Goal: Communication & Community: Participate in discussion

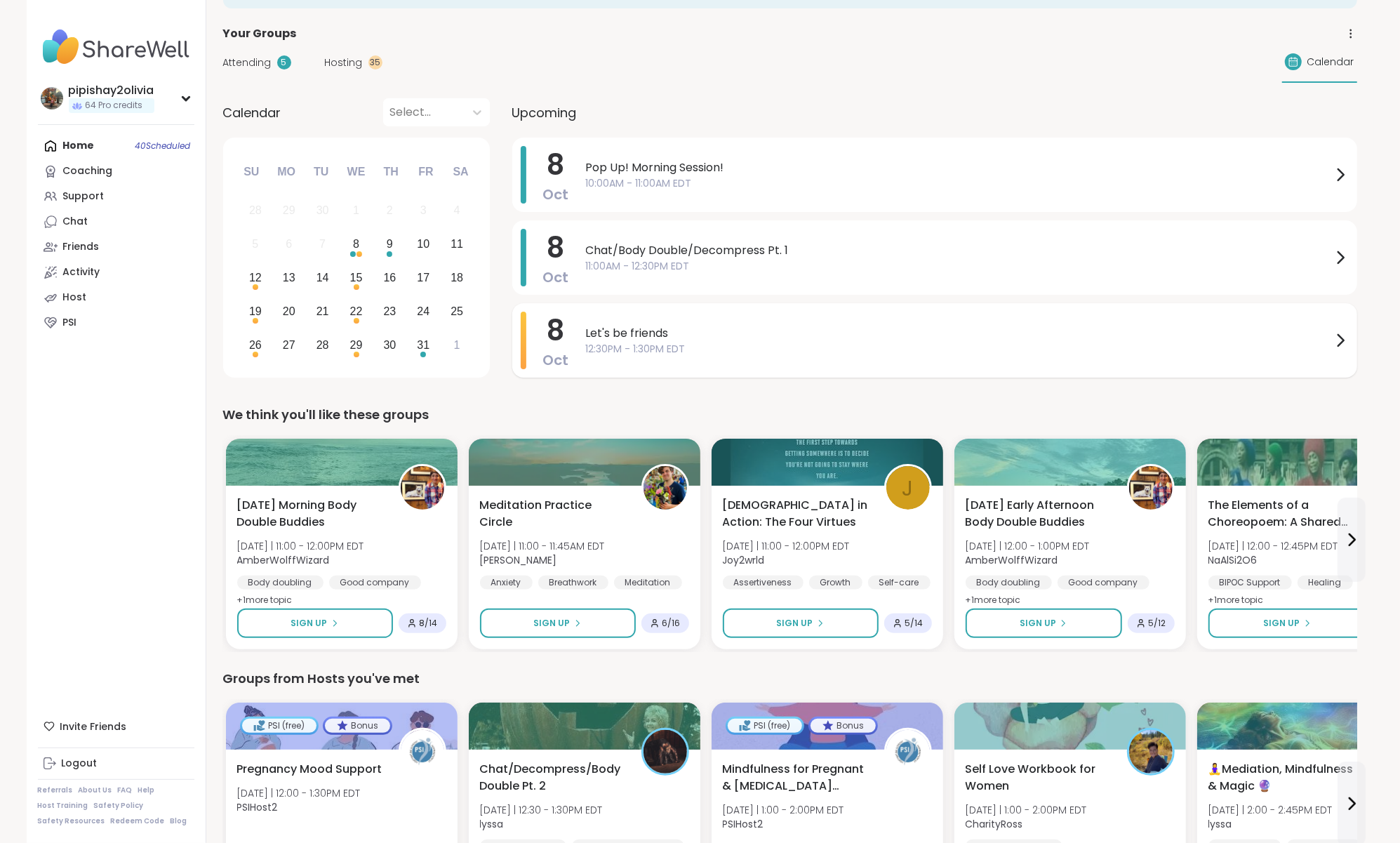
scroll to position [62, 0]
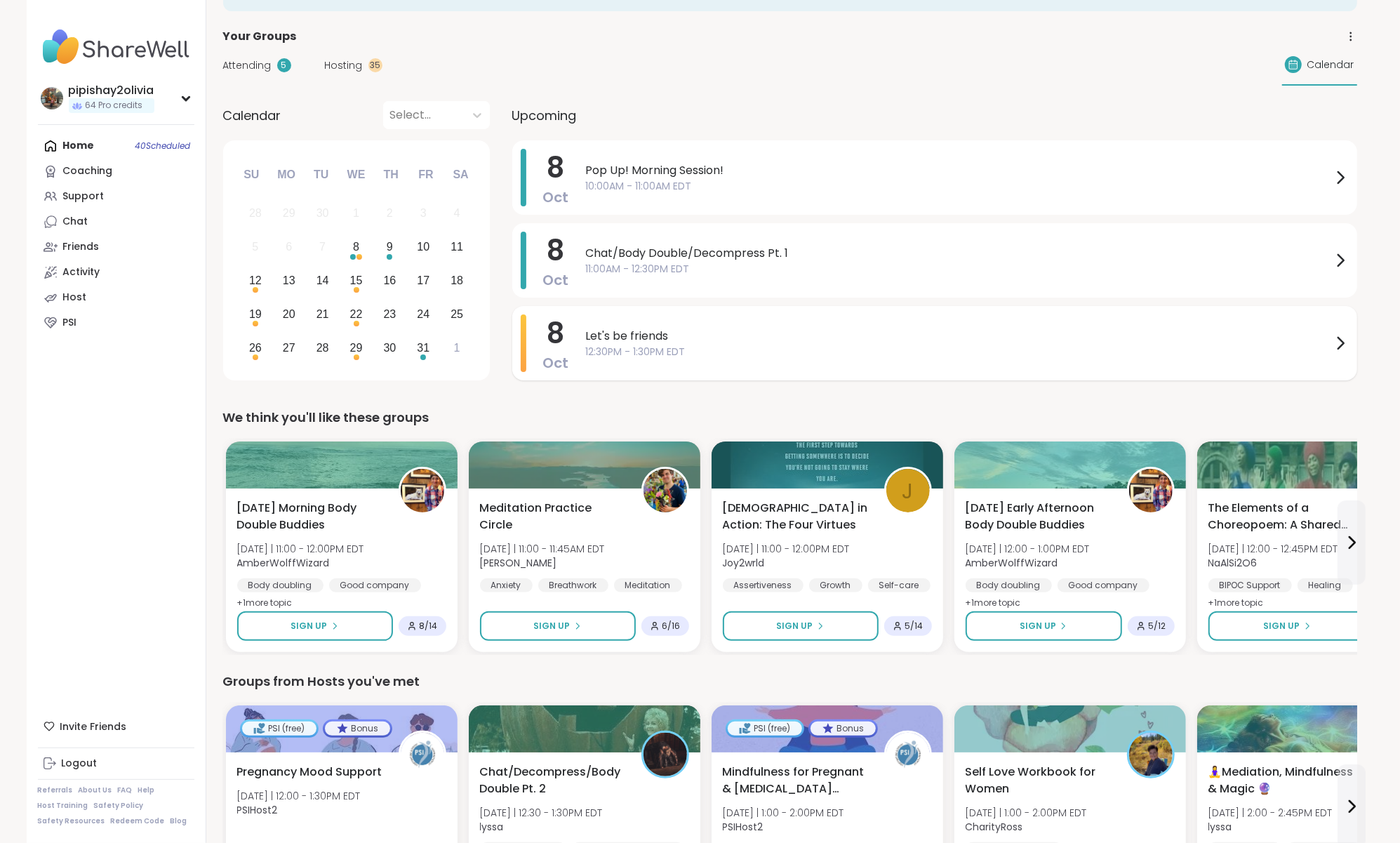
click at [762, 346] on span "12:30PM - 1:30PM EDT" at bounding box center [959, 352] width 746 height 15
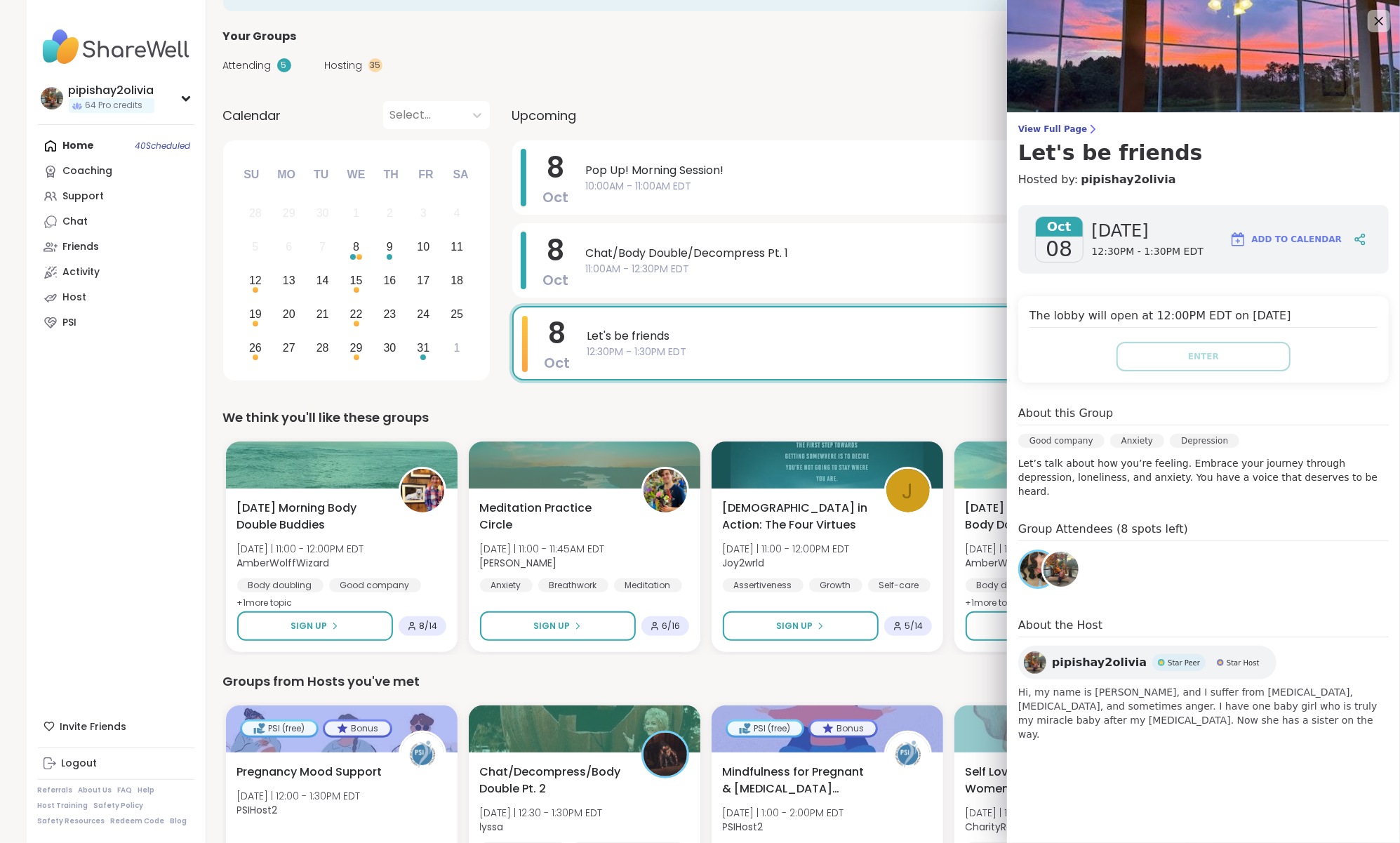
click at [856, 422] on div "We think you'll like these groups" at bounding box center [790, 417] width 1134 height 19
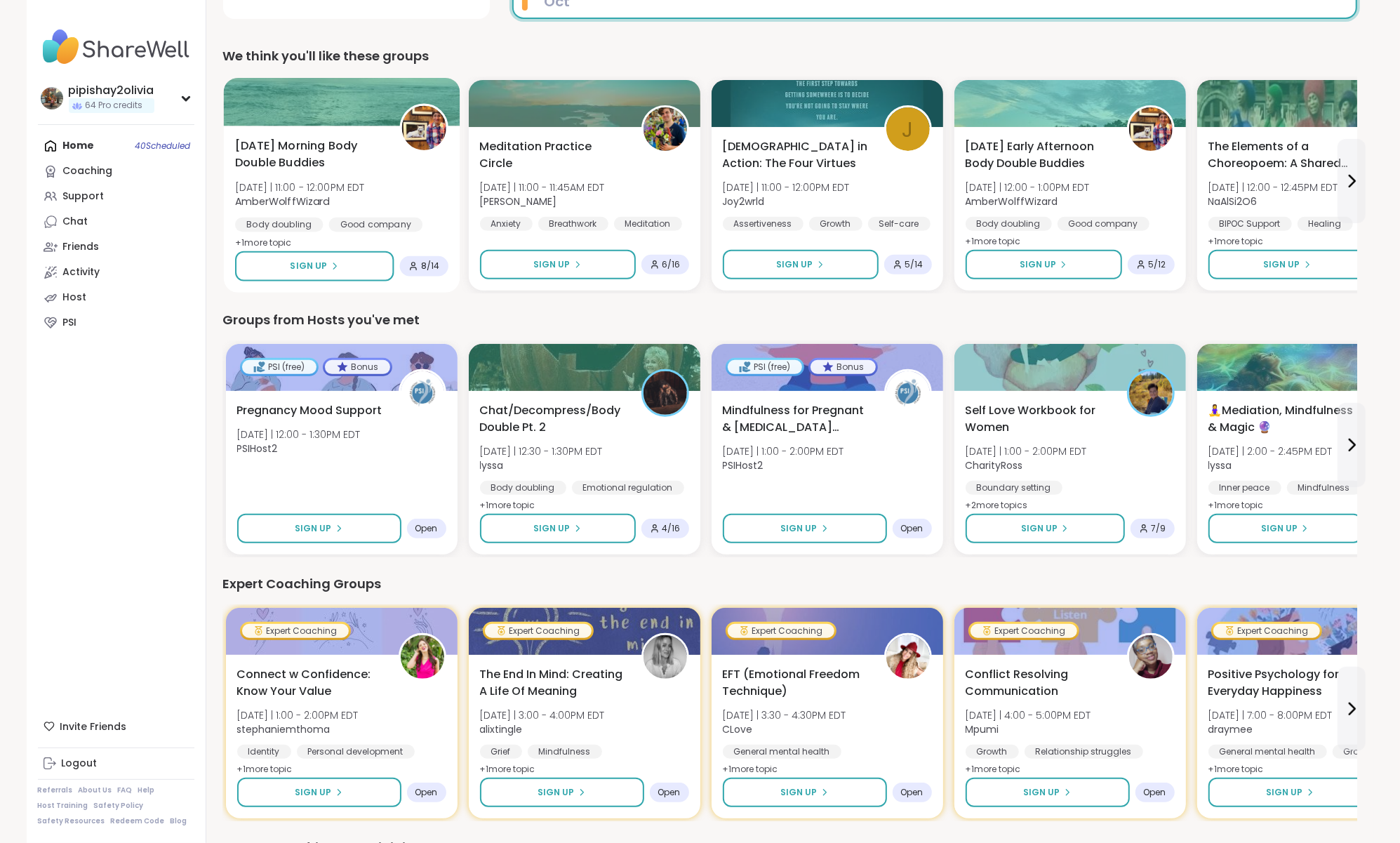
scroll to position [451, 0]
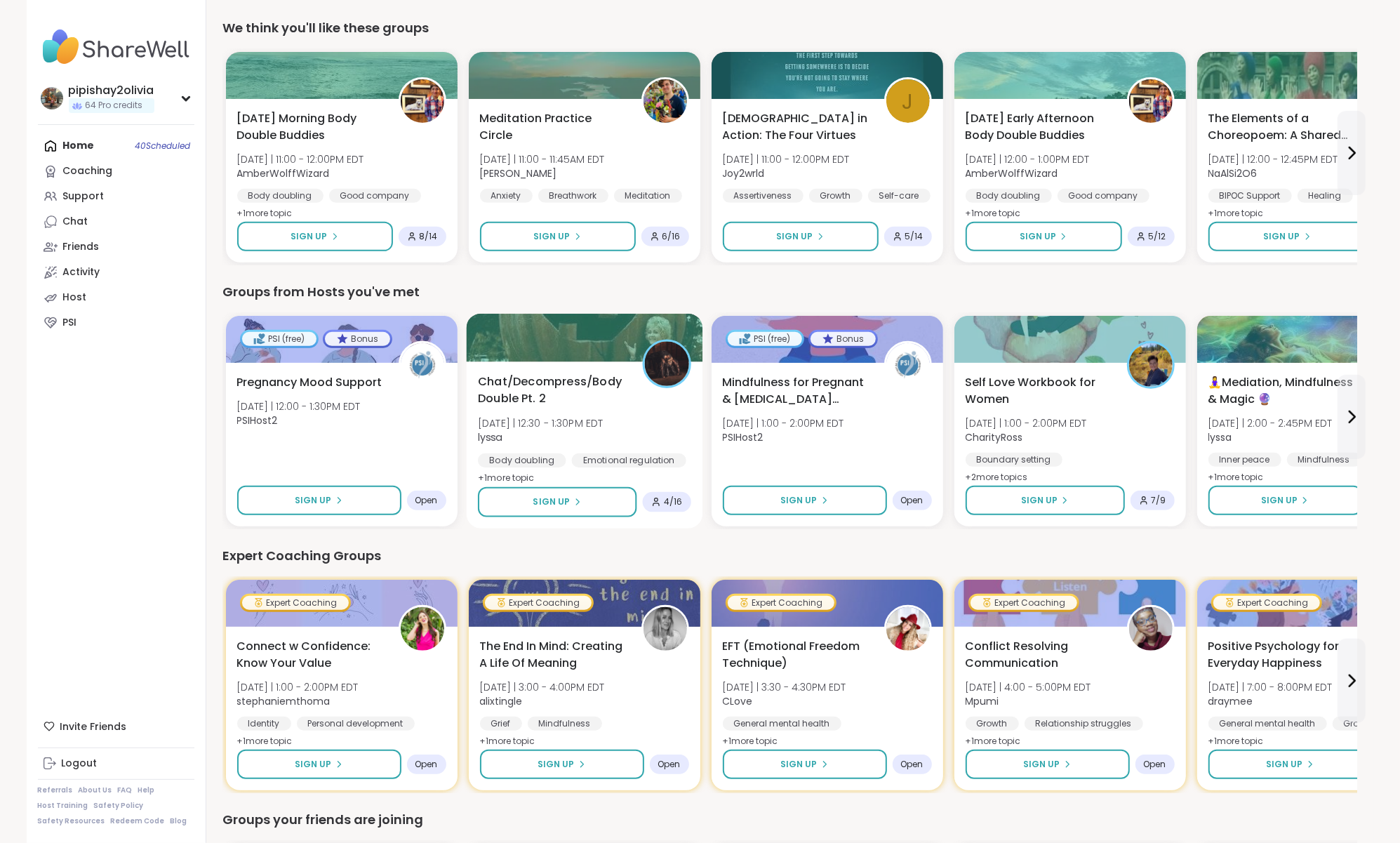
click at [532, 416] on span "Wed 10/8 | 12:30 - 1:30PM EDT" at bounding box center [541, 423] width 126 height 14
click at [535, 560] on div "Expert Coaching Groups" at bounding box center [790, 555] width 1134 height 19
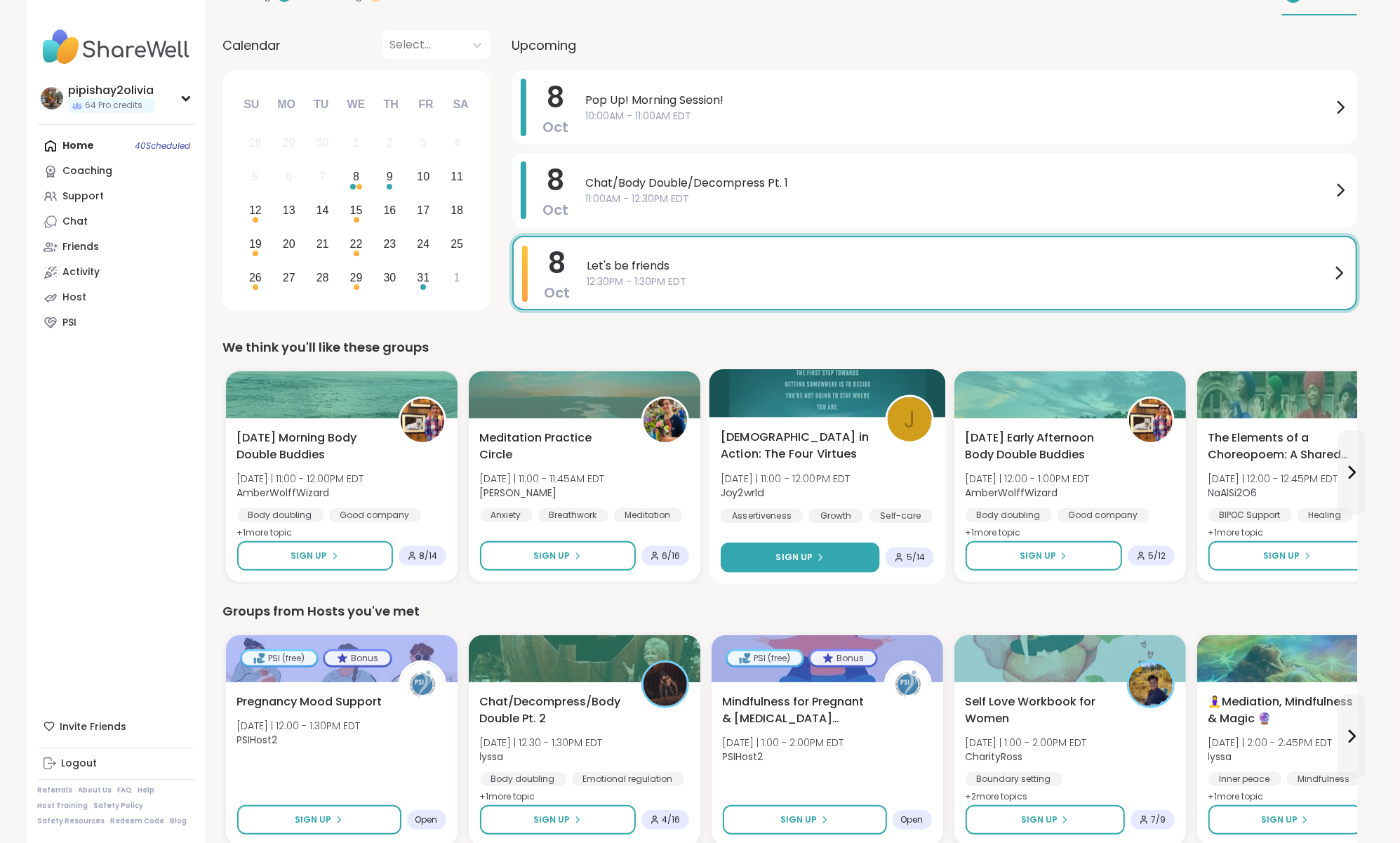
scroll to position [0, 0]
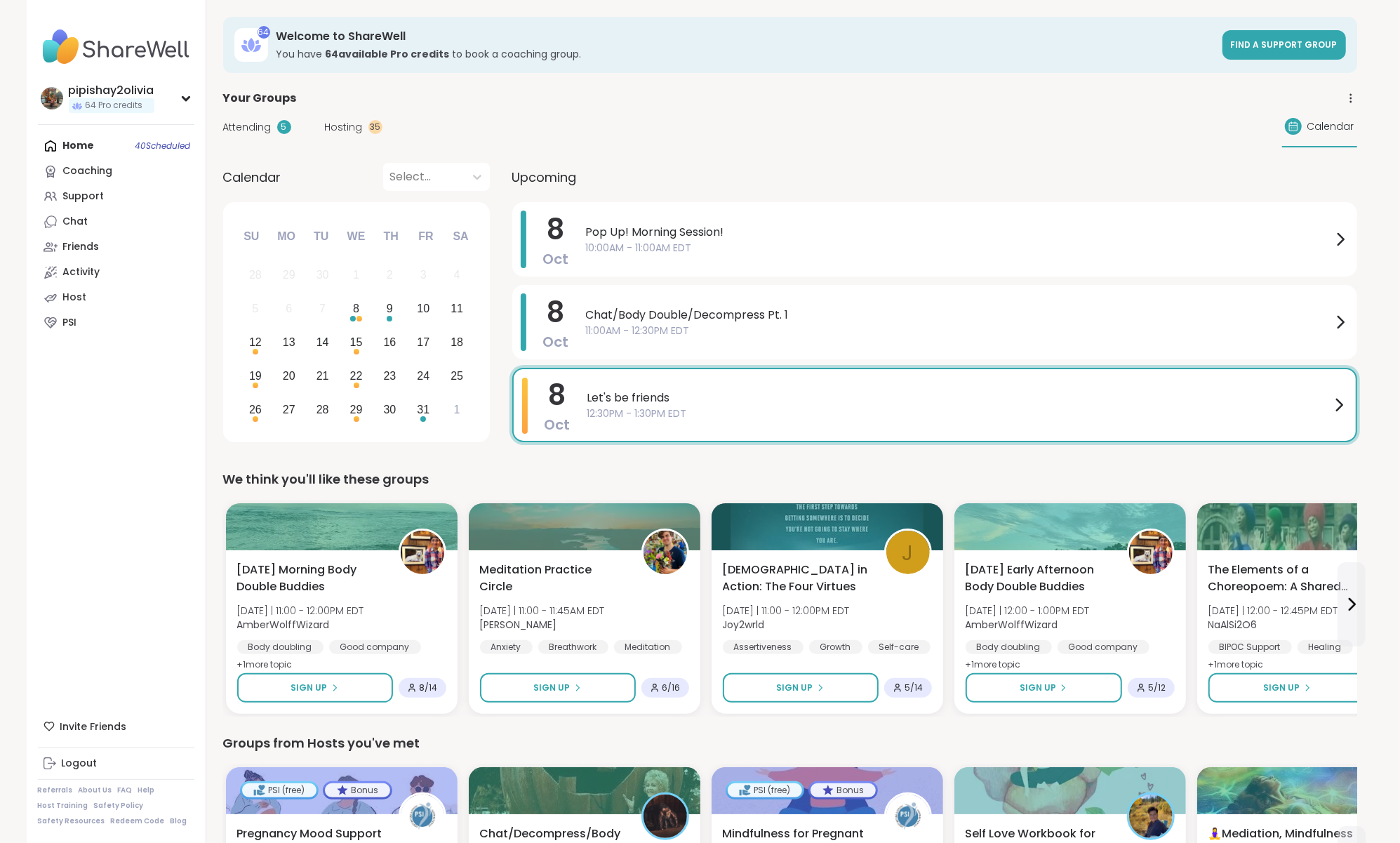
click at [358, 127] on span "Hosting" at bounding box center [343, 127] width 38 height 15
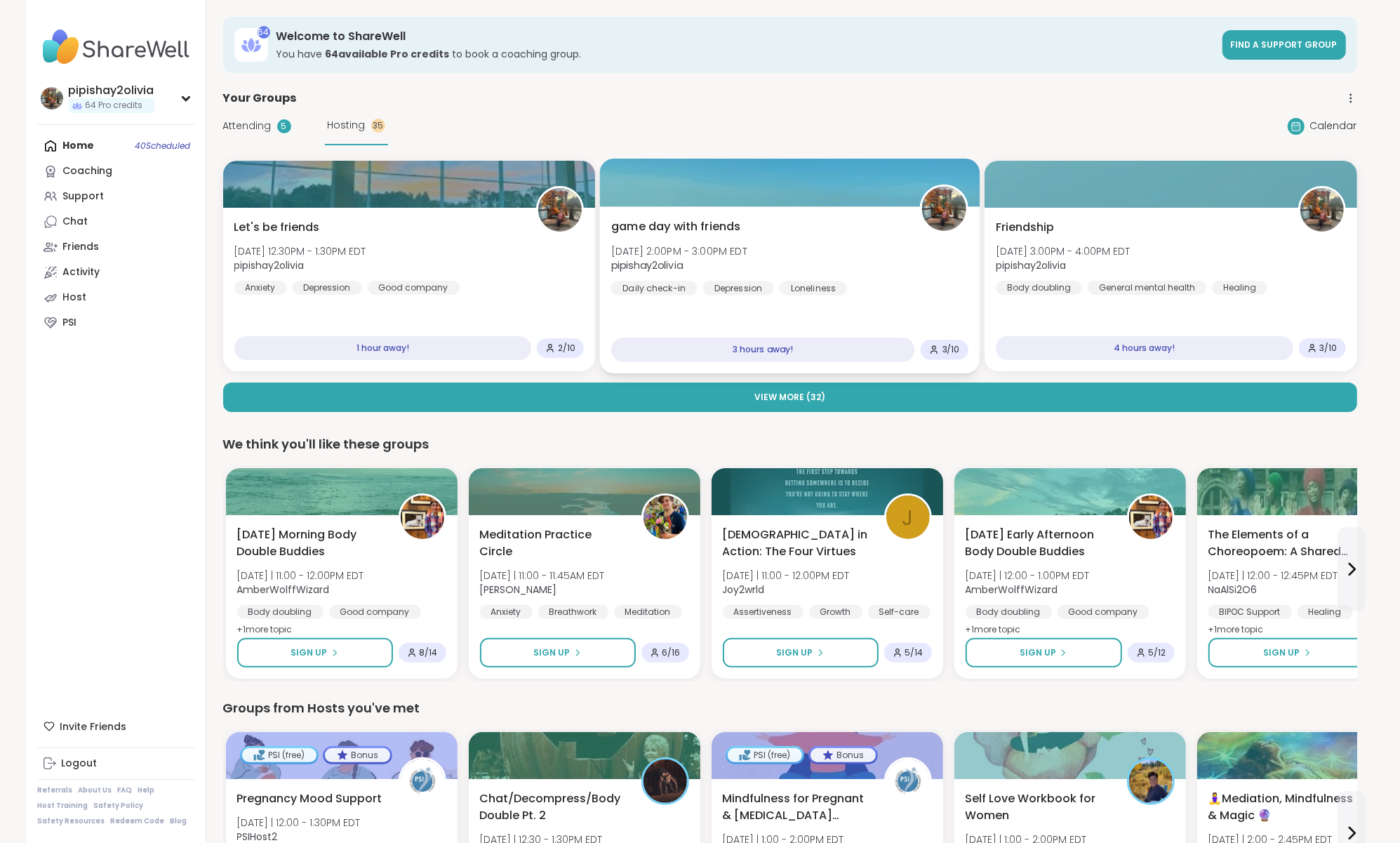
click at [784, 281] on div "Loneliness" at bounding box center [814, 288] width 68 height 14
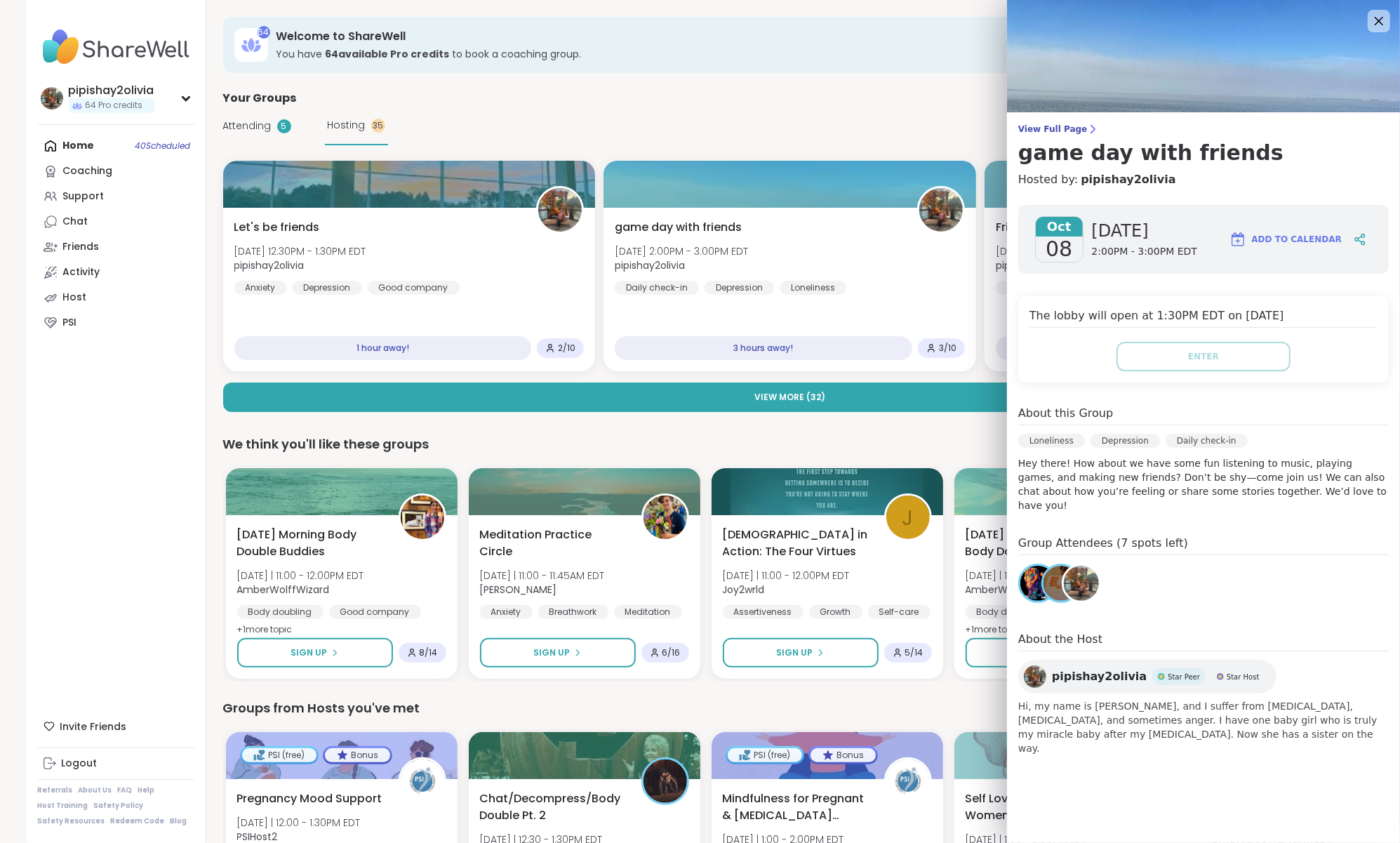
click at [845, 456] on div "We think you'll like these groups Wednesday Morning Body Double Buddies Wed 10/…" at bounding box center [790, 558] width 1134 height 247
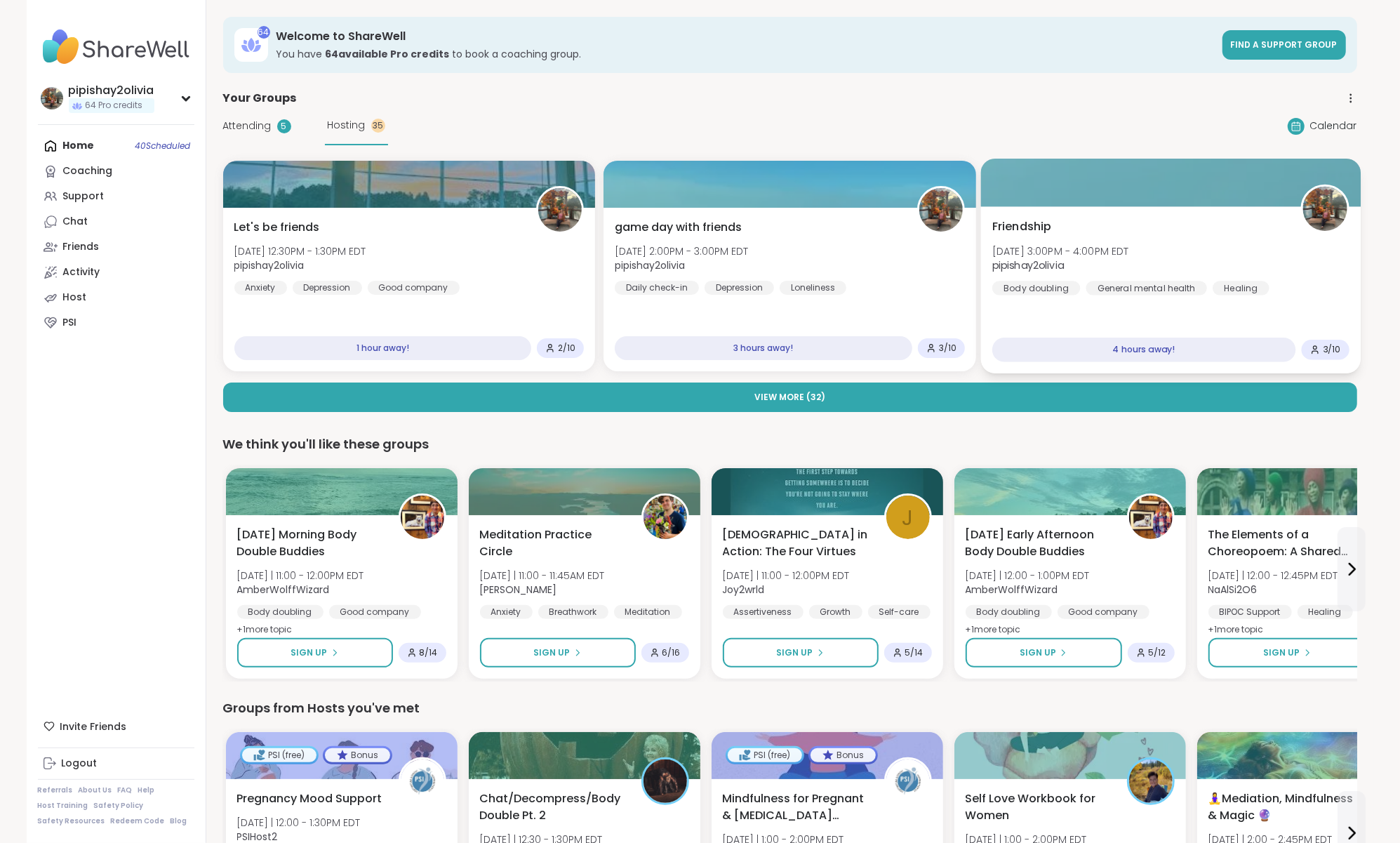
click at [1111, 187] on div at bounding box center [1171, 182] width 380 height 48
click at [934, 437] on div "We think you'll like these groups" at bounding box center [790, 444] width 1134 height 19
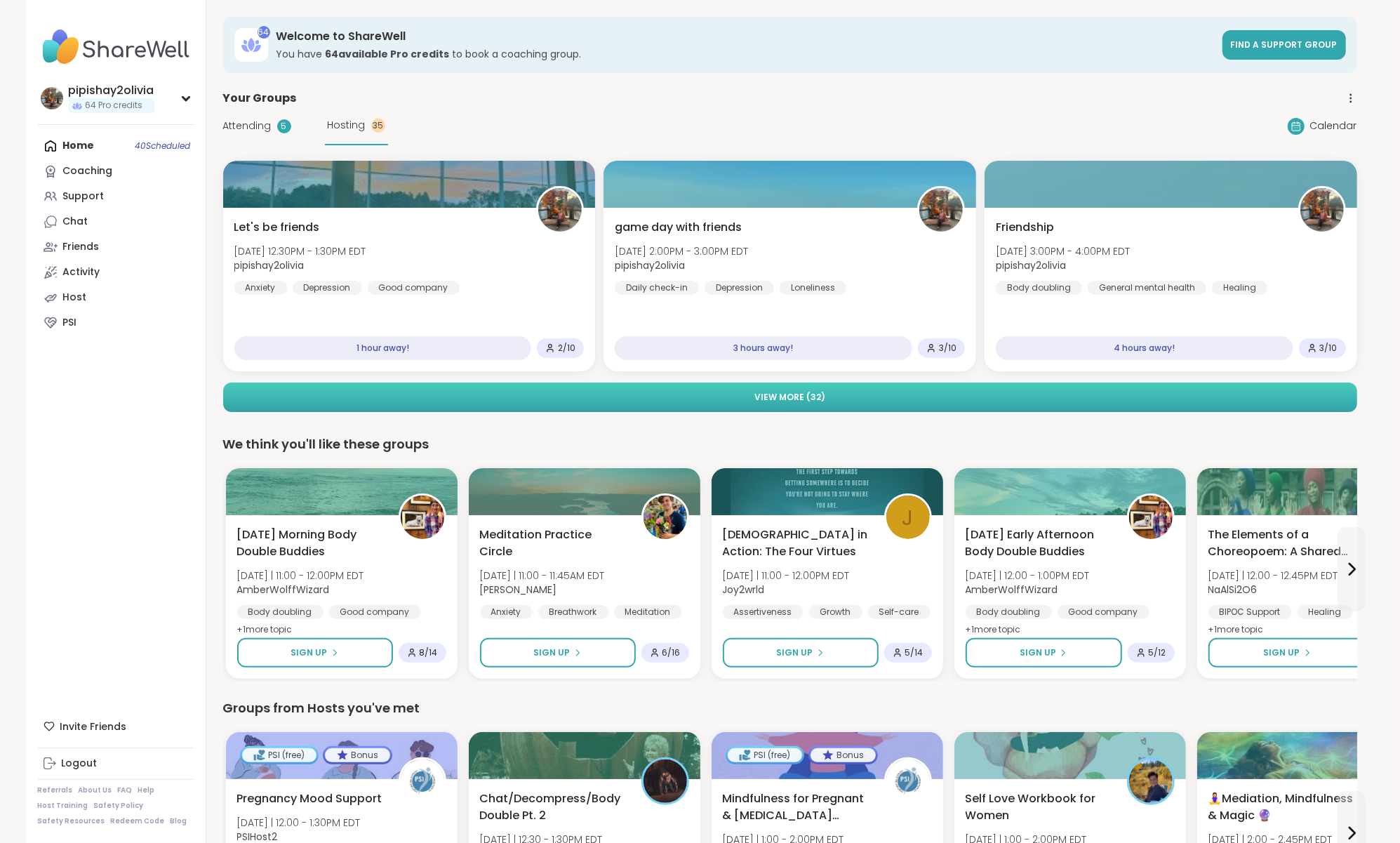
click at [1189, 389] on button "View More ( 32 )" at bounding box center [790, 397] width 1134 height 29
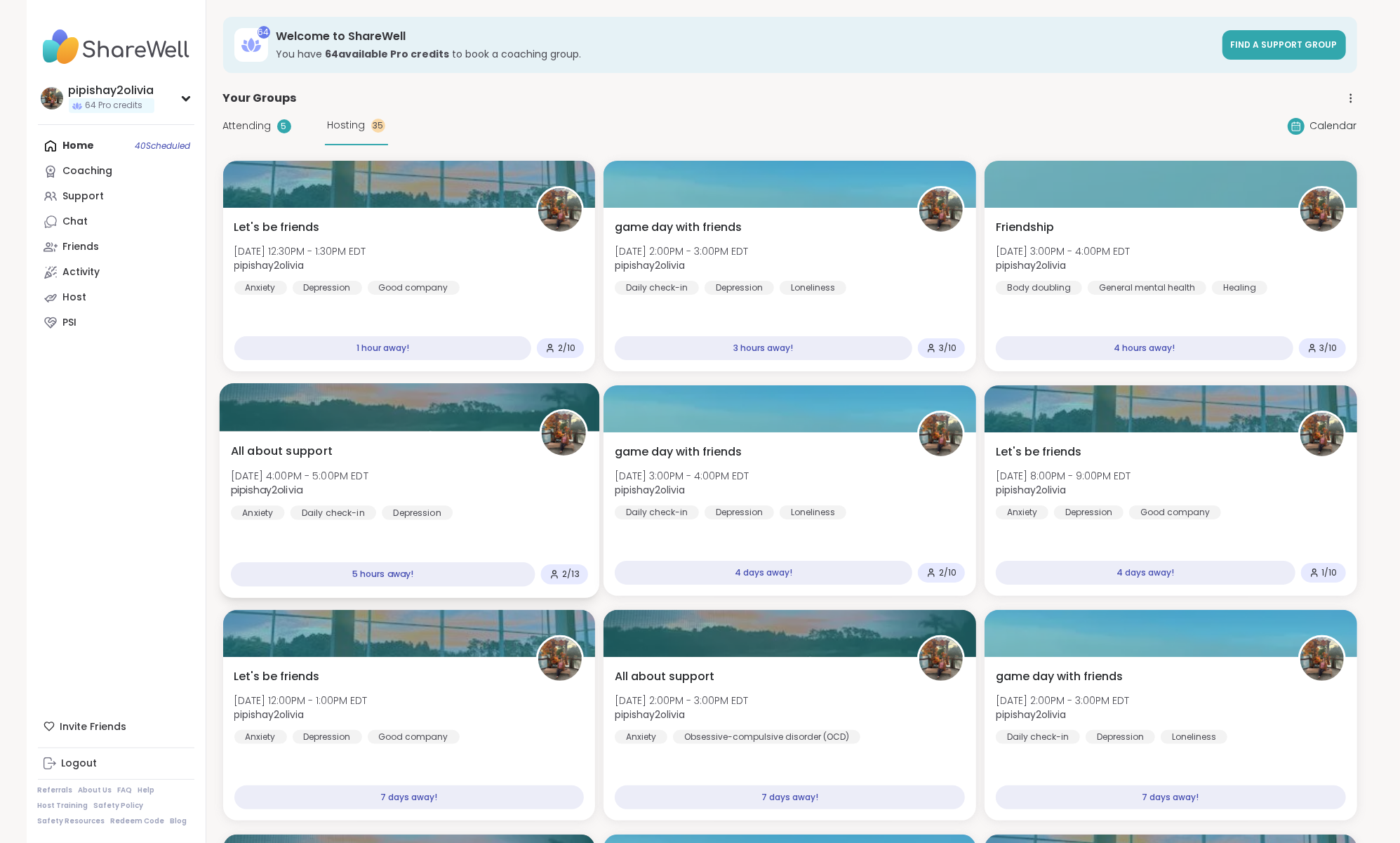
scroll to position [3, 0]
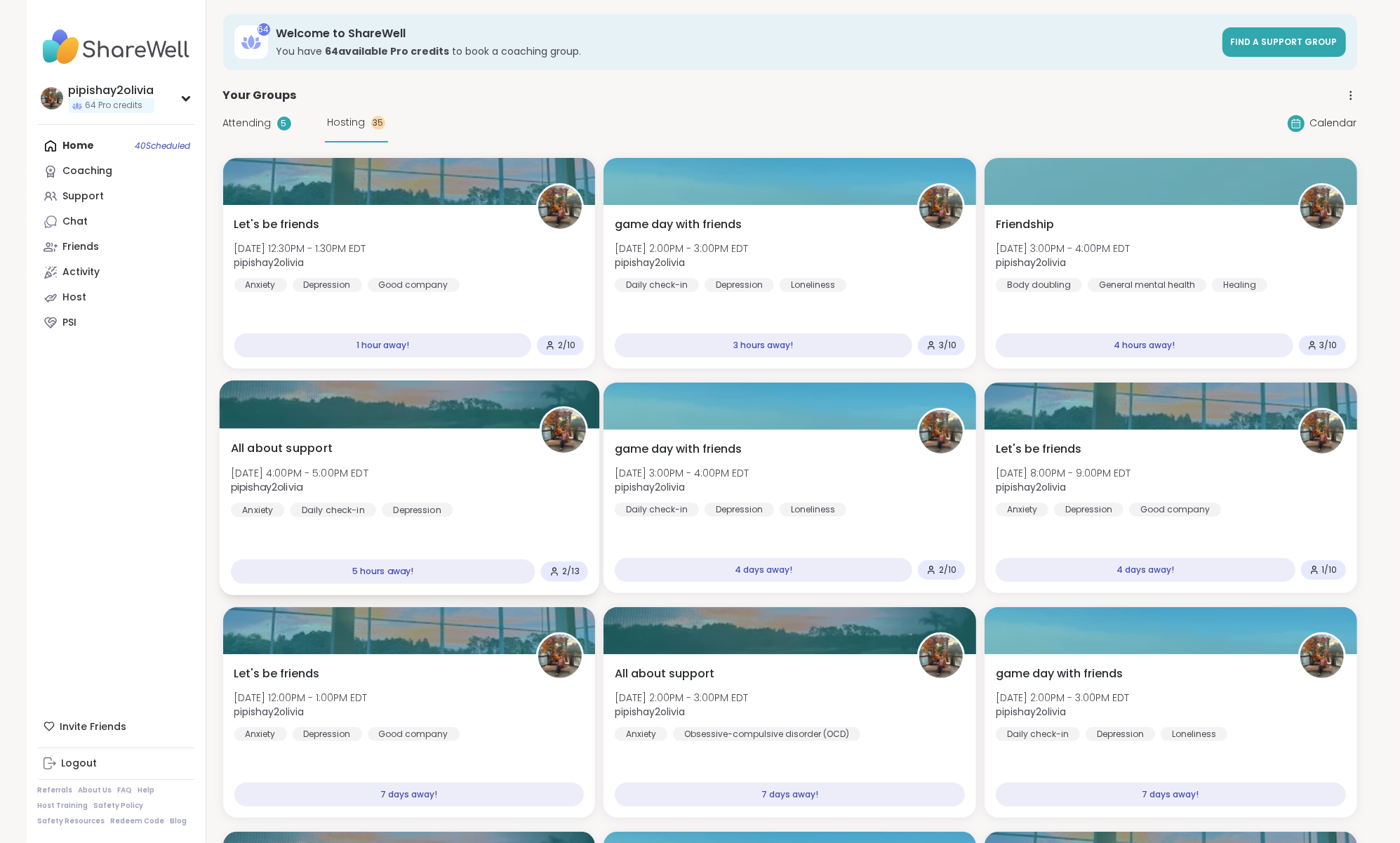
click at [497, 492] on div "All about support [DATE] 4:00PM - 5:00PM EDT pipishay2olivia Anxiety Daily chec…" at bounding box center [409, 479] width 357 height 77
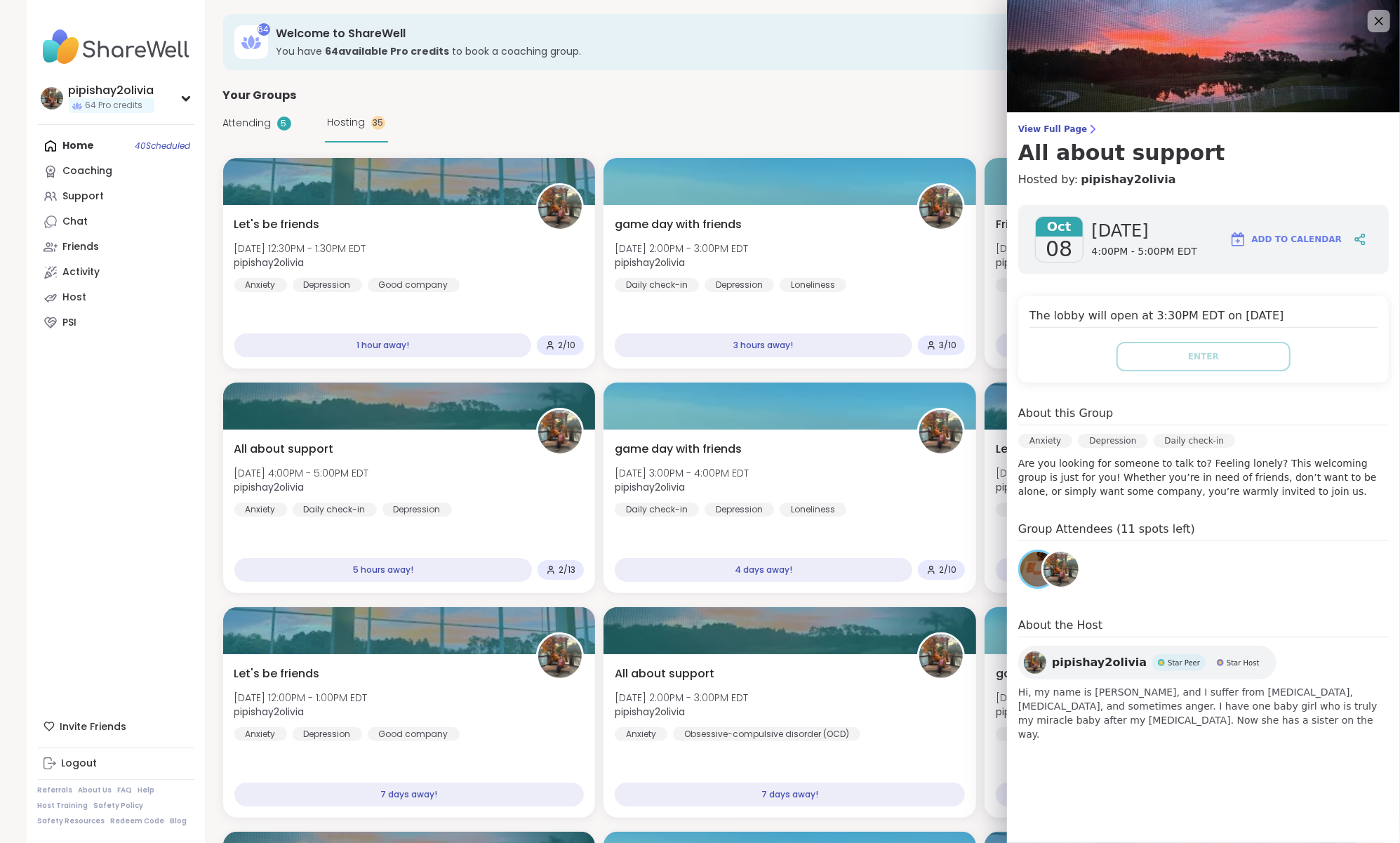
click at [612, 94] on div "Your Groups" at bounding box center [790, 96] width 1134 height 17
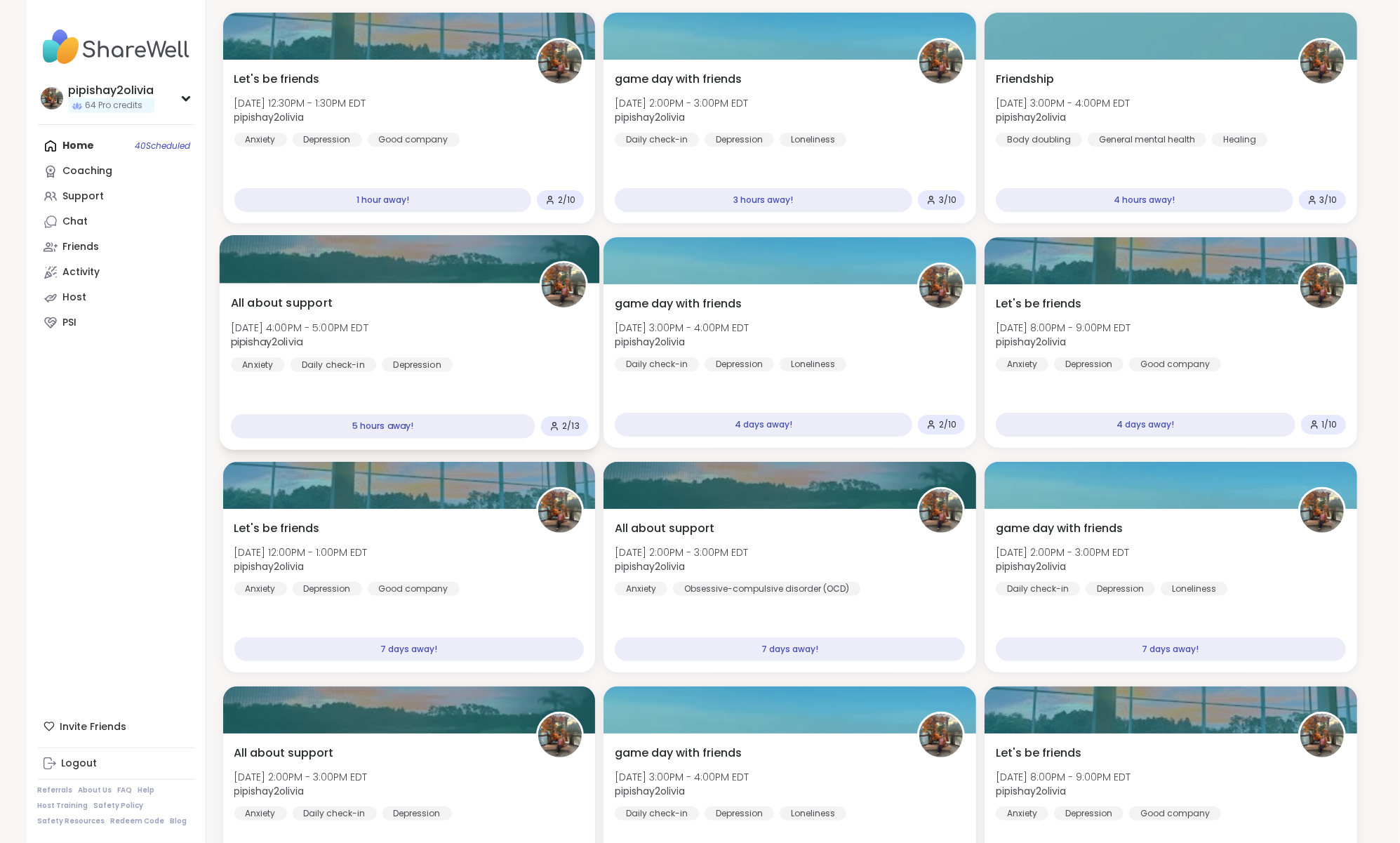
scroll to position [148, 0]
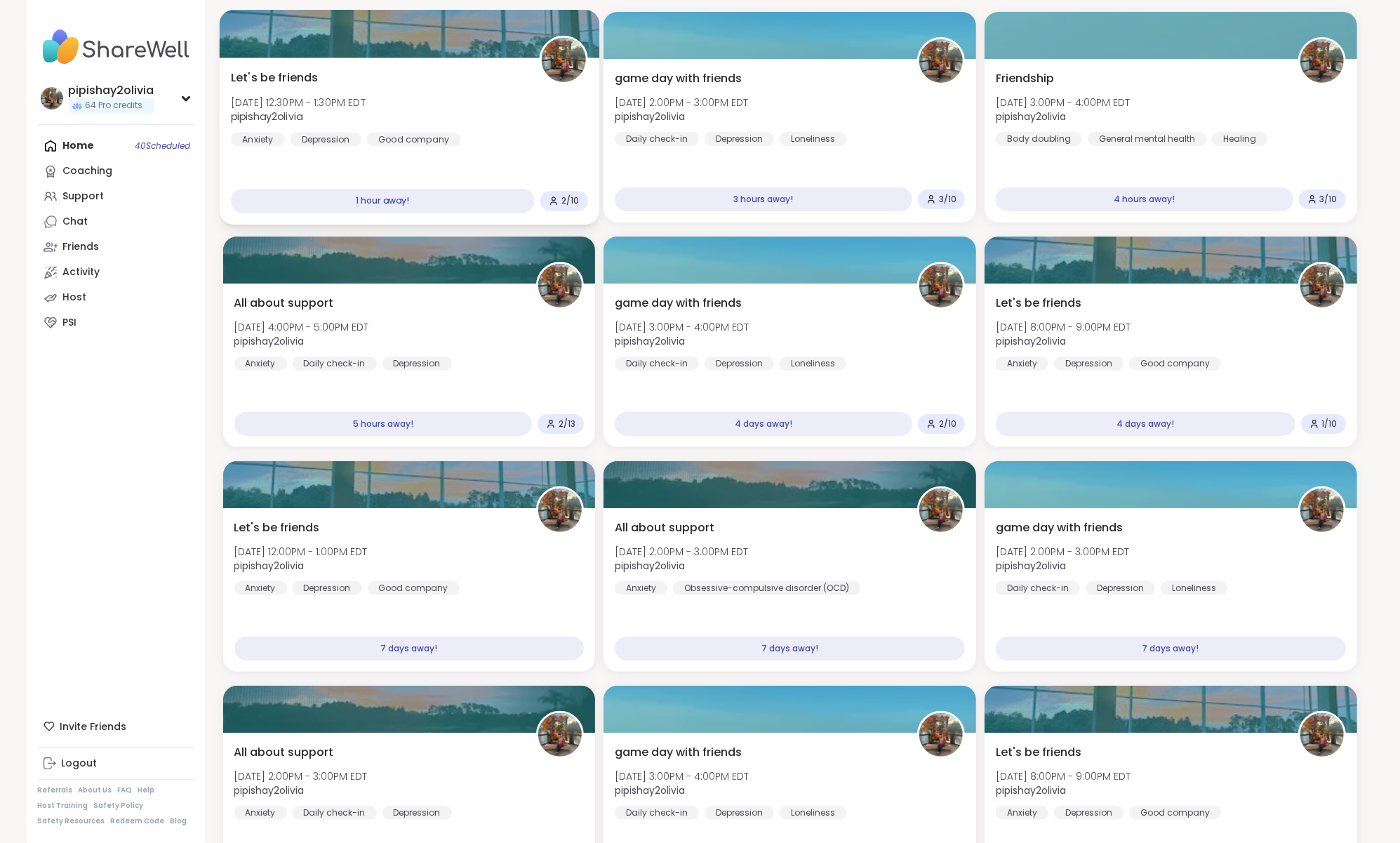
click at [533, 152] on div "Let's be friends Wed, Oct 08 | 12:30PM - 1:30PM EDT pipishay2olivia Anxiety Dep…" at bounding box center [409, 141] width 380 height 167
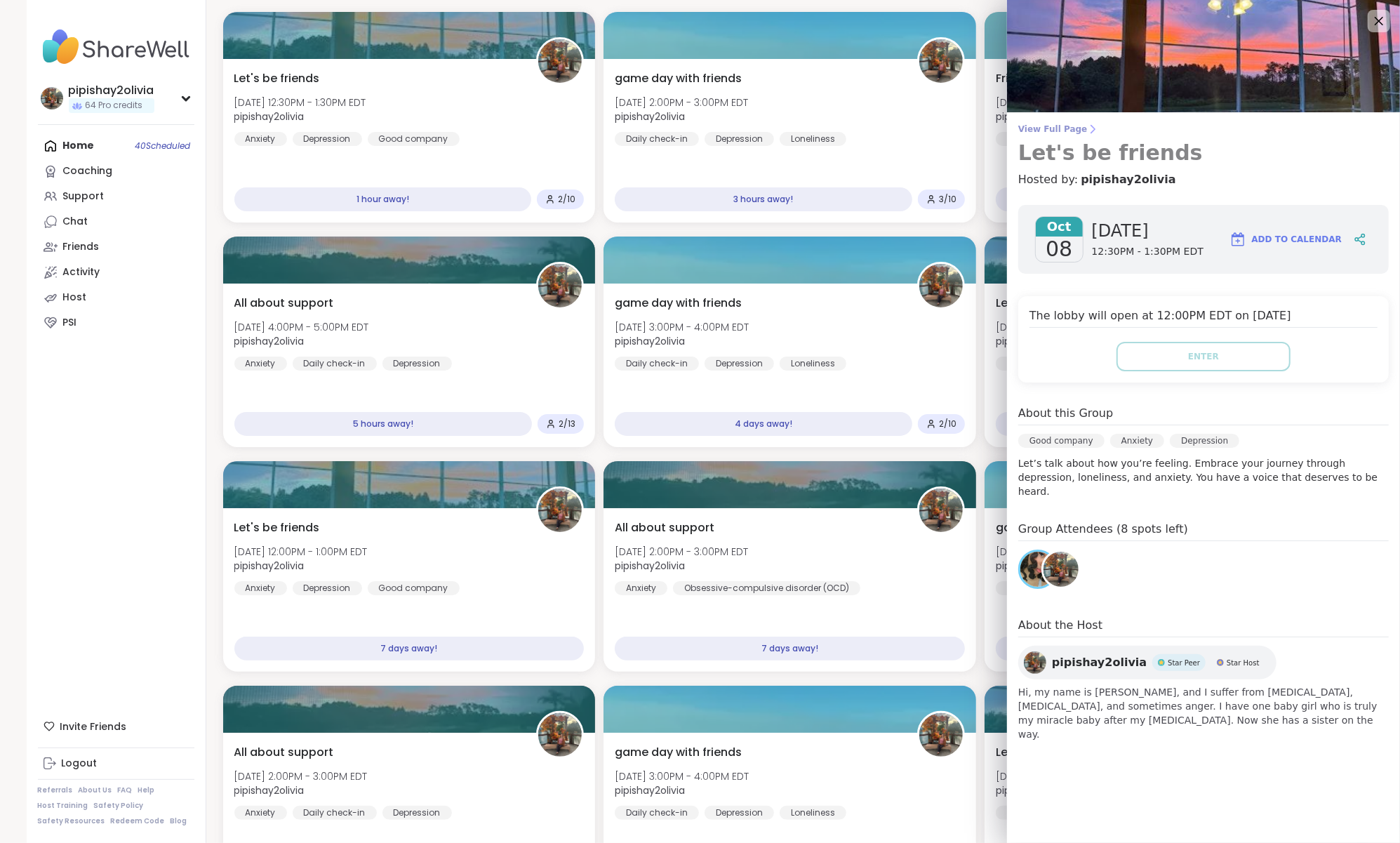
click at [1075, 130] on span "View Full Page" at bounding box center [1204, 128] width 371 height 11
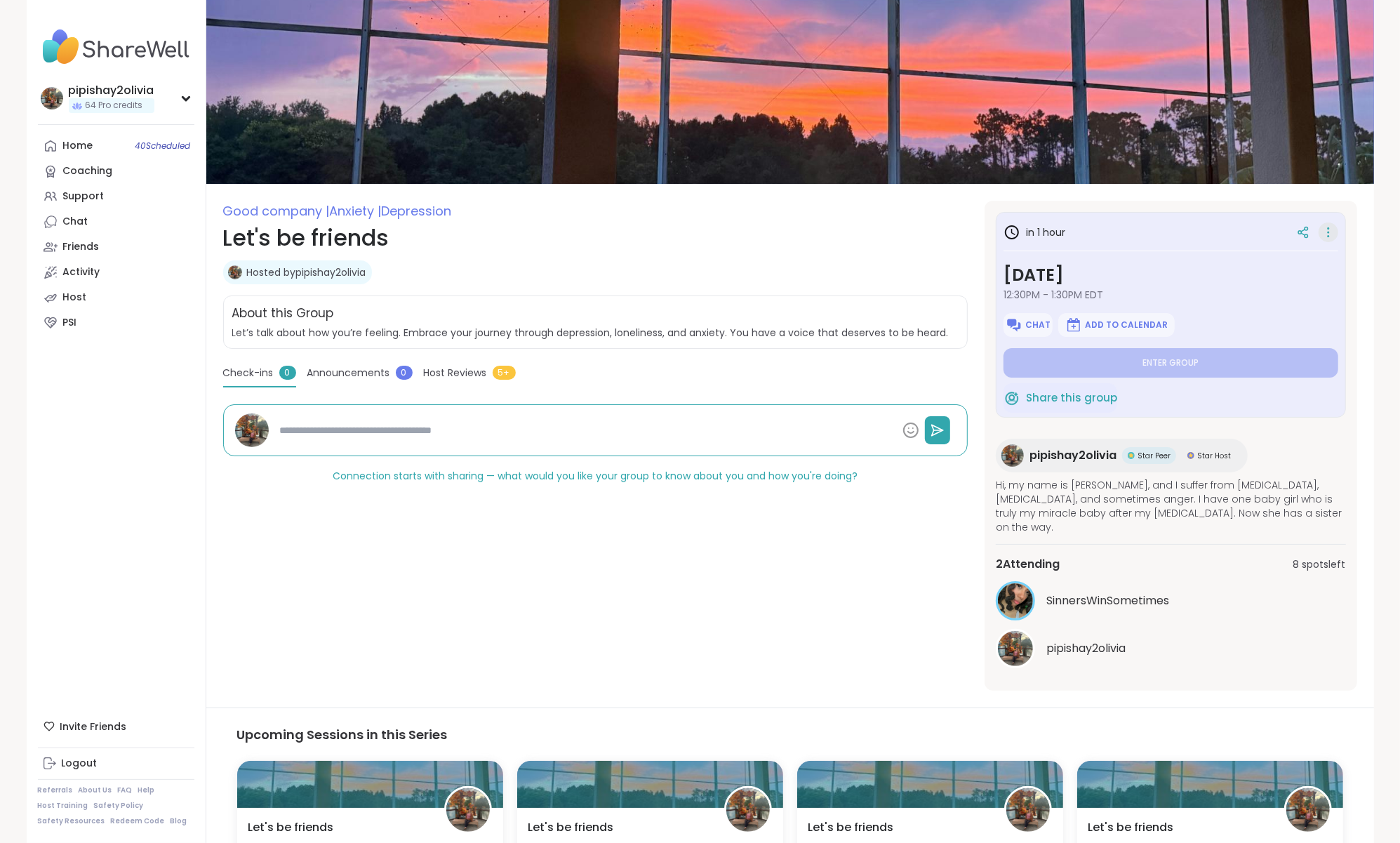
click at [1321, 237] on icon at bounding box center [1328, 232] width 14 height 19
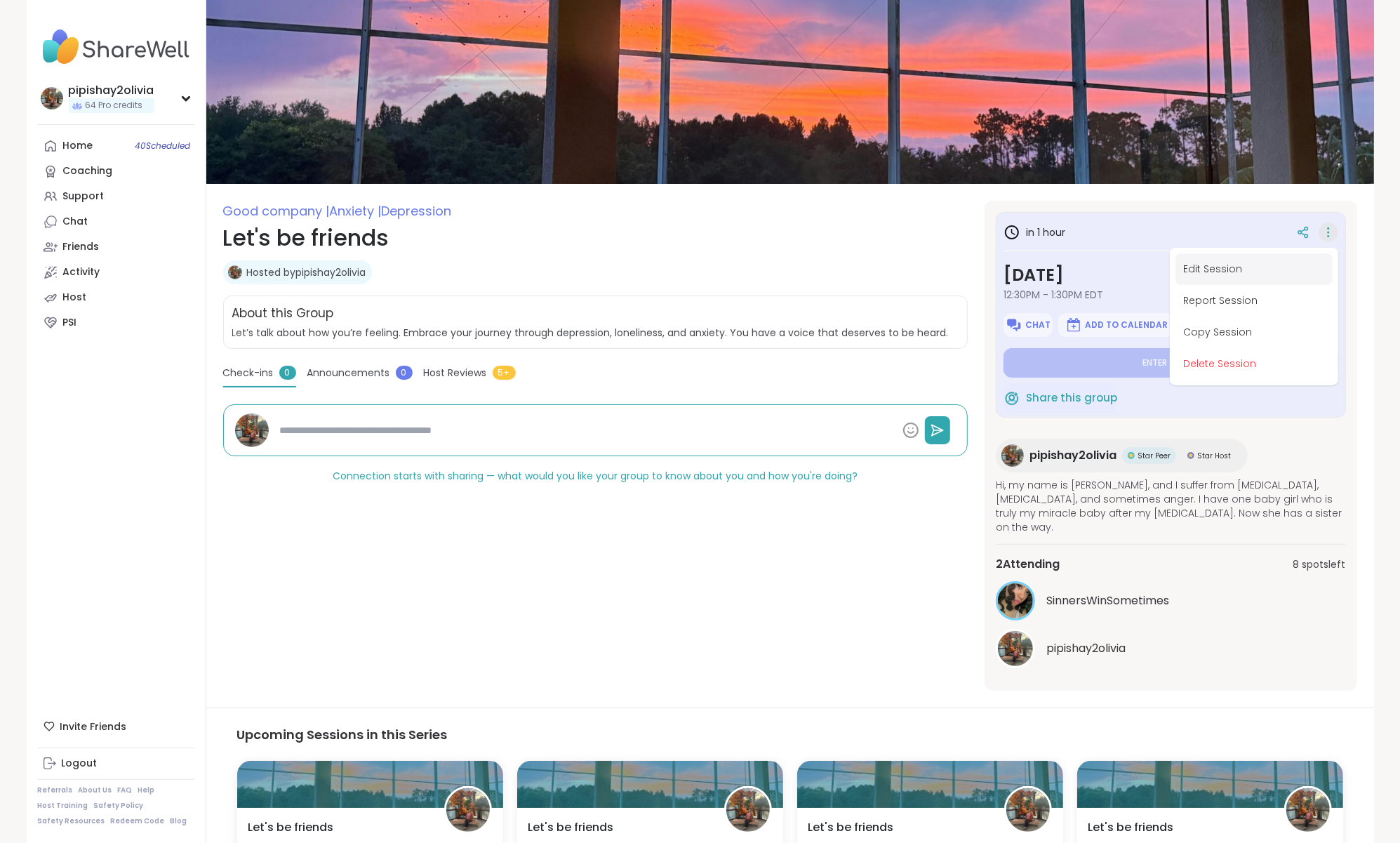
click at [1234, 263] on button "Edit Session" at bounding box center [1253, 269] width 157 height 32
type textarea "*"
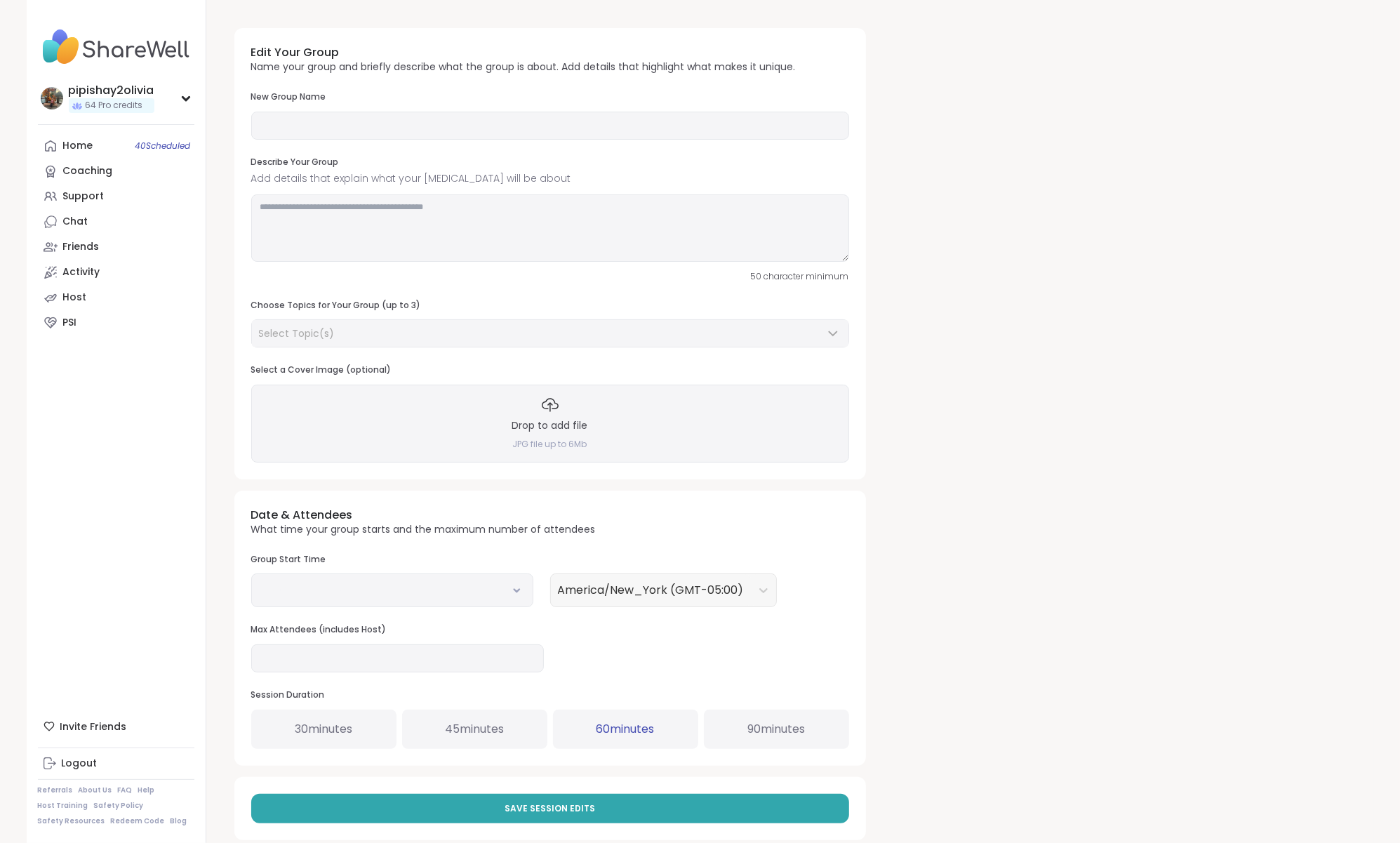
type input "**********"
type textarea "**********"
type input "**"
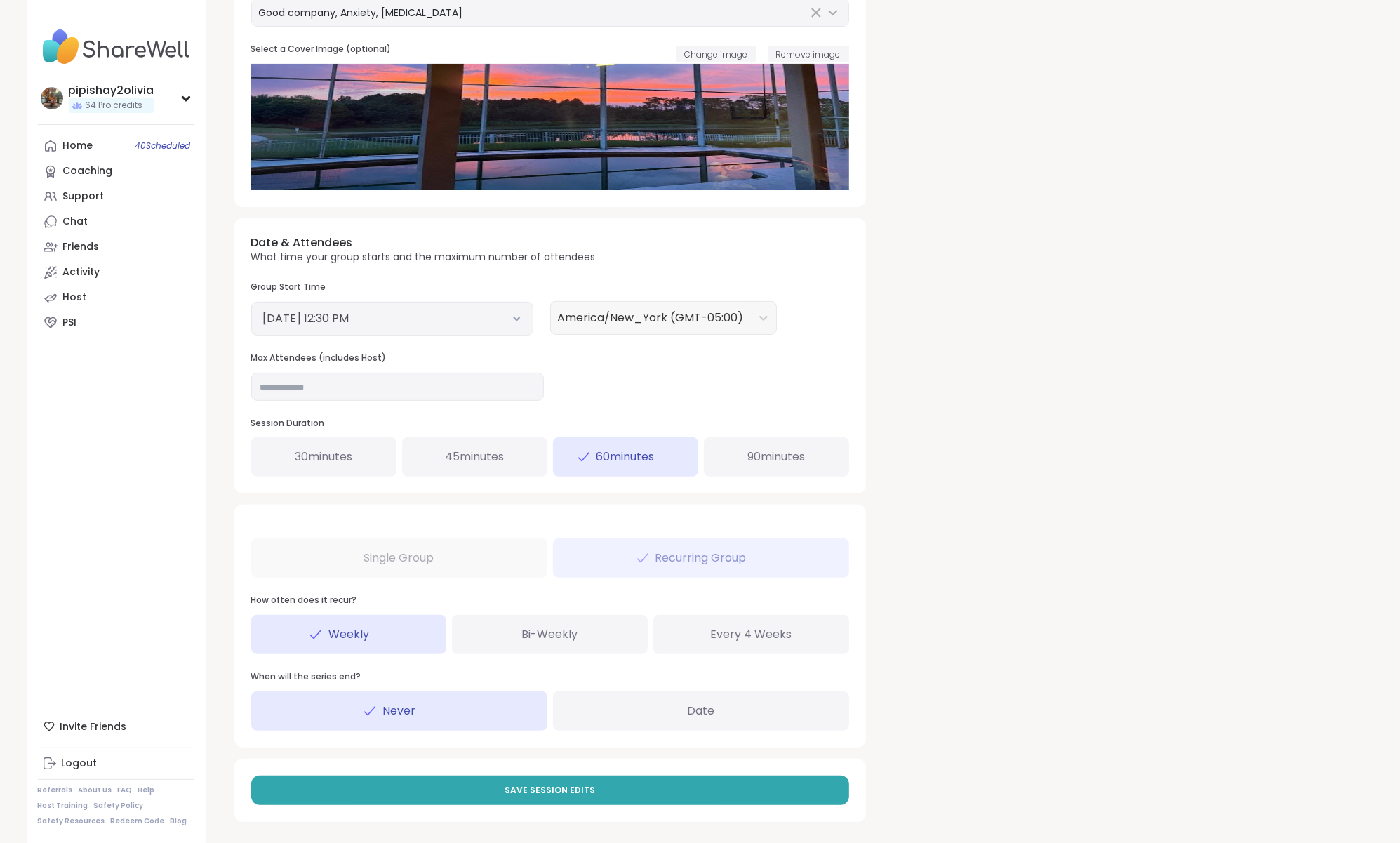
scroll to position [320, 0]
click at [452, 320] on button "October 8, 2025 12:30 PM" at bounding box center [393, 320] width 258 height 17
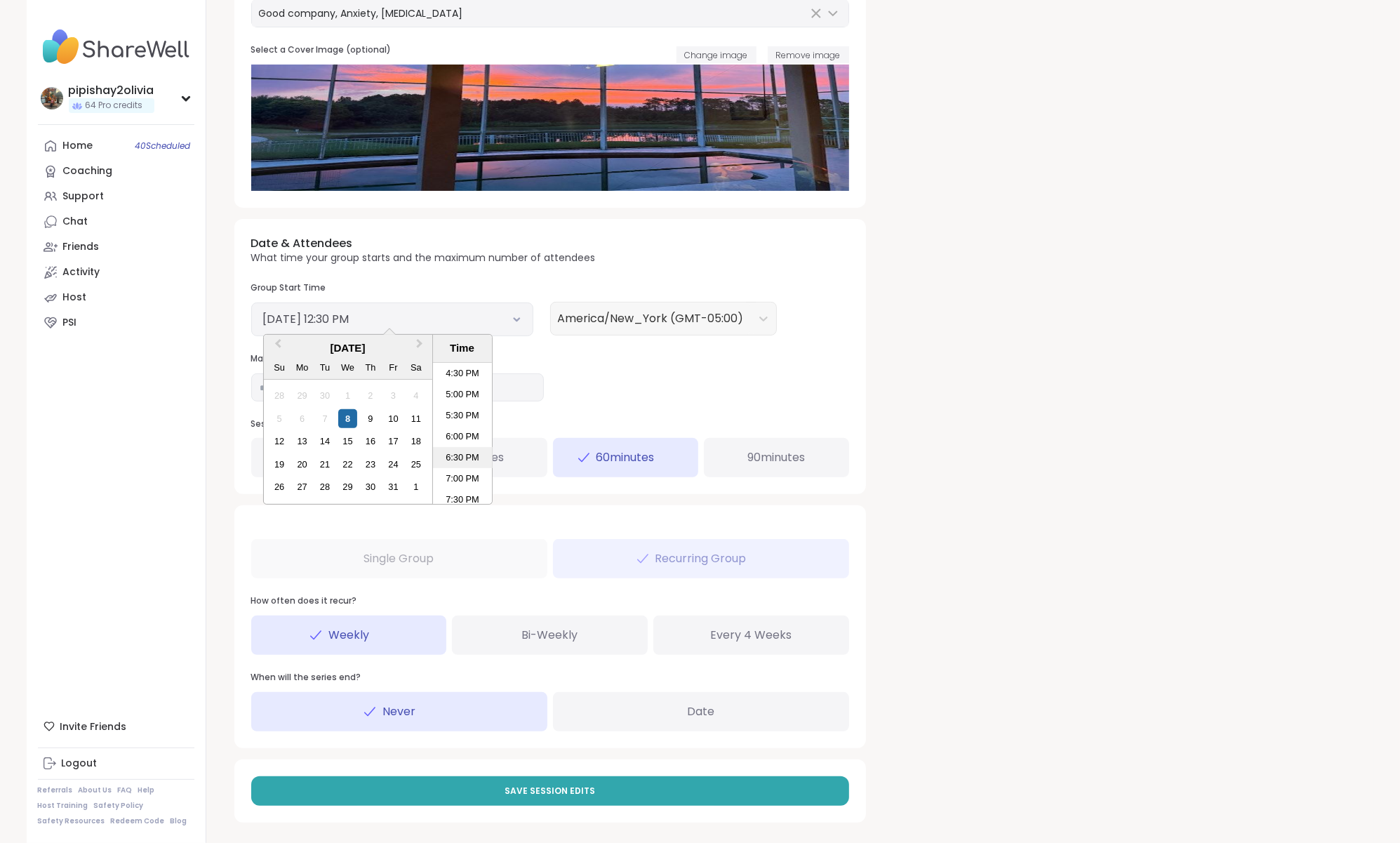
scroll to position [724, 0]
click at [466, 445] on li "7:00 PM" at bounding box center [462, 450] width 60 height 21
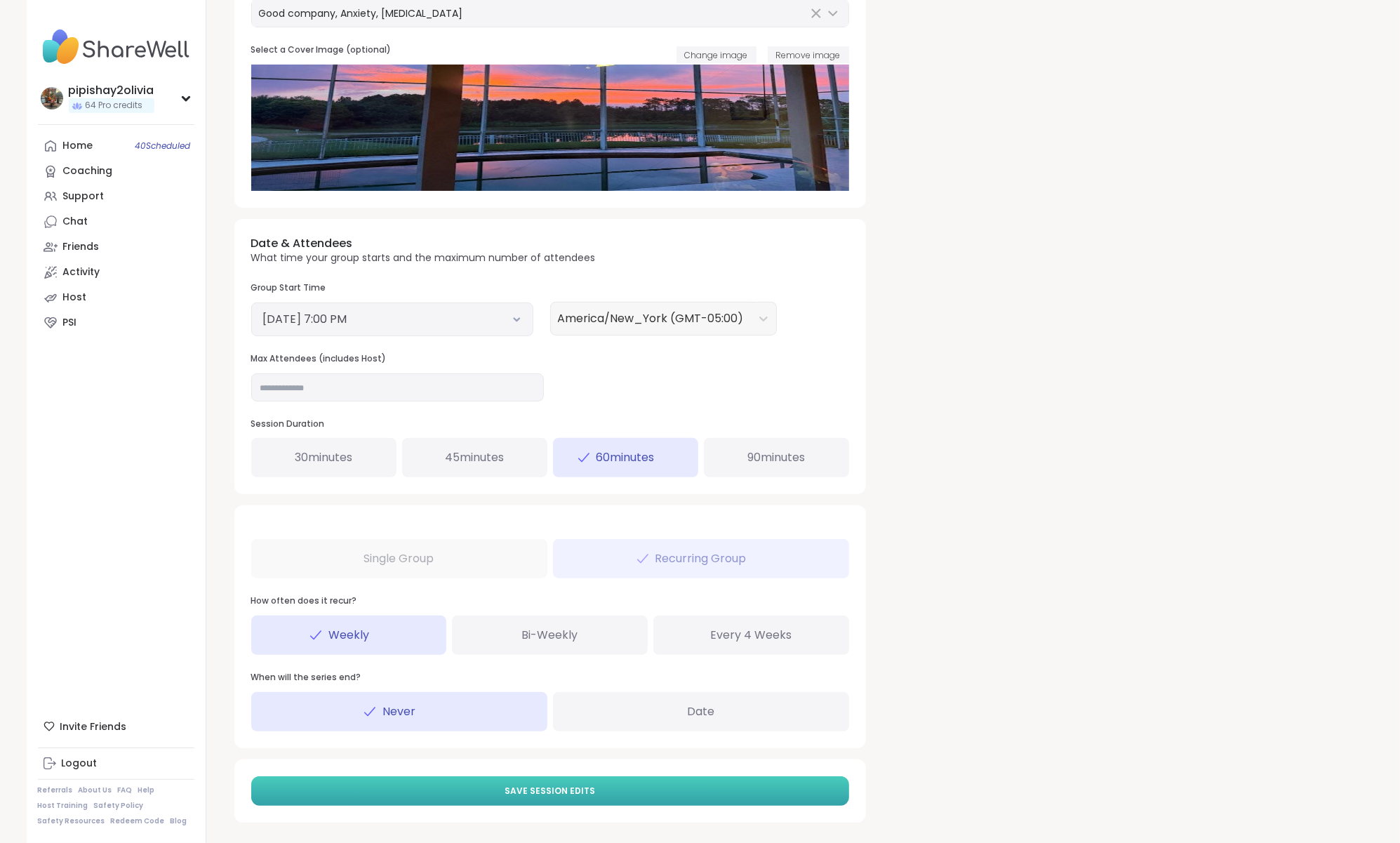
click at [536, 784] on span "Save Session Edits" at bounding box center [550, 790] width 91 height 13
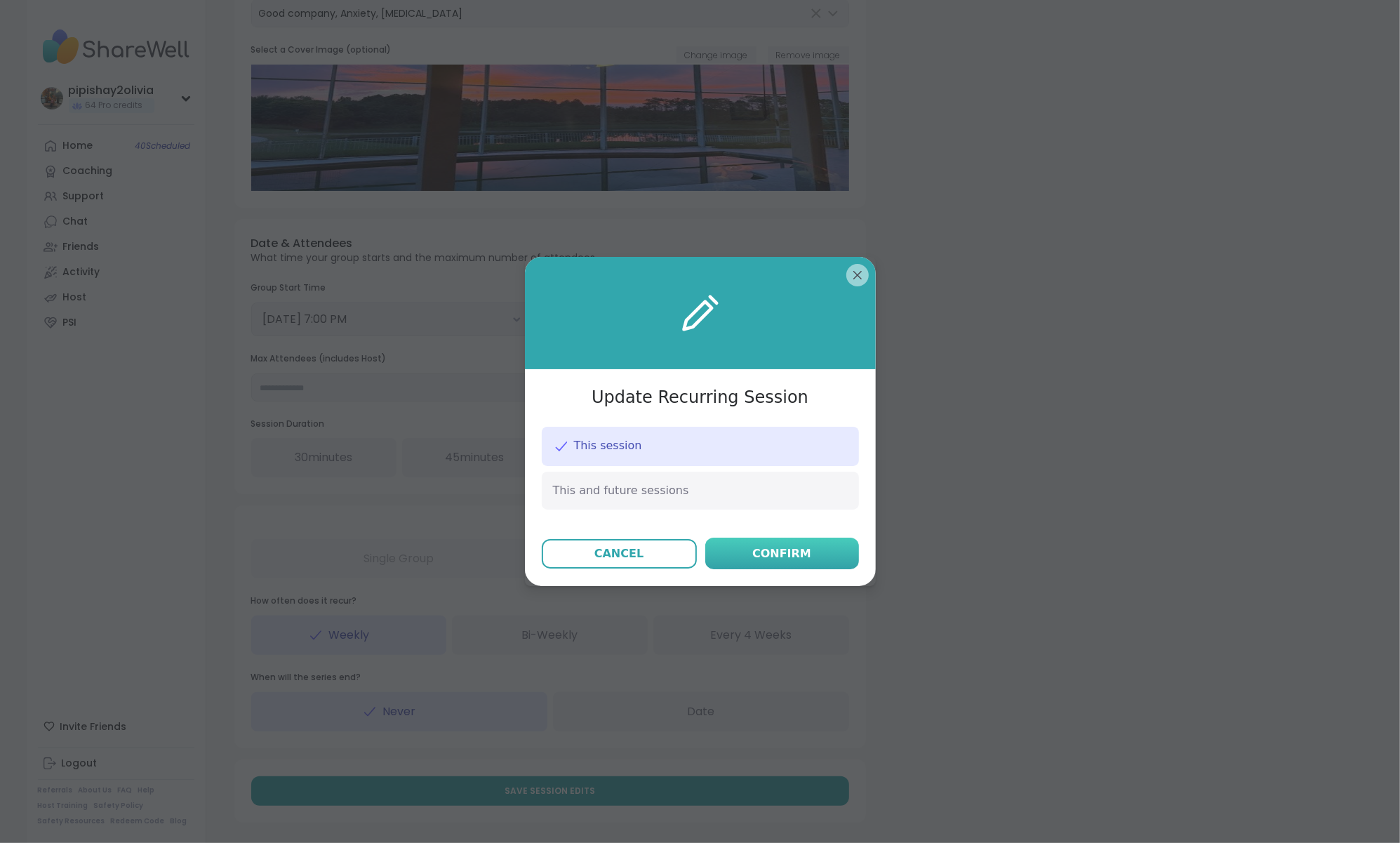
click at [777, 545] on div "Confirm" at bounding box center [782, 554] width 59 height 17
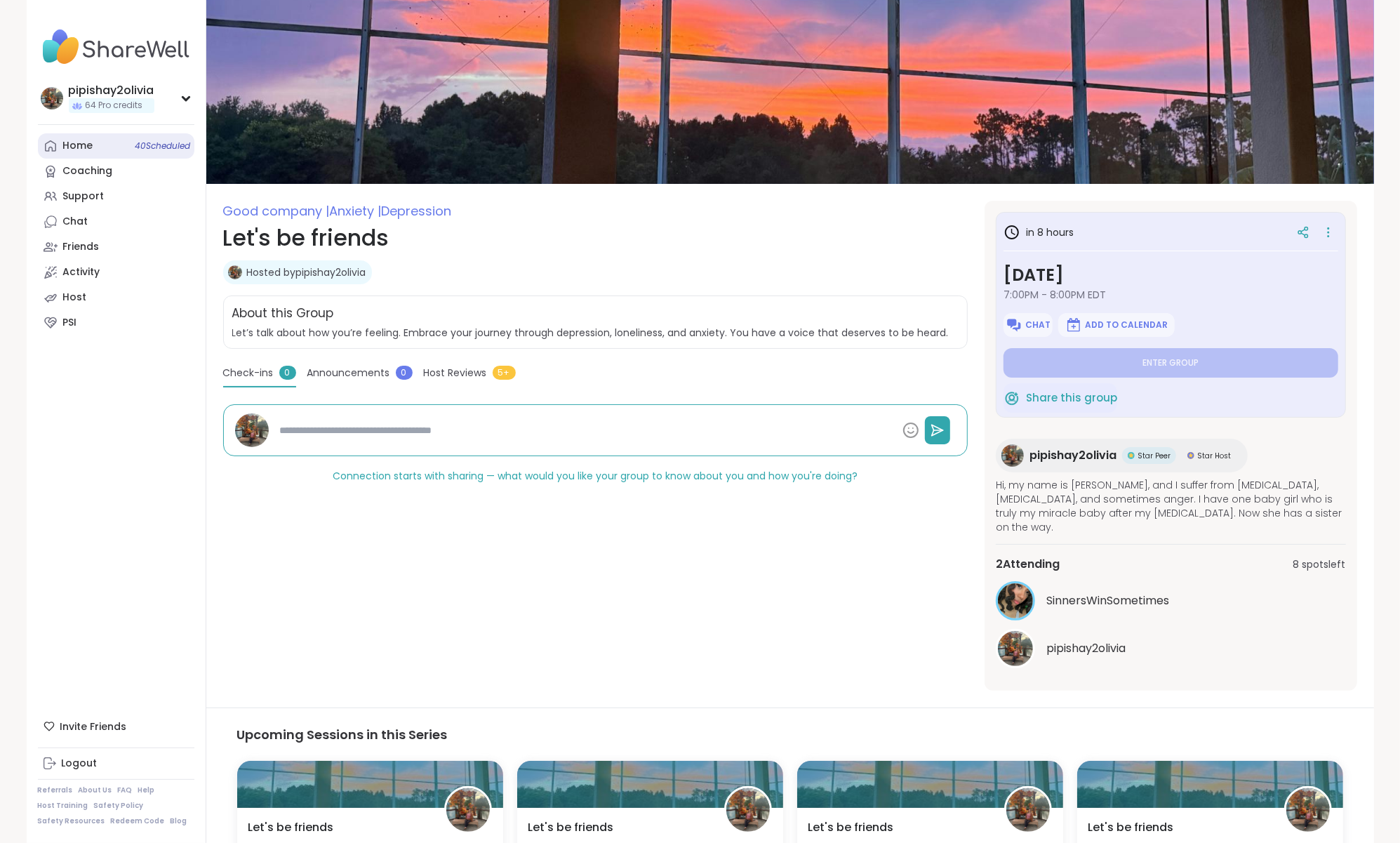
click at [78, 137] on link "Home 40 Scheduled" at bounding box center [116, 146] width 157 height 25
type textarea "*"
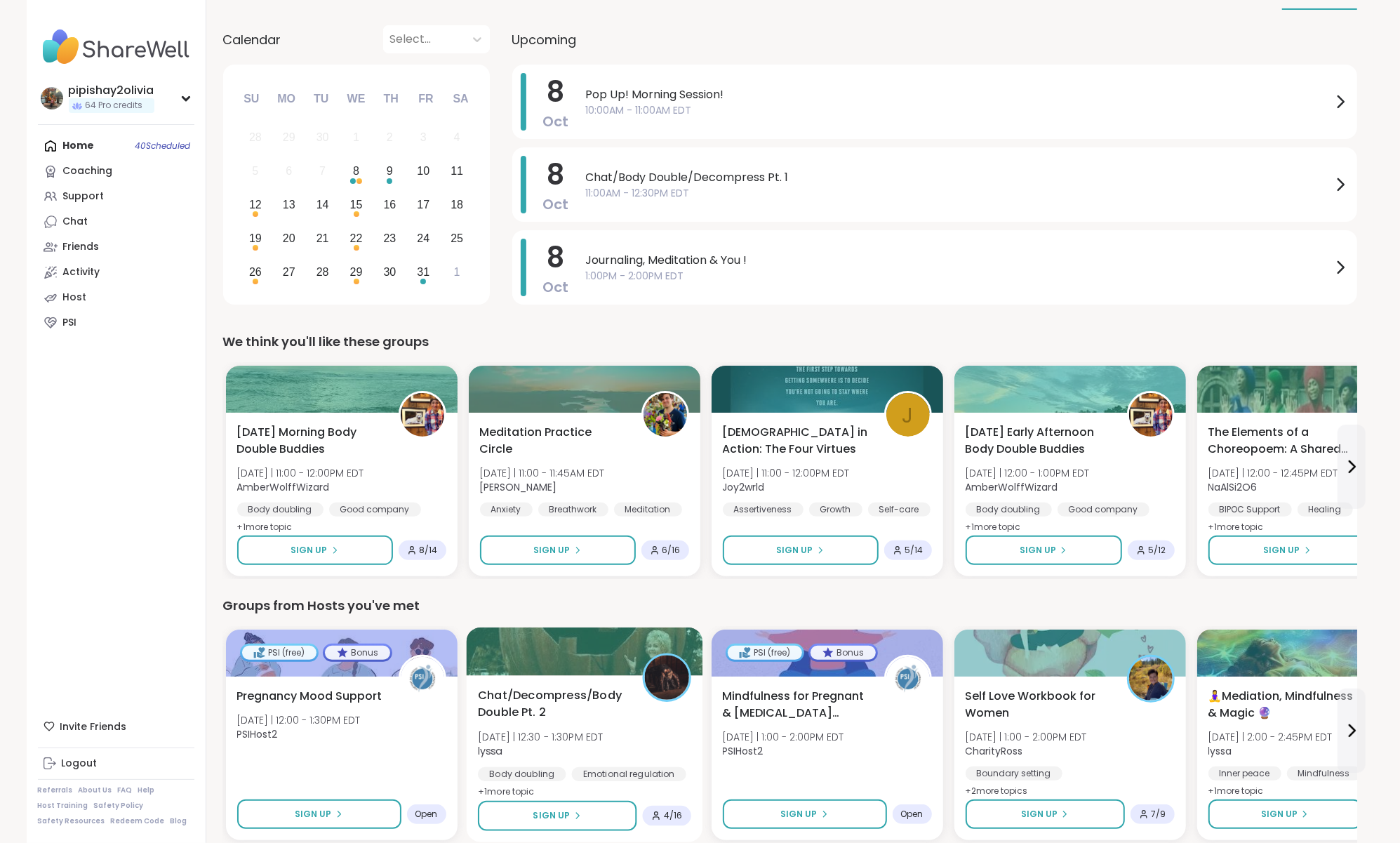
scroll to position [140, 0]
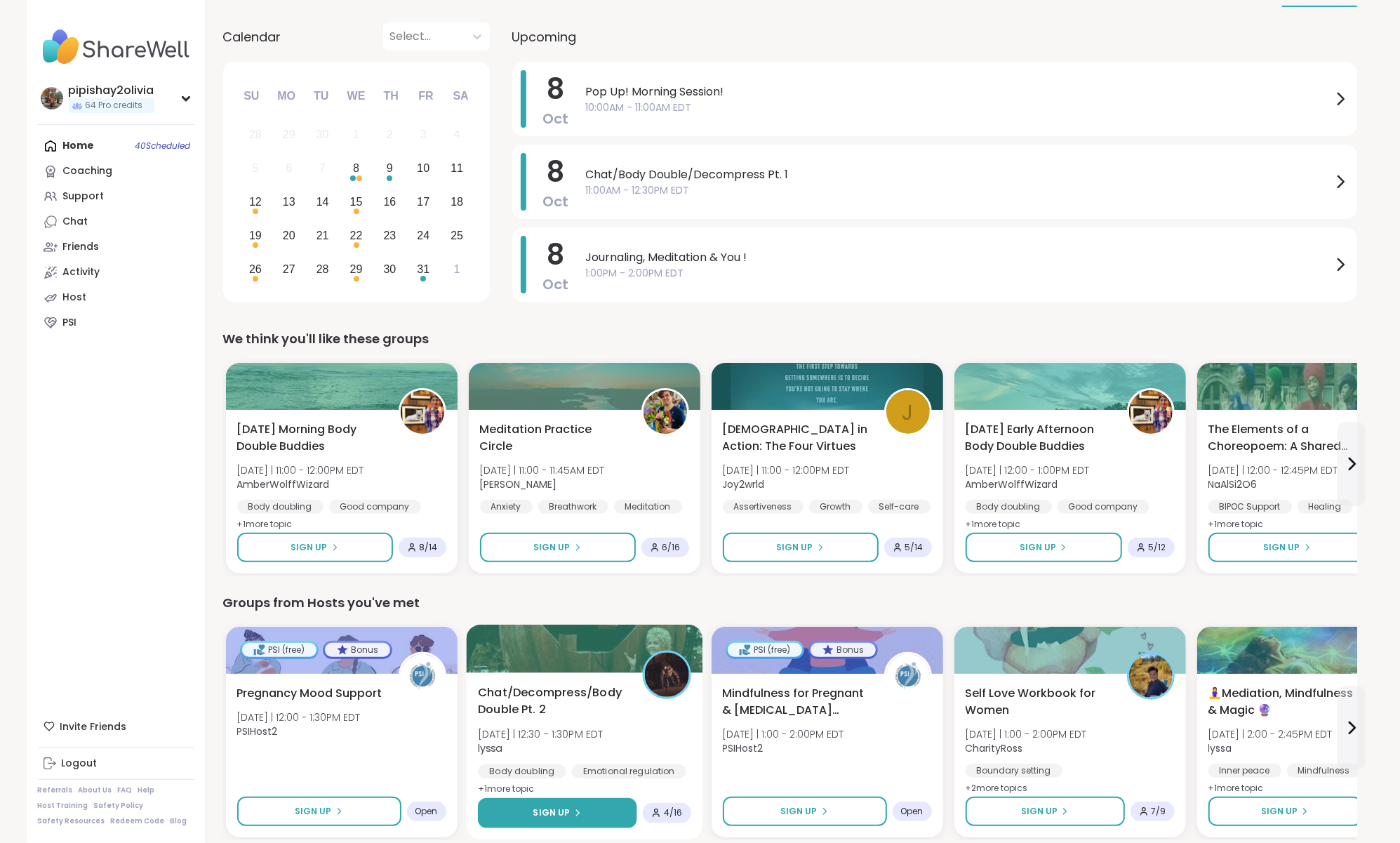
click at [555, 806] on span "Sign Up" at bounding box center [551, 812] width 37 height 13
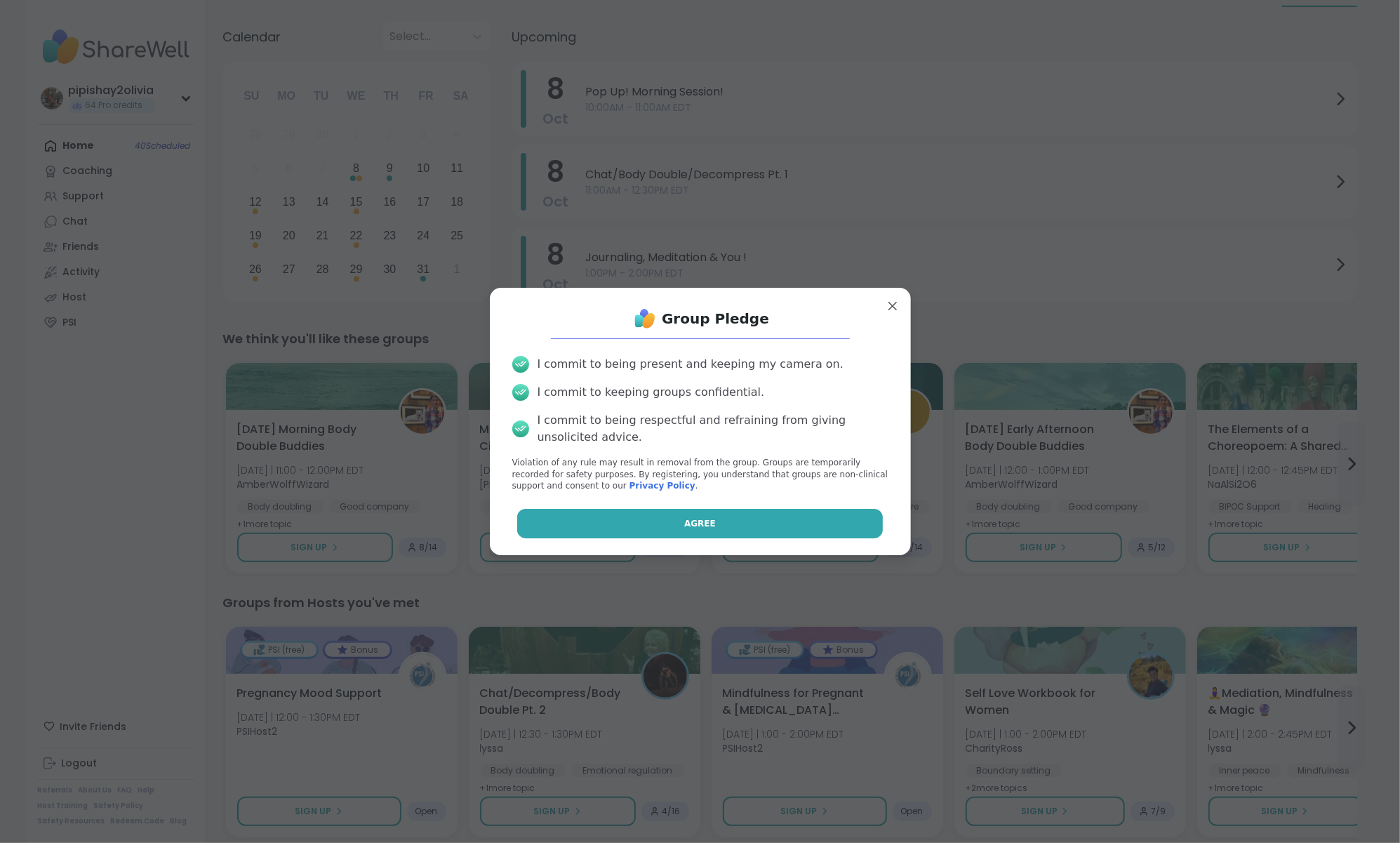
click at [700, 525] on span "Agree" at bounding box center [700, 523] width 32 height 13
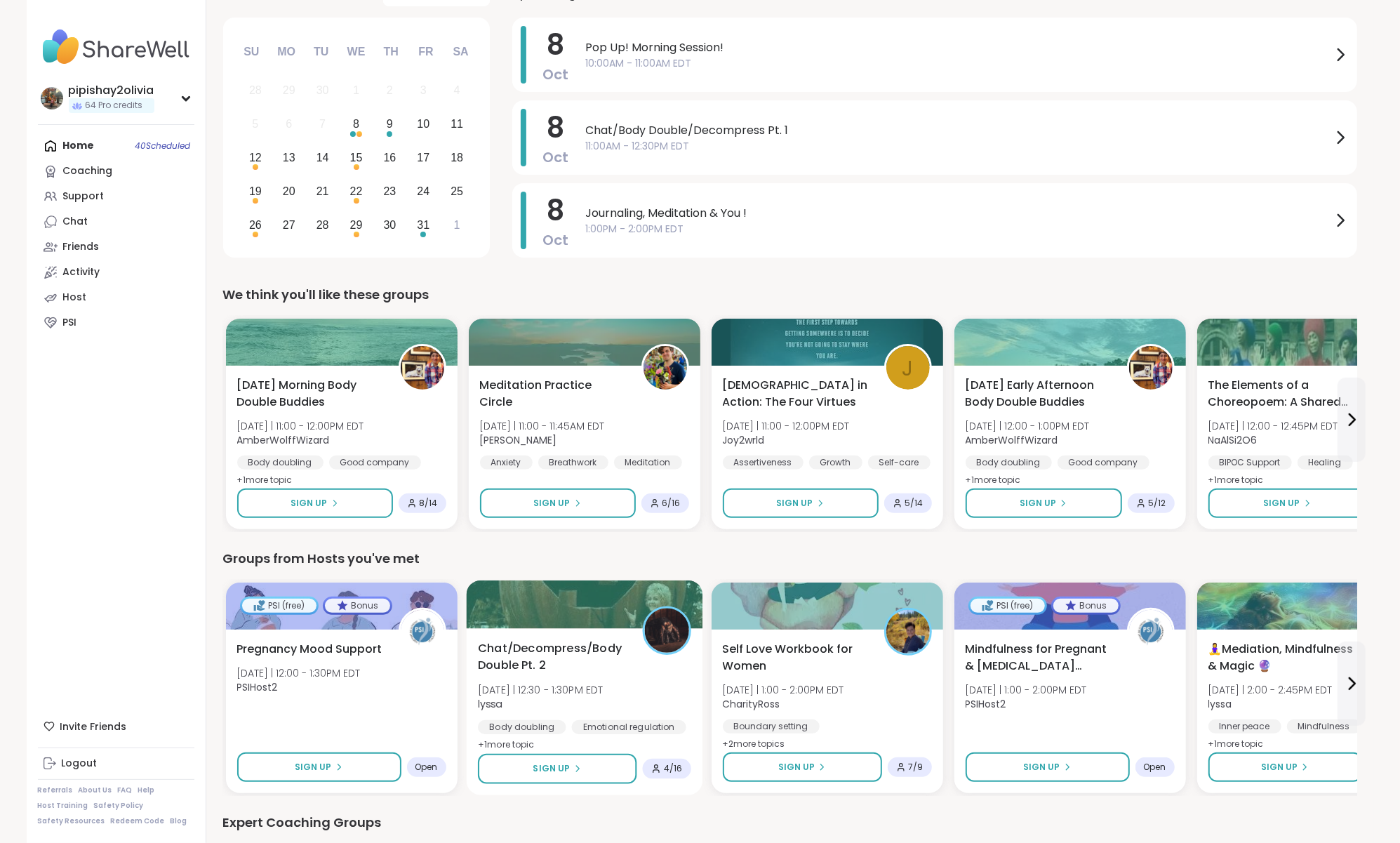
scroll to position [200, 0]
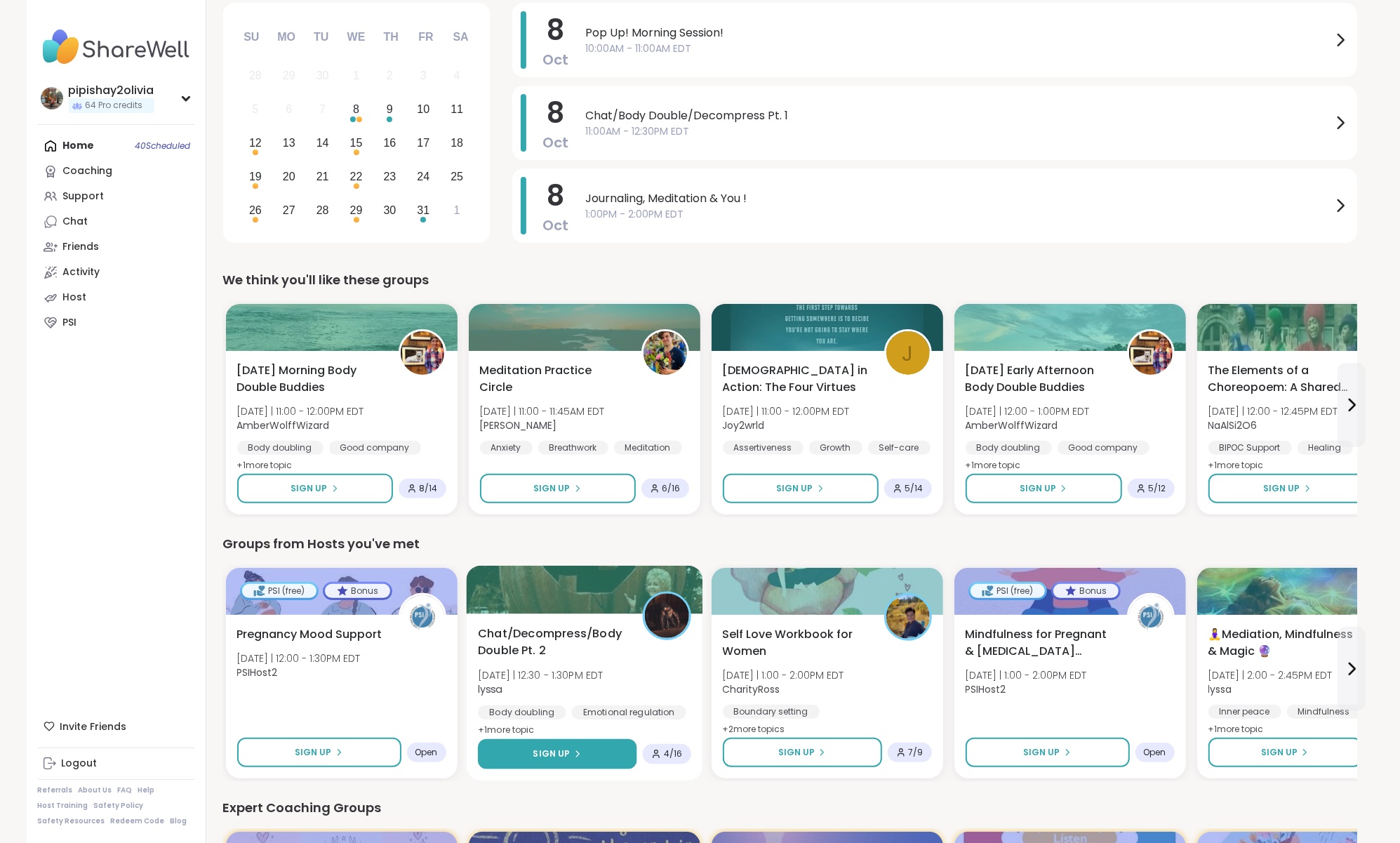
click at [574, 754] on icon at bounding box center [577, 754] width 8 height 8
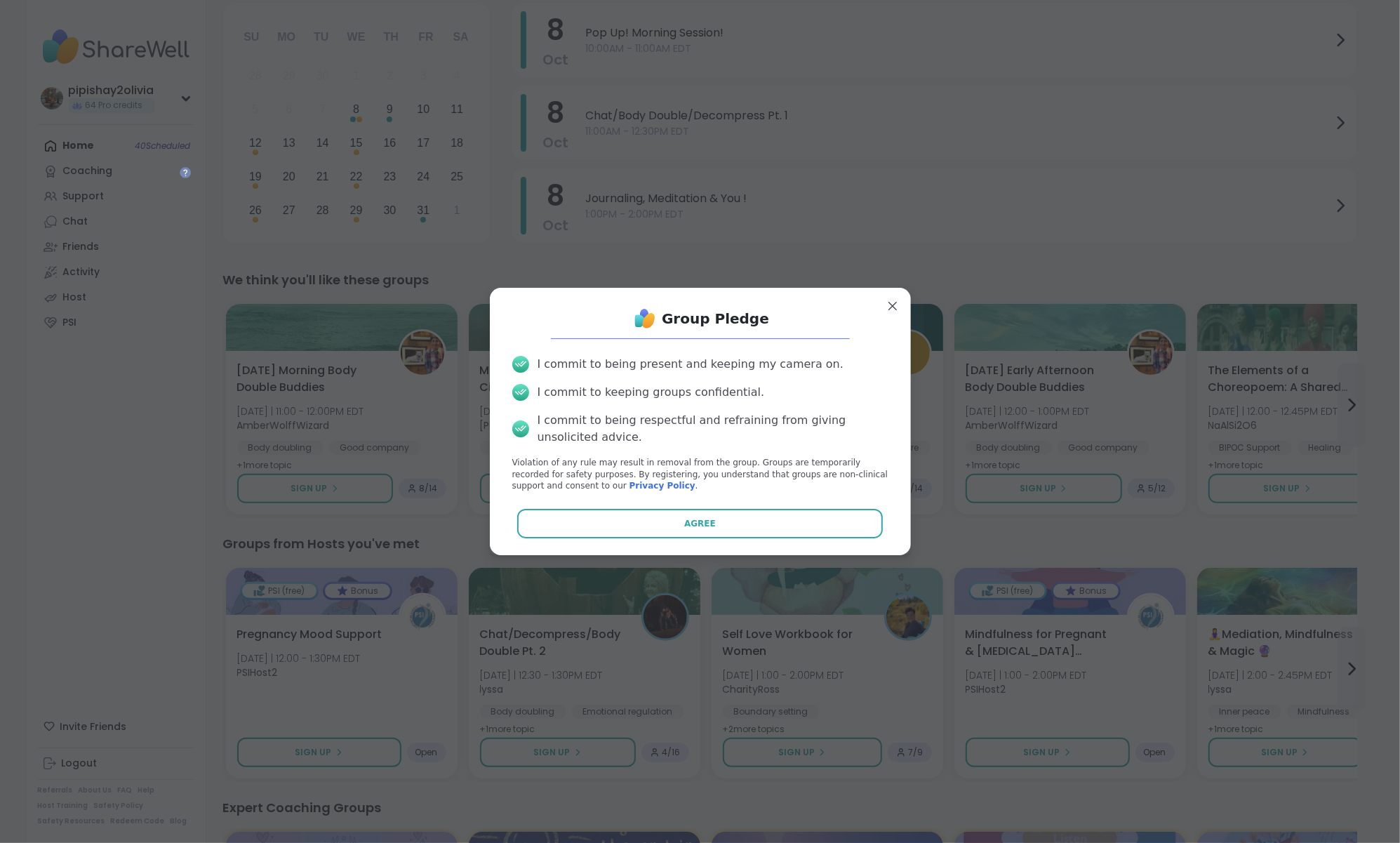
scroll to position [0, 0]
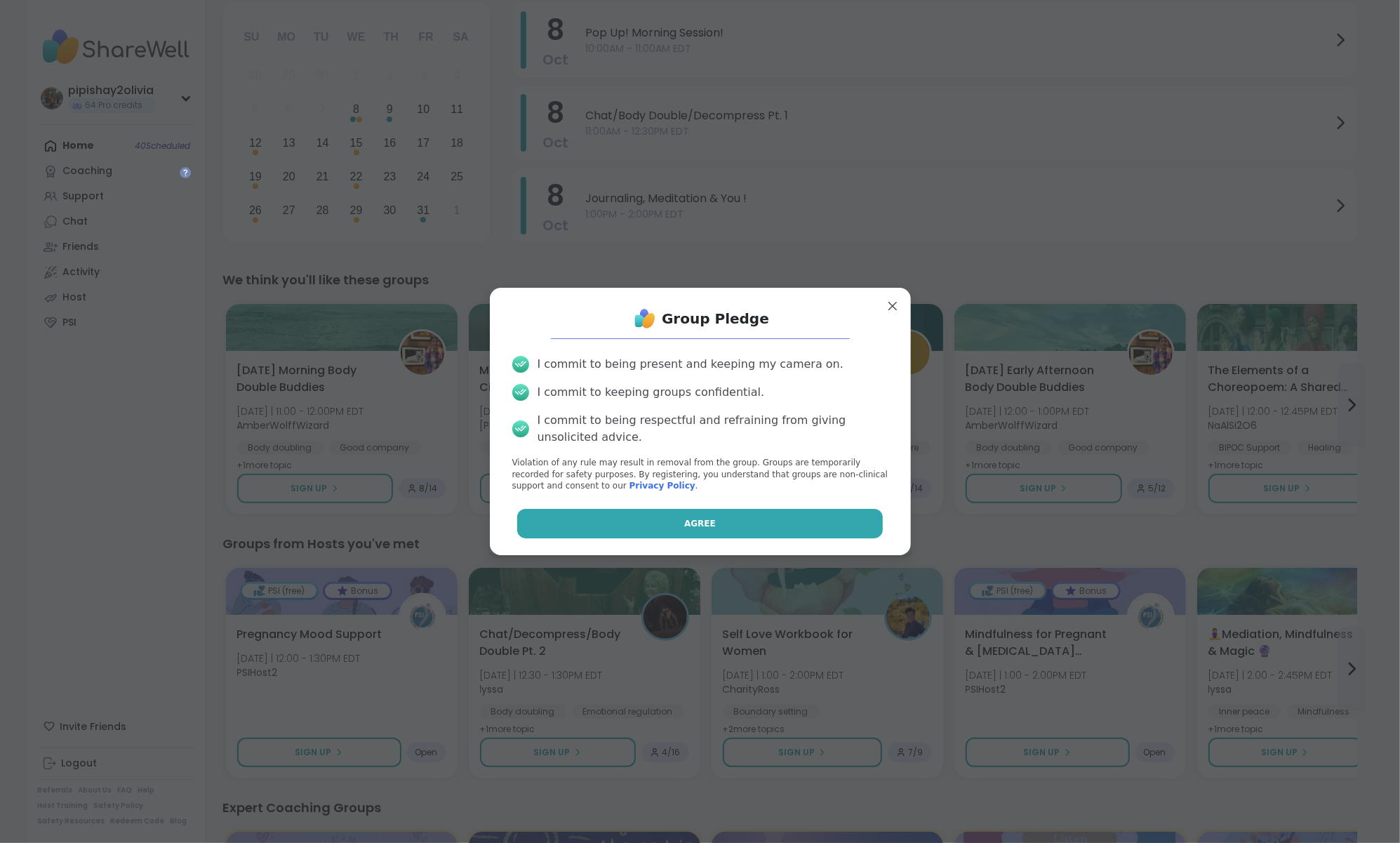
click at [680, 535] on button "Agree" at bounding box center [700, 523] width 366 height 29
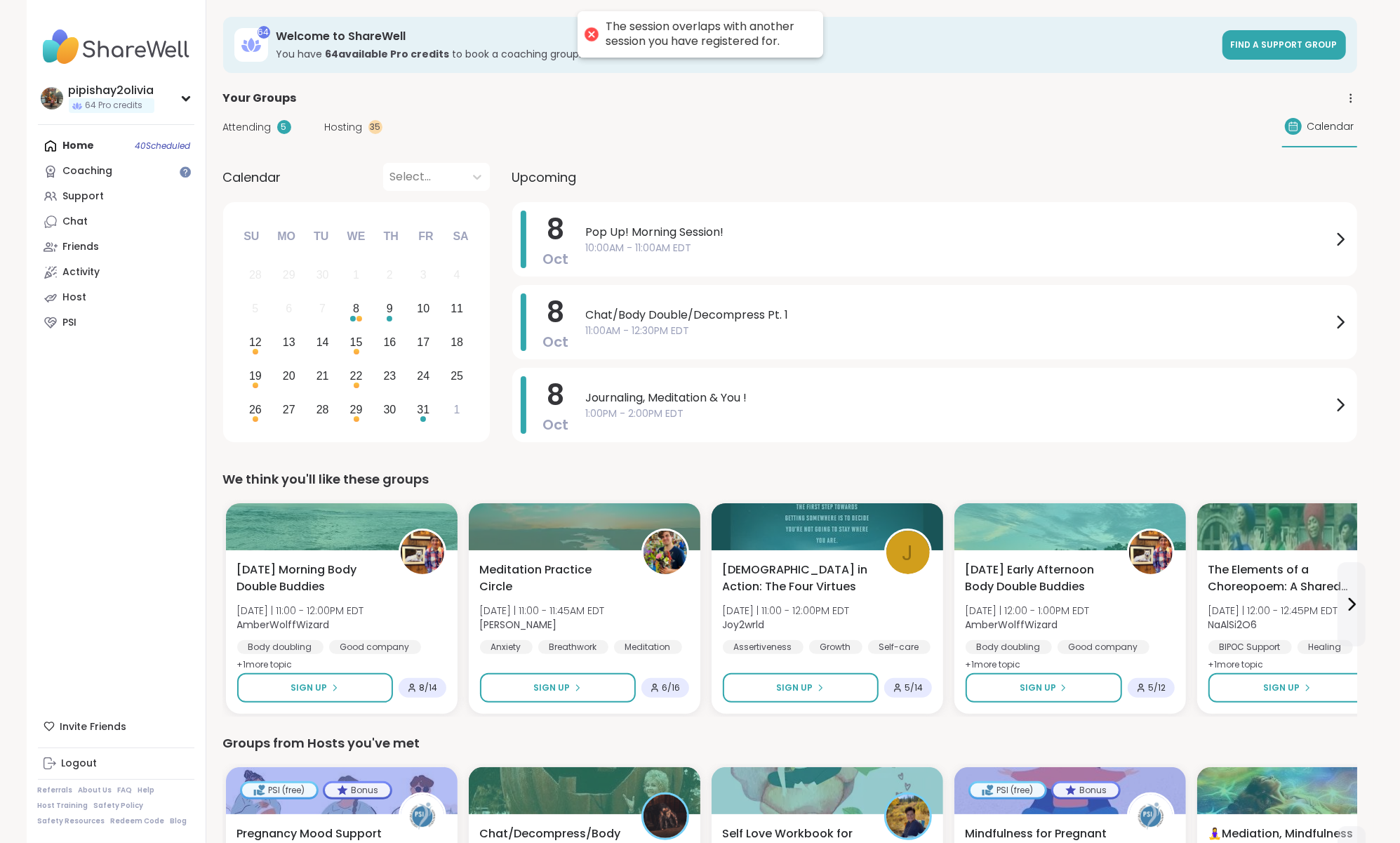
click at [336, 127] on span "Hosting" at bounding box center [343, 127] width 38 height 15
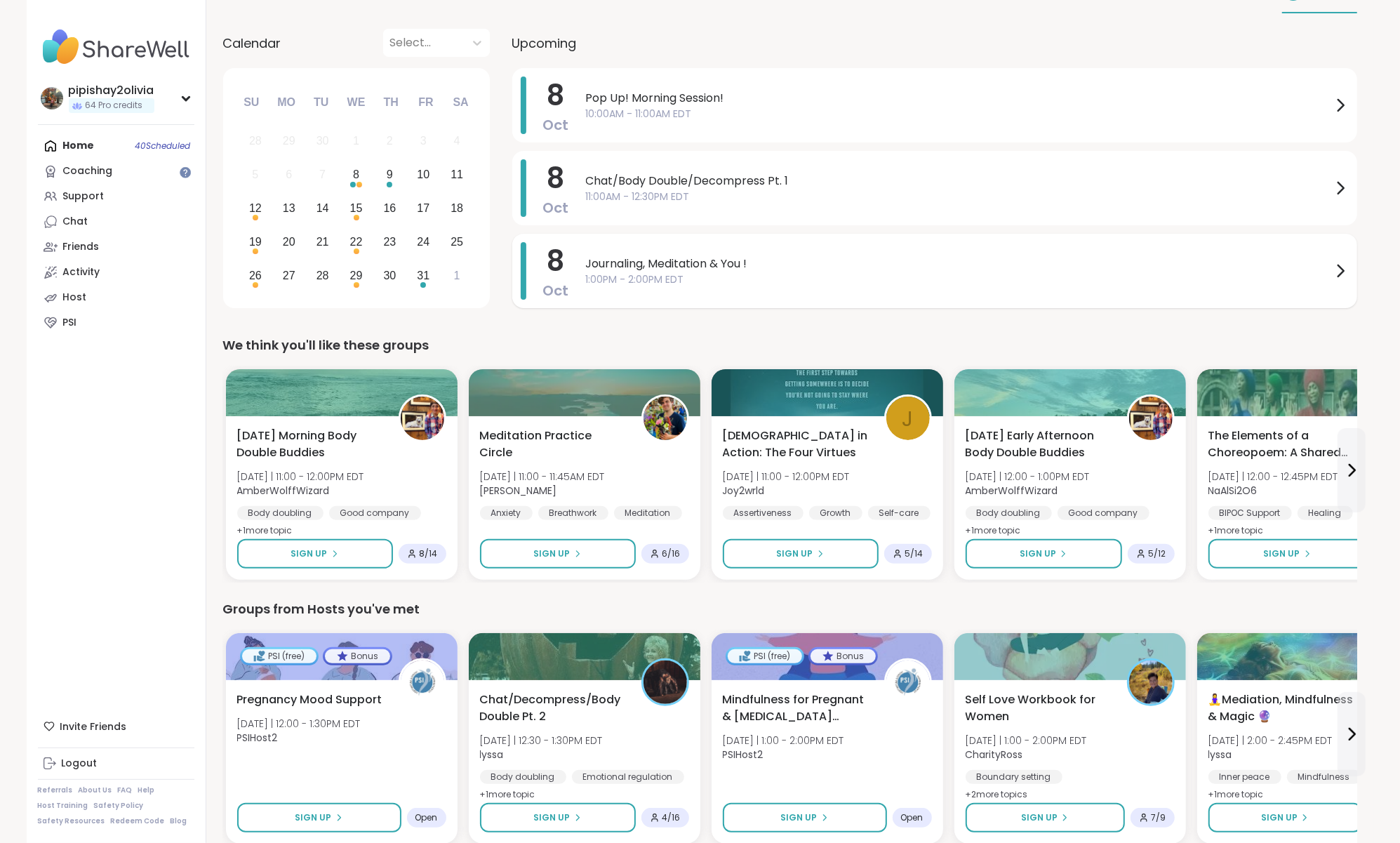
scroll to position [146, 0]
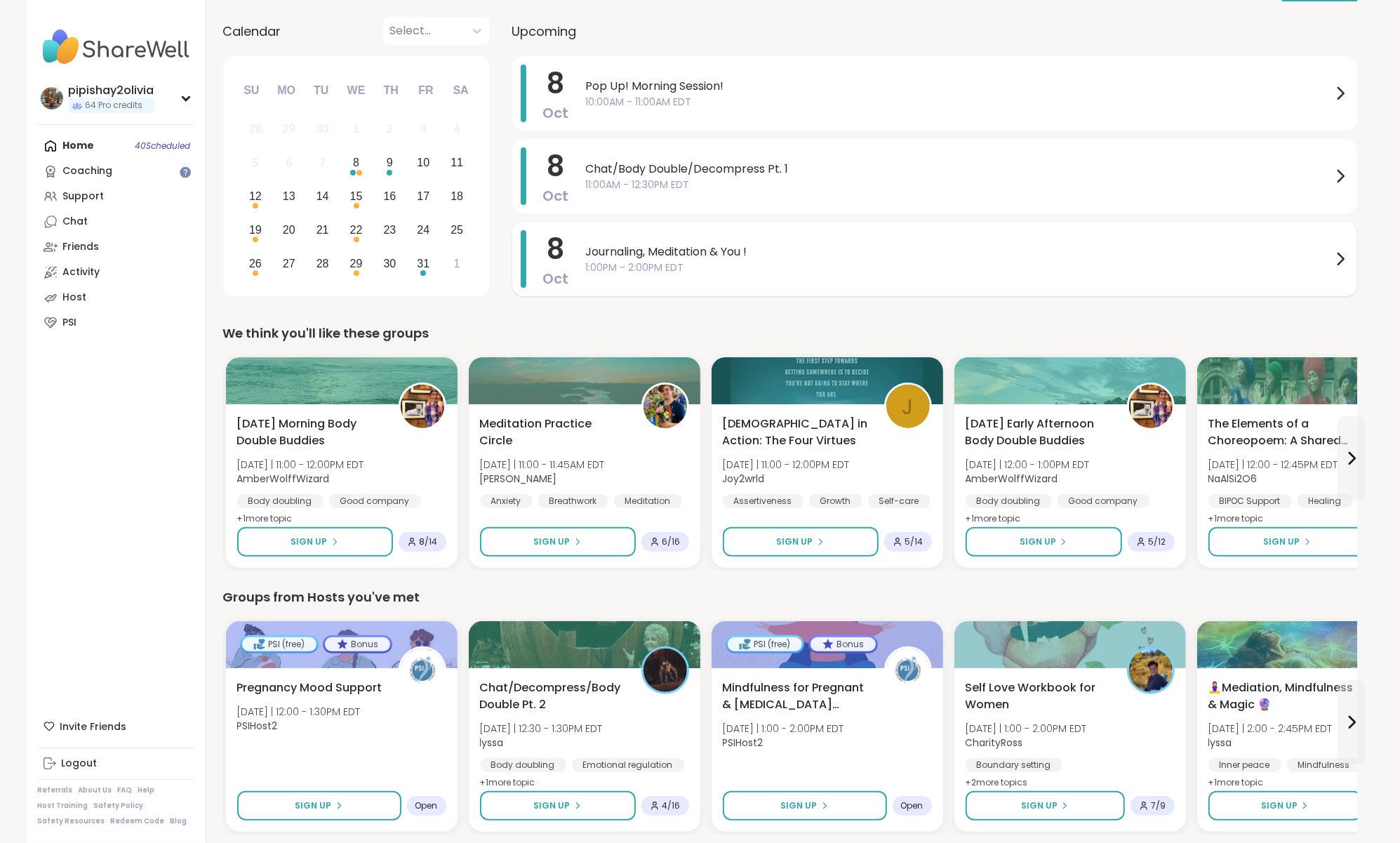
click at [892, 268] on span "1:00PM - 2:00PM EDT" at bounding box center [959, 268] width 746 height 15
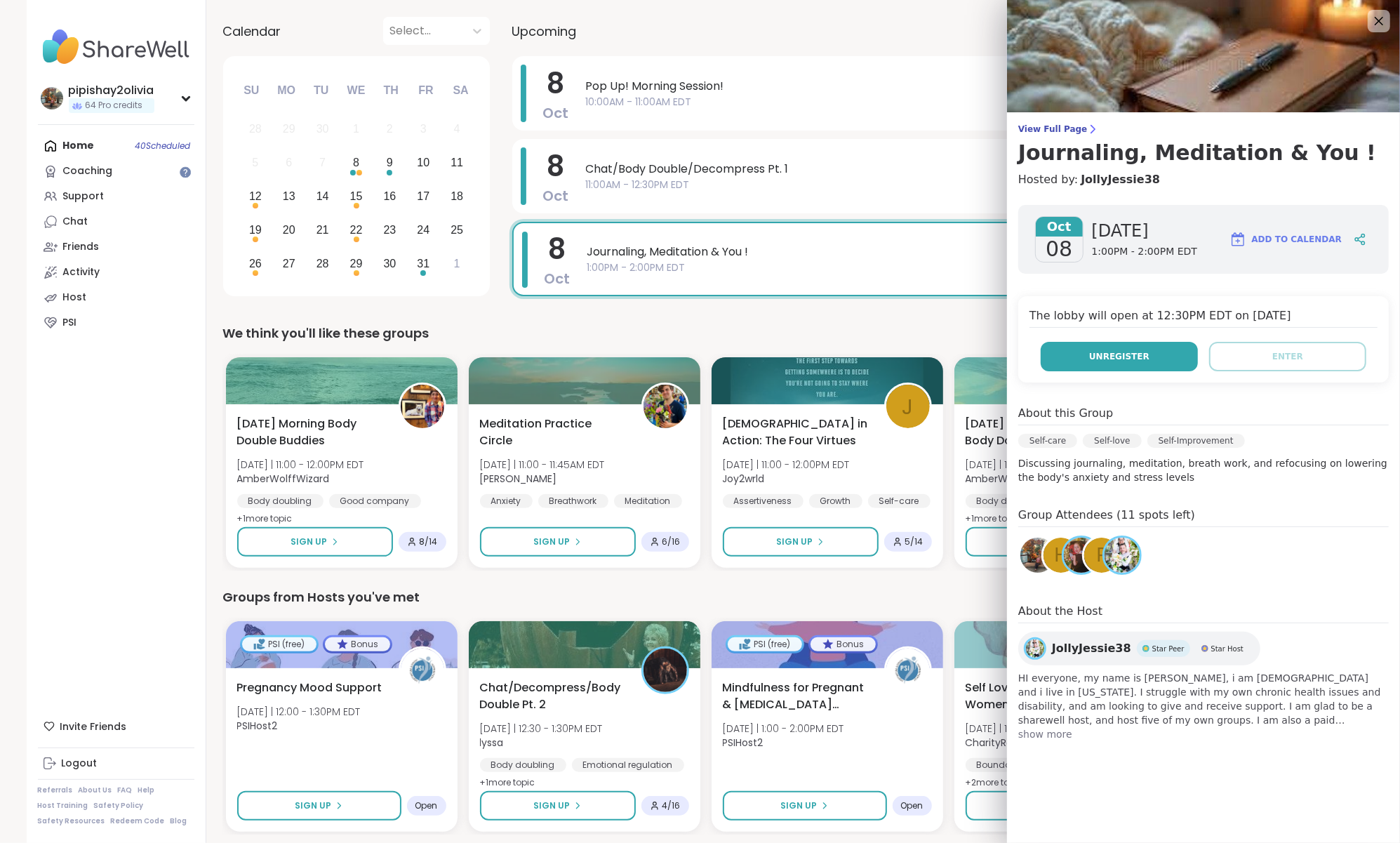
click at [1158, 342] on button "Unregister" at bounding box center [1119, 356] width 157 height 29
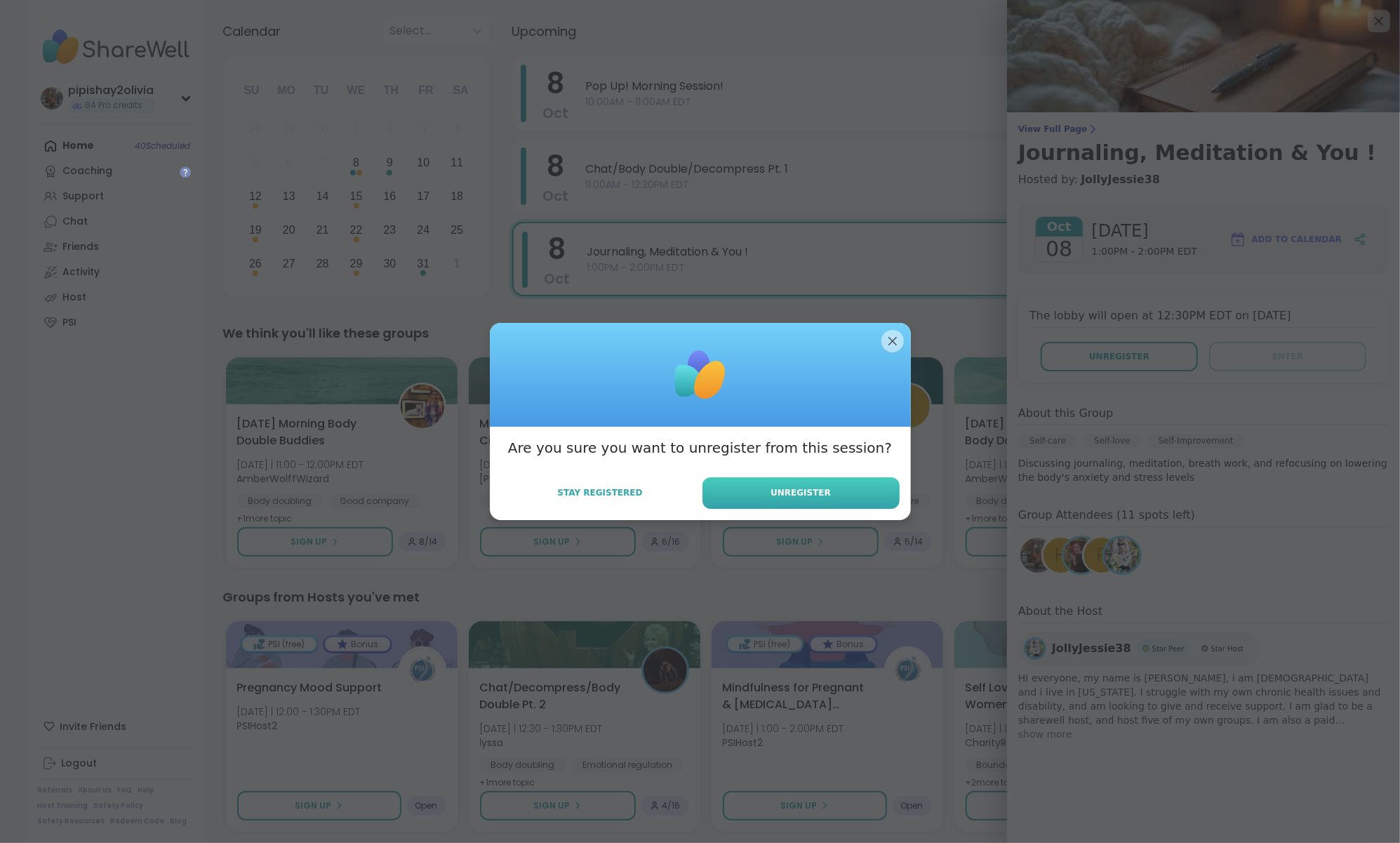
click at [831, 487] on button "Unregister" at bounding box center [800, 493] width 197 height 32
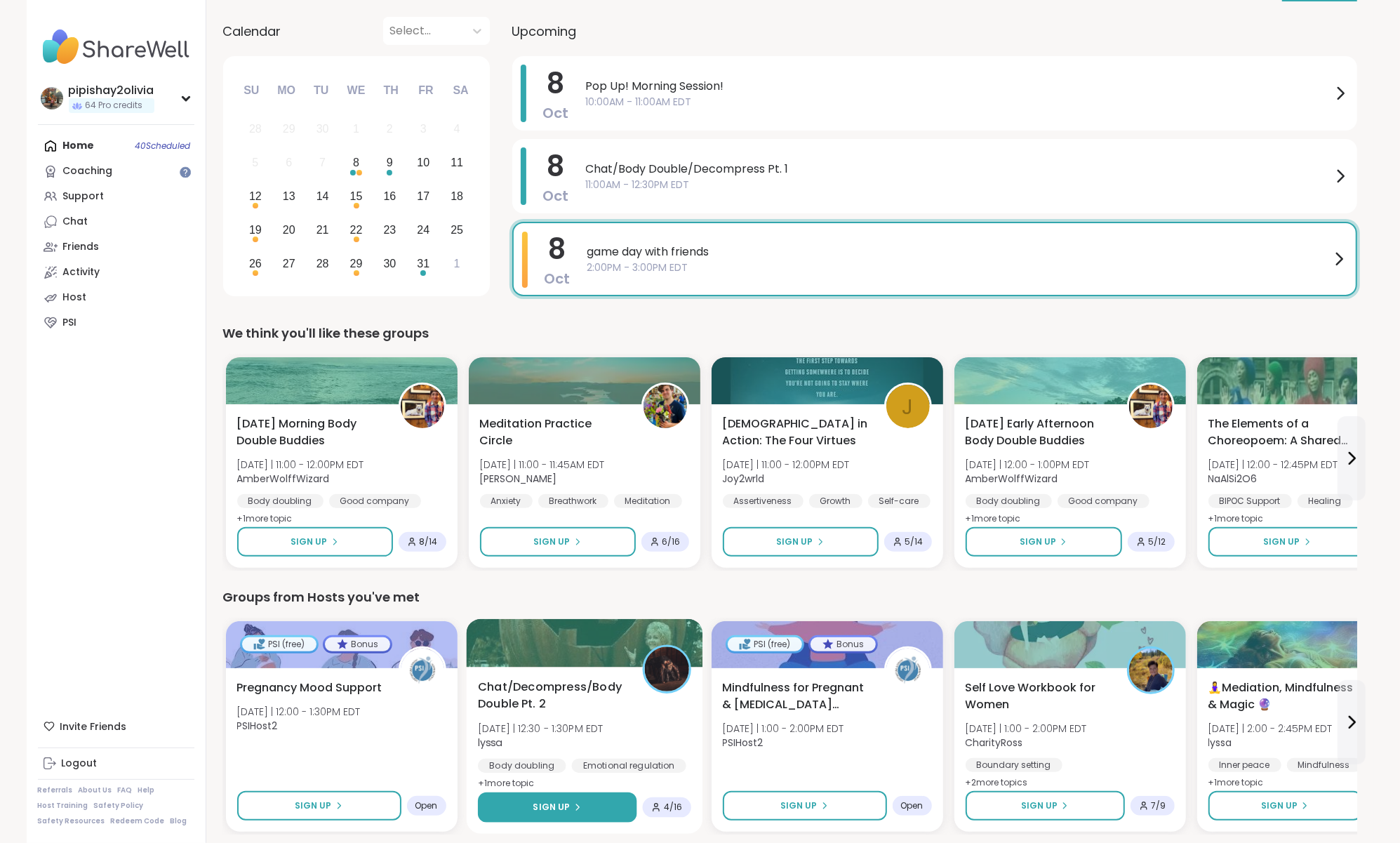
click at [600, 803] on button "Sign Up" at bounding box center [557, 808] width 159 height 30
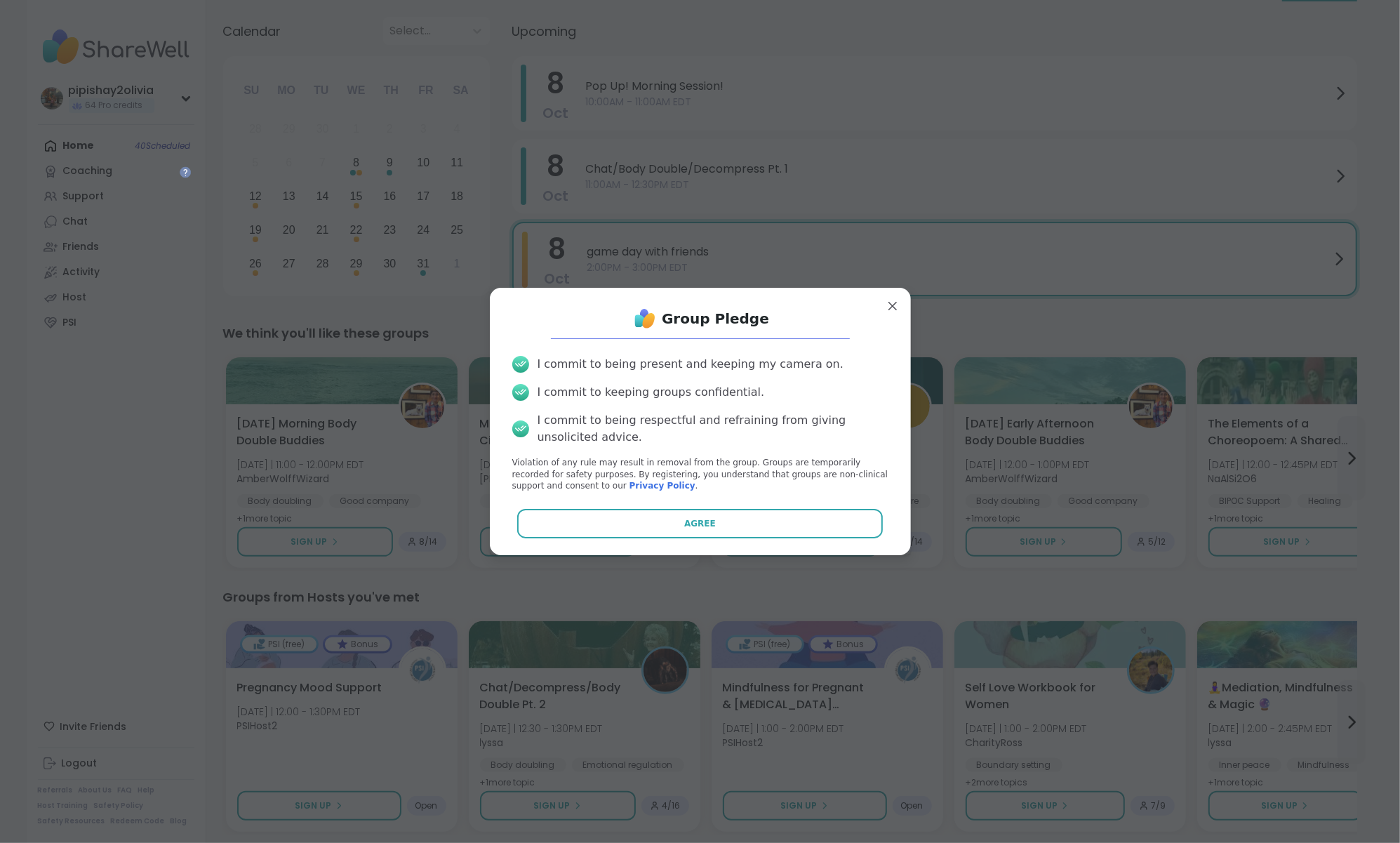
click at [673, 539] on div "Group Pledge I commit to being present and keeping my camera on. I commit to ke…" at bounding box center [700, 421] width 398 height 245
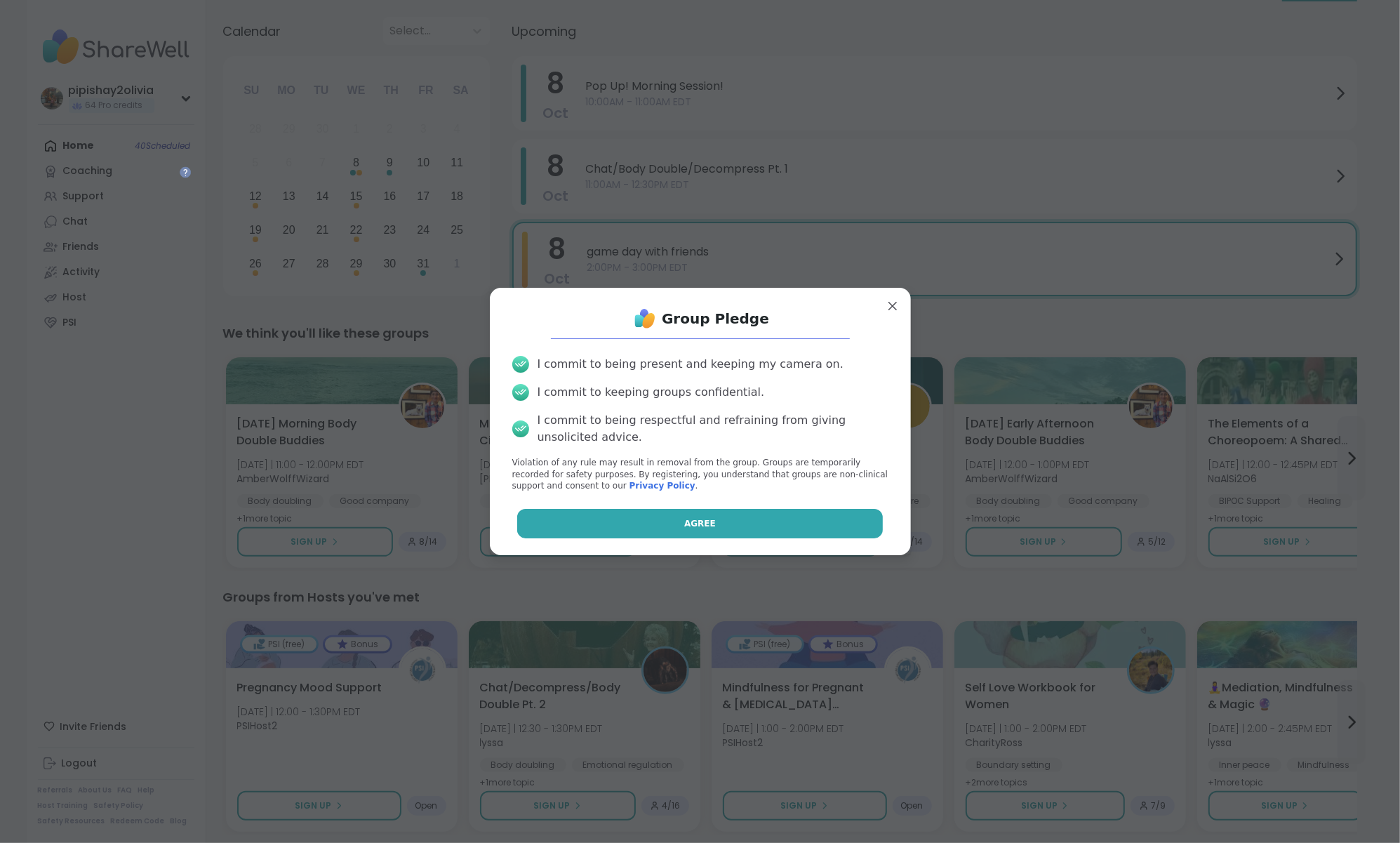
click at [673, 534] on button "Agree" at bounding box center [700, 523] width 366 height 29
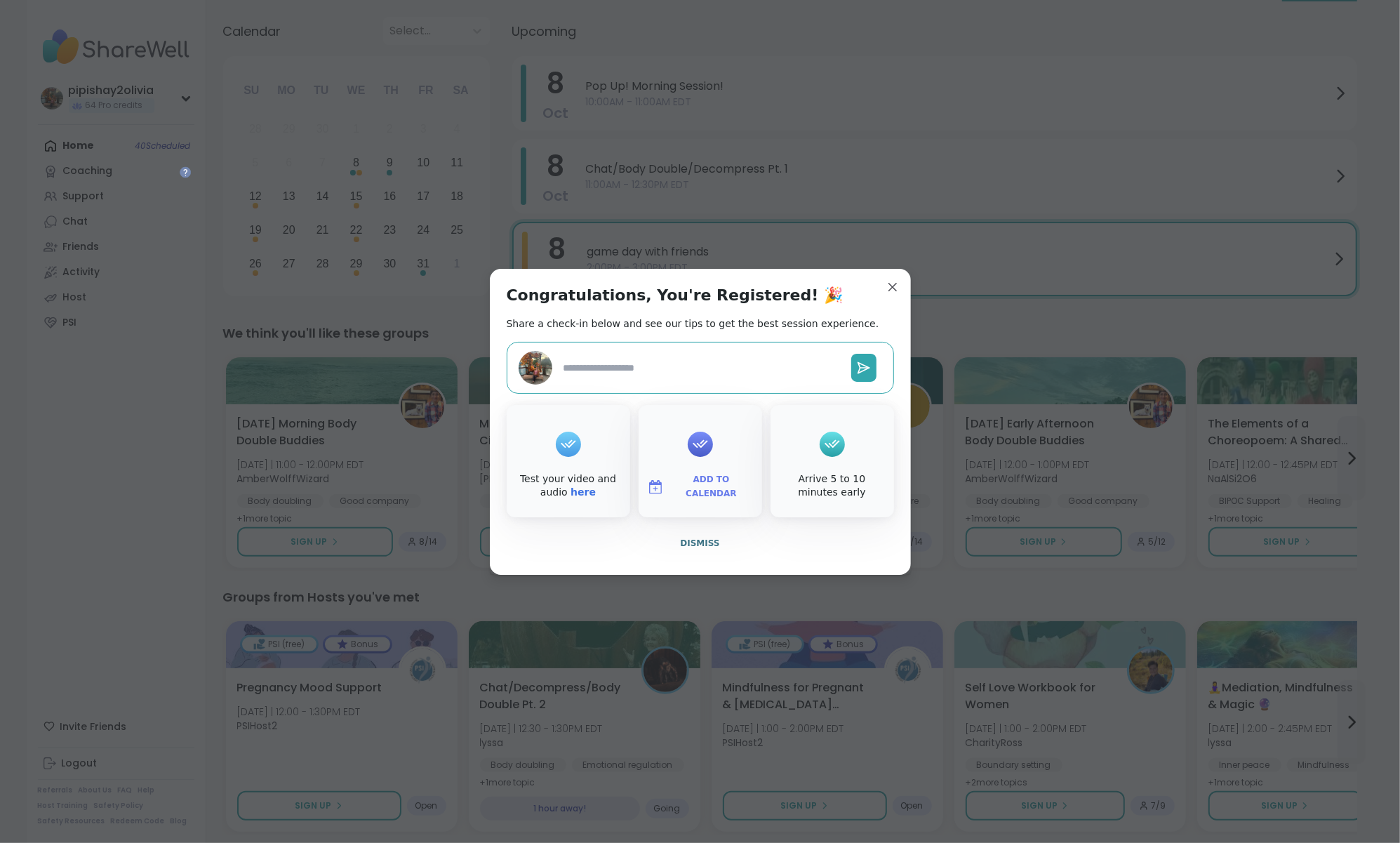
click at [898, 298] on div "Congratulations, You're Registered! 🎉 Share a check-in below and see our tips t…" at bounding box center [700, 421] width 421 height 306
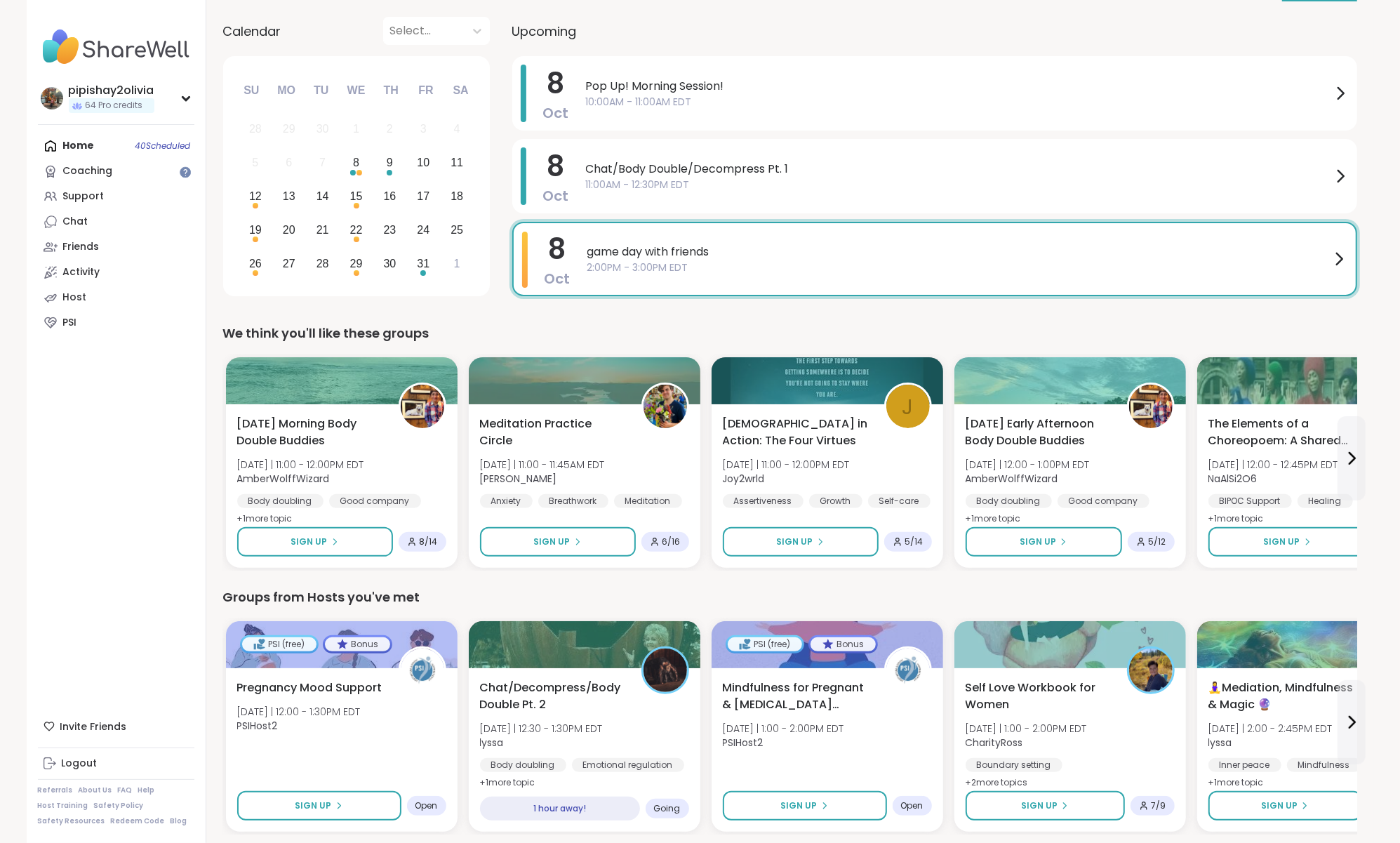
click at [797, 273] on span "2:00PM - 3:00PM EDT" at bounding box center [959, 268] width 743 height 15
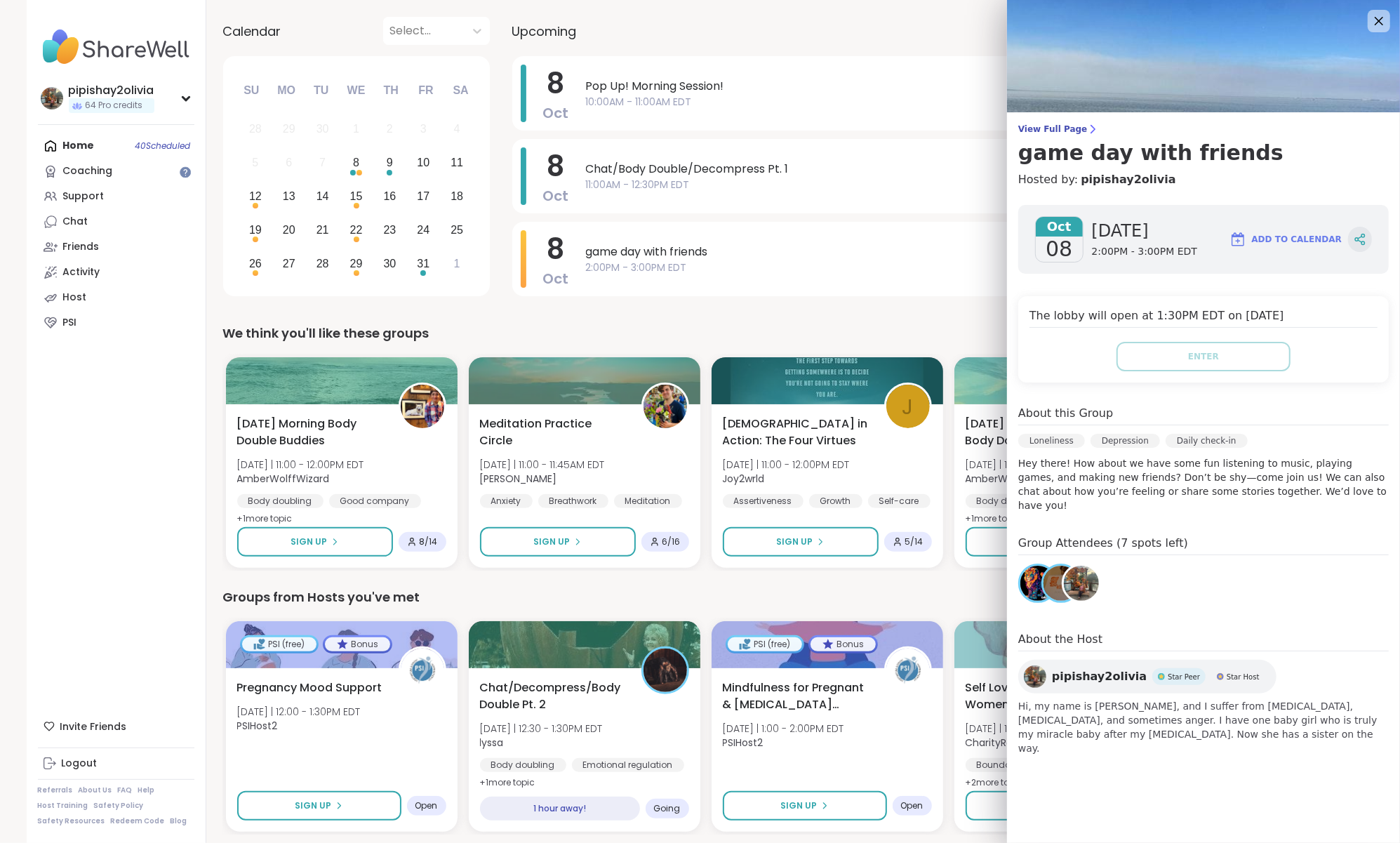
click at [1360, 243] on icon at bounding box center [1360, 239] width 13 height 13
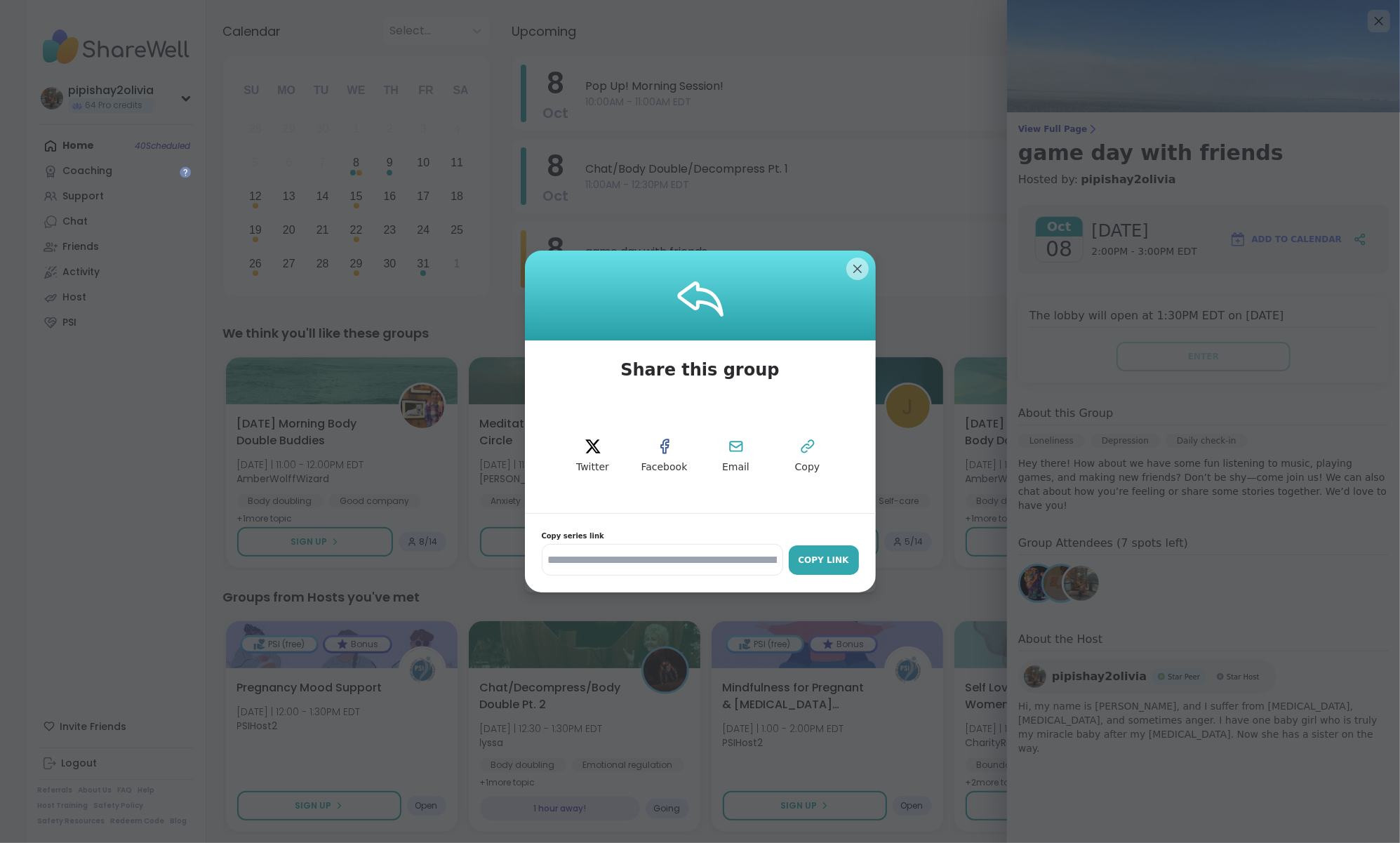
click at [834, 562] on div "Copy Link" at bounding box center [824, 559] width 56 height 13
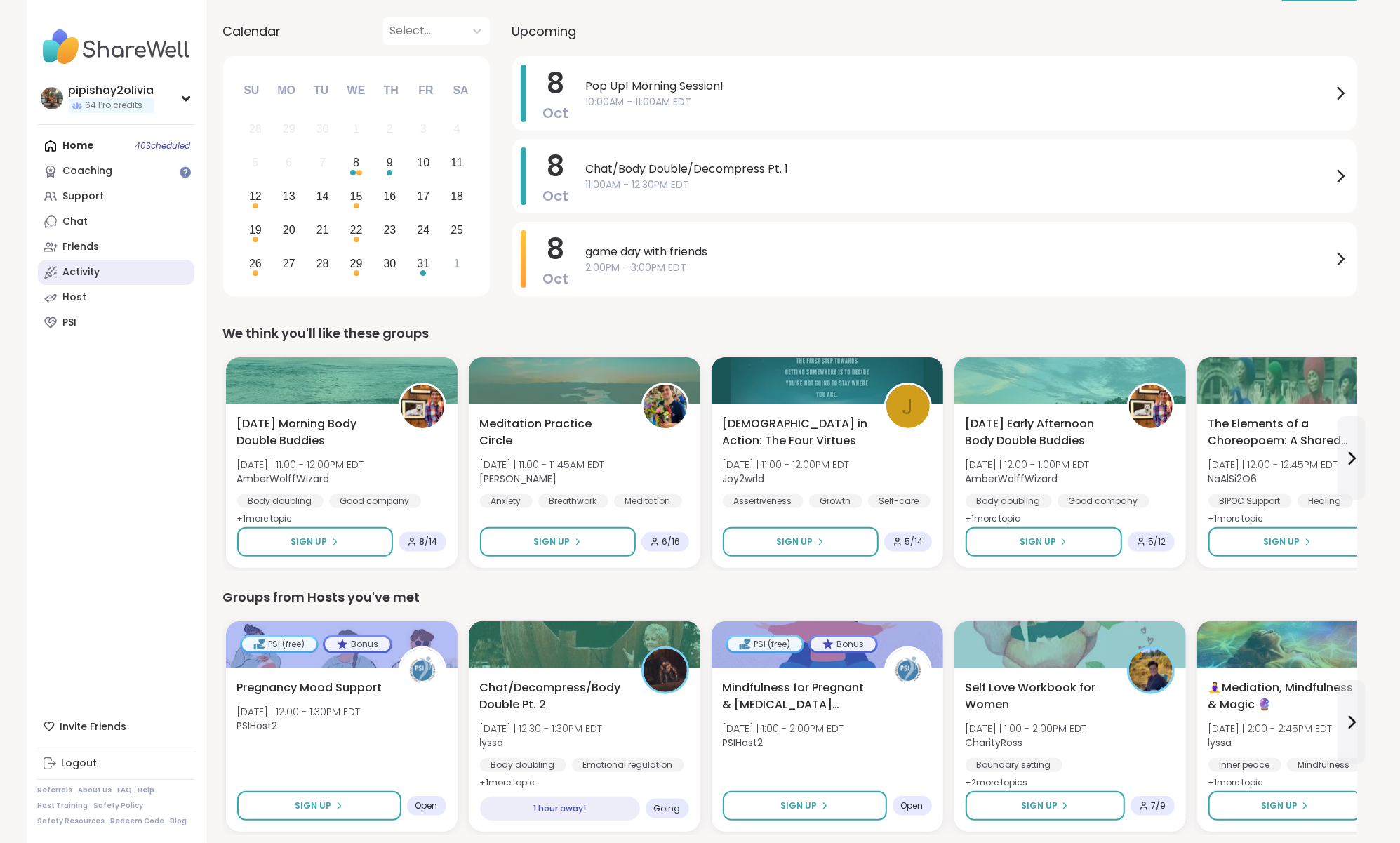
click at [86, 270] on div "Activity" at bounding box center [81, 272] width 37 height 14
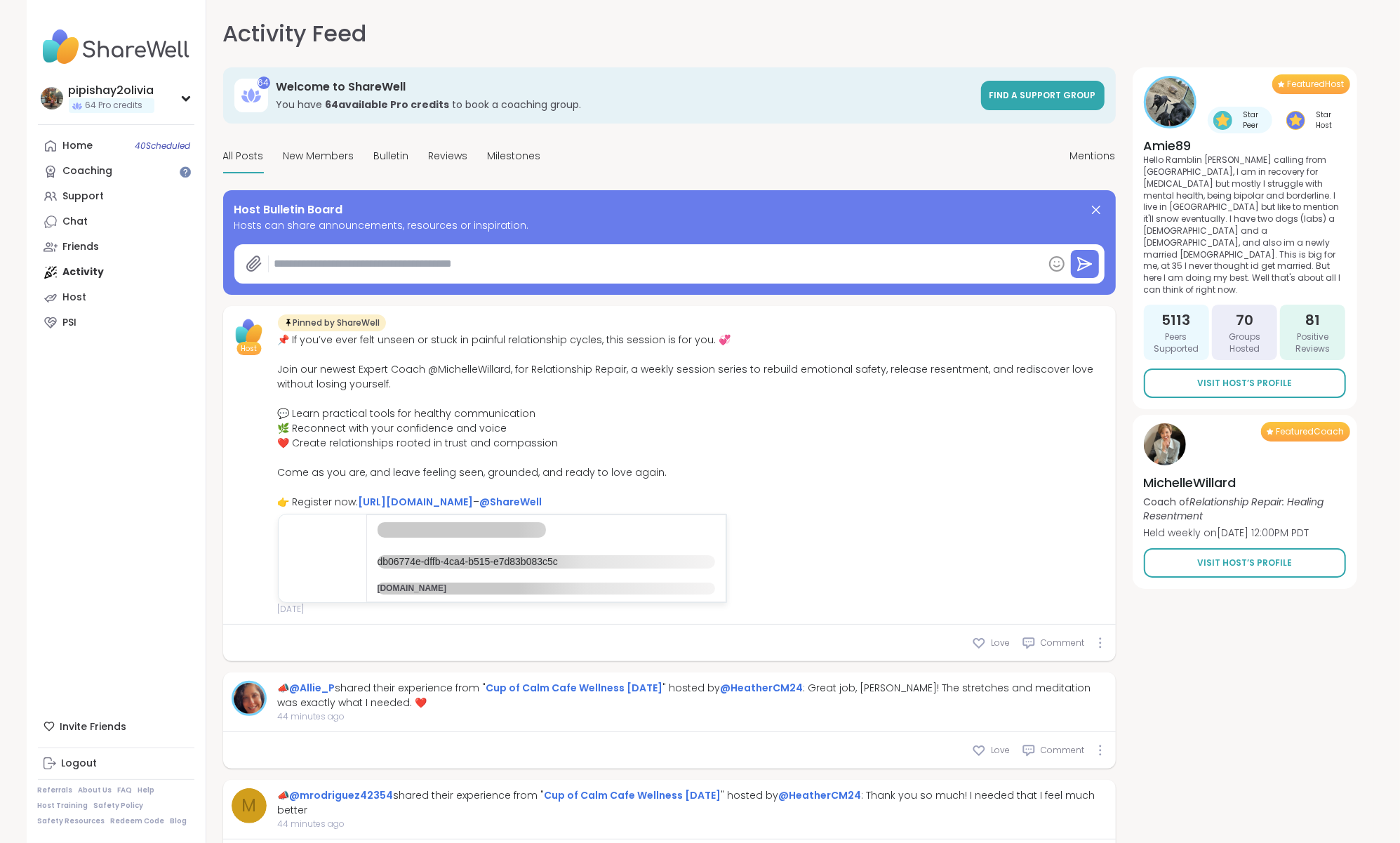
click at [671, 260] on textarea at bounding box center [655, 263] width 774 height 28
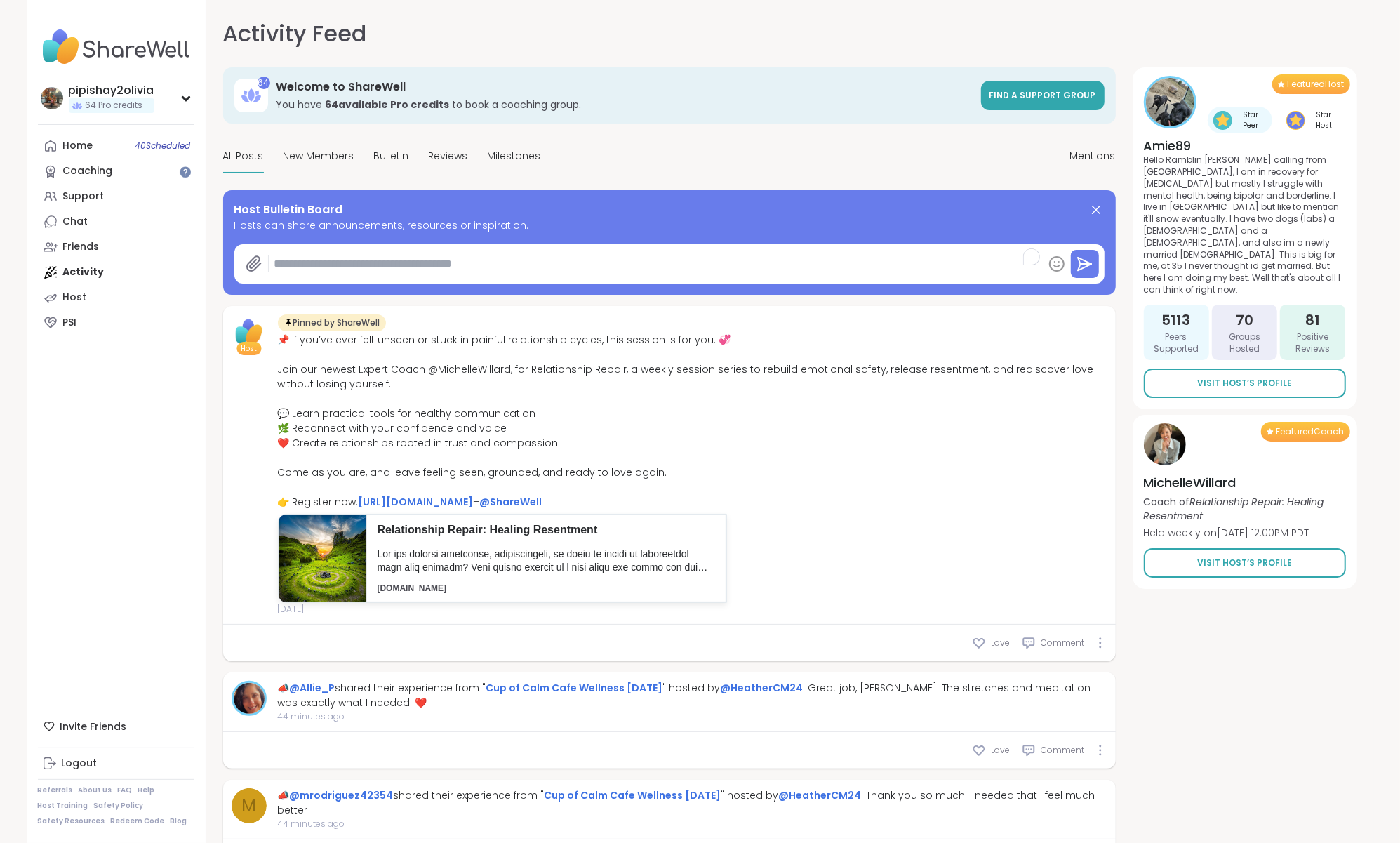
paste textarea "**********"
type textarea "*"
type textarea "**********"
type textarea "*"
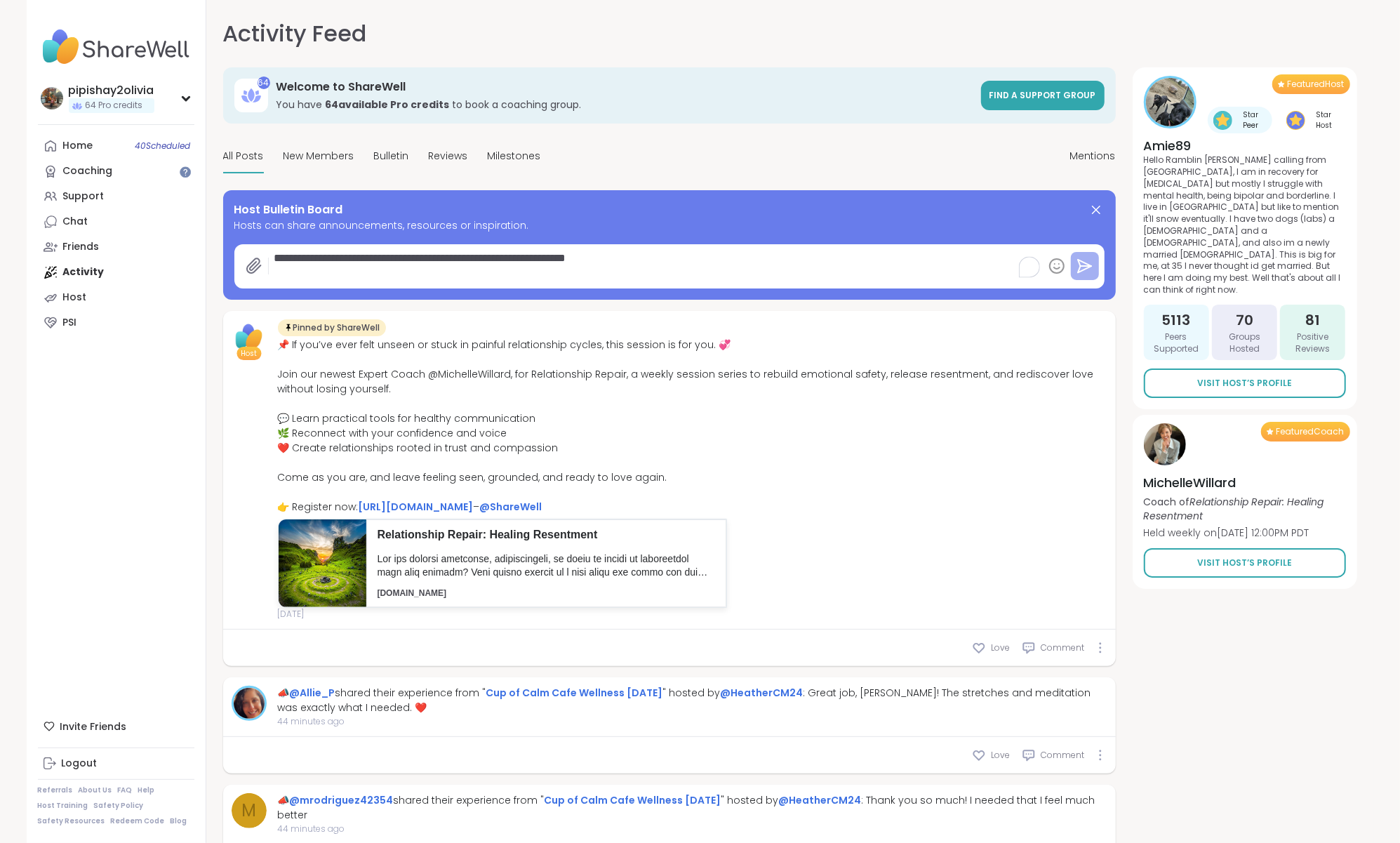
type textarea "**********"
click at [1089, 260] on icon at bounding box center [1085, 266] width 17 height 17
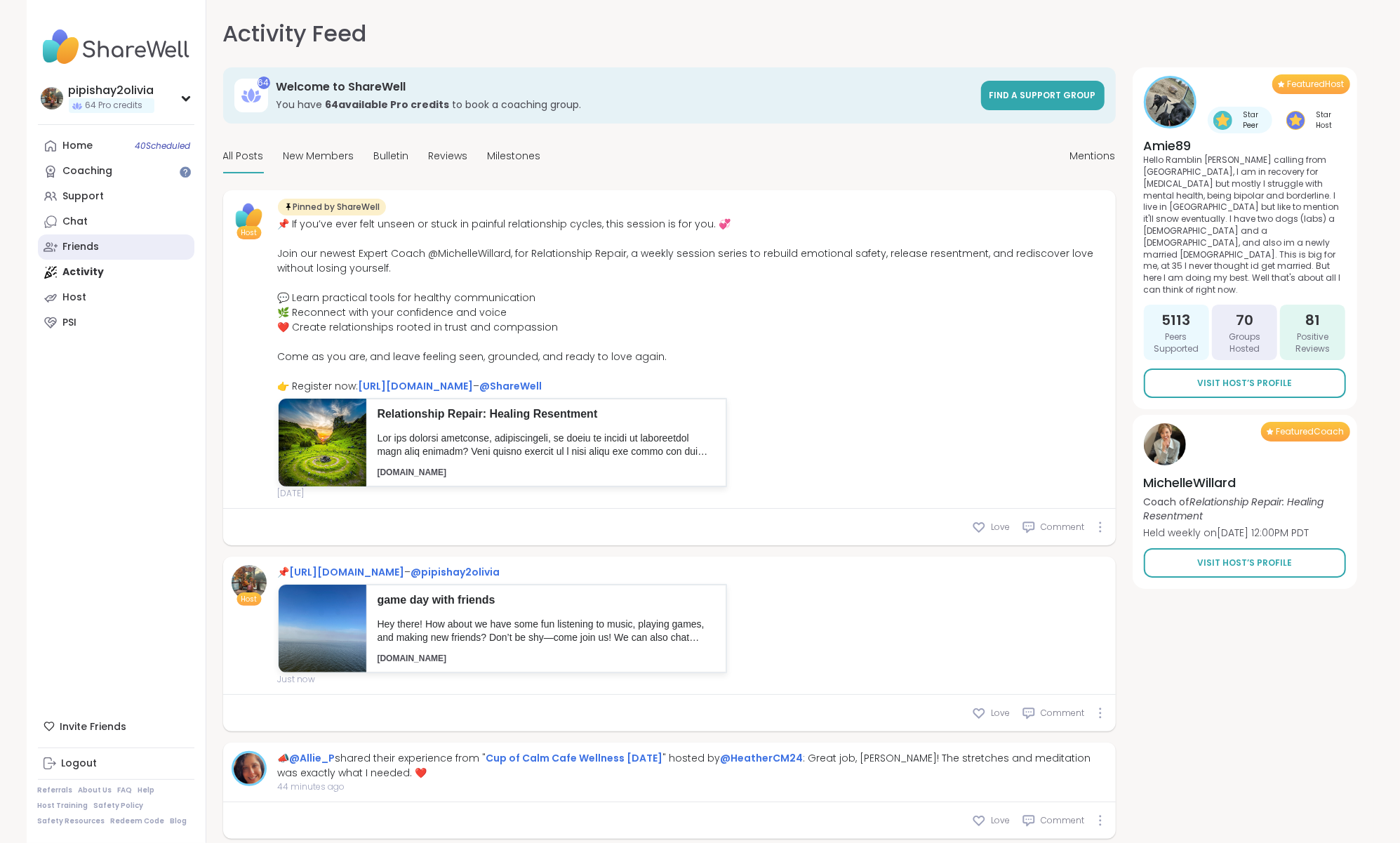
click at [113, 242] on link "Friends" at bounding box center [116, 247] width 157 height 25
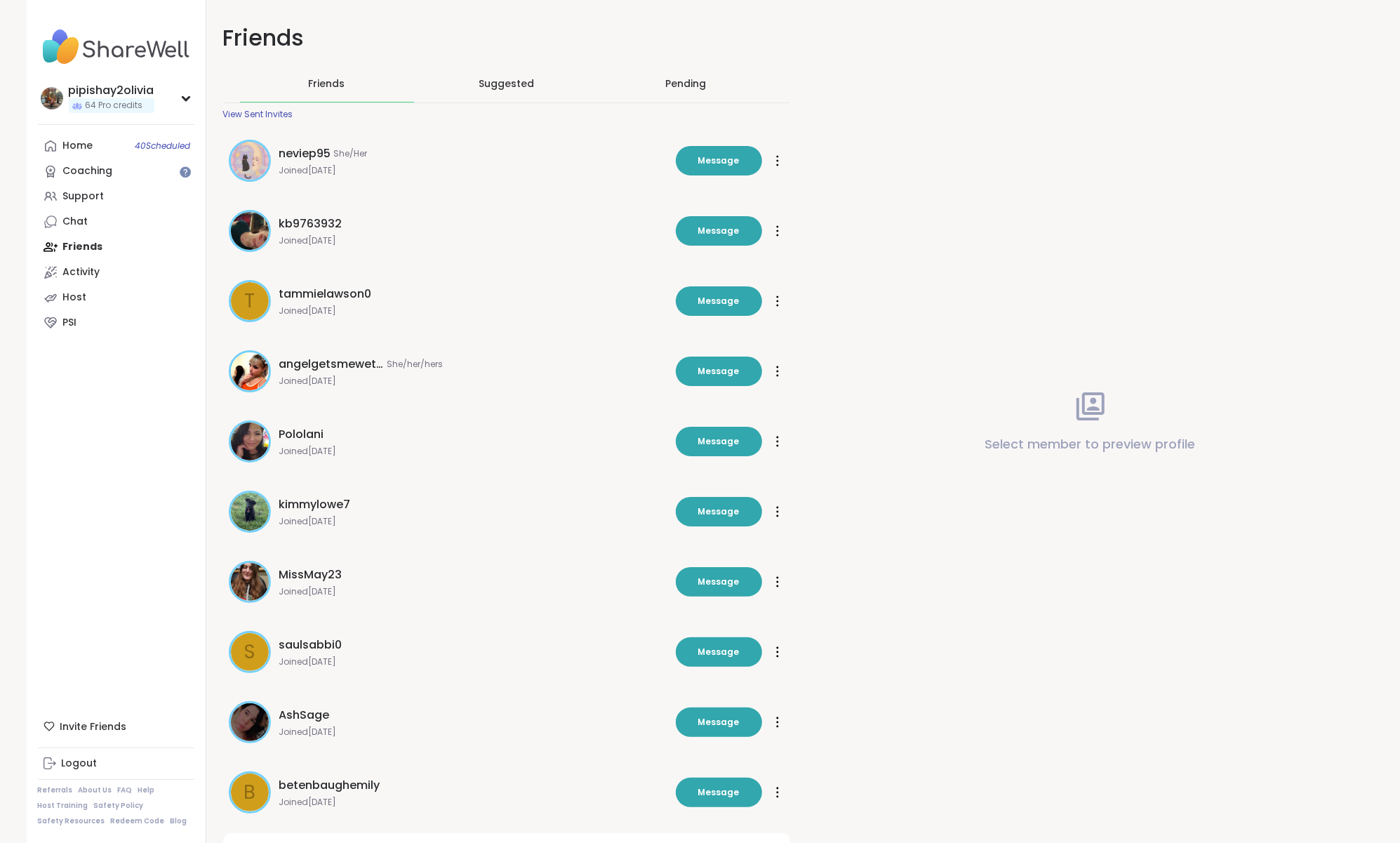
click at [116, 126] on div "pipishay2olivia 64 Pro credits Profile Membership Settings Help Home 40 Schedul…" at bounding box center [117, 421] width 180 height 843
click at [112, 143] on link "Home 40 Scheduled" at bounding box center [116, 146] width 157 height 25
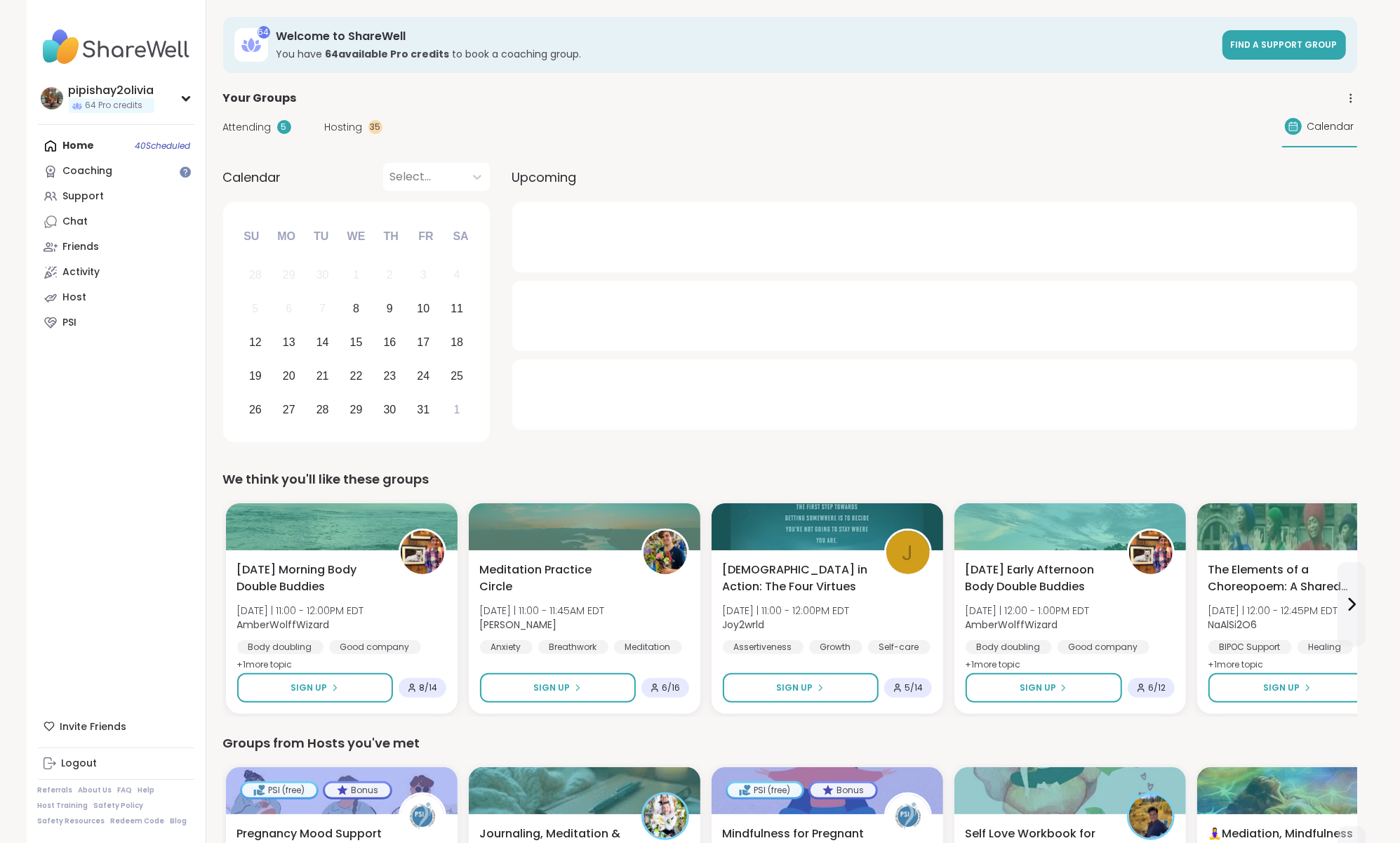
click at [358, 128] on span "Hosting" at bounding box center [343, 127] width 38 height 15
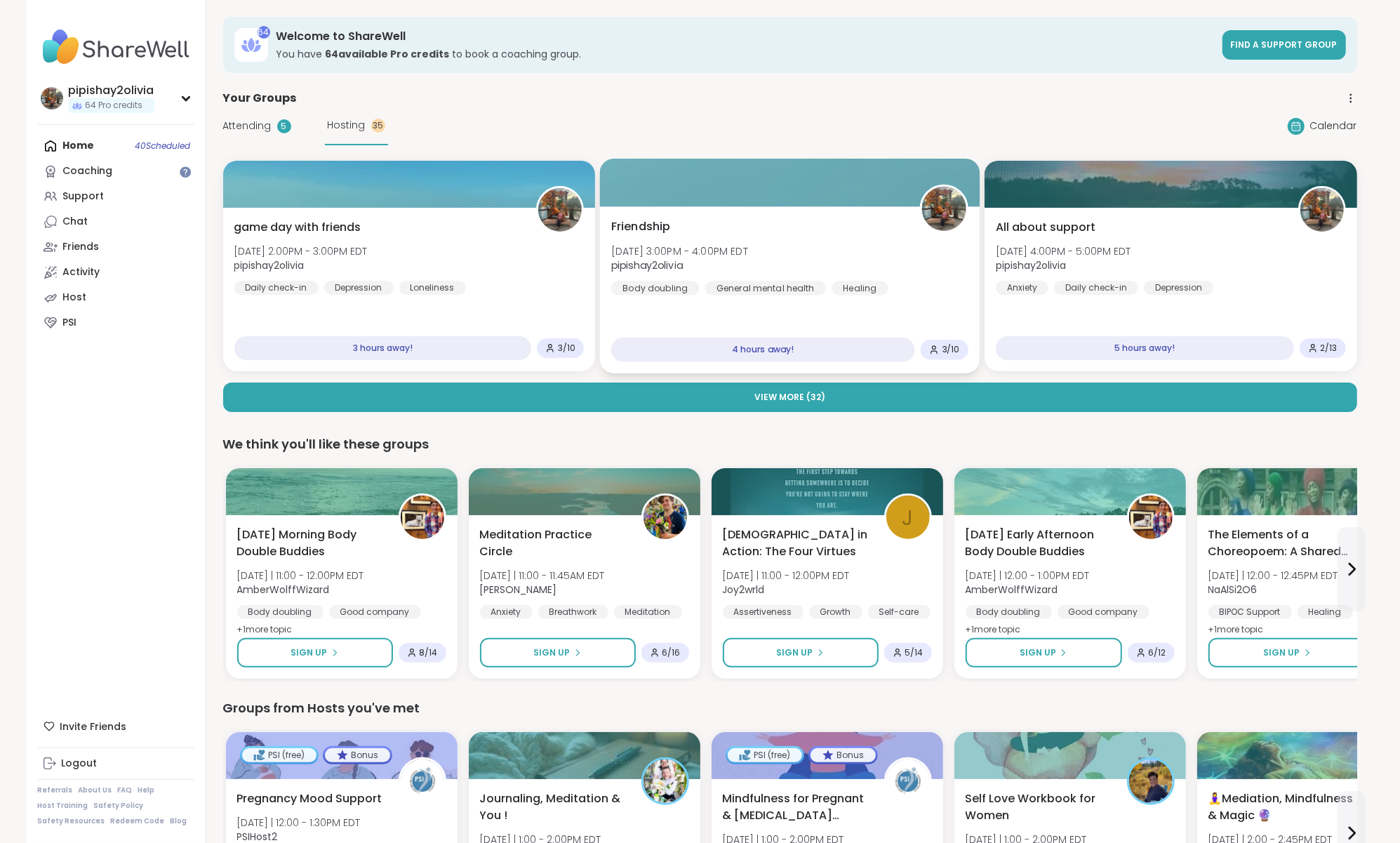
click at [669, 297] on div "Friendship Wed, Oct 08 | 3:00PM - 4:00PM EDT pipishay2olivia Body doubling Gene…" at bounding box center [789, 289] width 380 height 167
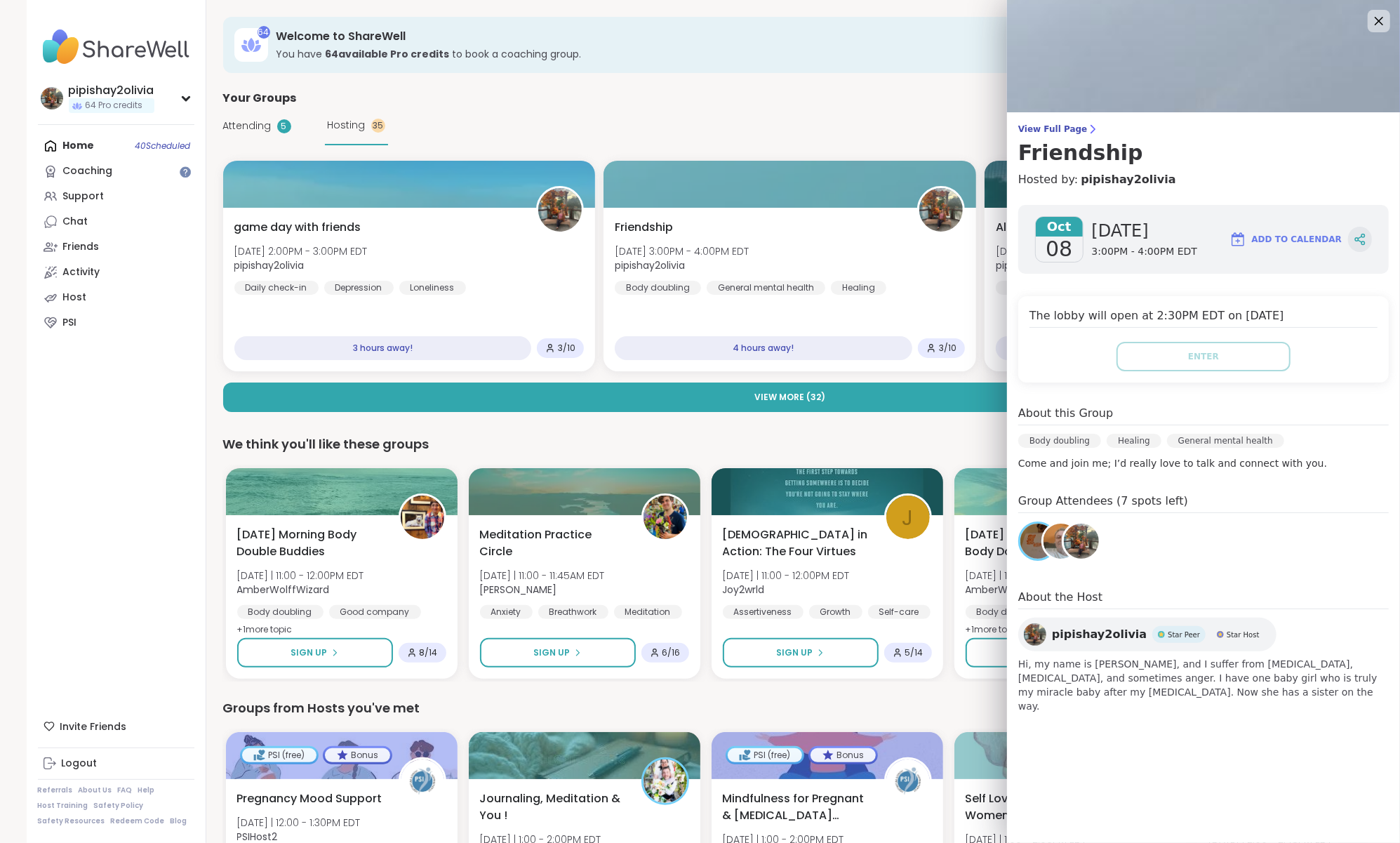
click at [1364, 243] on icon at bounding box center [1363, 243] width 3 height 3
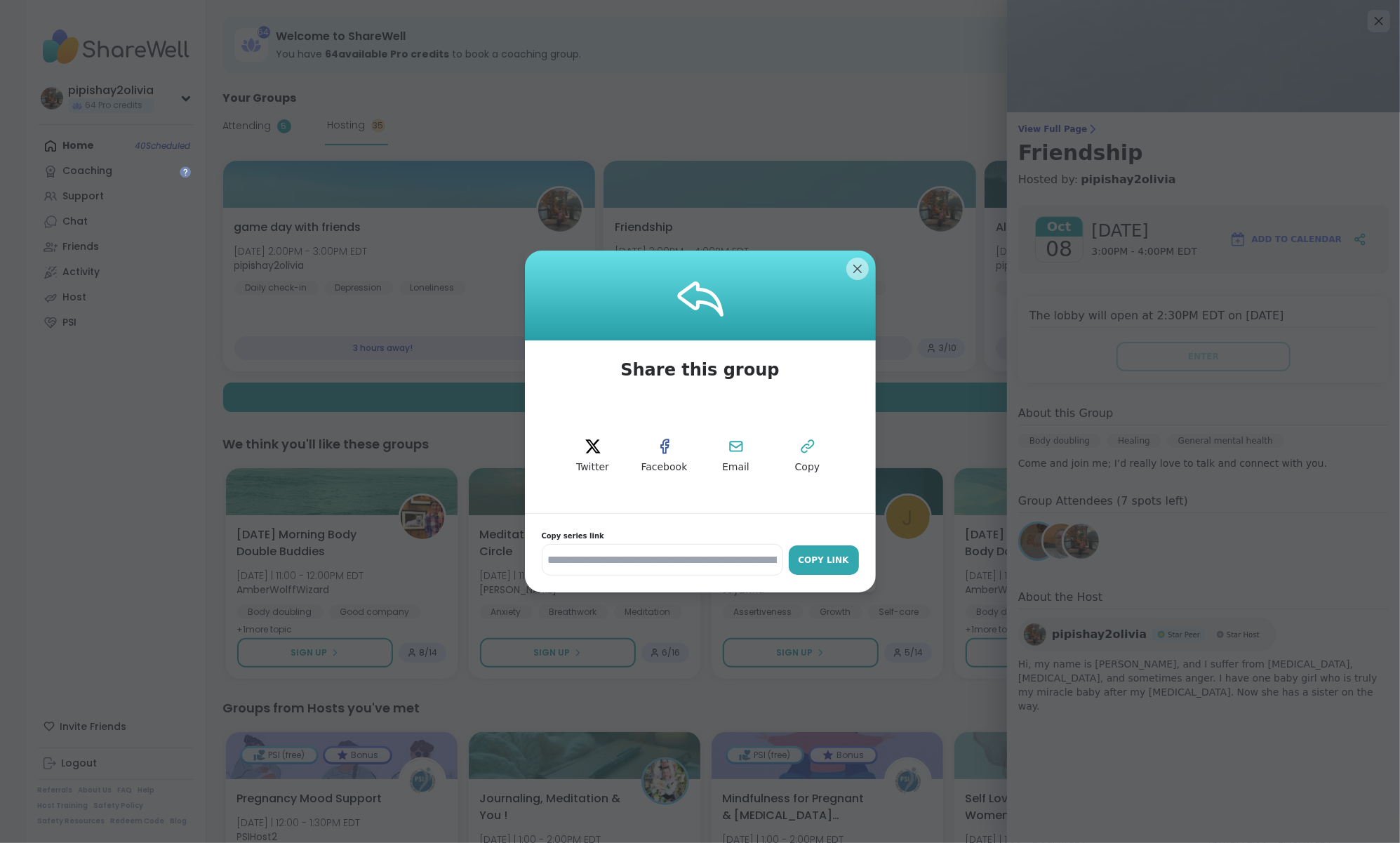
click at [846, 559] on div "Copy Link" at bounding box center [824, 559] width 56 height 13
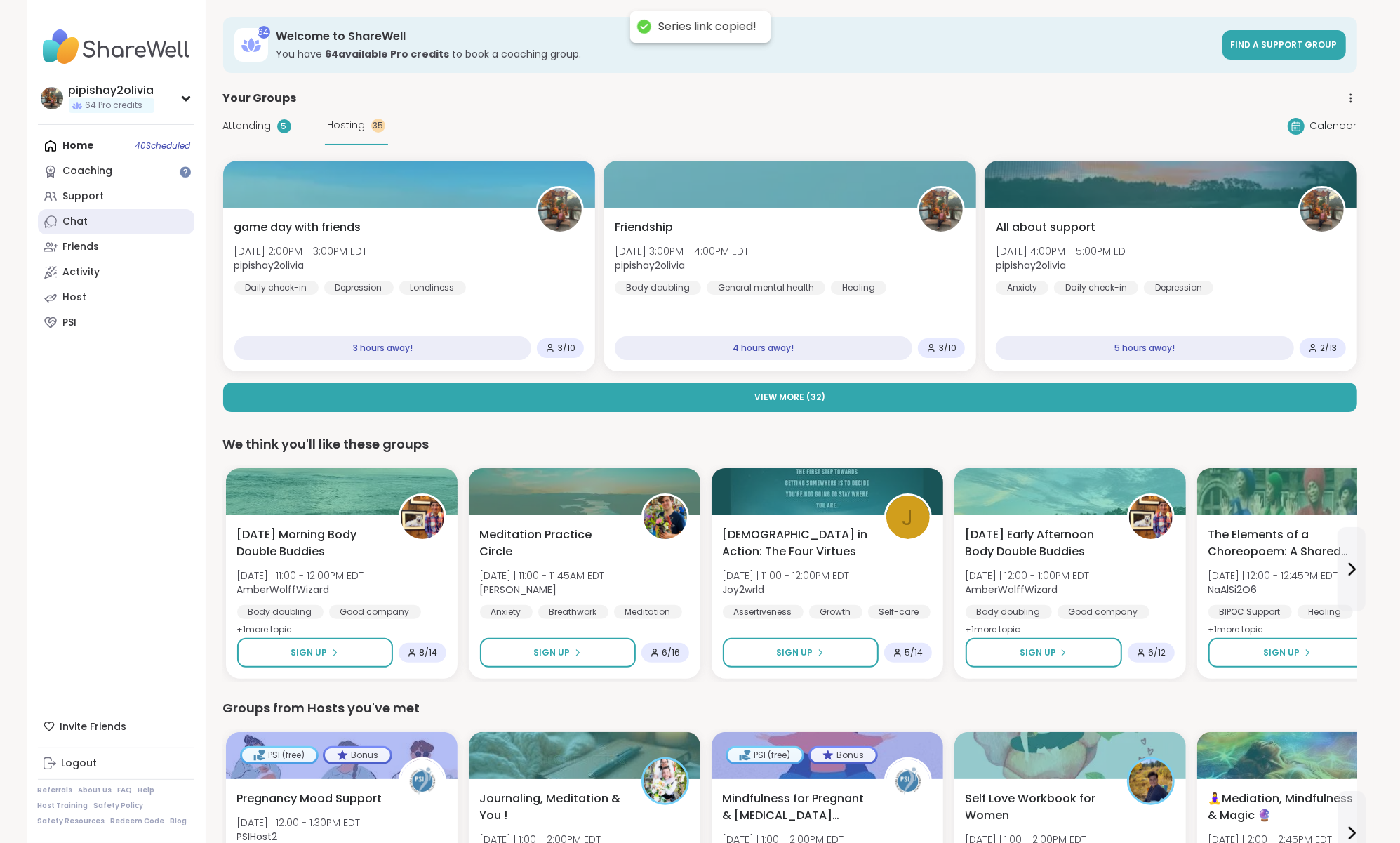
click at [100, 226] on link "Chat" at bounding box center [116, 221] width 157 height 25
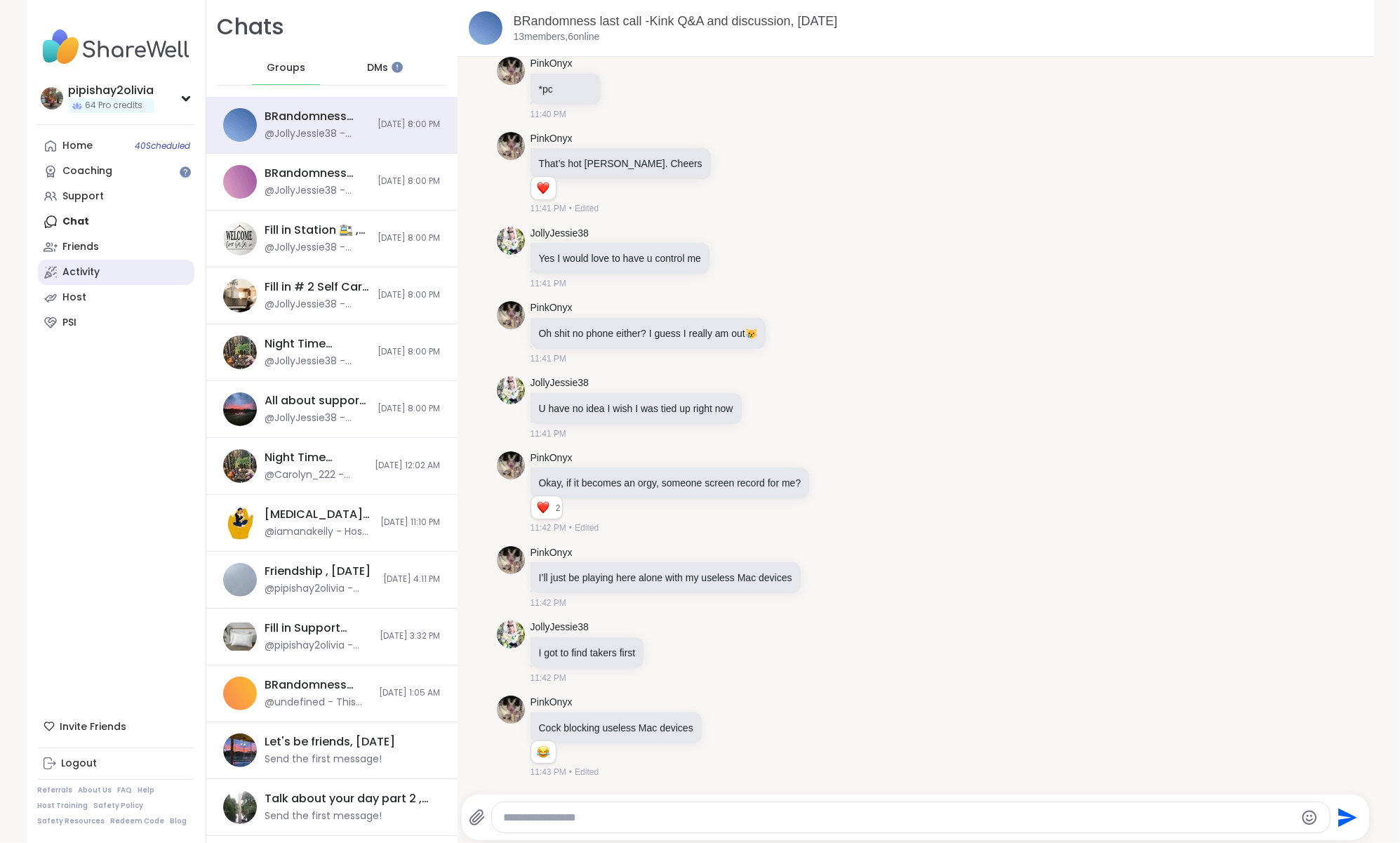
click at [112, 264] on link "Activity" at bounding box center [116, 273] width 157 height 25
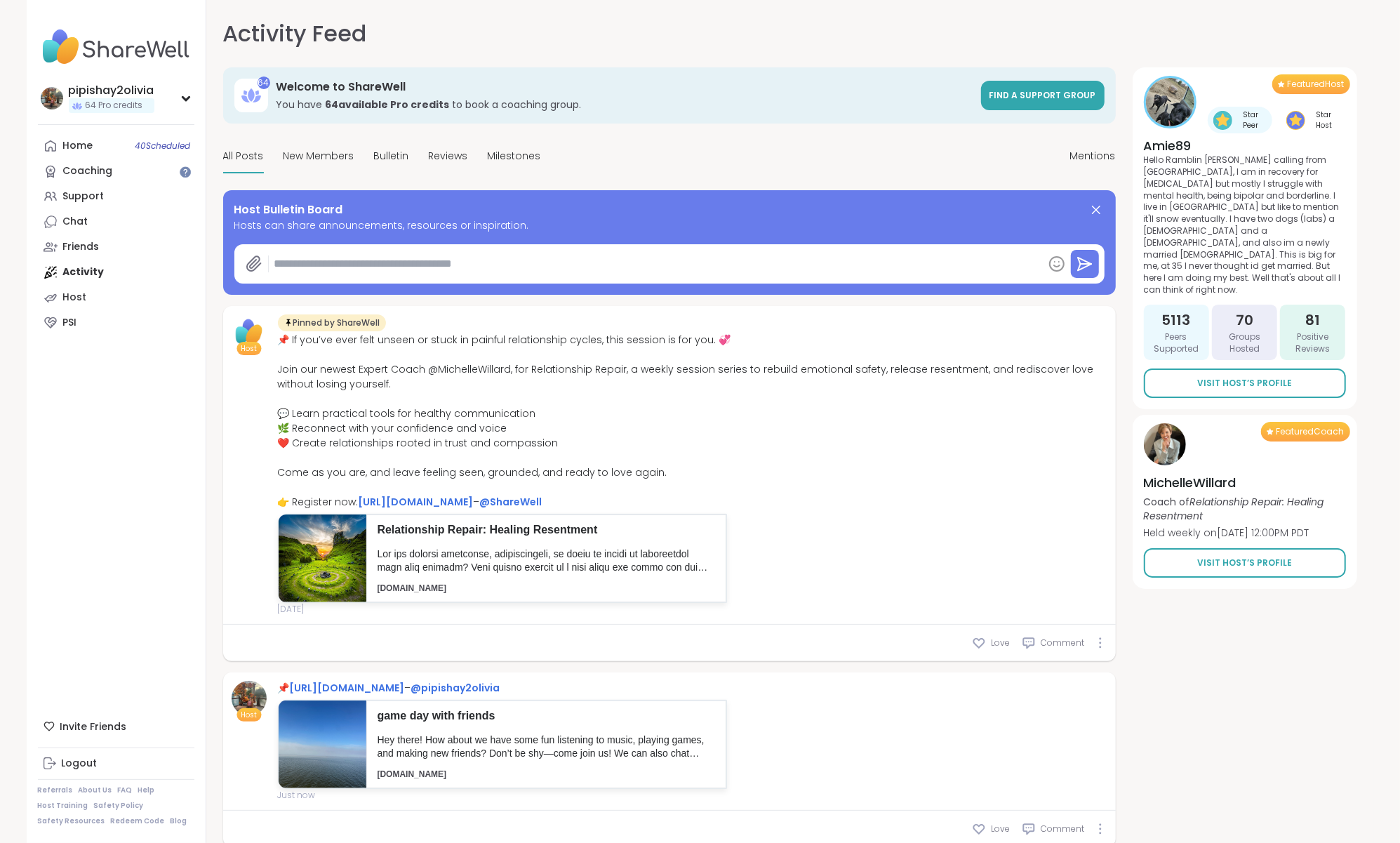
click at [716, 244] on div at bounding box center [669, 263] width 870 height 39
click at [714, 270] on textarea "To enrich screen reader interactions, please activate Accessibility in Grammarl…" at bounding box center [655, 263] width 774 height 28
paste textarea "**********"
type textarea "*"
type textarea "**********"
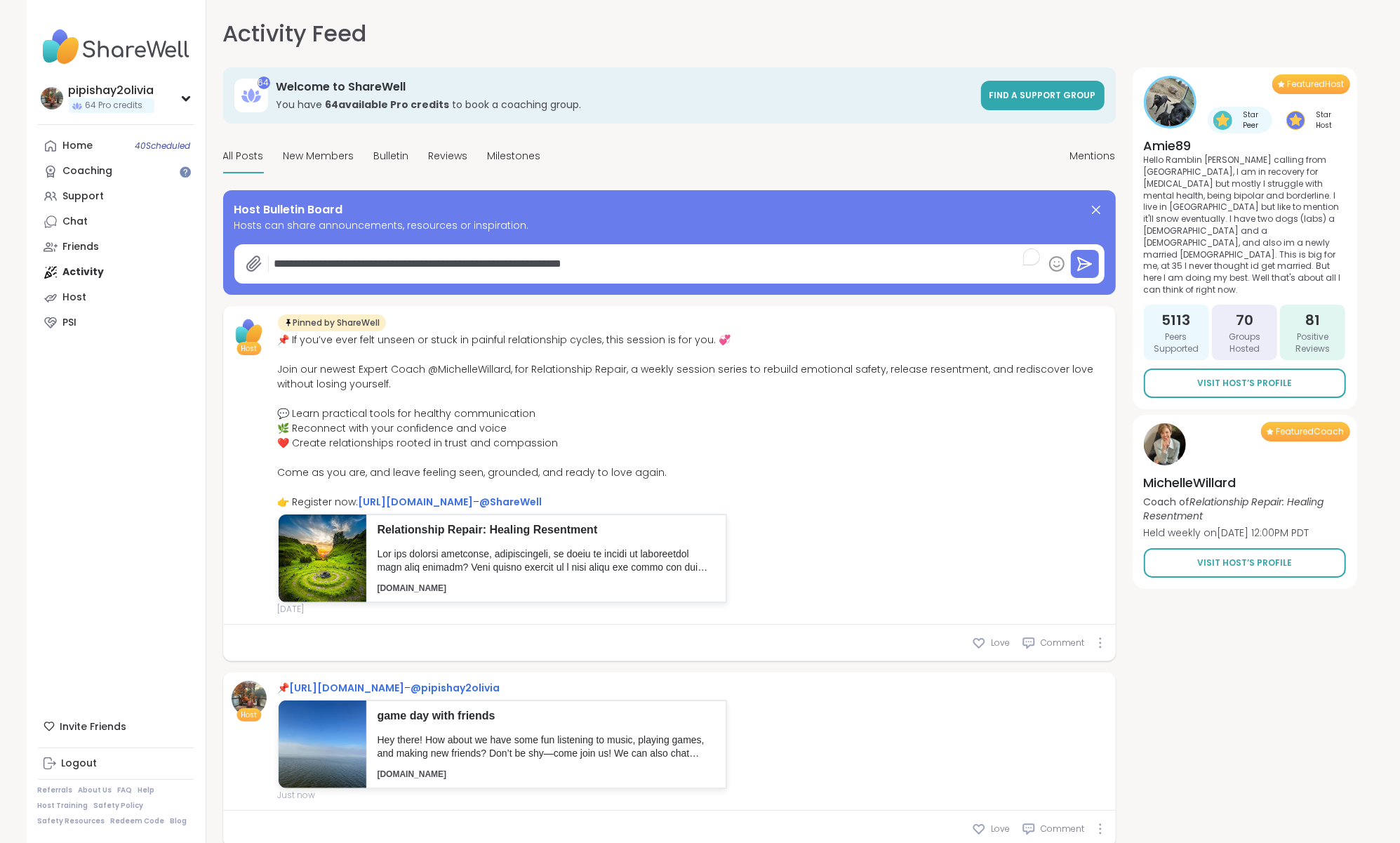
type textarea "*"
type textarea "**********"
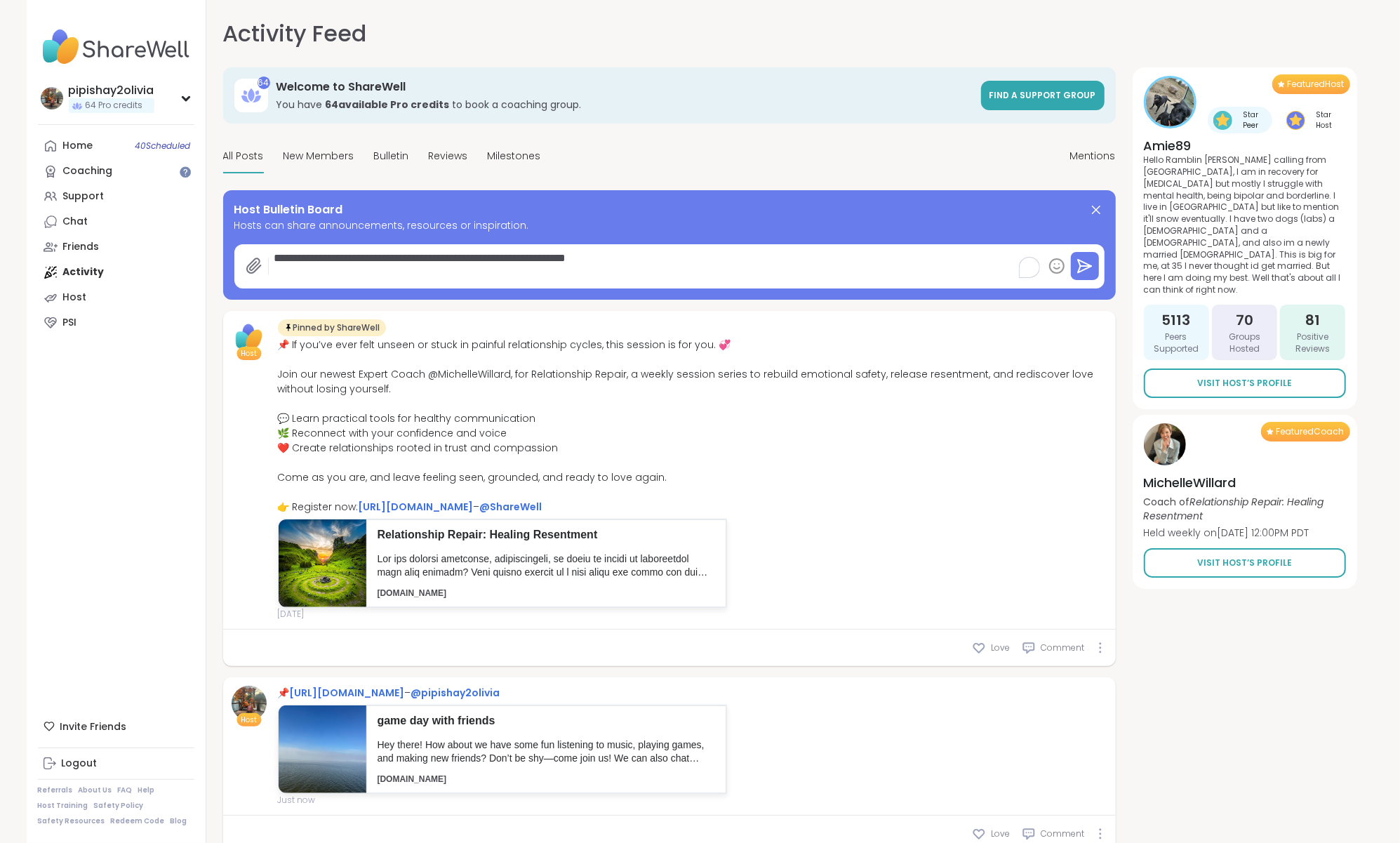
type textarea "*"
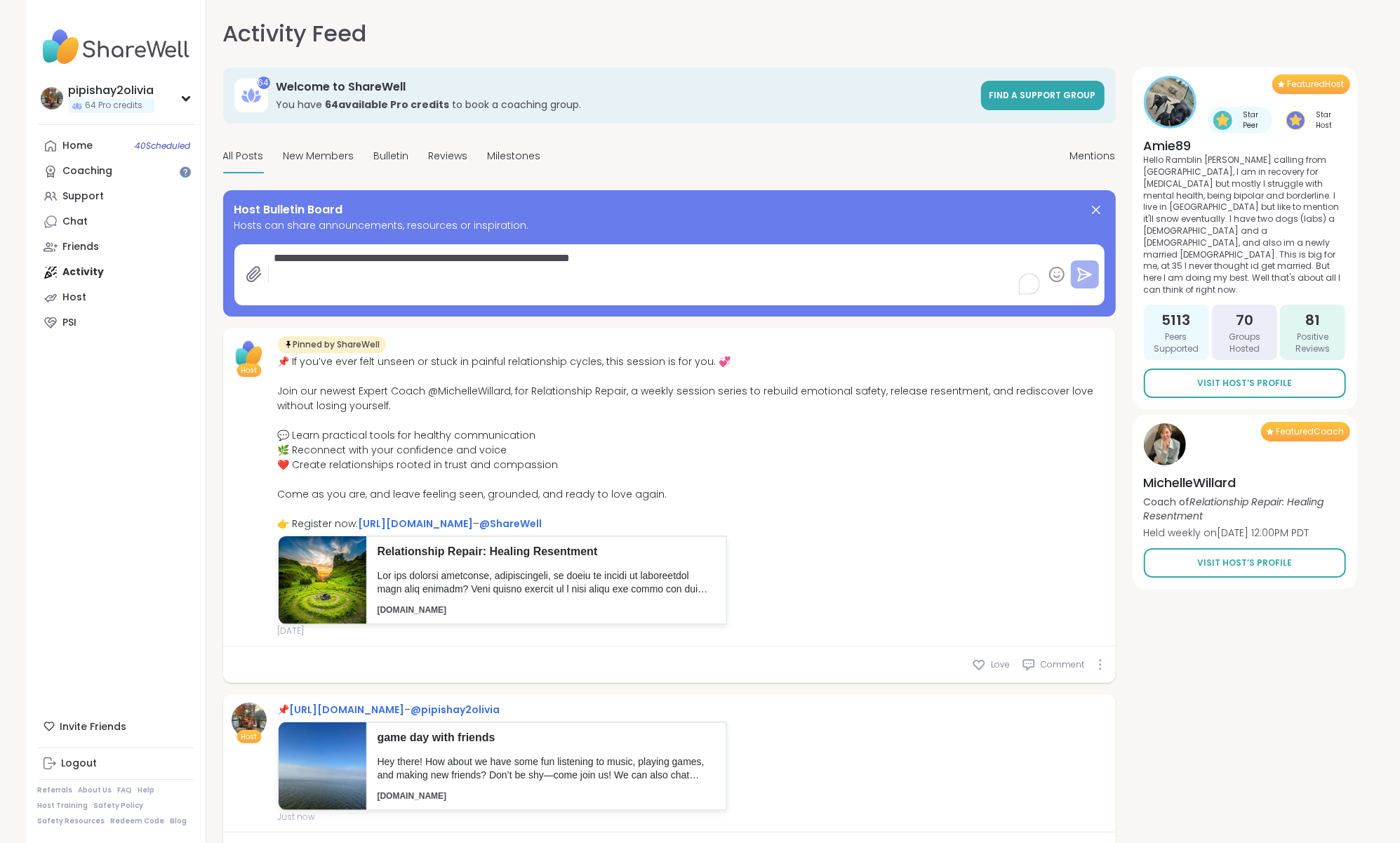
type textarea "**********"
click at [1085, 278] on icon at bounding box center [1085, 274] width 17 height 17
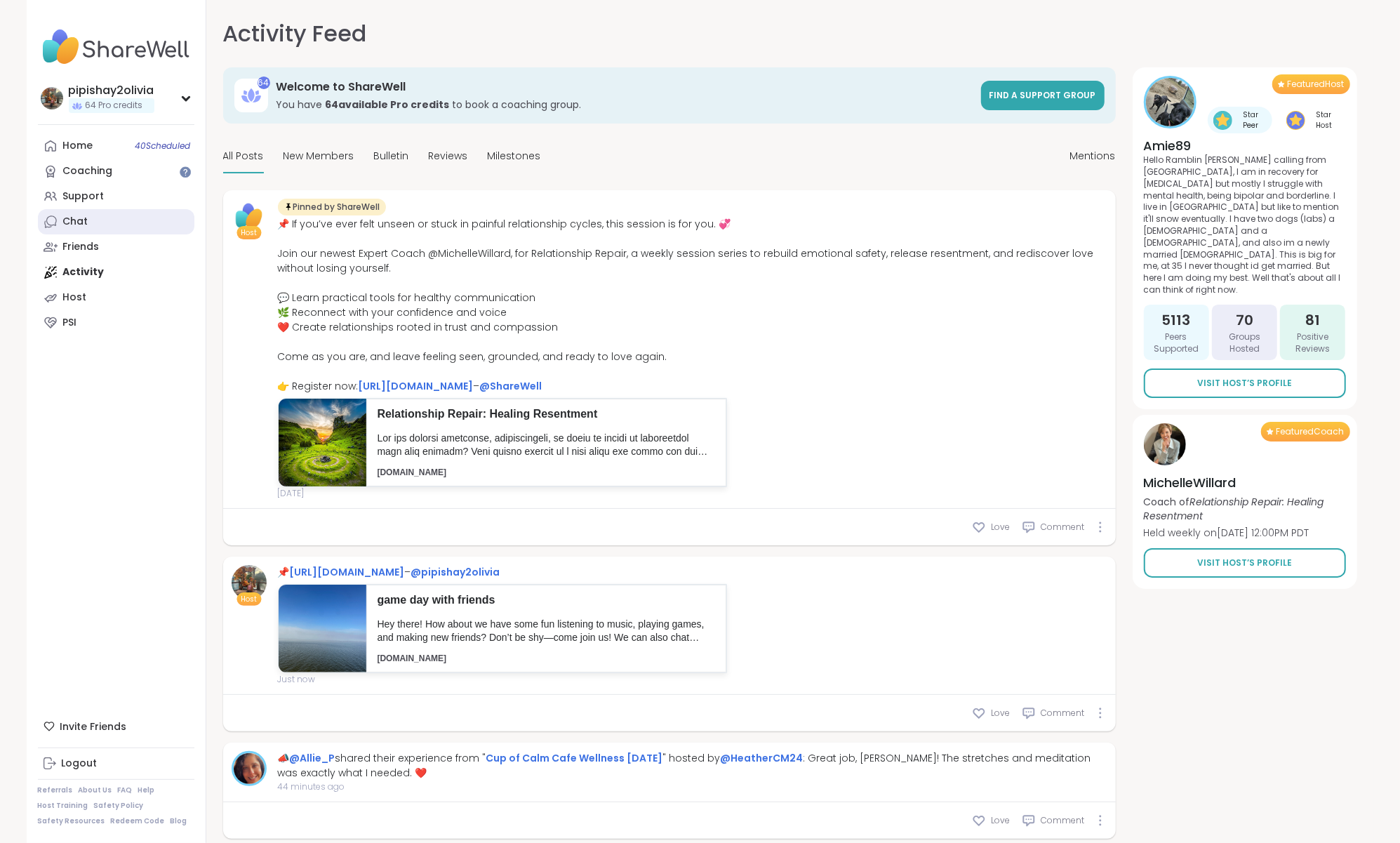
click at [138, 224] on link "Chat" at bounding box center [116, 221] width 157 height 25
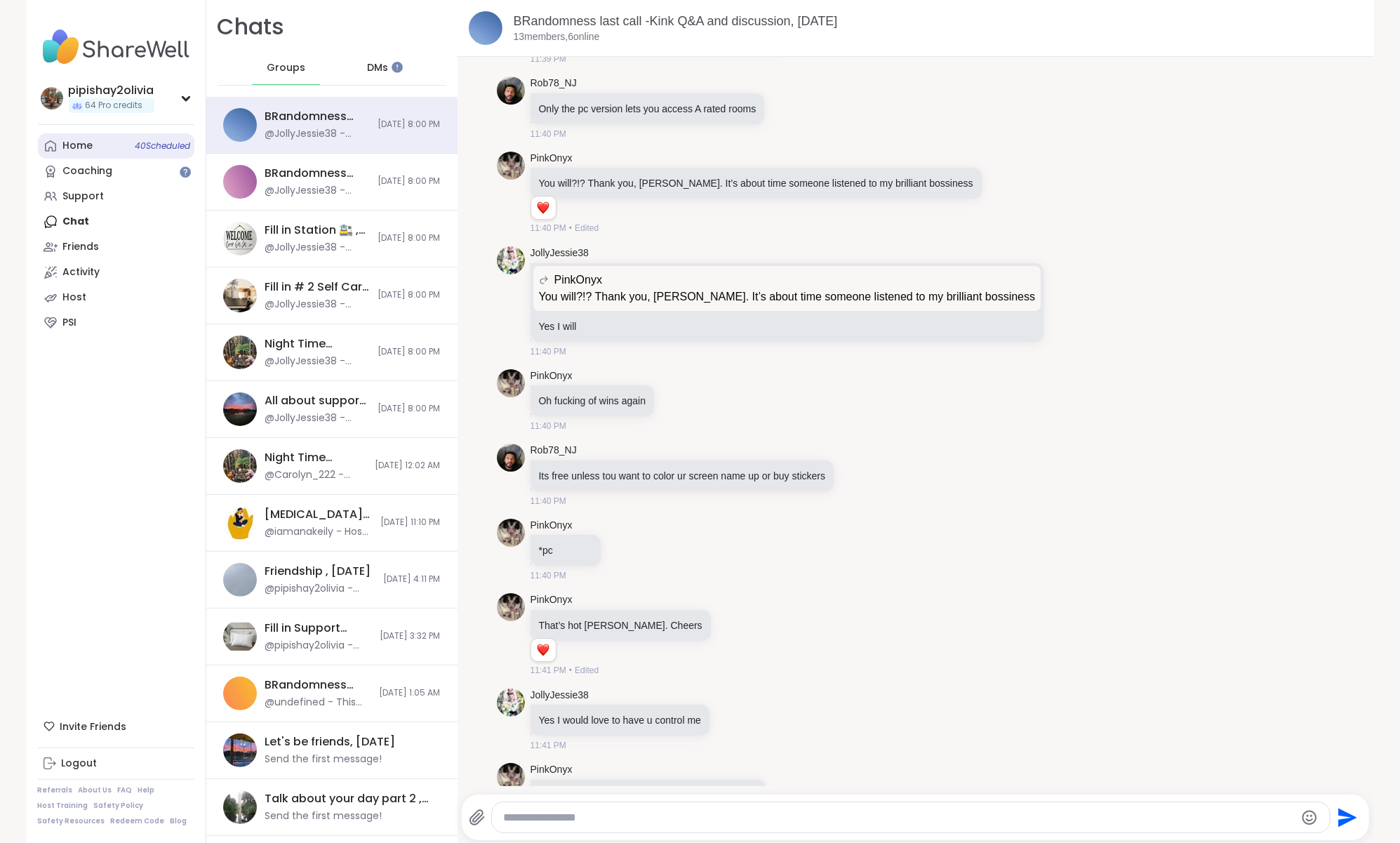
click at [104, 143] on link "Home 40 Scheduled" at bounding box center [116, 146] width 157 height 25
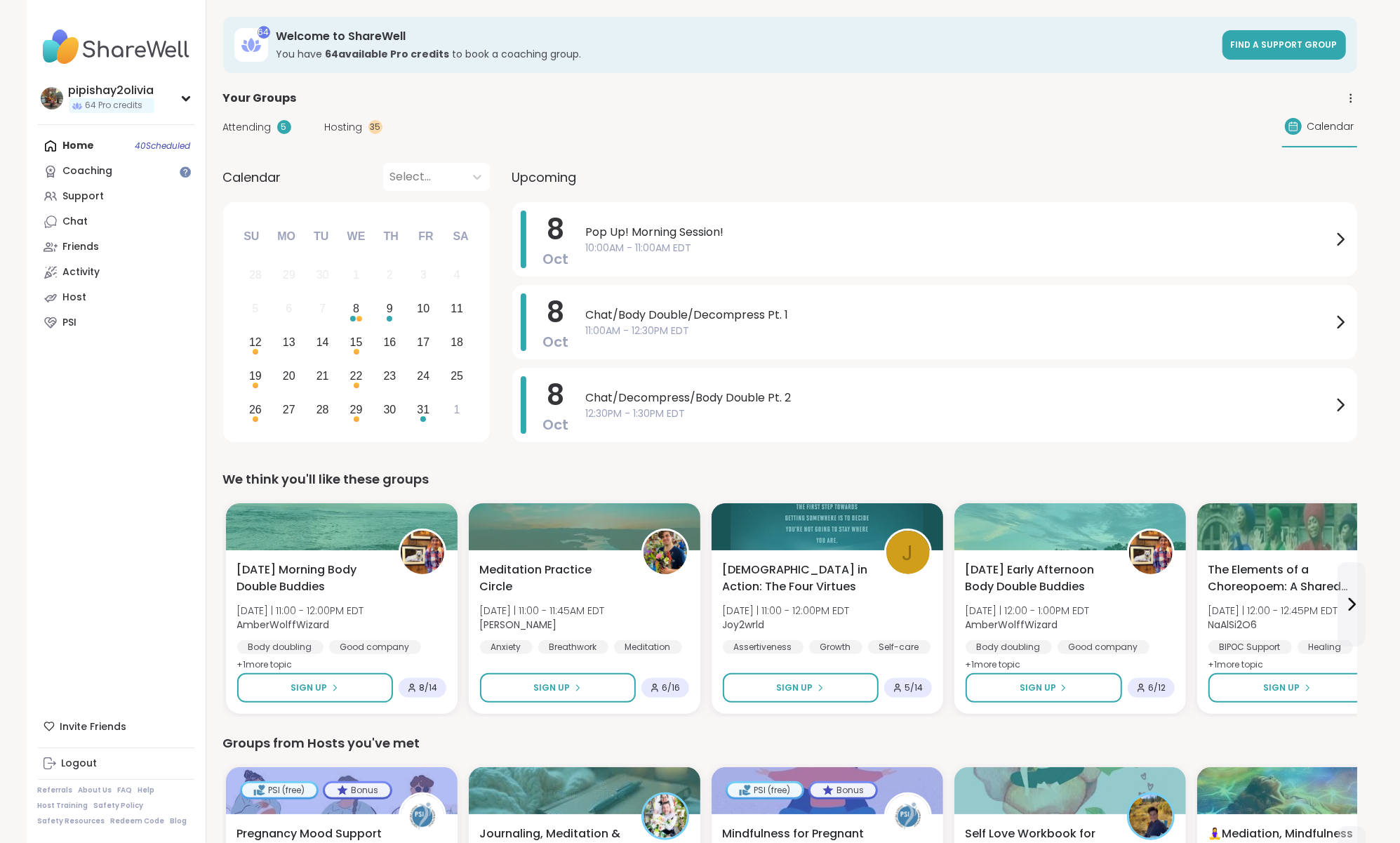
click at [361, 130] on div "Hosting 35" at bounding box center [353, 127] width 58 height 15
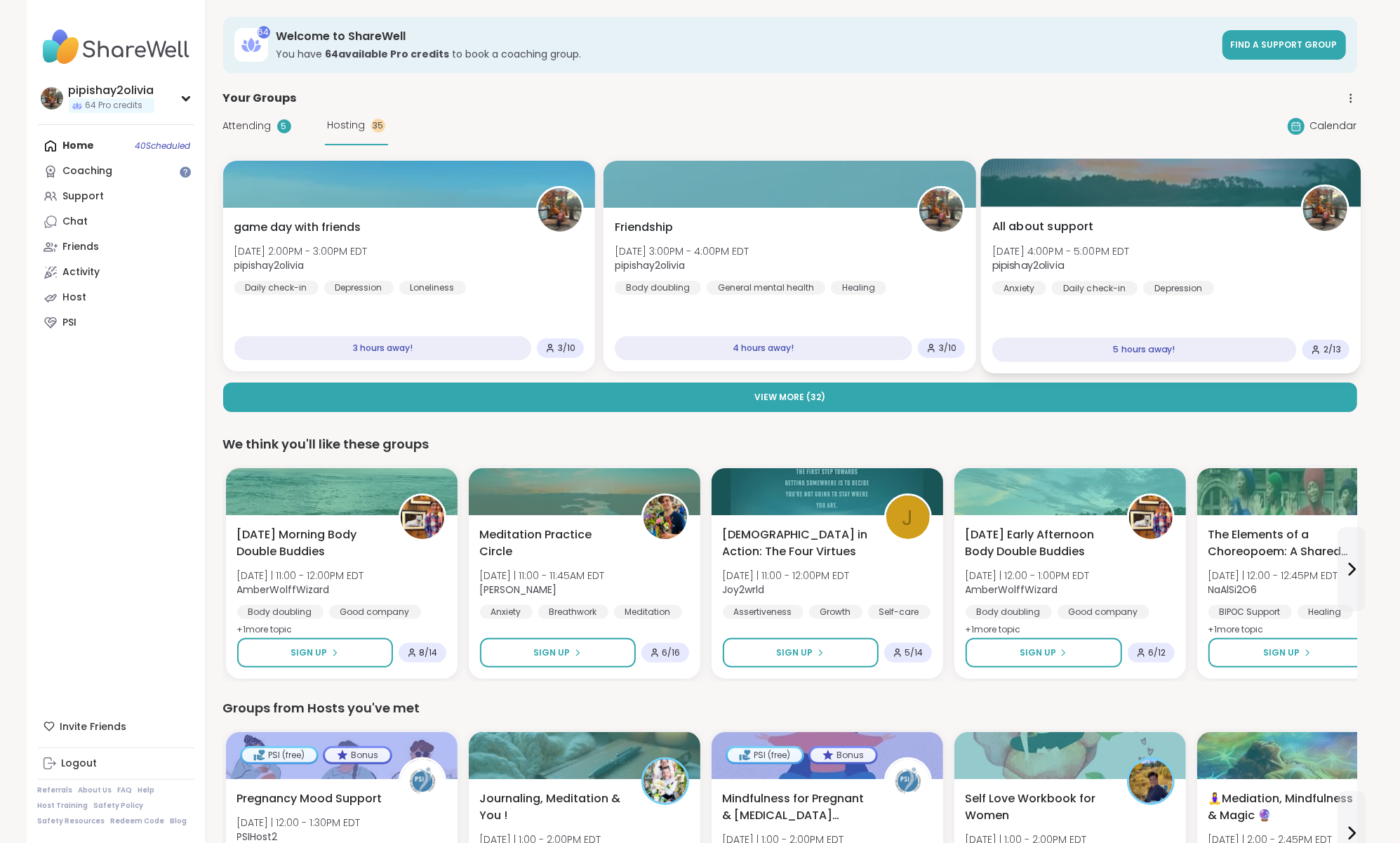
click at [1162, 311] on div "All about support Wed, Oct 08 | 4:00PM - 5:00PM EDT pipishay2olivia Anxiety Dai…" at bounding box center [1171, 289] width 380 height 167
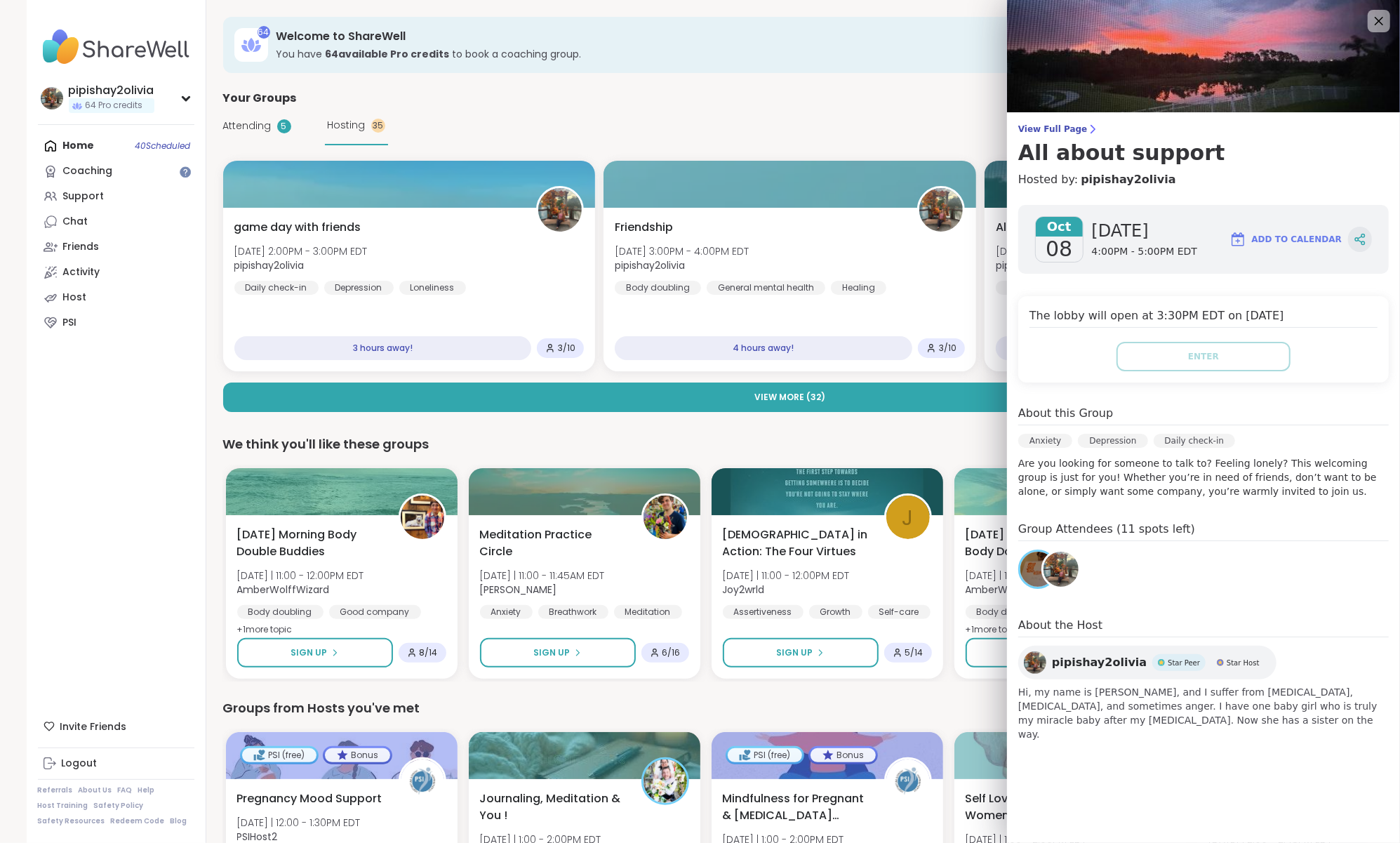
click at [1360, 249] on div at bounding box center [1360, 239] width 23 height 25
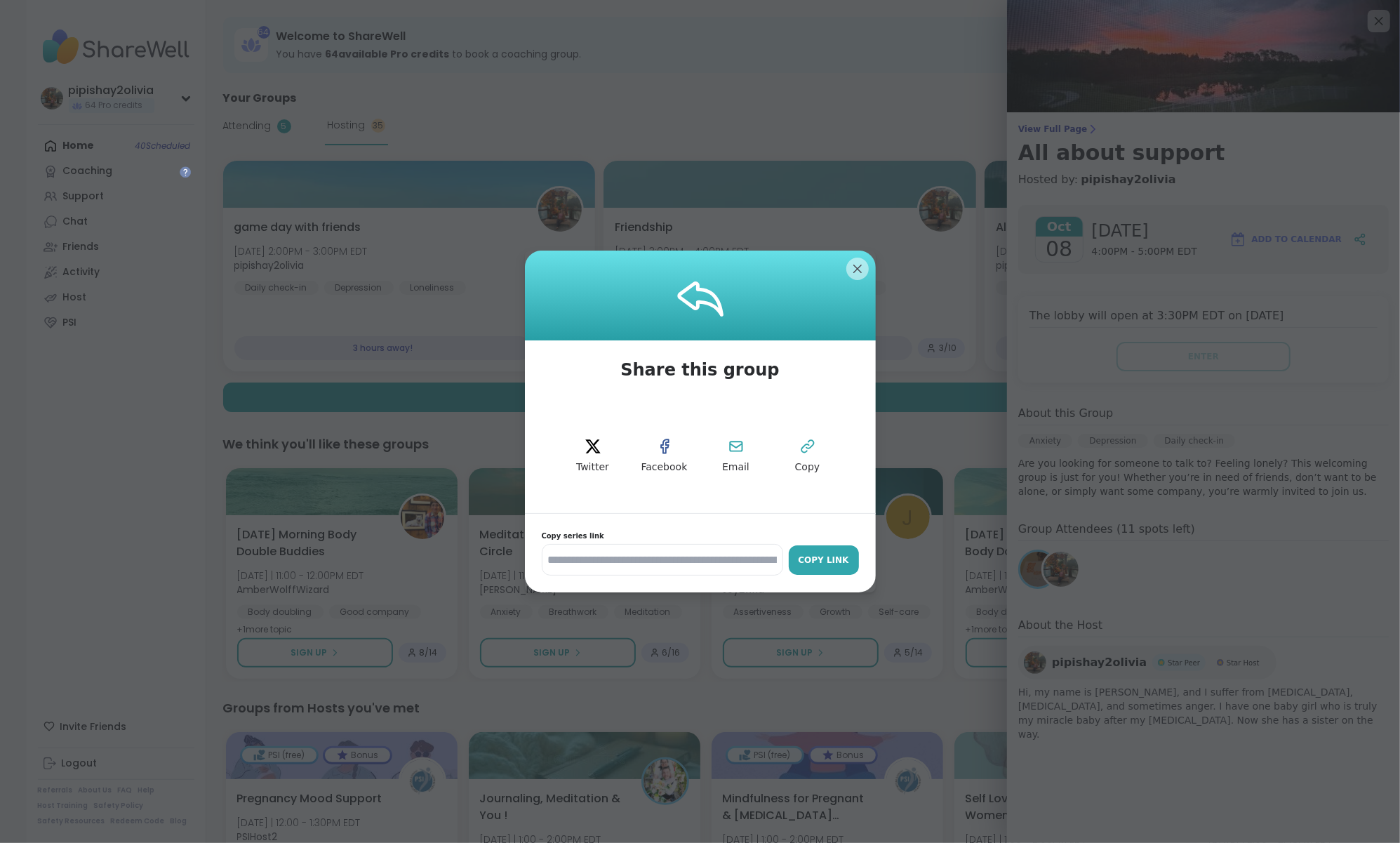
click at [805, 547] on button "Copy Link" at bounding box center [824, 559] width 70 height 29
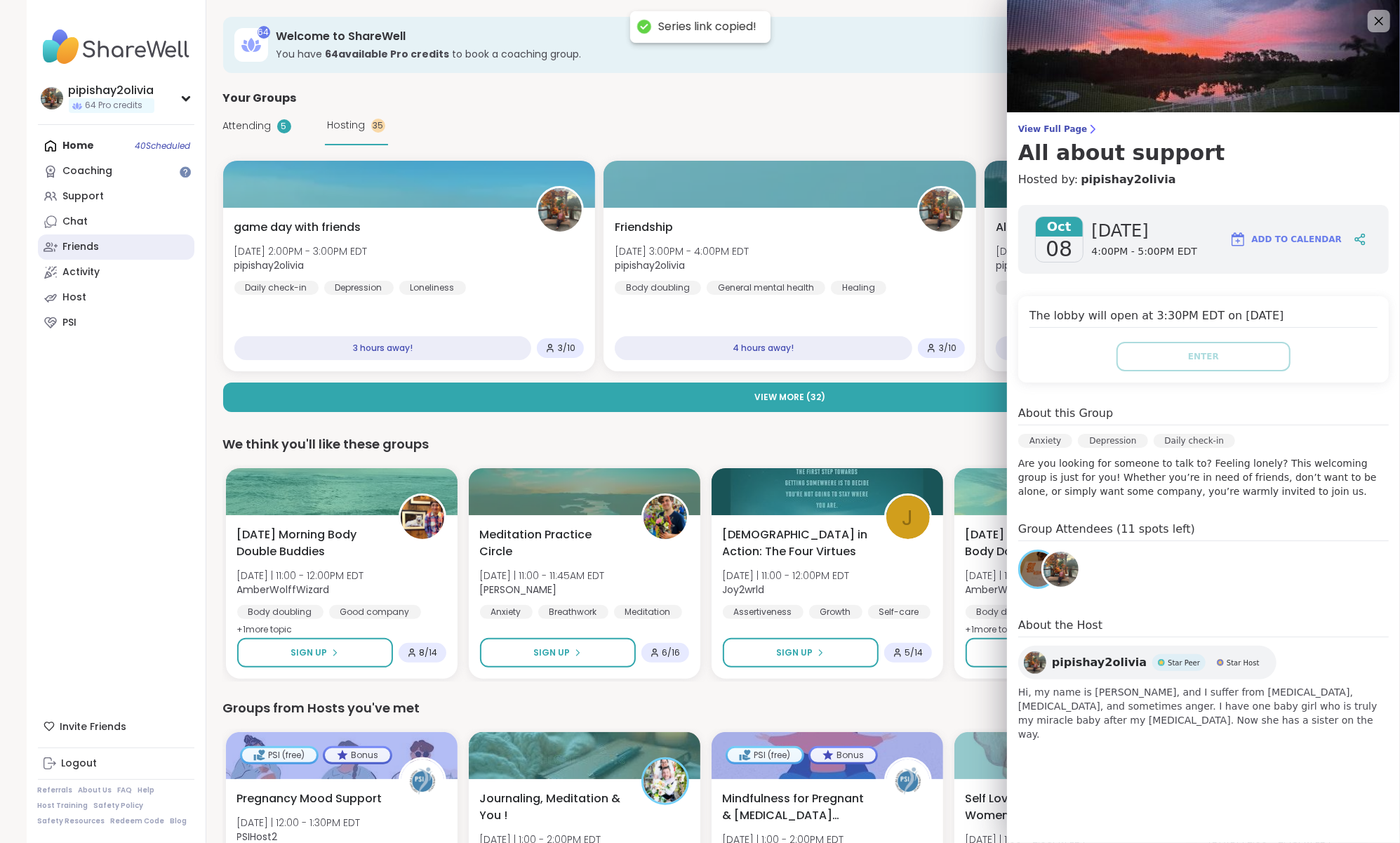
click at [128, 246] on link "Friends" at bounding box center [116, 247] width 157 height 25
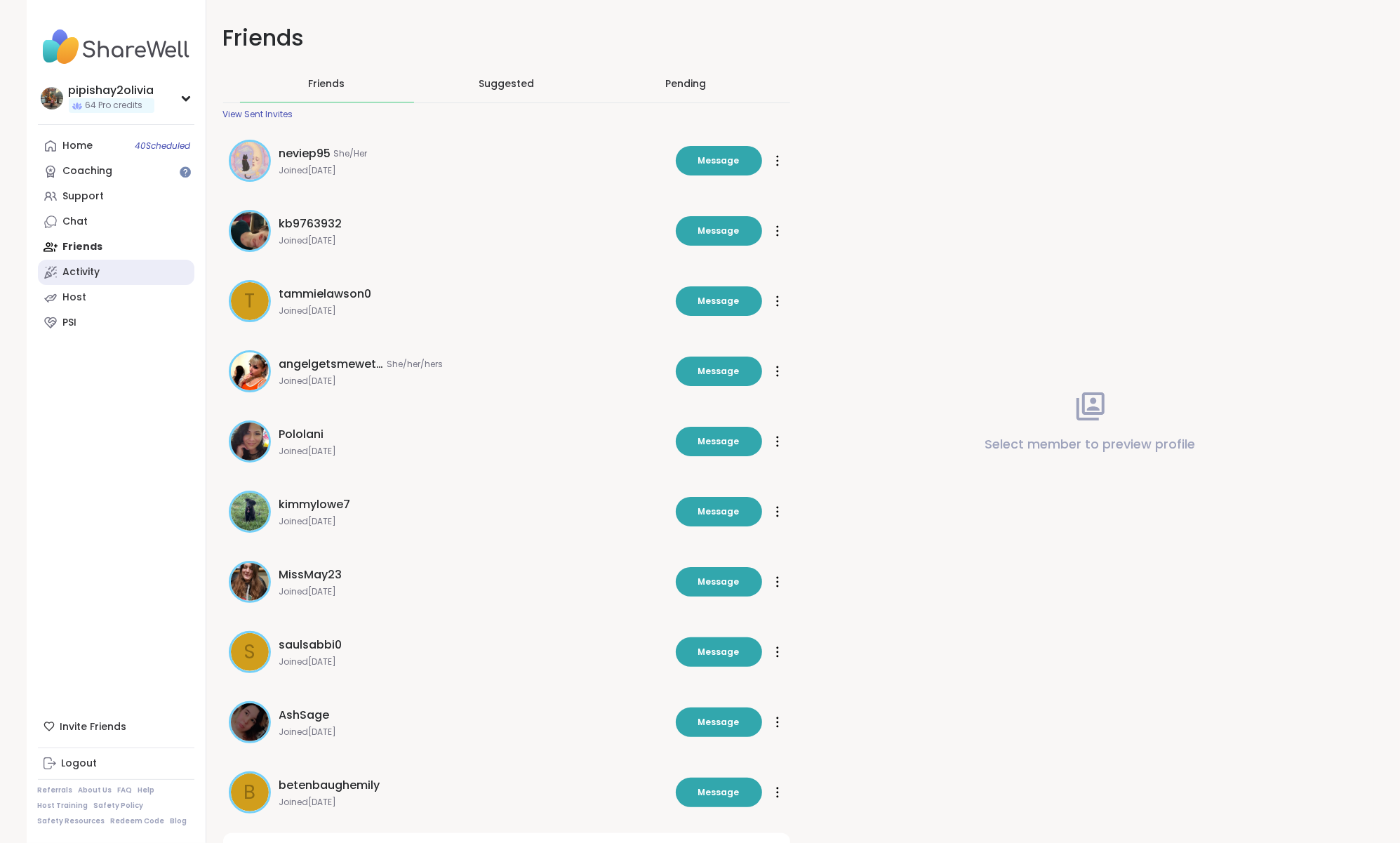
click at [106, 277] on link "Activity" at bounding box center [116, 273] width 157 height 25
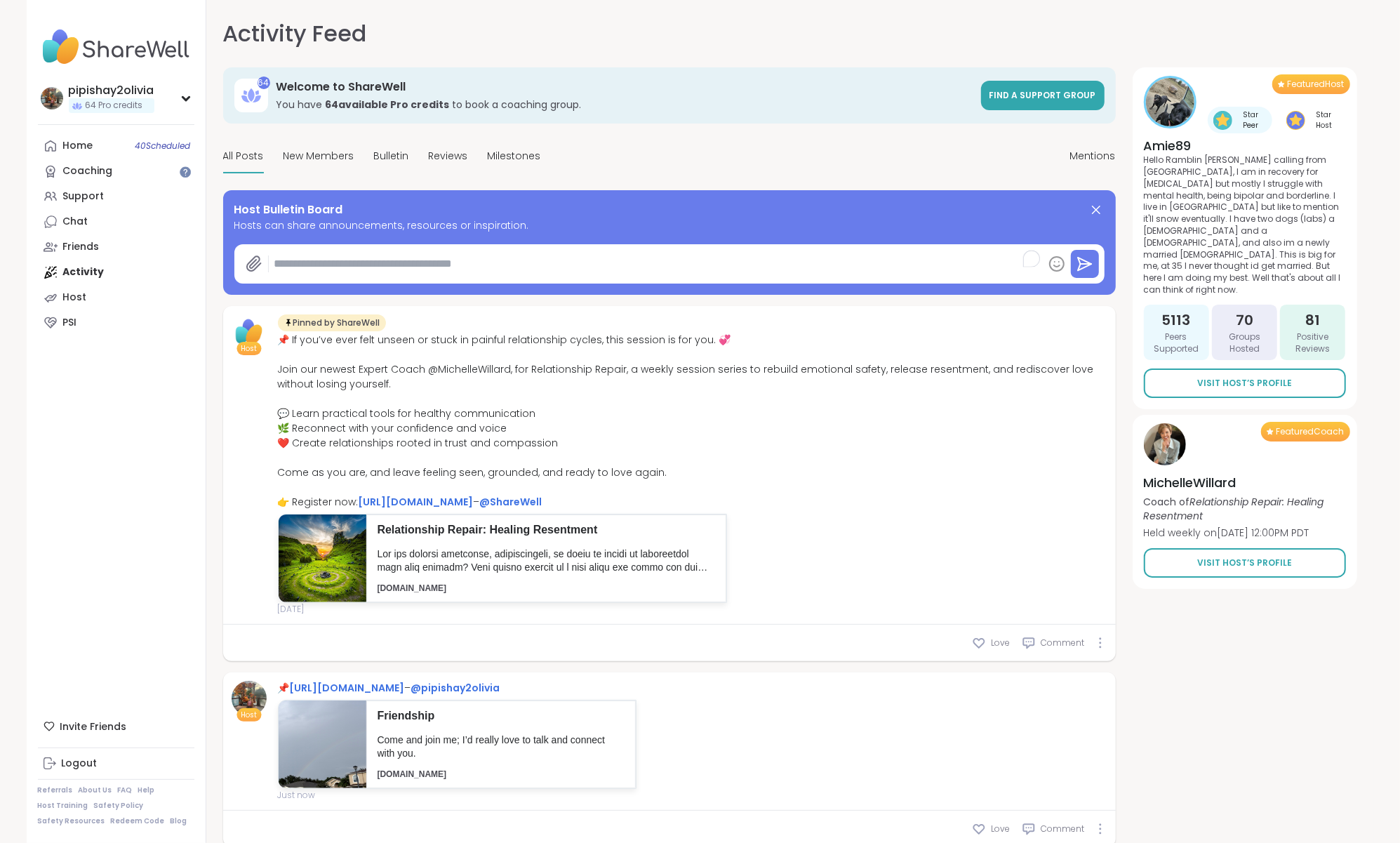
click at [604, 260] on textarea "To enrich screen reader interactions, please activate Accessibility in Grammarl…" at bounding box center [655, 263] width 774 height 28
paste textarea "**********"
type textarea "*"
type textarea "**********"
type textarea "*"
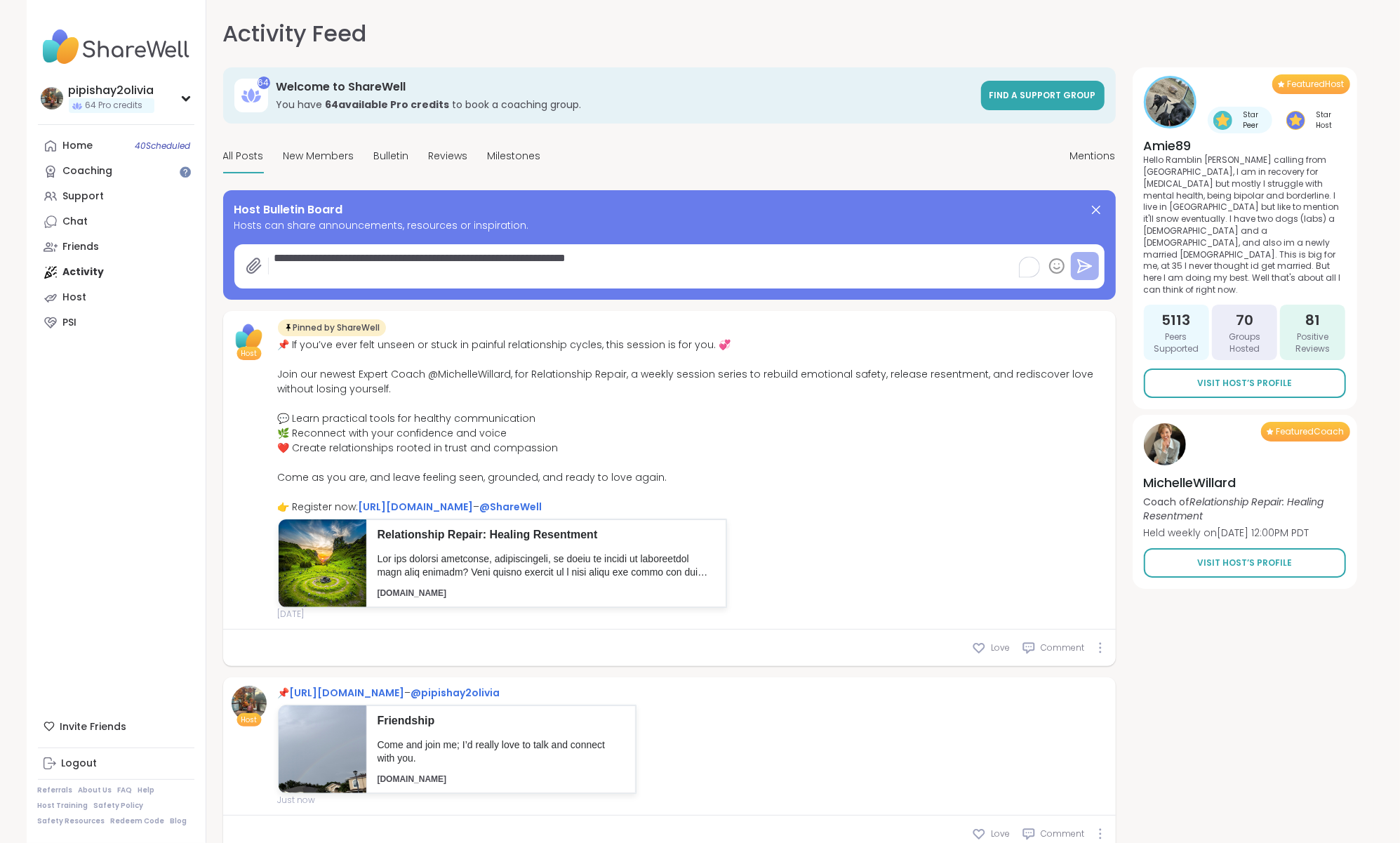
type textarea "**********"
click at [1081, 263] on icon at bounding box center [1085, 266] width 17 height 17
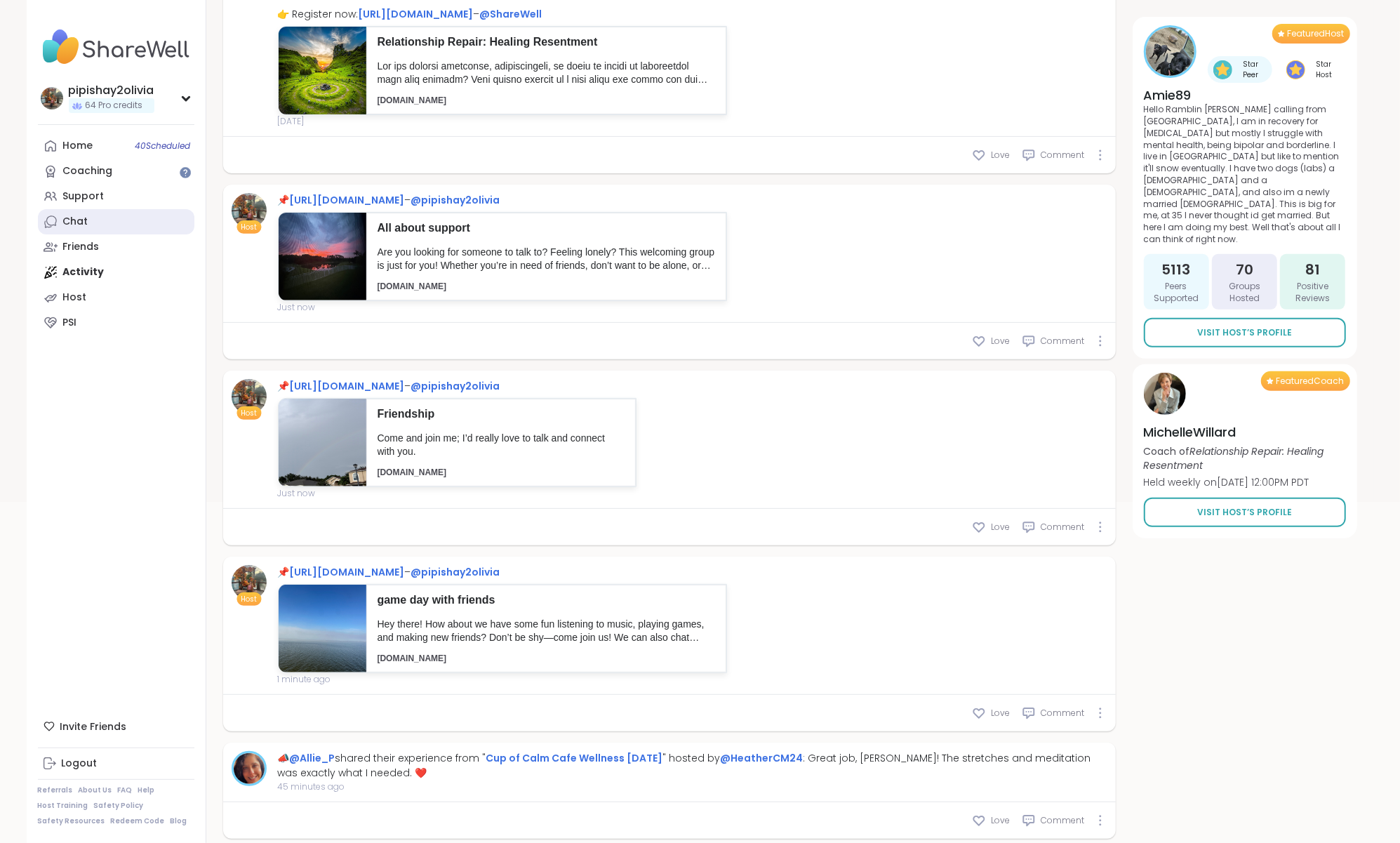
click at [96, 221] on link "Chat" at bounding box center [116, 221] width 157 height 25
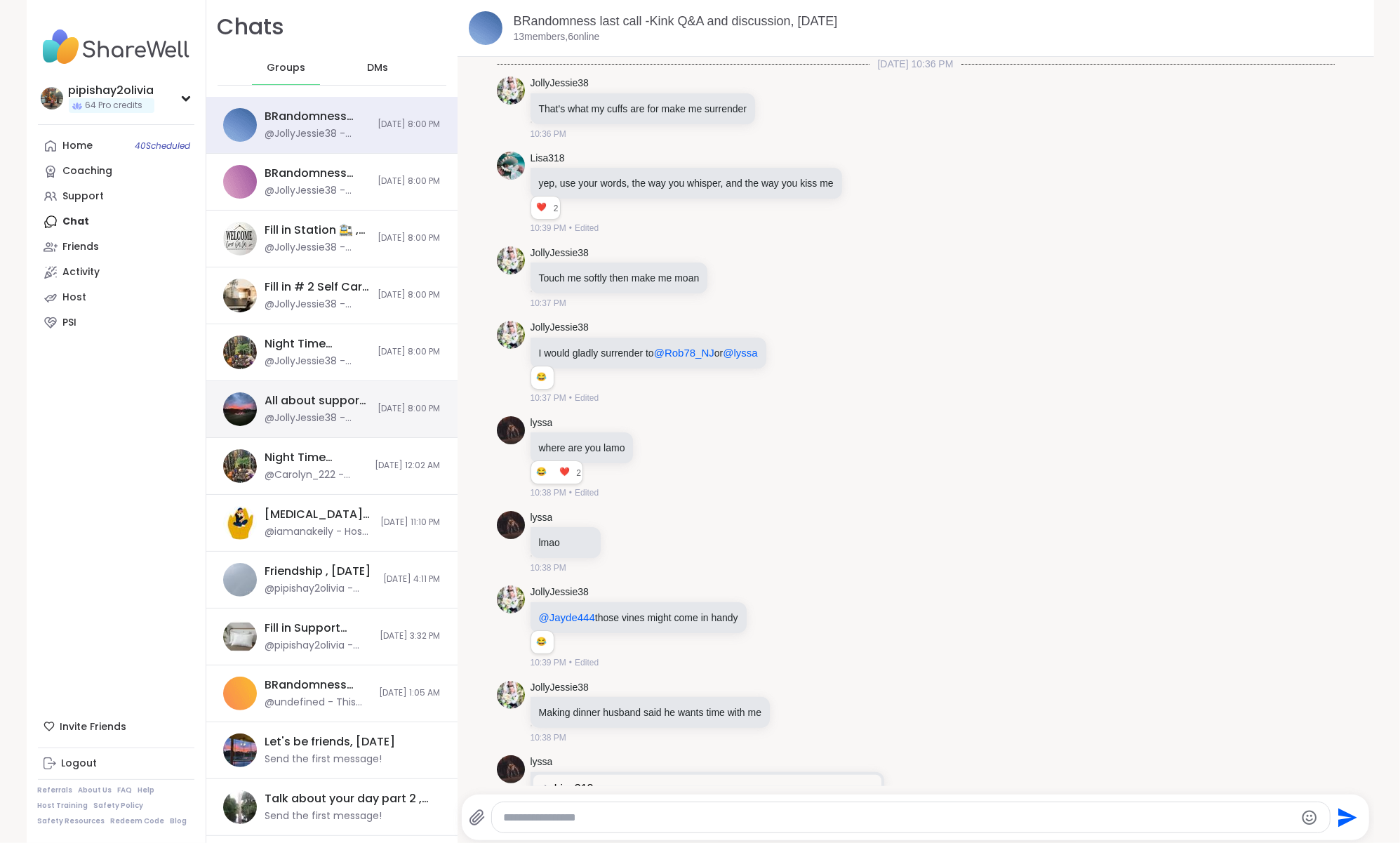
type textarea "*"
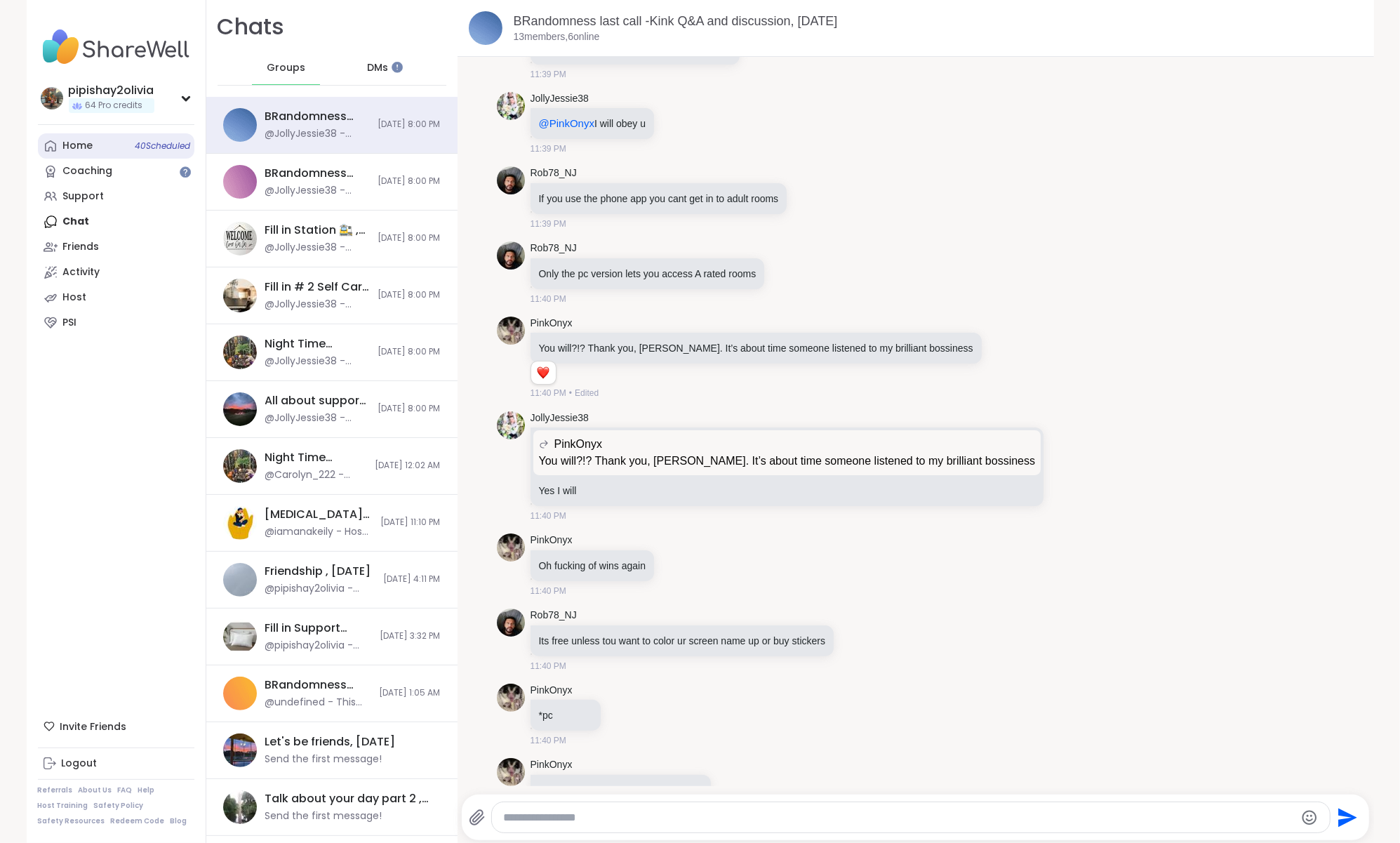
click at [107, 146] on link "Home 40 Scheduled" at bounding box center [116, 146] width 157 height 25
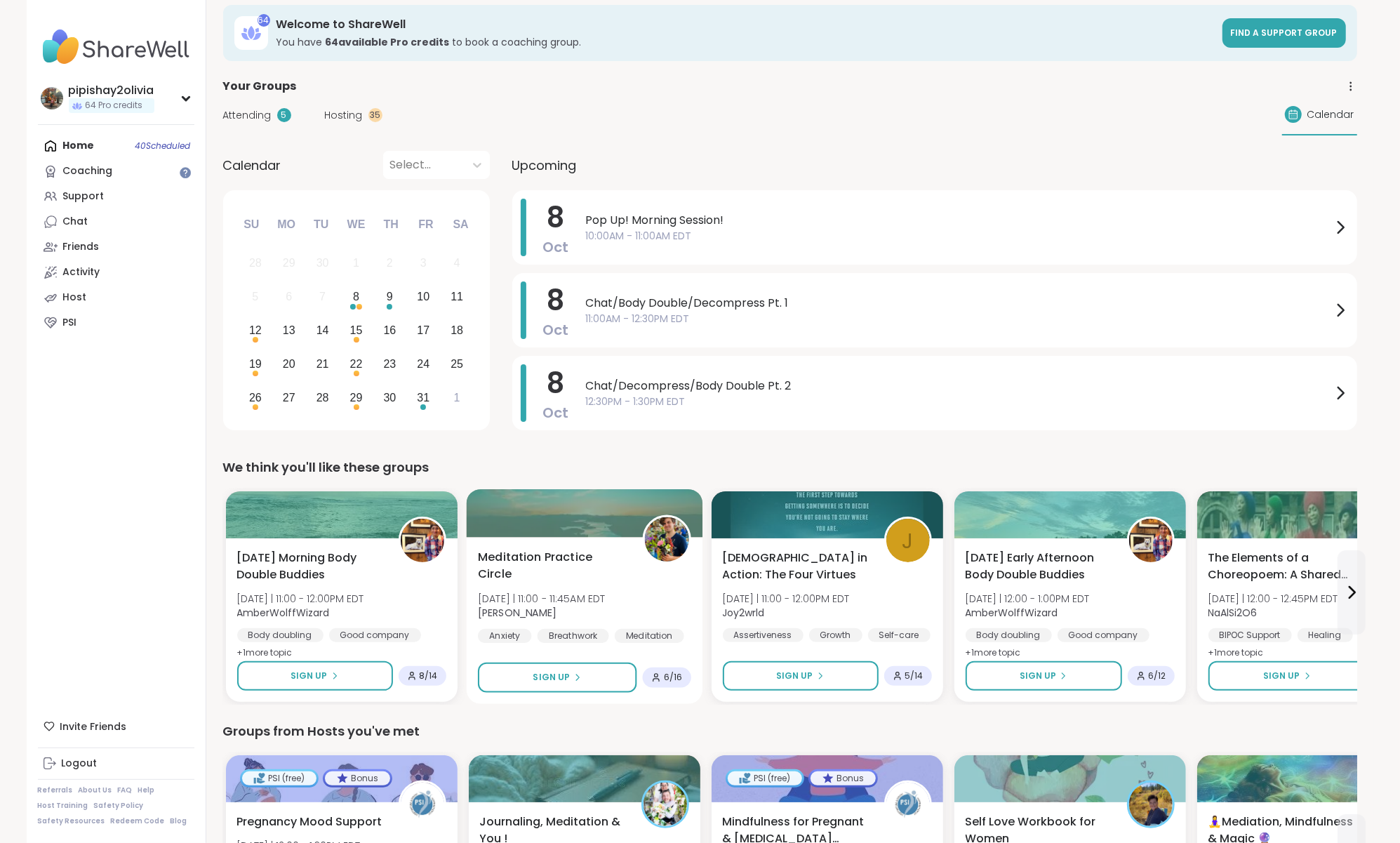
scroll to position [21, 0]
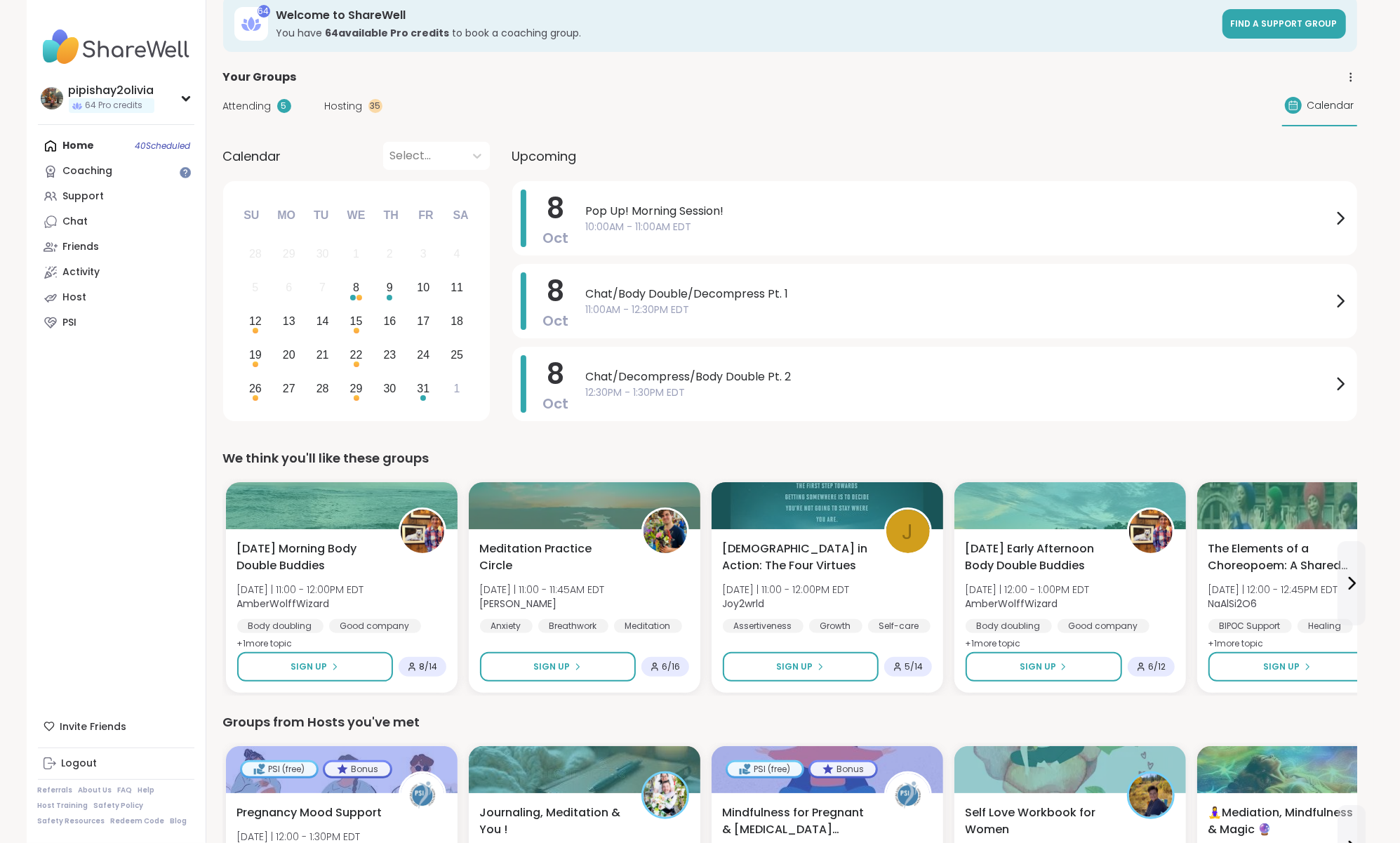
click at [338, 103] on span "Hosting" at bounding box center [343, 107] width 38 height 15
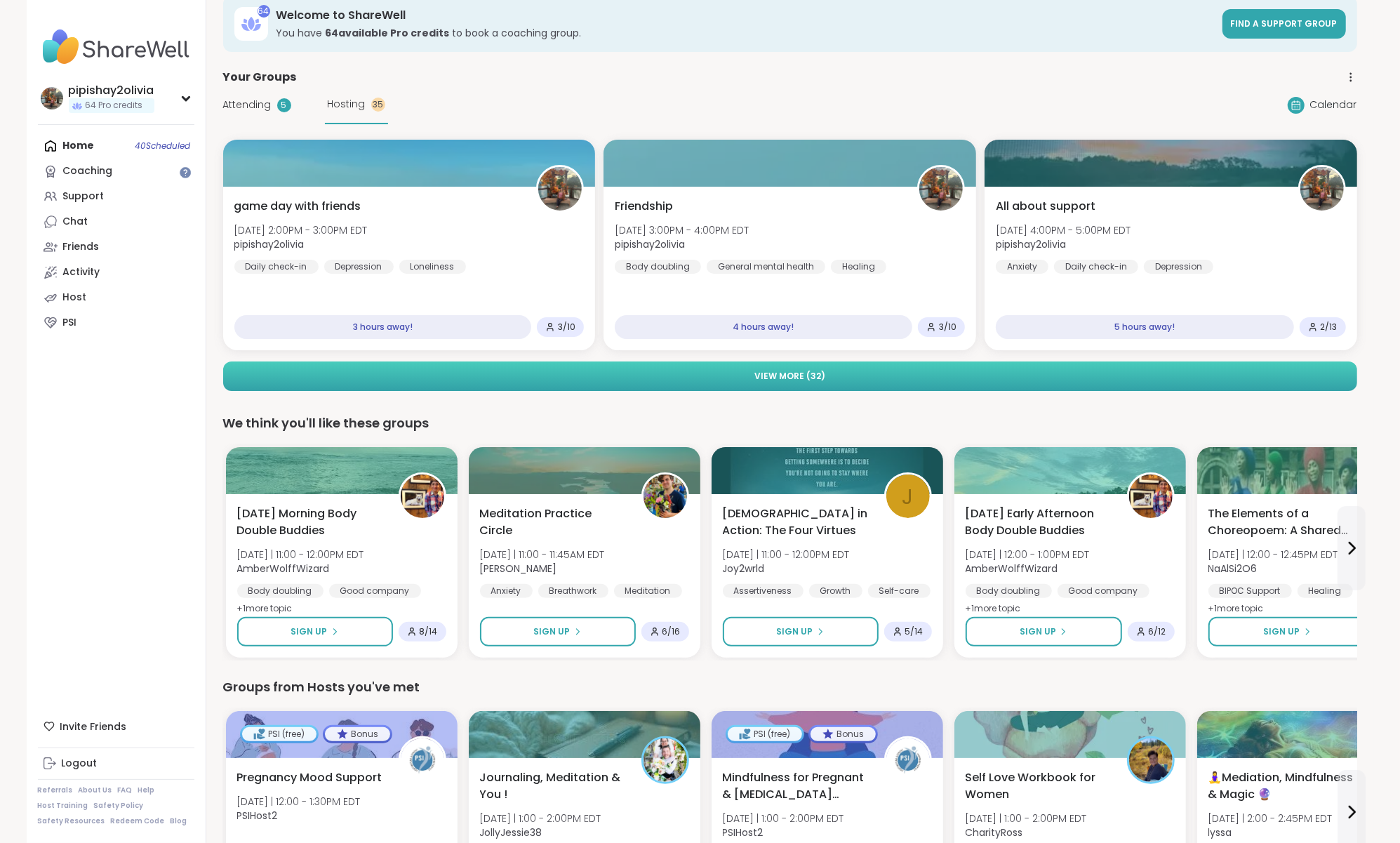
click at [947, 378] on button "View More ( 32 )" at bounding box center [790, 376] width 1134 height 29
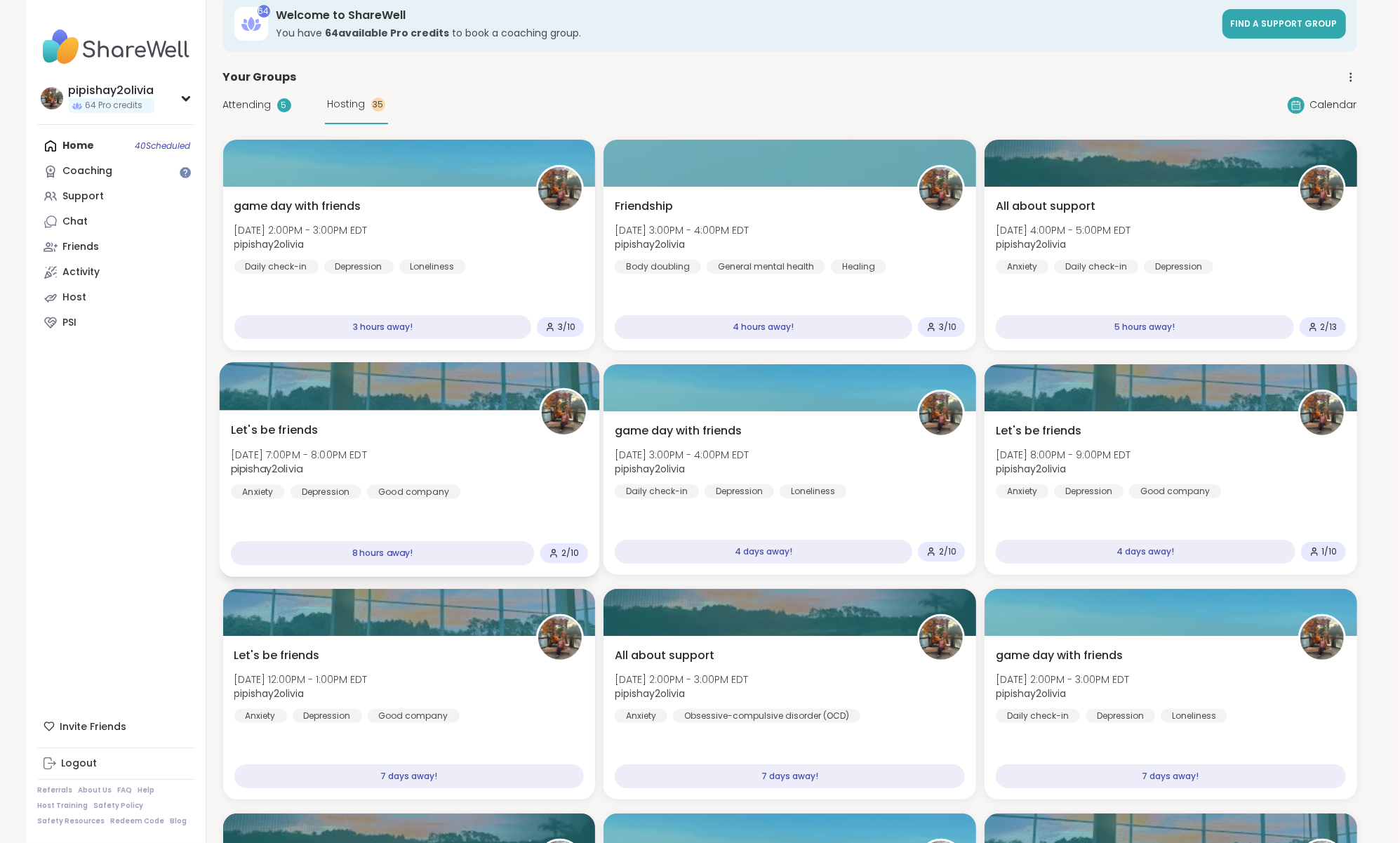
scroll to position [0, 0]
click at [455, 440] on div "Let's be friends Wed, Oct 08 | 7:00PM - 8:00PM EDT pipishay2olivia Anxiety Depr…" at bounding box center [409, 461] width 357 height 77
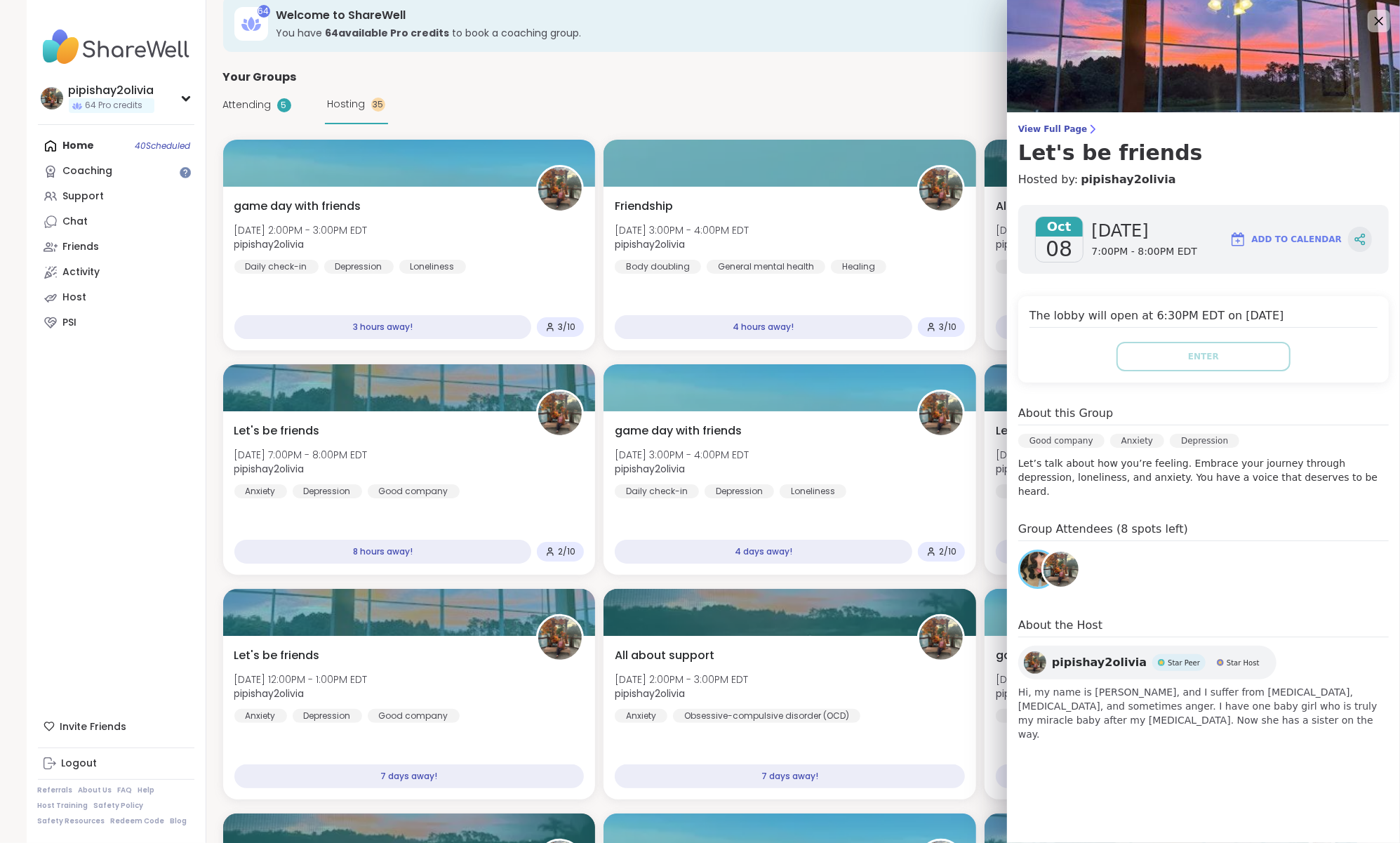
click at [1361, 241] on icon at bounding box center [1360, 241] width 3 height 3
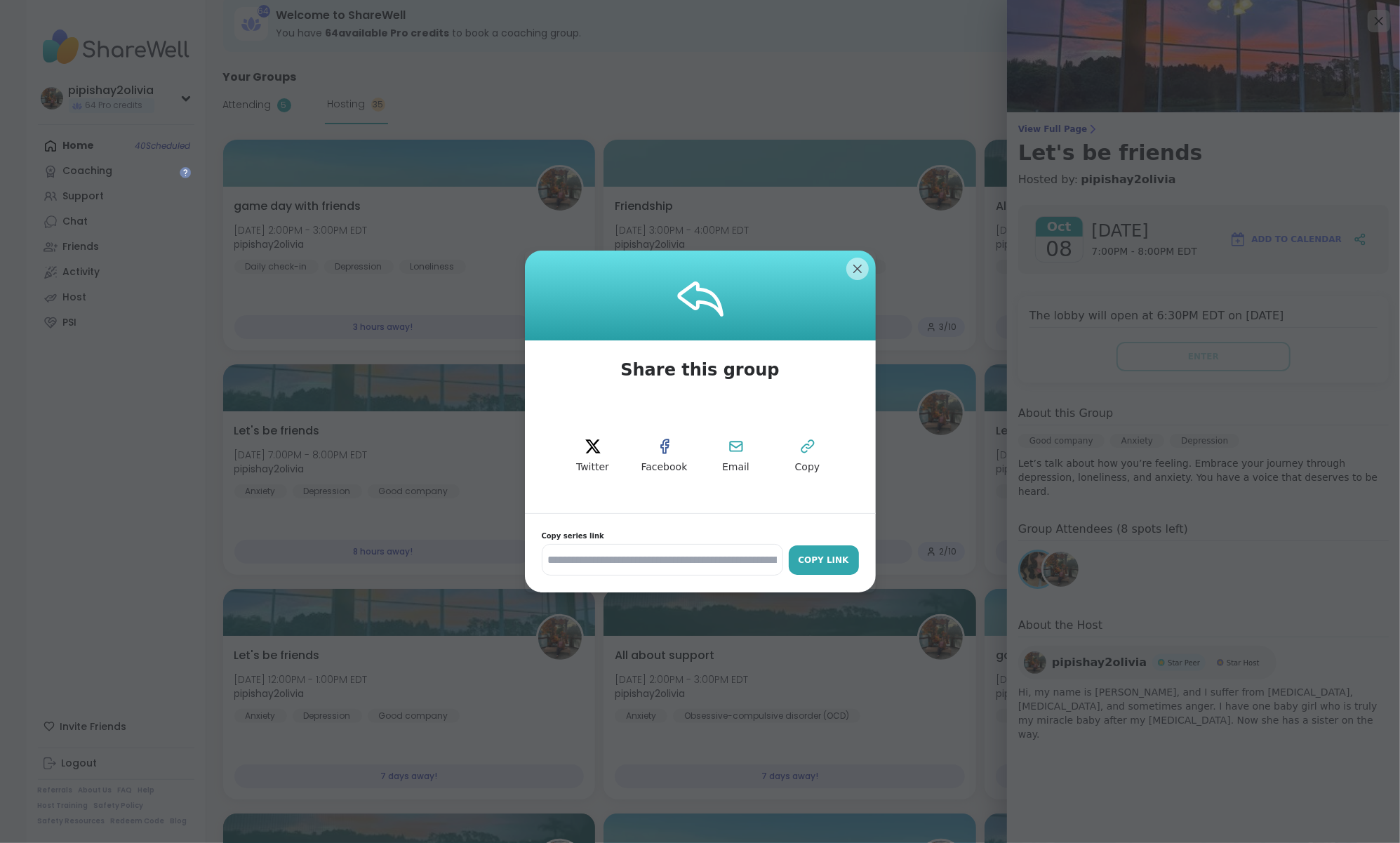
click at [819, 564] on div "Copy Link" at bounding box center [824, 559] width 56 height 13
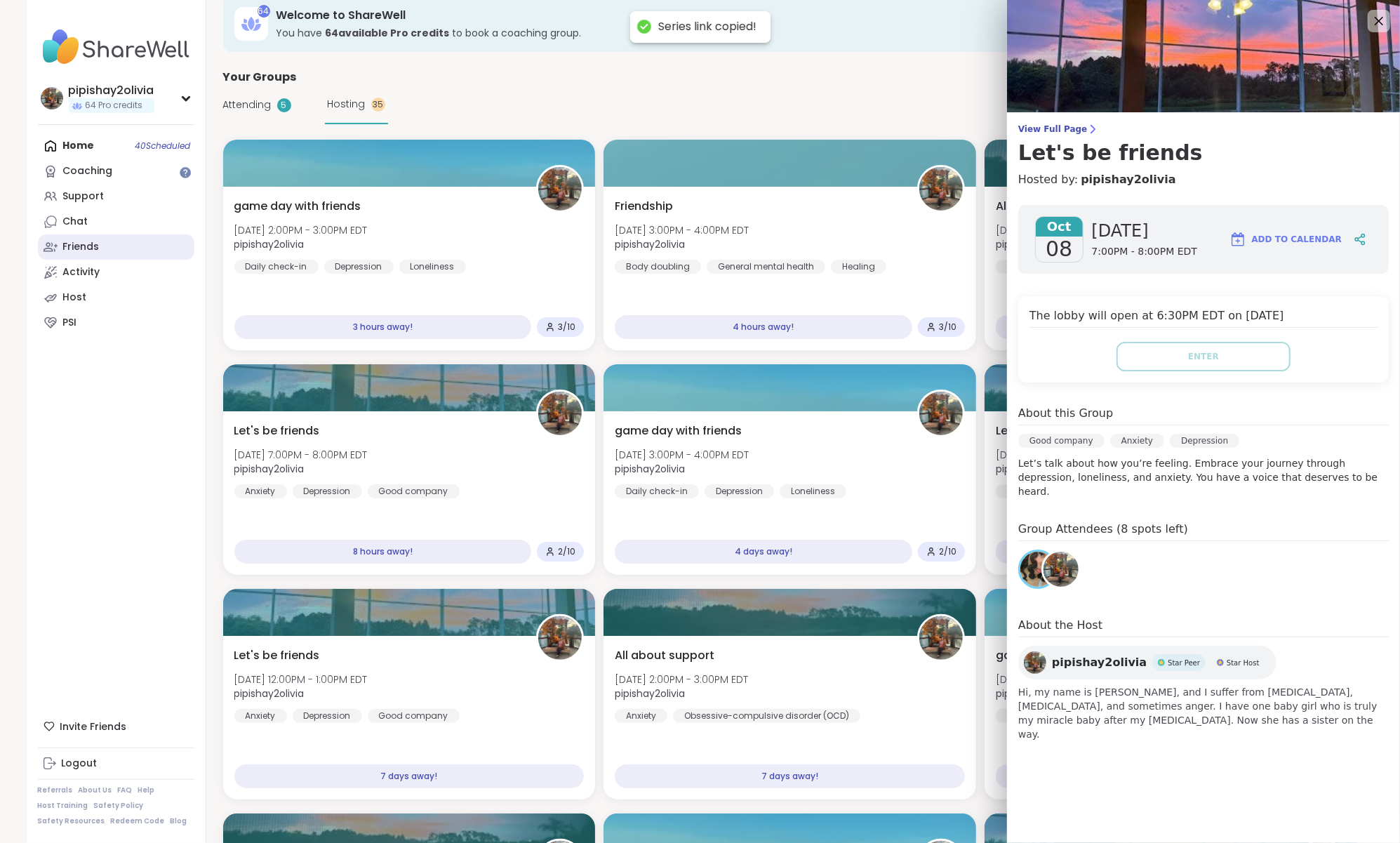
click at [122, 252] on link "Friends" at bounding box center [116, 247] width 157 height 25
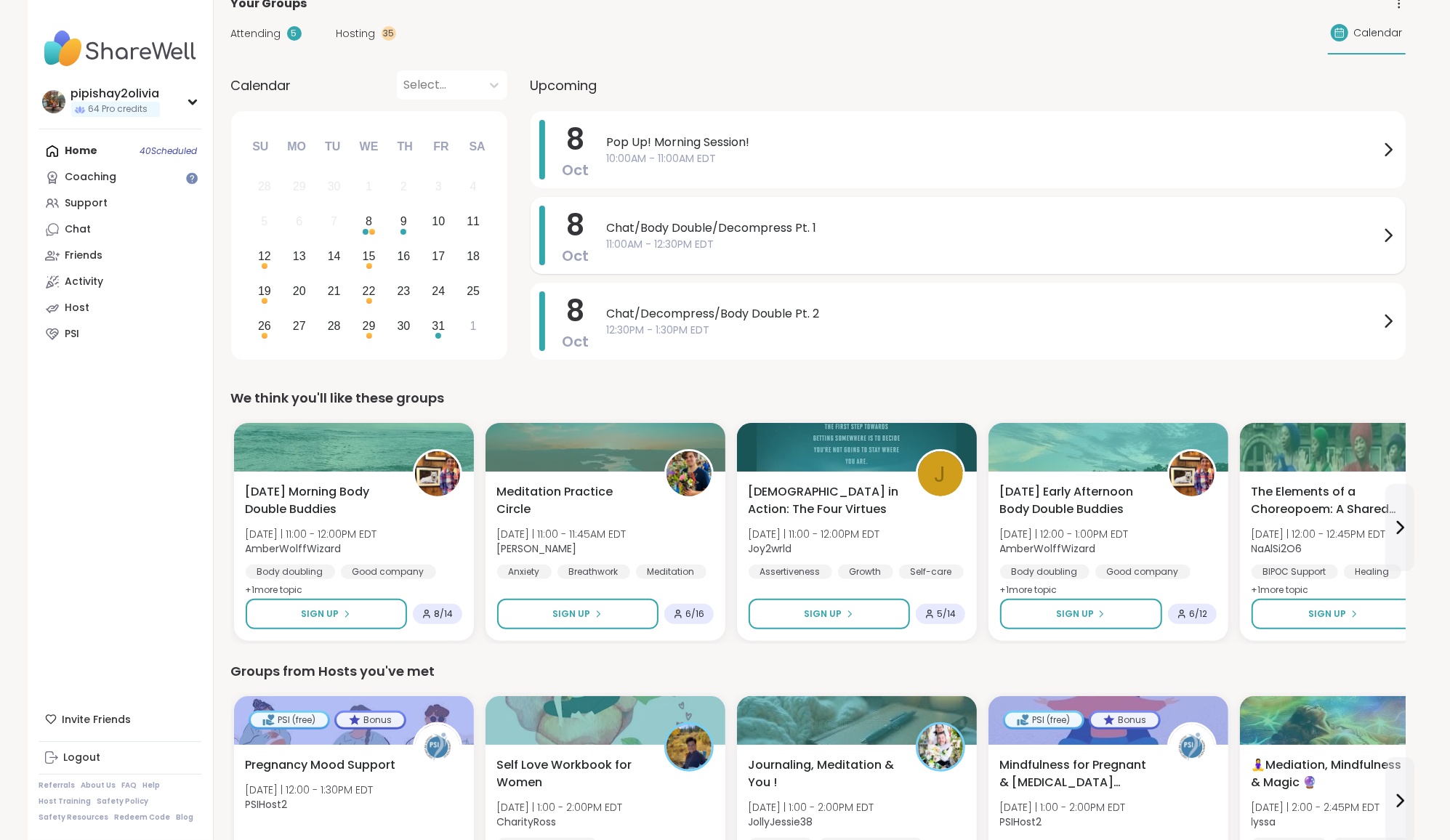
click at [700, 248] on span "11:00AM - 12:30PM EDT" at bounding box center [993, 245] width 772 height 16
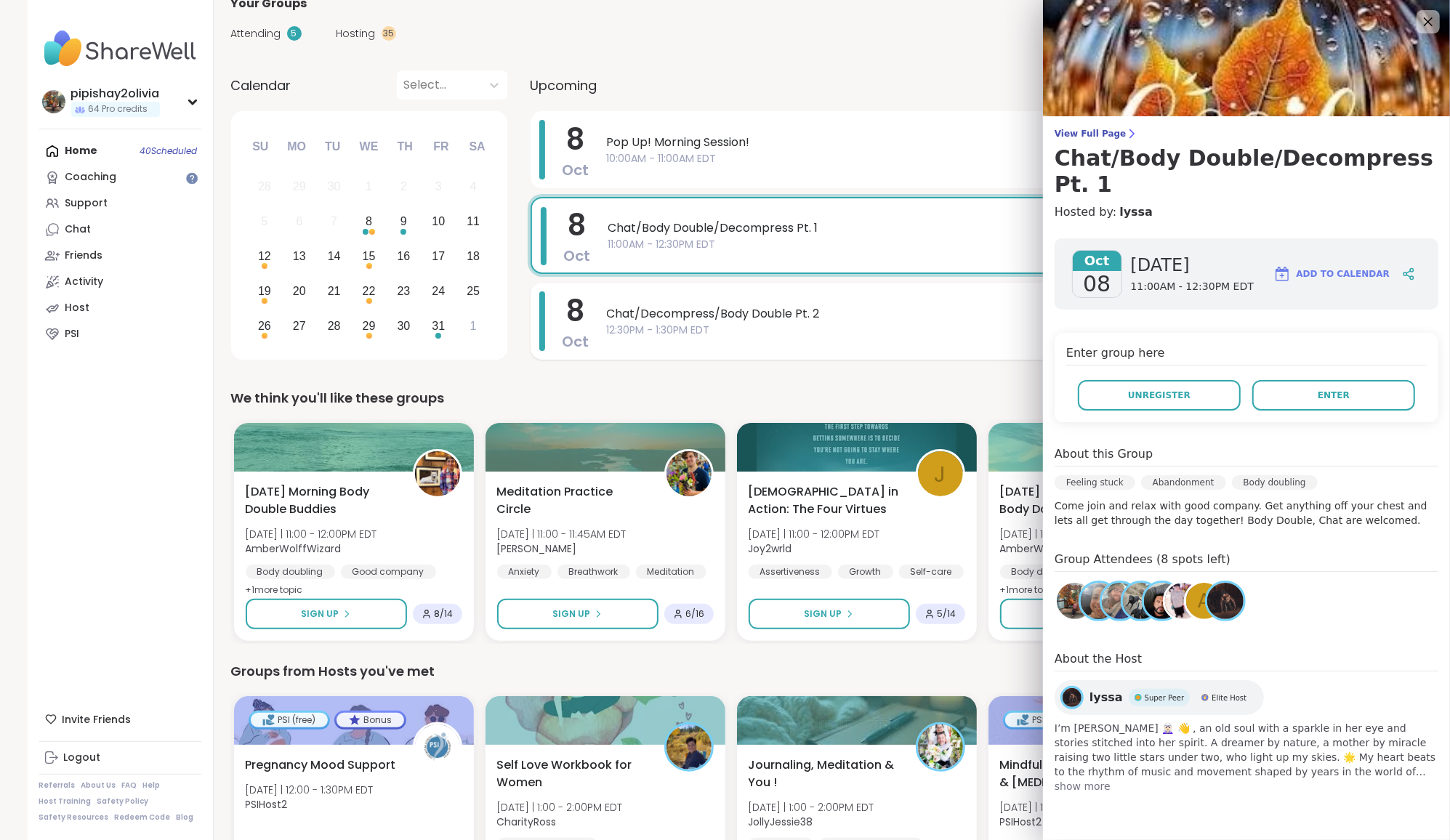
click at [718, 333] on span "12:30PM - 1:30PM EDT" at bounding box center [993, 330] width 772 height 16
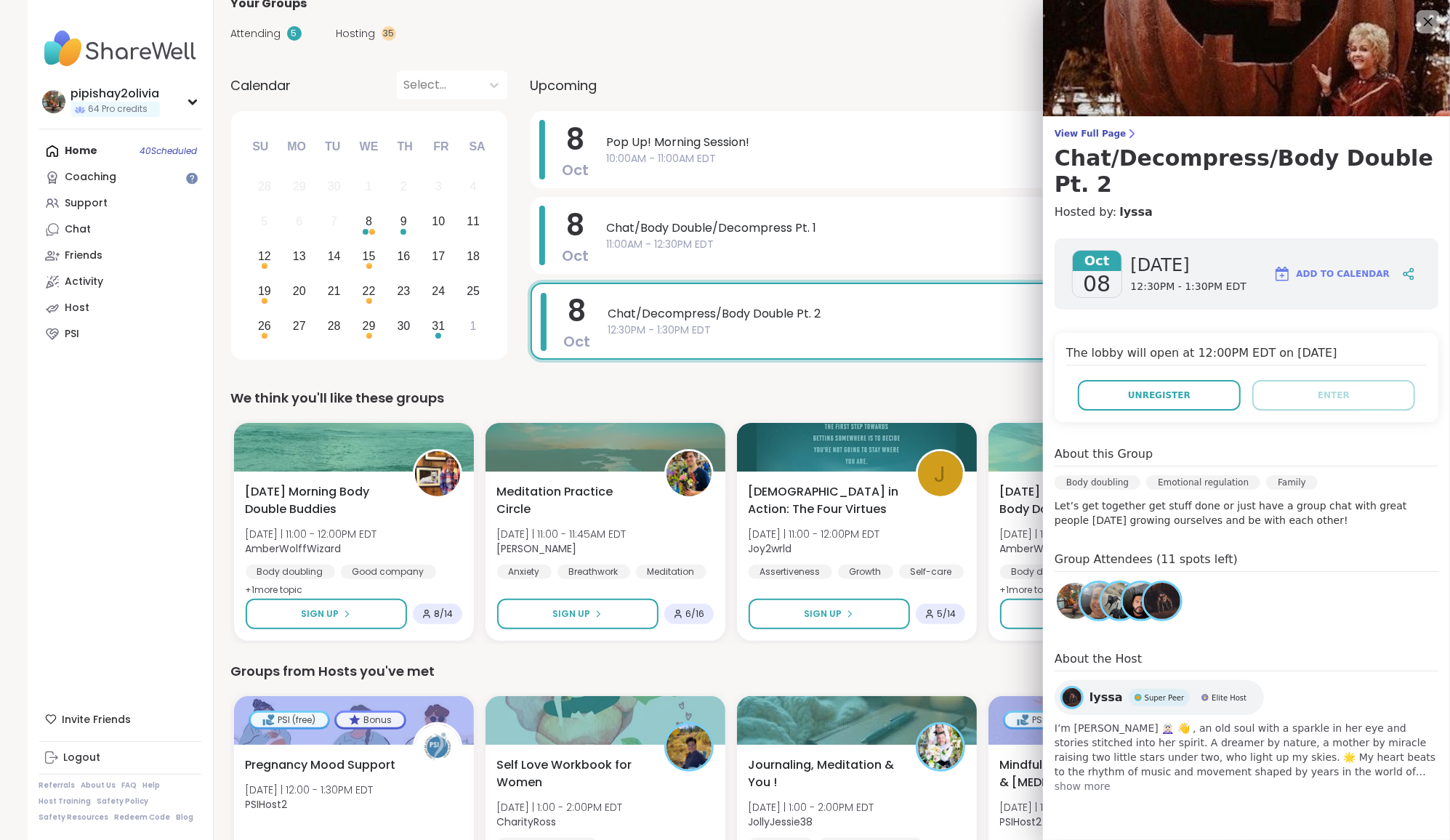
click at [355, 47] on div "Attending 5 Hosting 35 Calendar" at bounding box center [818, 33] width 1175 height 43
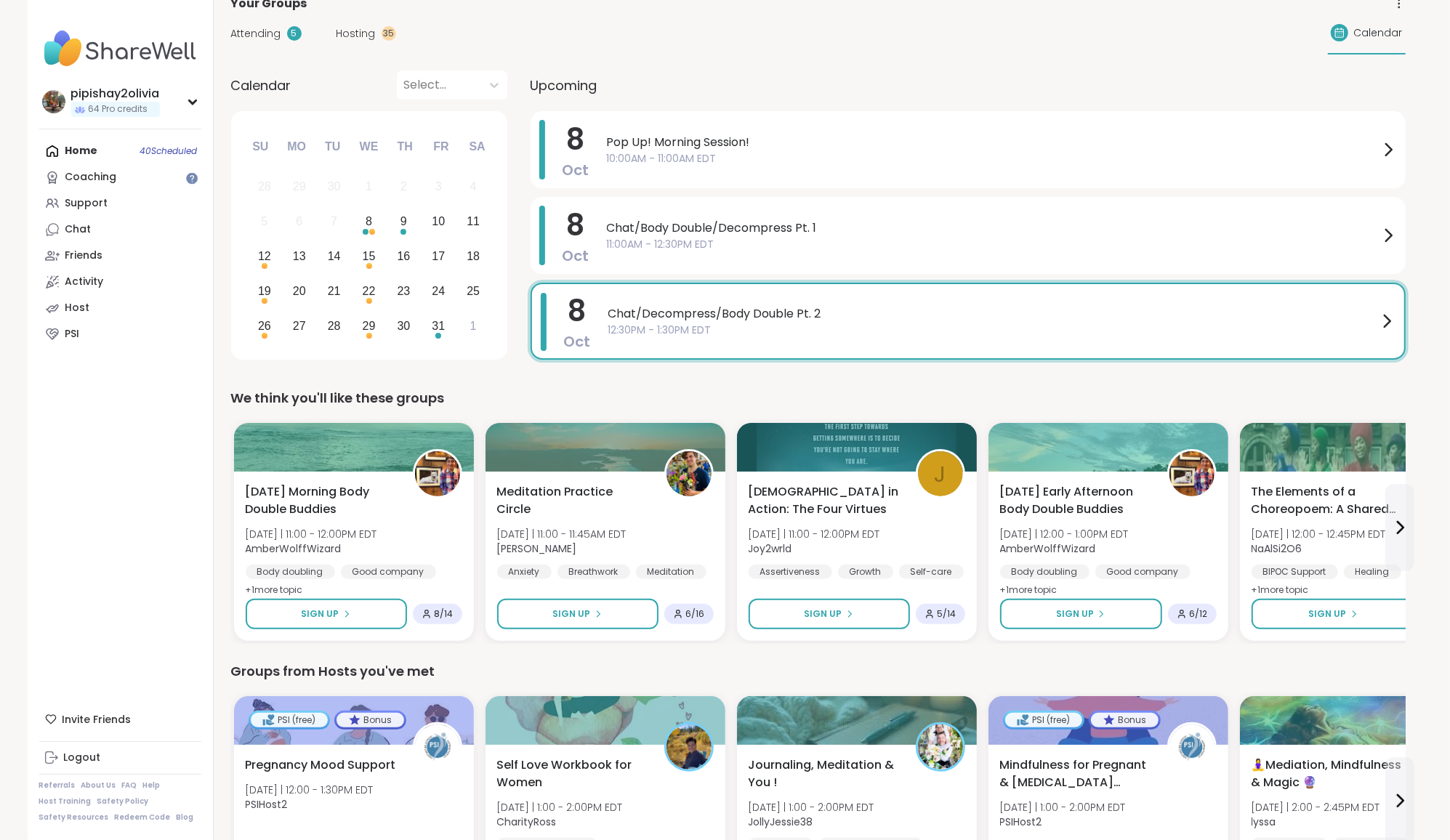
click at [355, 44] on div "Attending 5 Hosting 35 Calendar" at bounding box center [818, 33] width 1175 height 43
click at [362, 26] on span "Hosting" at bounding box center [355, 34] width 39 height 16
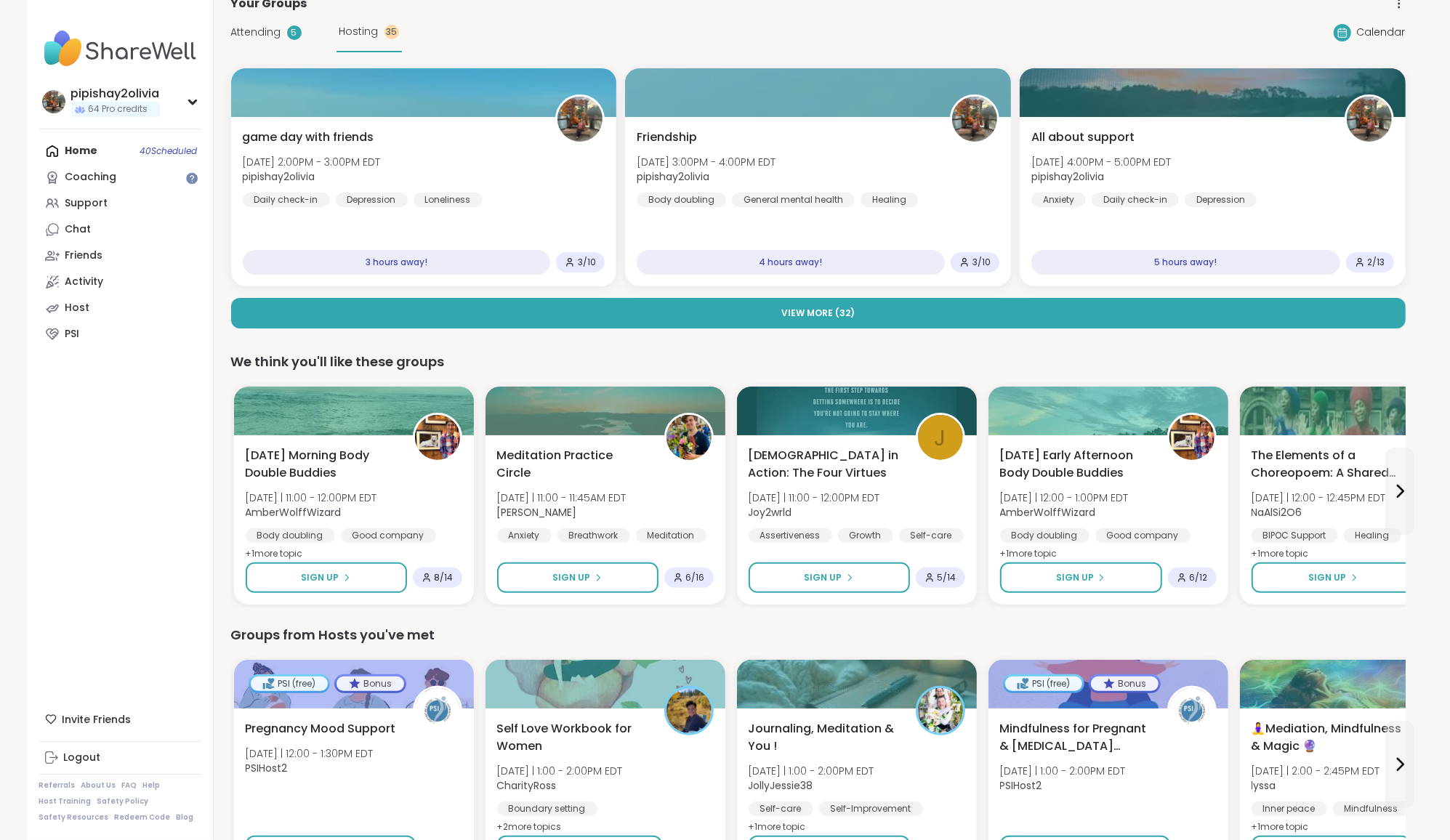
scroll to position [96, 0]
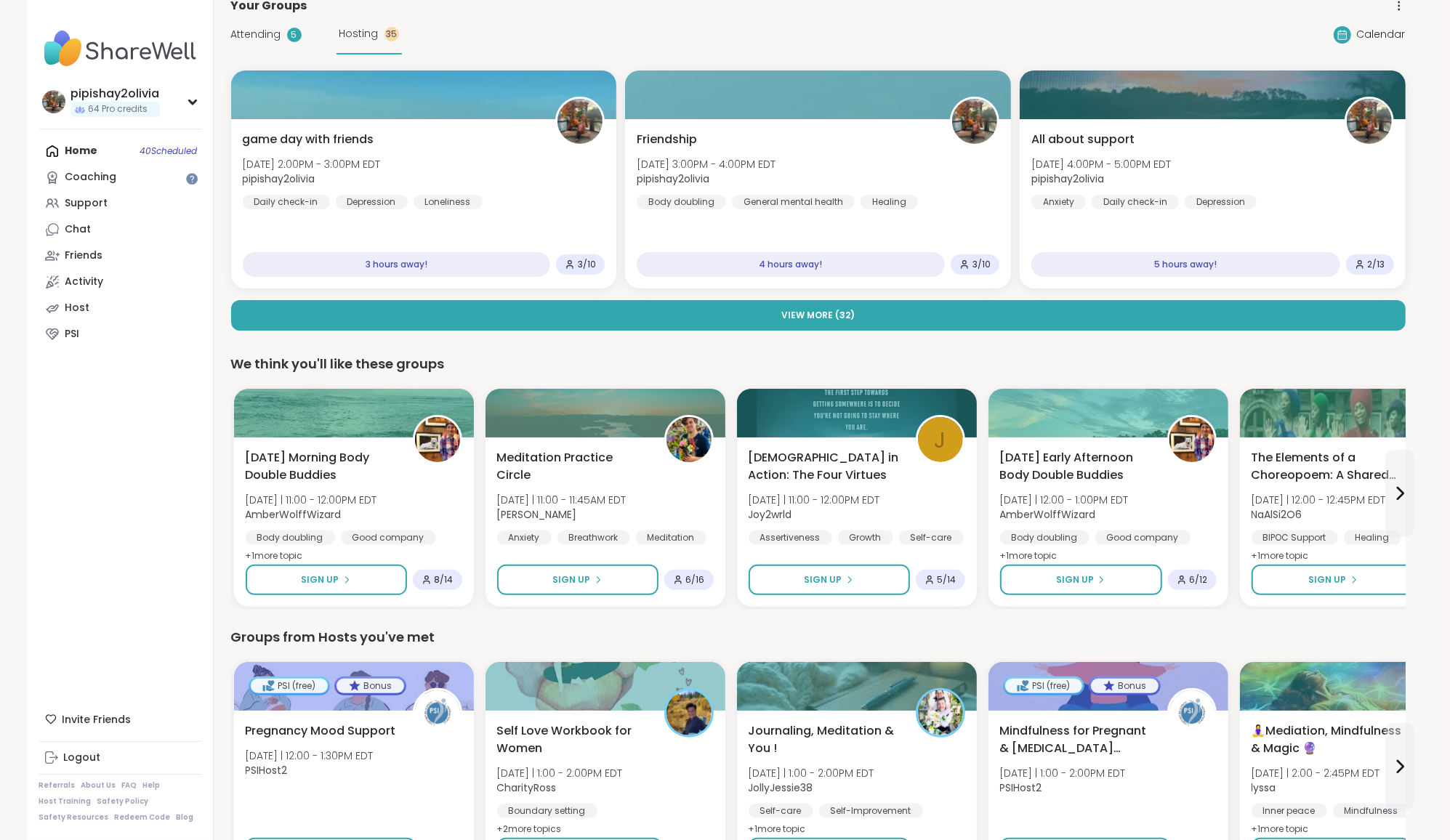
click at [270, 36] on span "Attending" at bounding box center [256, 35] width 50 height 16
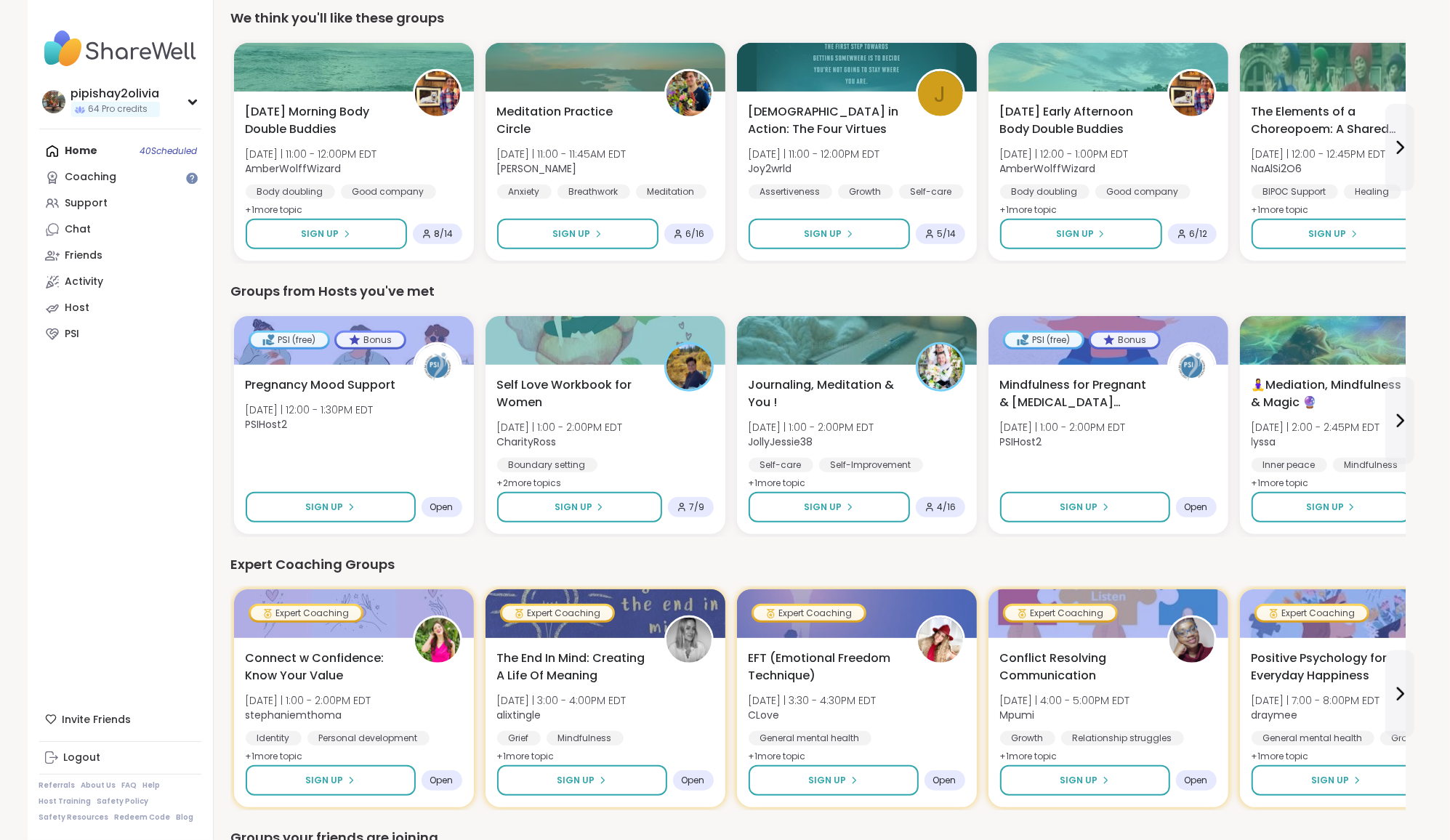
scroll to position [640, 0]
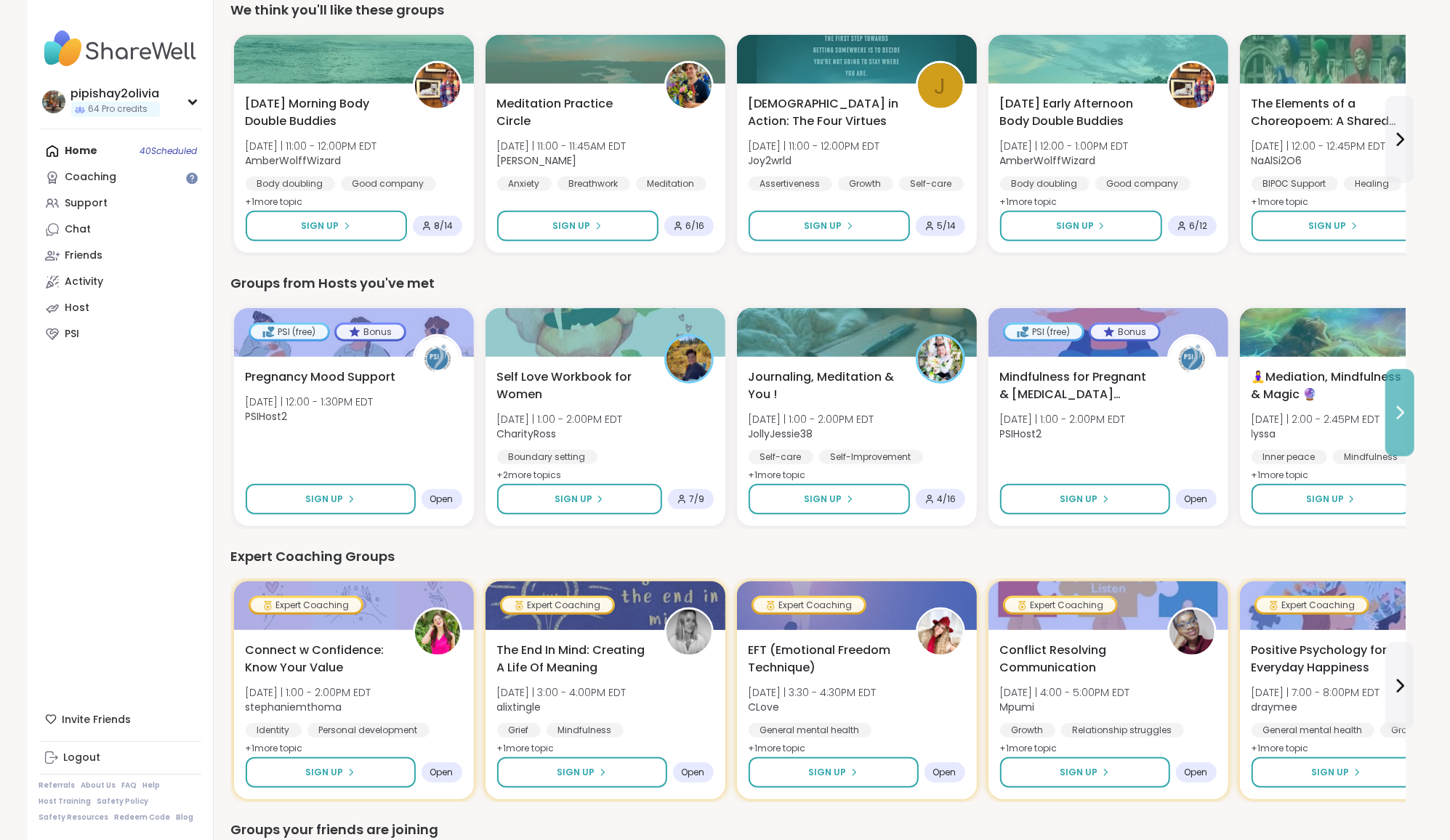
click at [1404, 413] on icon at bounding box center [1400, 413] width 17 height 17
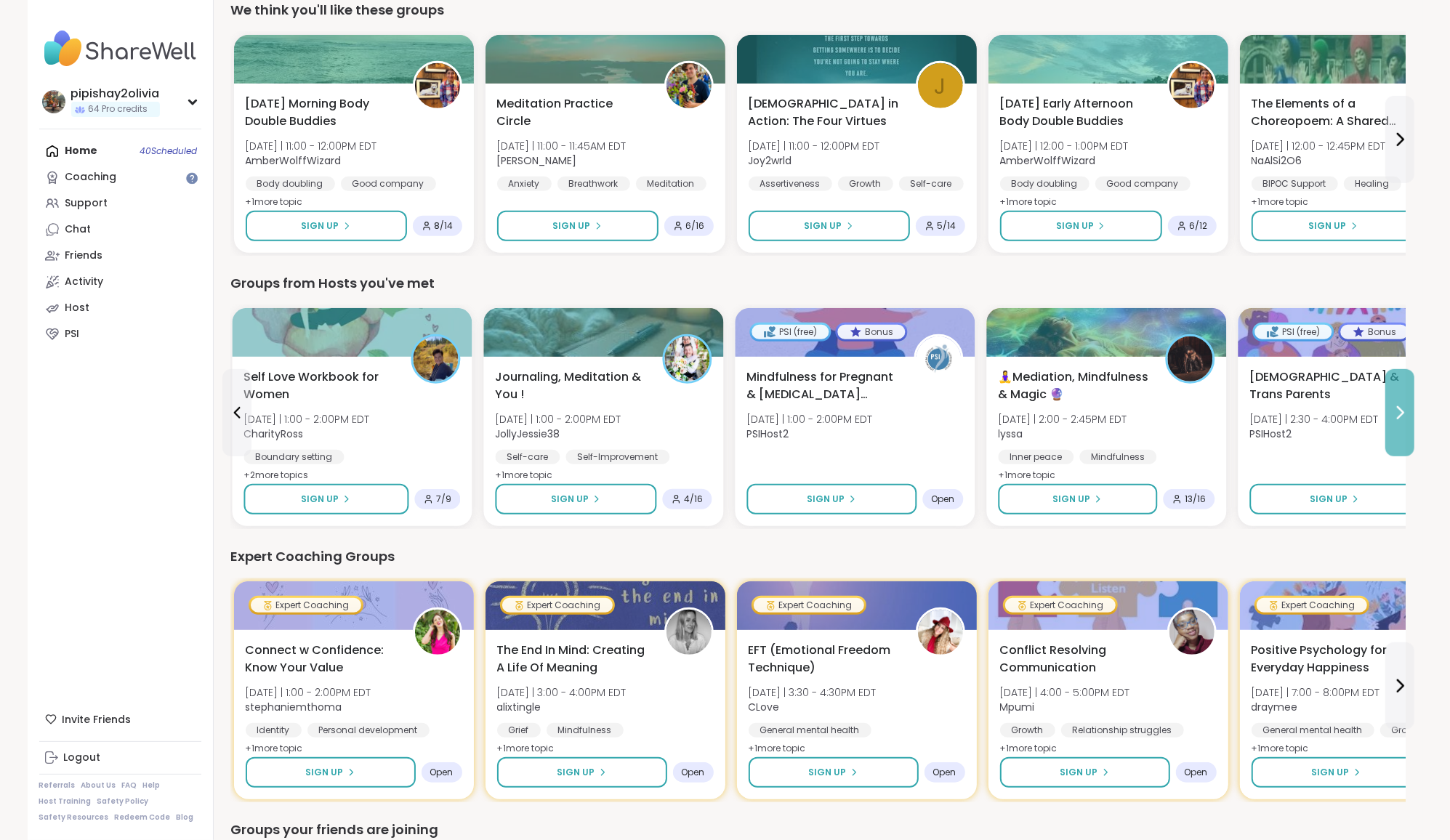
click at [1404, 413] on icon at bounding box center [1400, 413] width 17 height 17
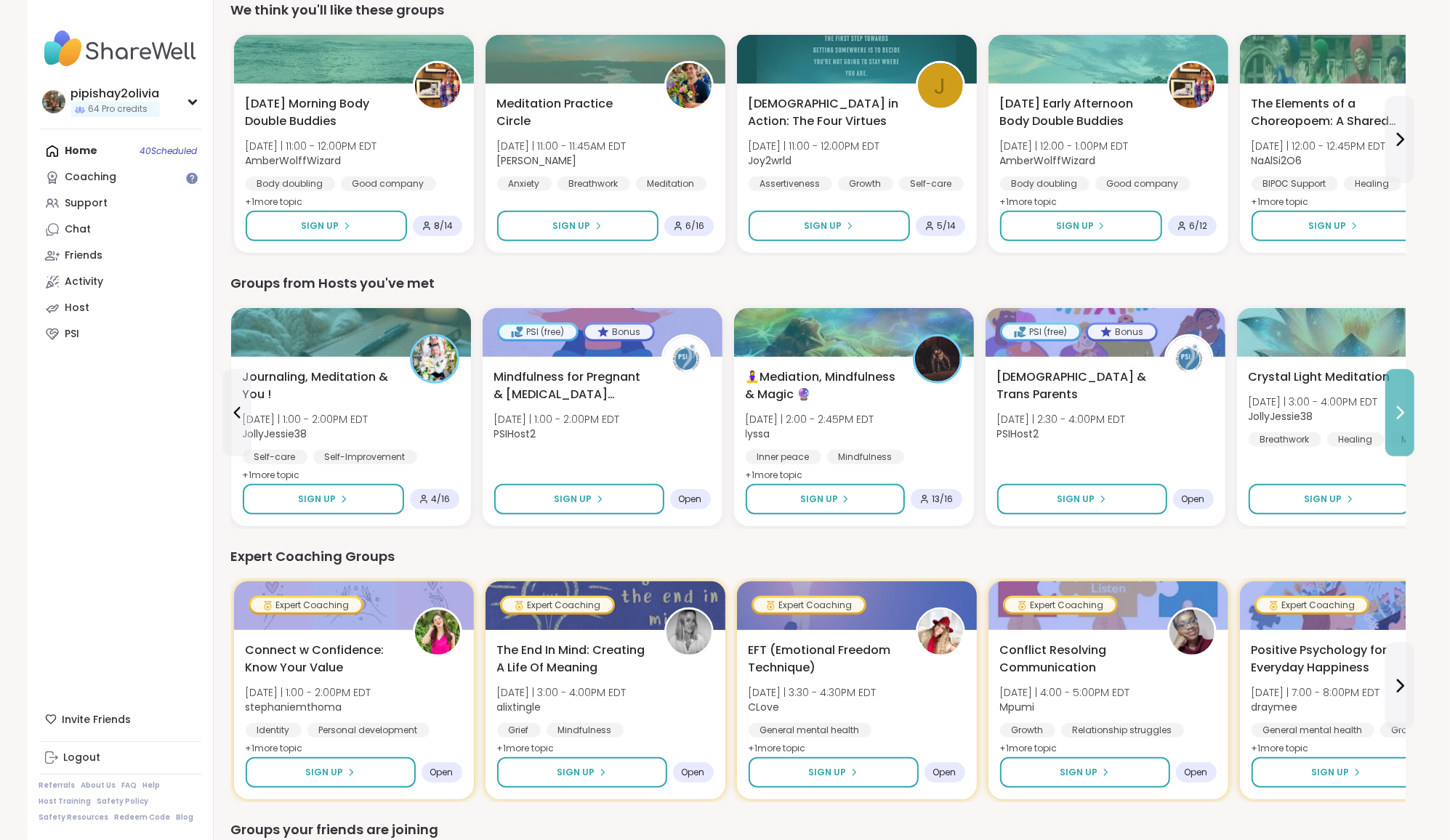
click at [1404, 413] on icon at bounding box center [1400, 413] width 17 height 17
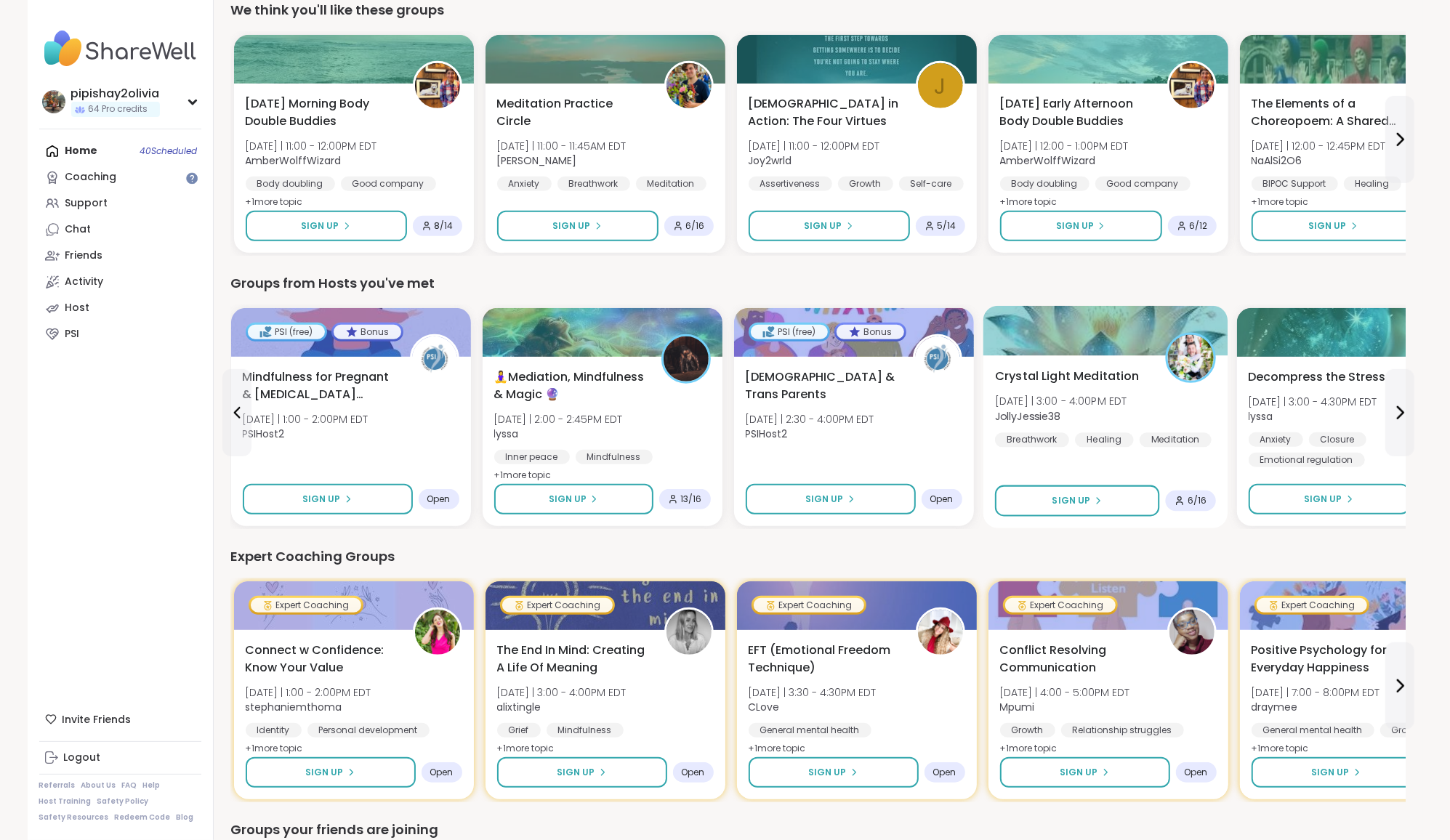
click at [1174, 416] on div "Crystal Light Meditation [DATE] | 3:00 - 4:00PM EDT JollyJessie38 Breathwork He…" at bounding box center [1105, 407] width 221 height 80
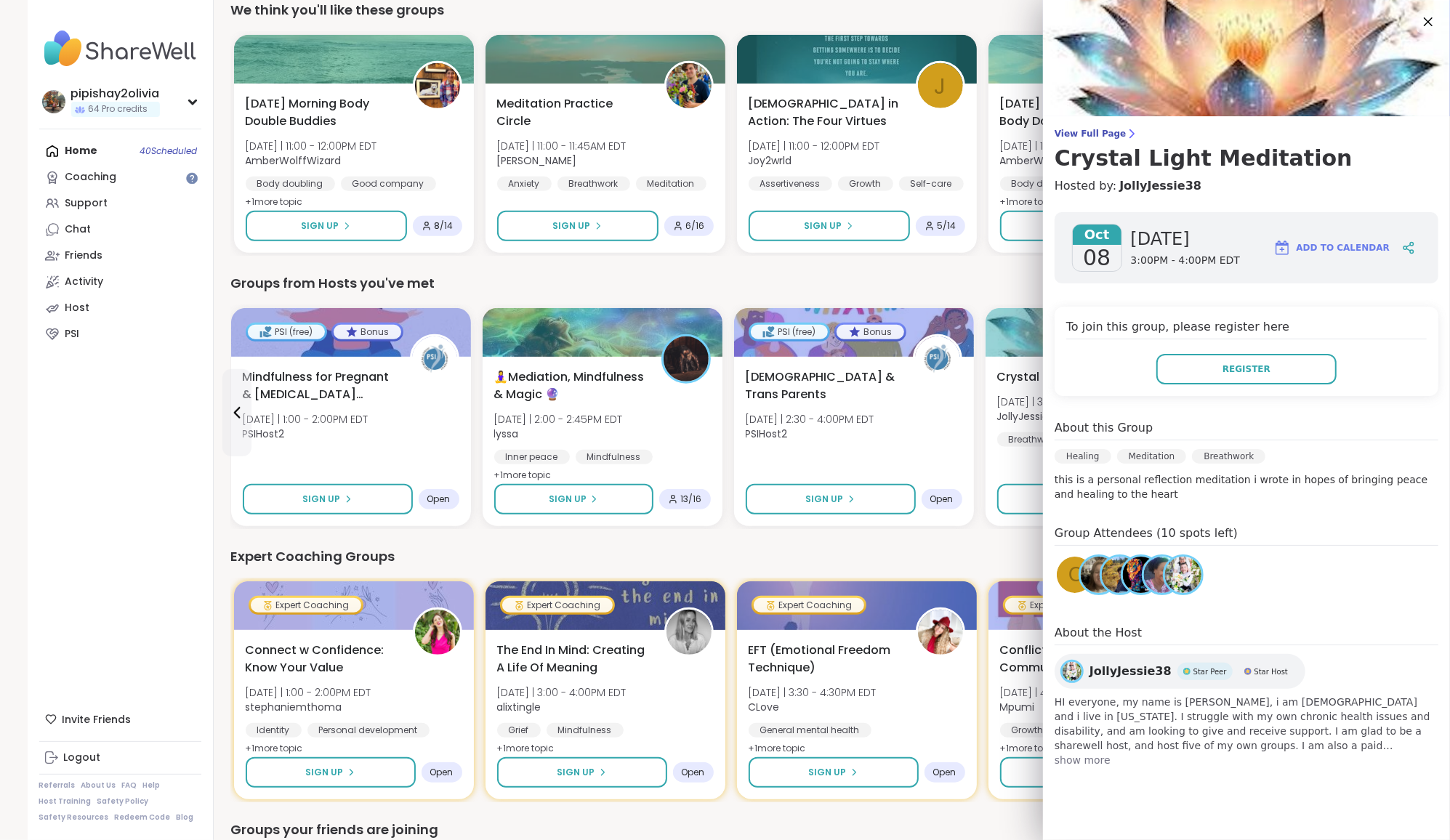
click at [995, 559] on div "Expert Coaching Groups" at bounding box center [818, 556] width 1175 height 20
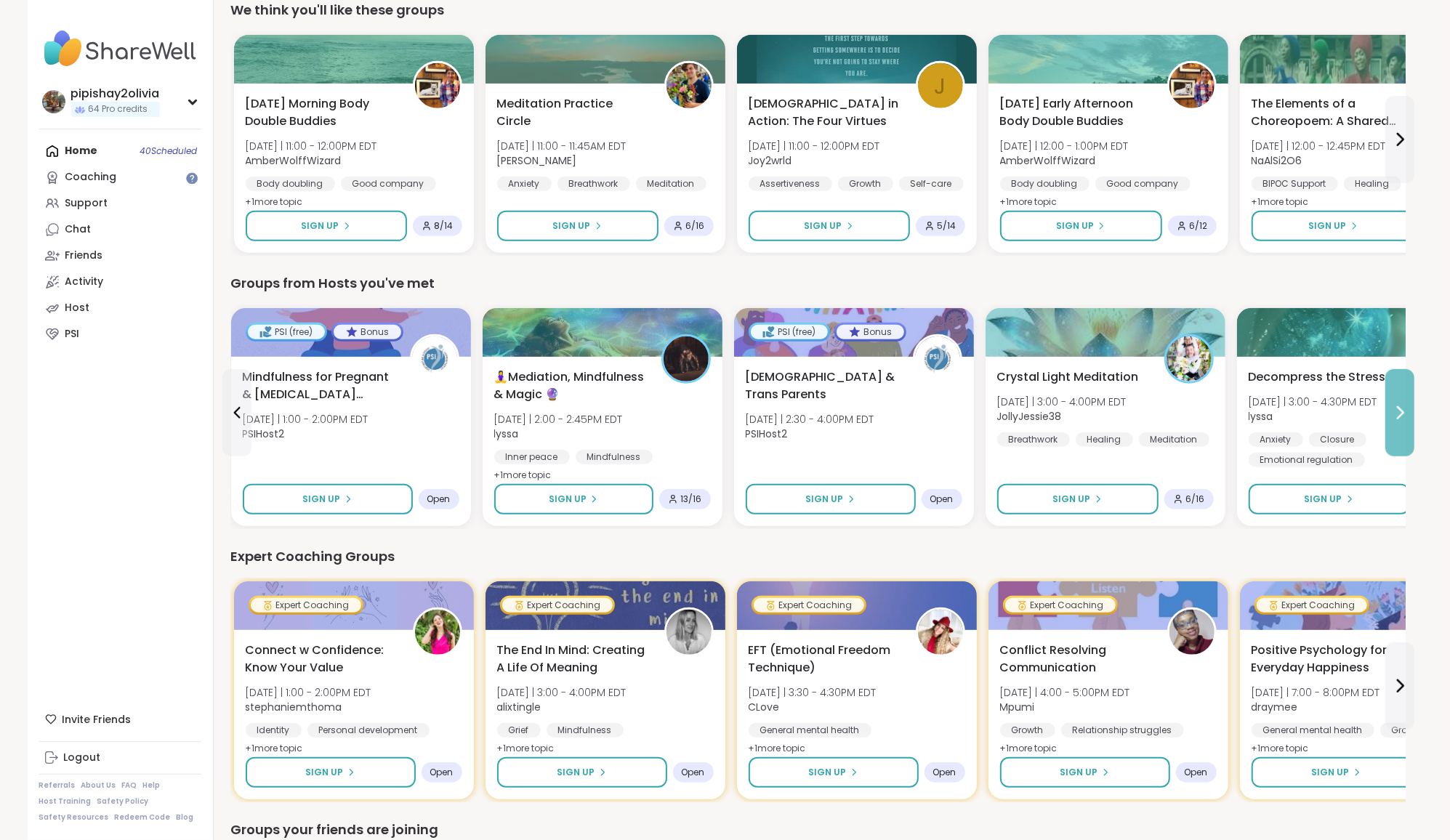
click at [1386, 425] on button at bounding box center [1400, 413] width 29 height 87
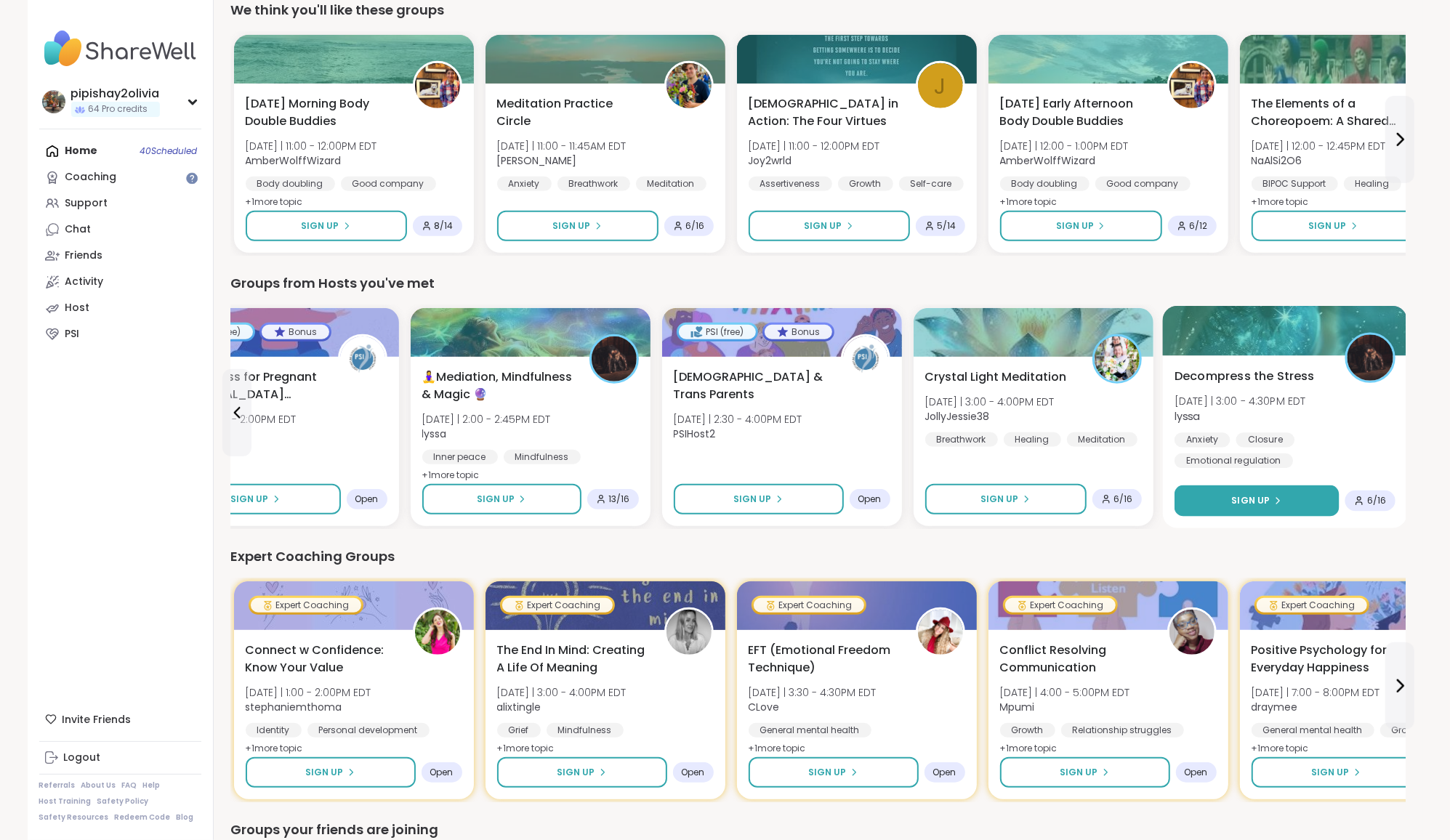
click at [1299, 496] on button "Sign Up" at bounding box center [1256, 501] width 164 height 31
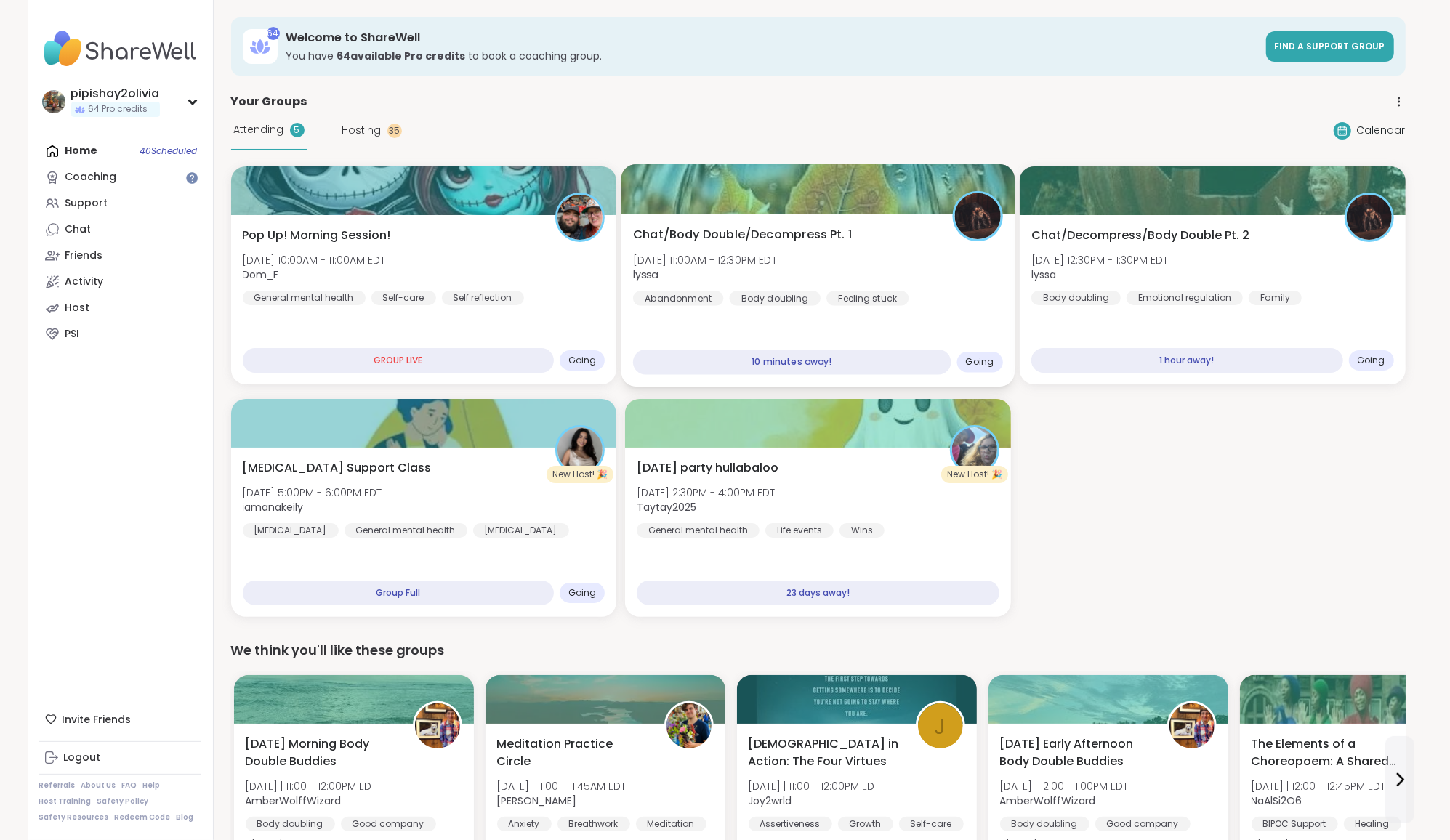
scroll to position [0, 0]
click at [372, 114] on div "Attending 5 Hosting 35" at bounding box center [316, 130] width 171 height 40
click at [376, 133] on span "Hosting" at bounding box center [361, 130] width 39 height 16
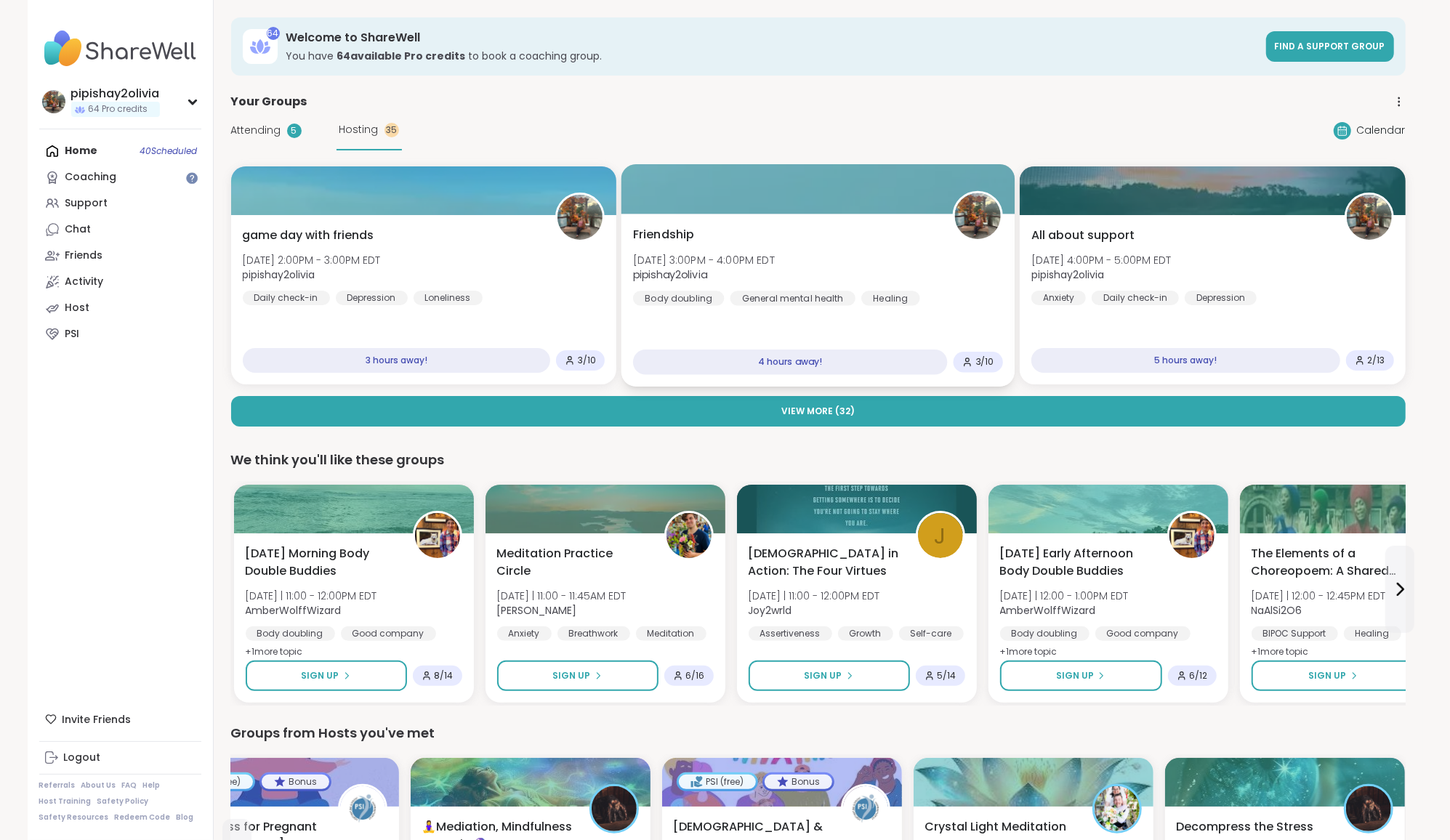
click at [937, 257] on div "Friendship [DATE] 3:00PM - 4:00PM EDT pipishay2olivia Body doubling General men…" at bounding box center [818, 266] width 370 height 80
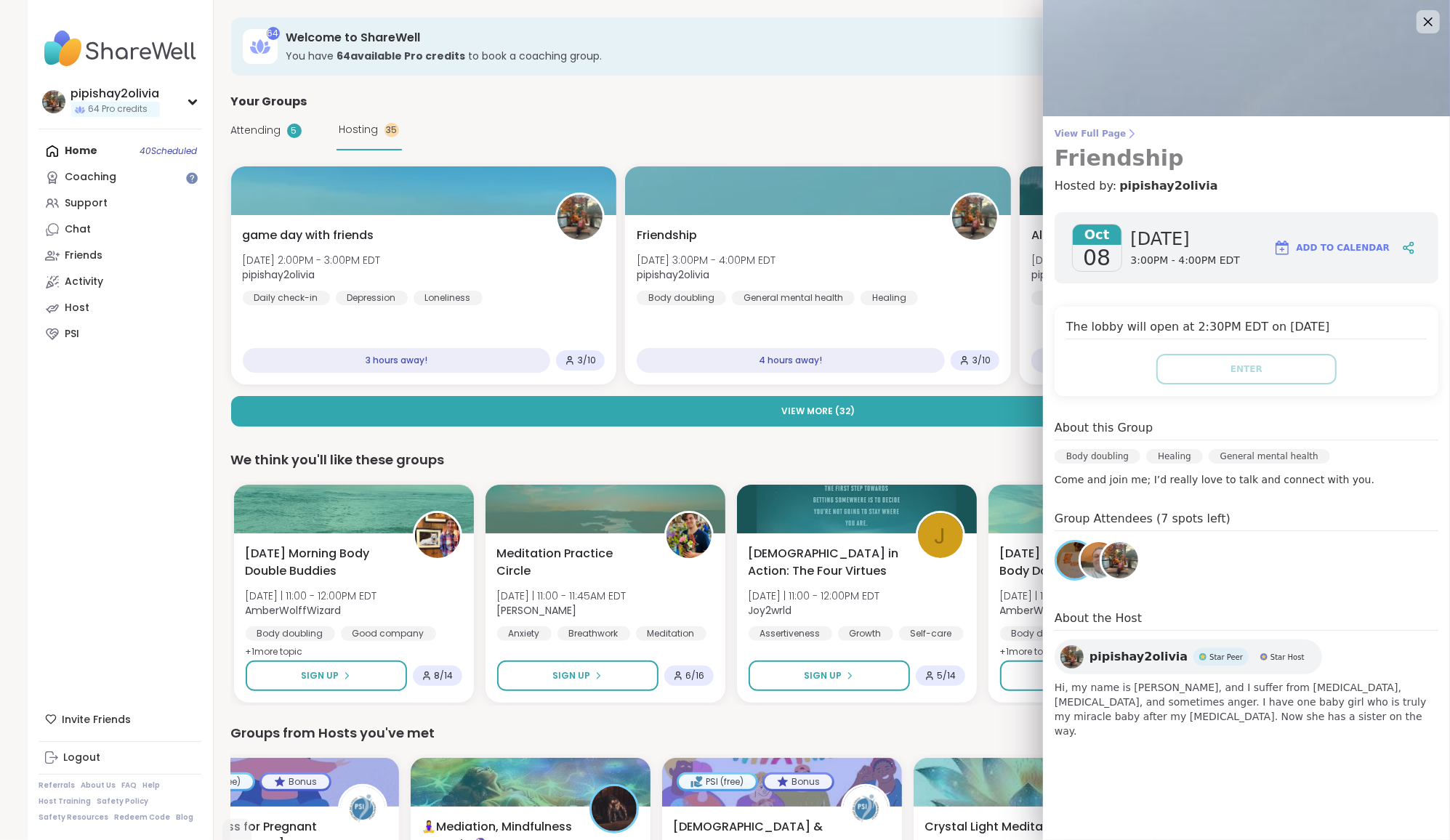
click at [1126, 129] on icon at bounding box center [1131, 133] width 11 height 11
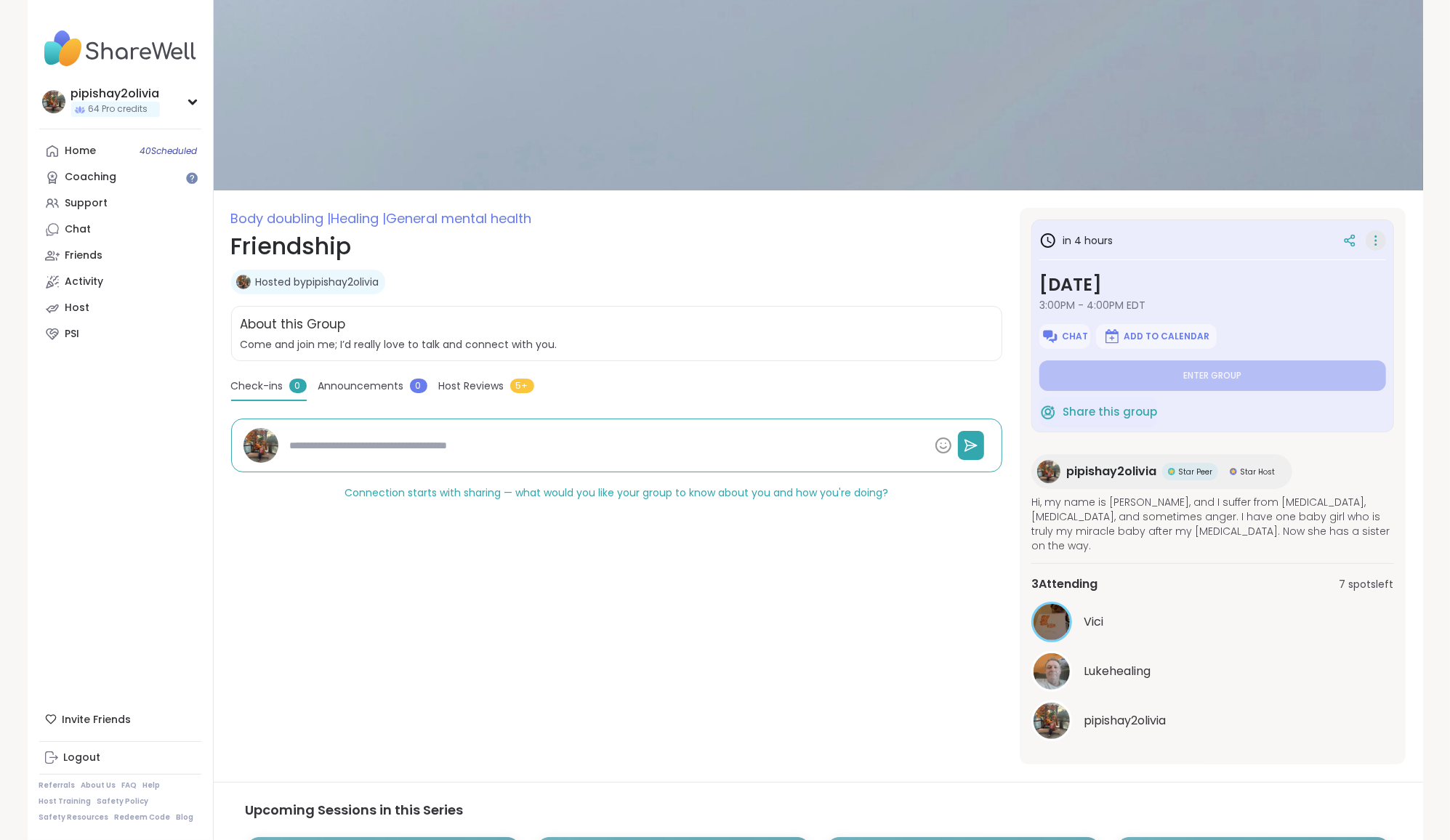
click at [1384, 245] on div at bounding box center [1375, 240] width 20 height 20
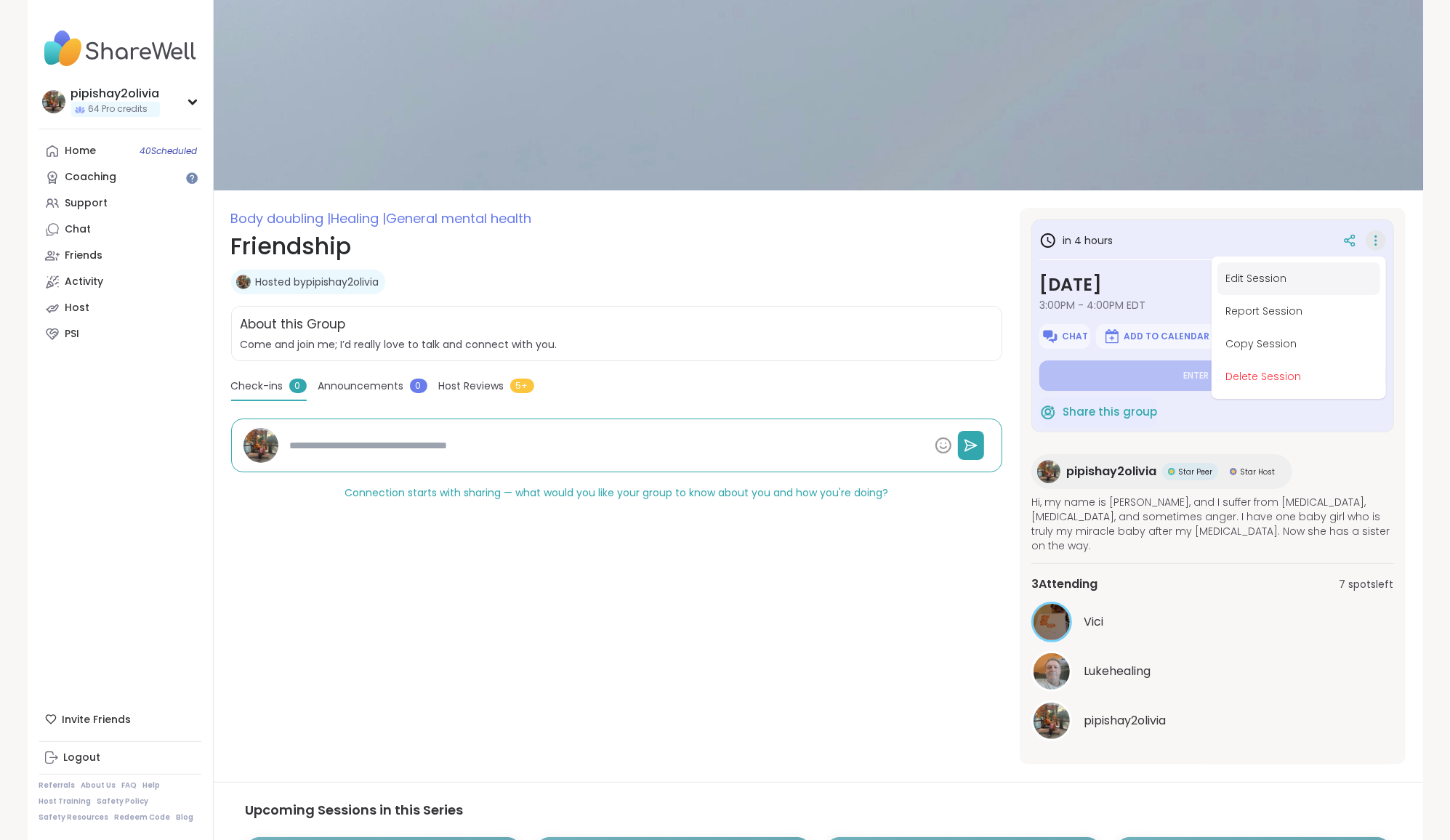
click at [1248, 272] on button "Edit Session" at bounding box center [1298, 279] width 162 height 33
type textarea "*"
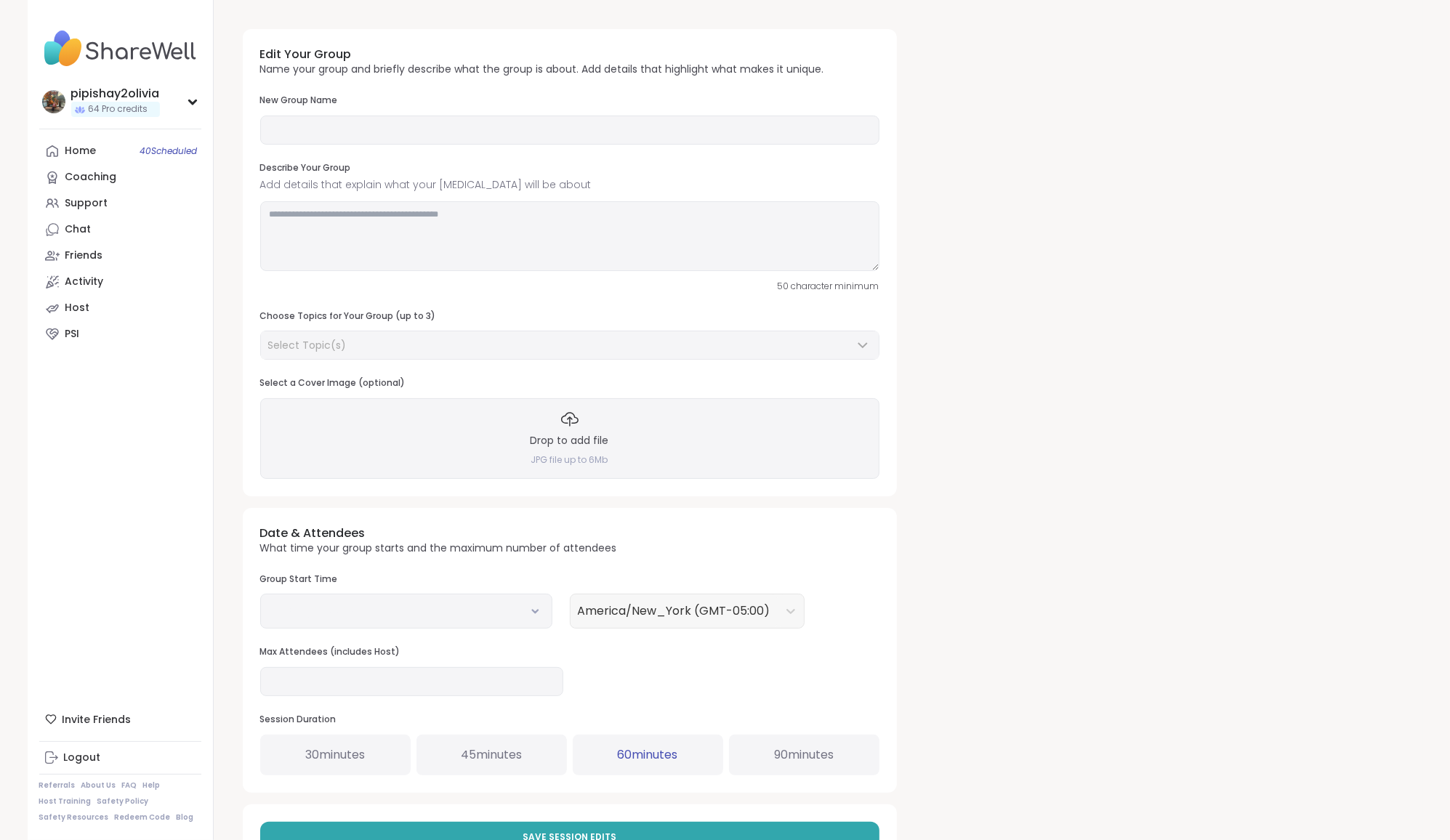
type input "**********"
type textarea "**********"
type input "**"
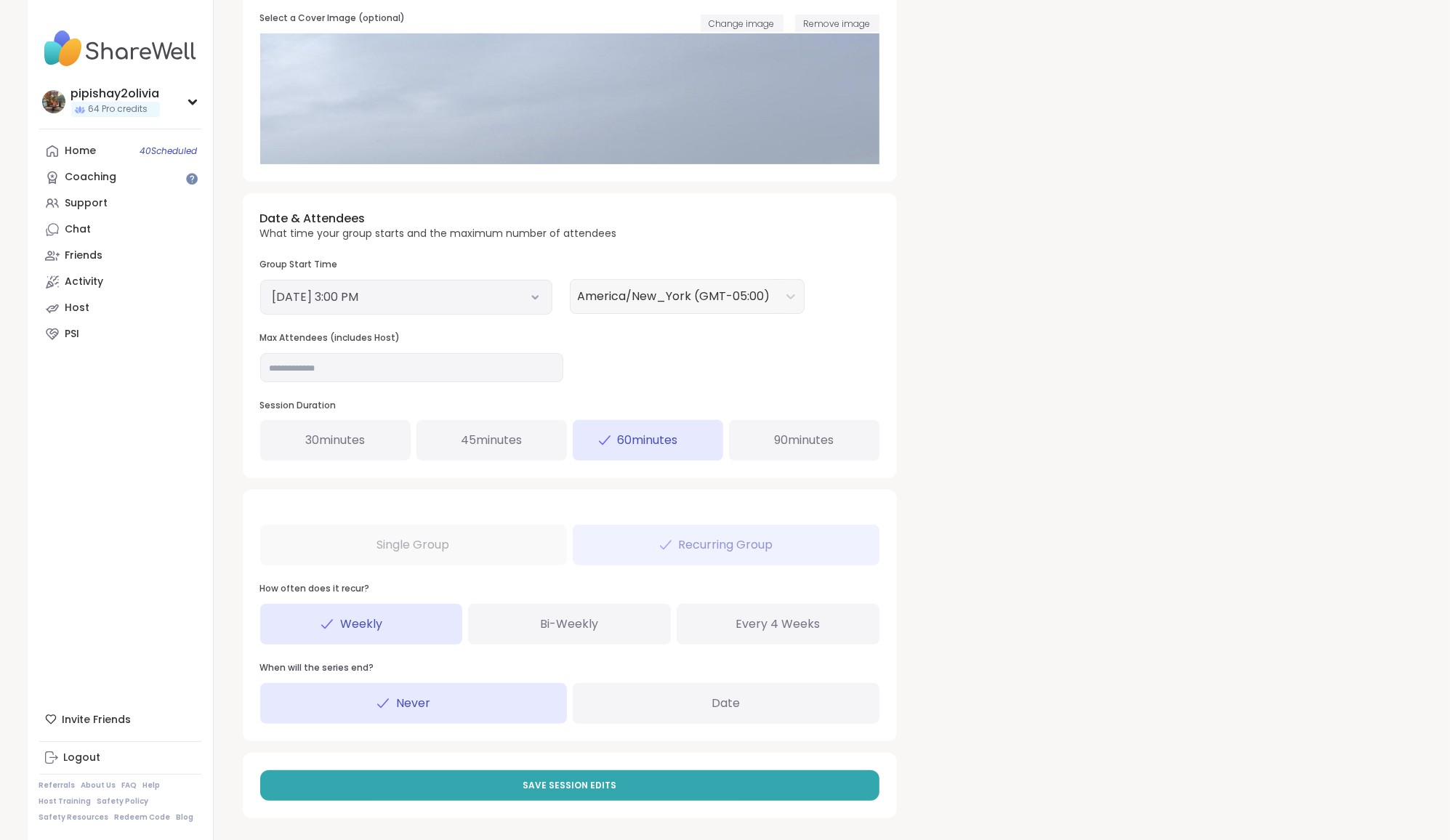
scroll to position [364, 0]
click at [519, 301] on button "[DATE] 3:00 PM" at bounding box center [407, 298] width 268 height 17
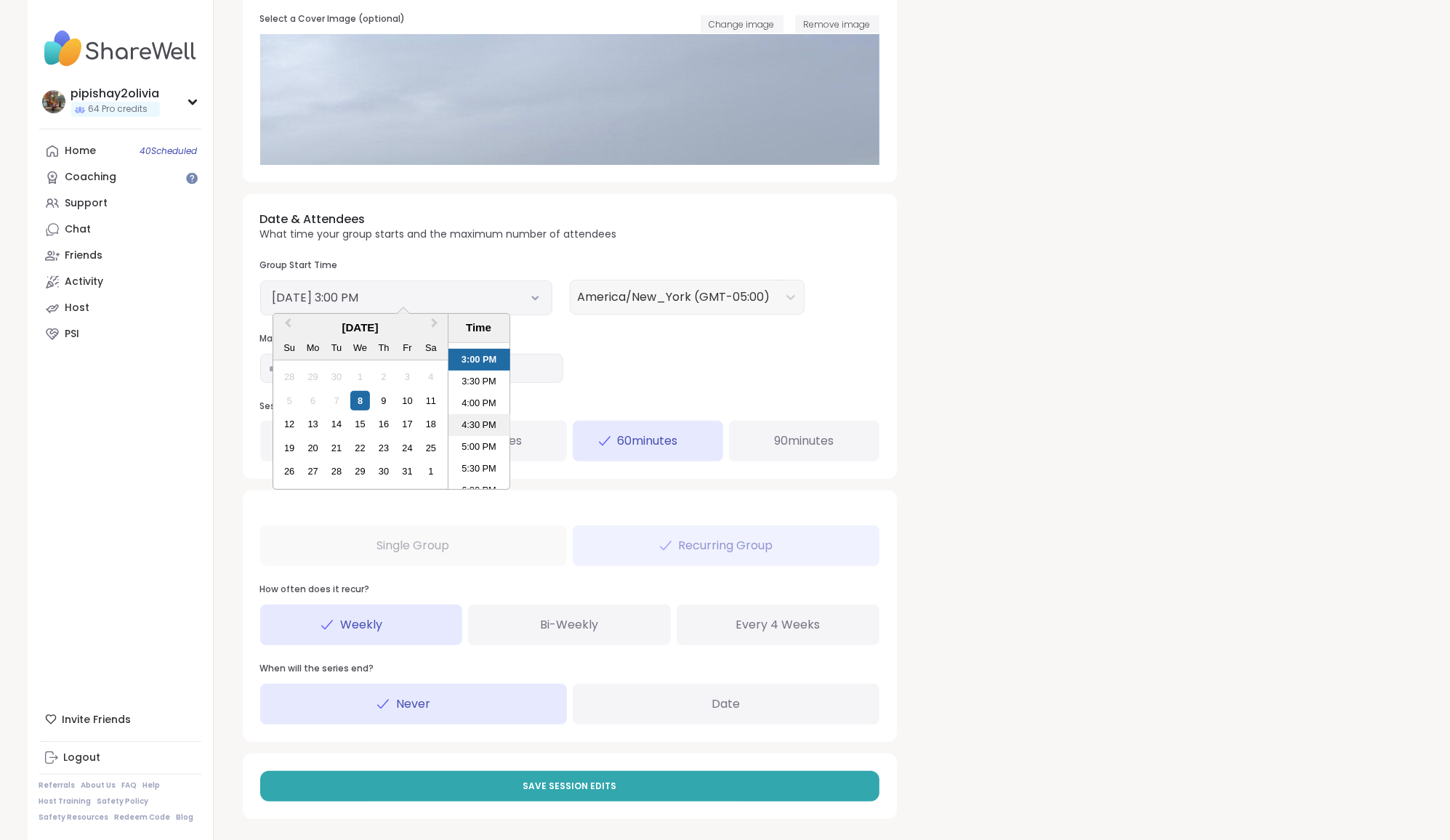
scroll to position [651, 0]
click at [479, 440] on li "5:00 PM" at bounding box center [479, 444] width 62 height 22
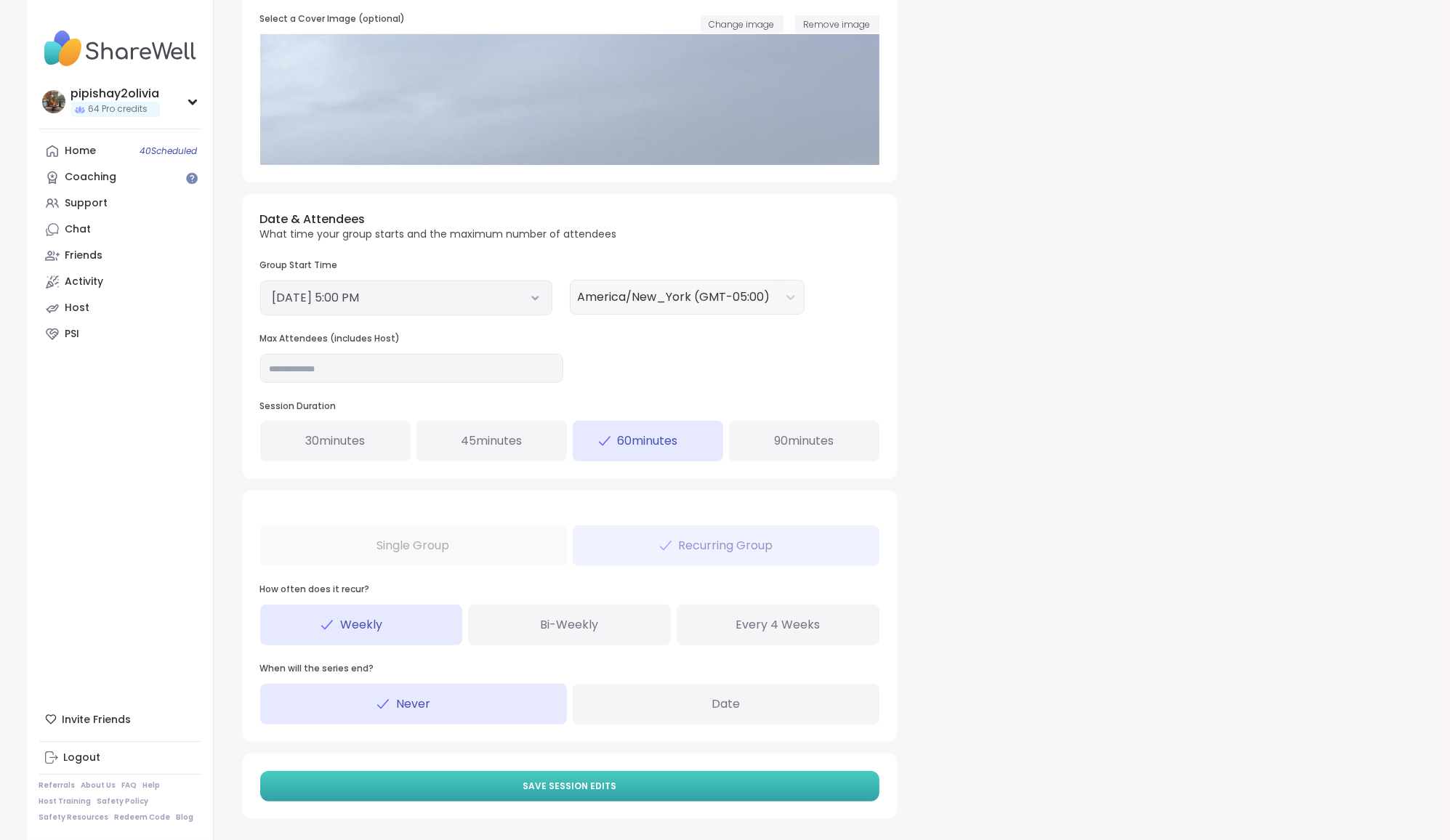
click at [566, 780] on span "Save Session Edits" at bounding box center [570, 786] width 94 height 13
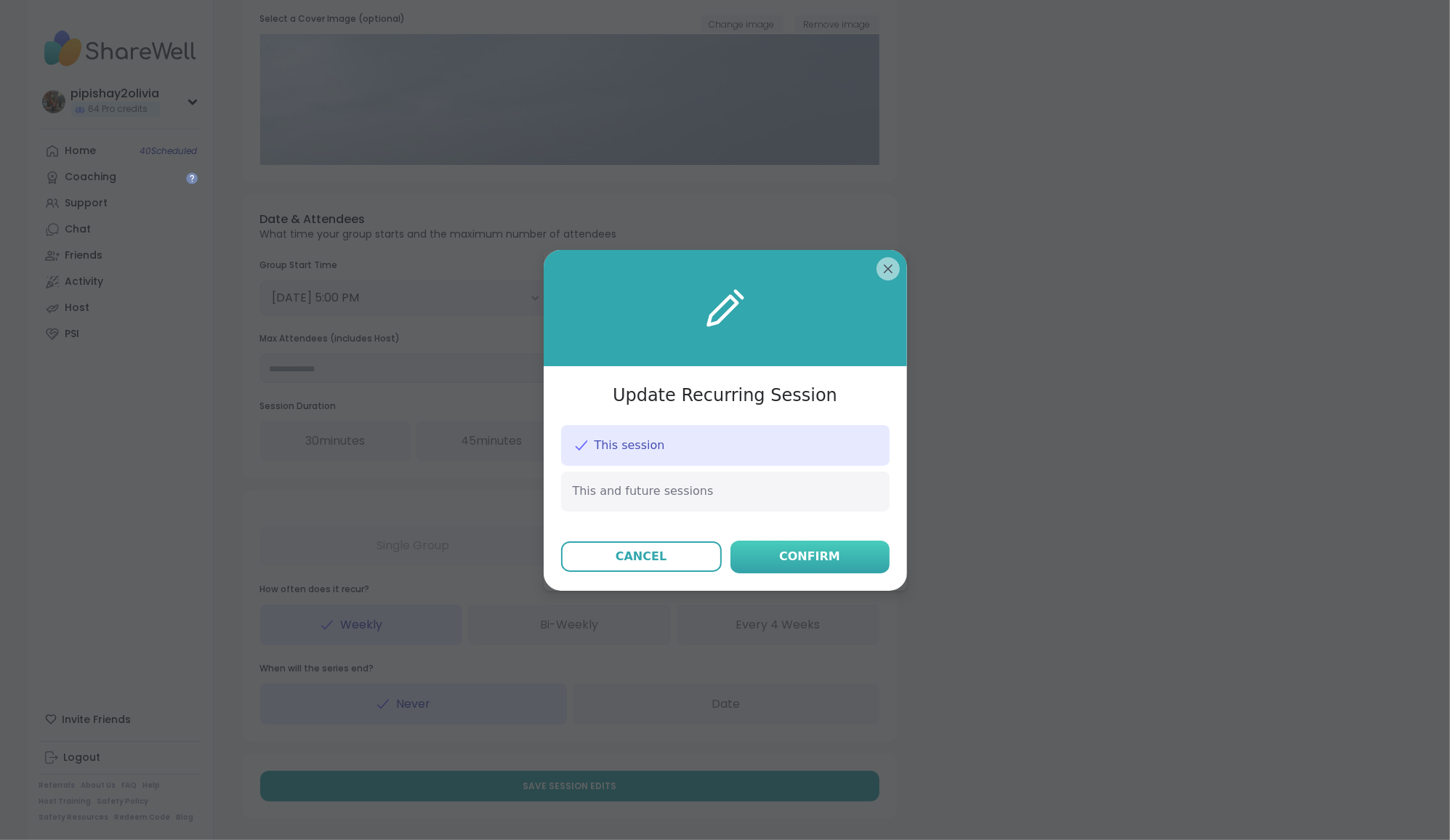
click at [817, 554] on div "Confirm" at bounding box center [810, 557] width 61 height 17
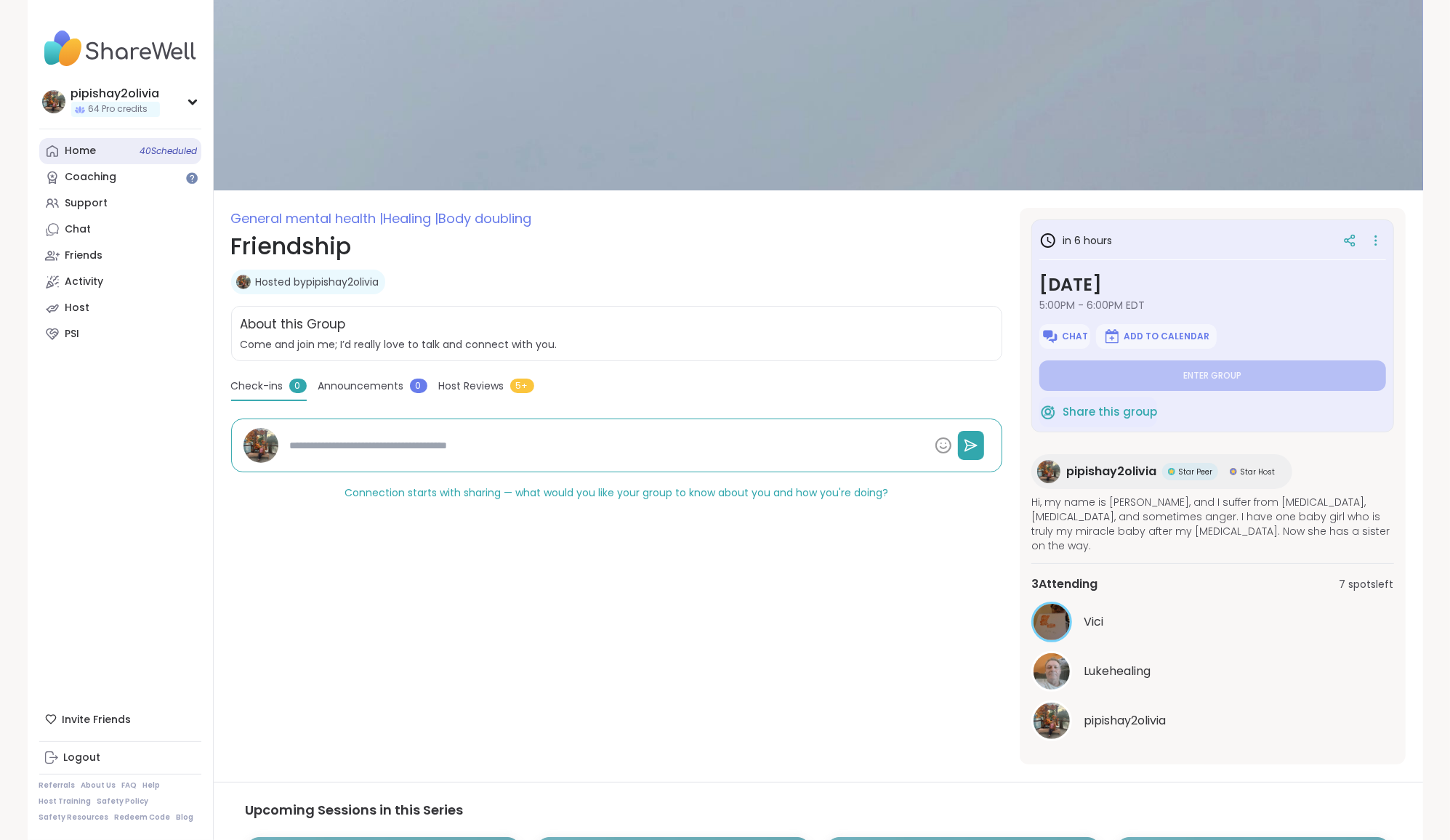
click at [129, 155] on link "Home 40 Scheduled" at bounding box center [120, 151] width 162 height 26
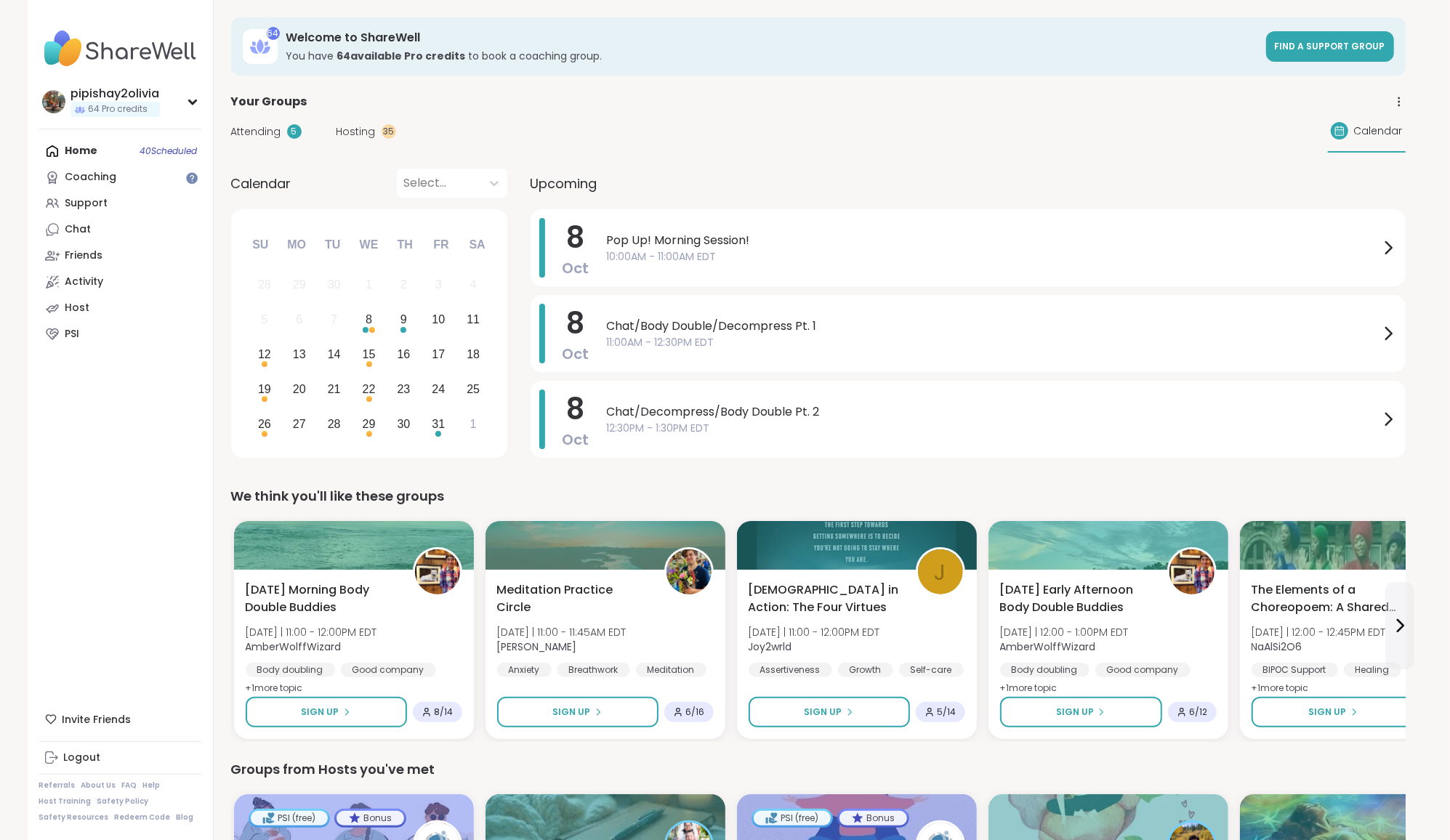
click at [352, 127] on span "Hosting" at bounding box center [355, 132] width 39 height 16
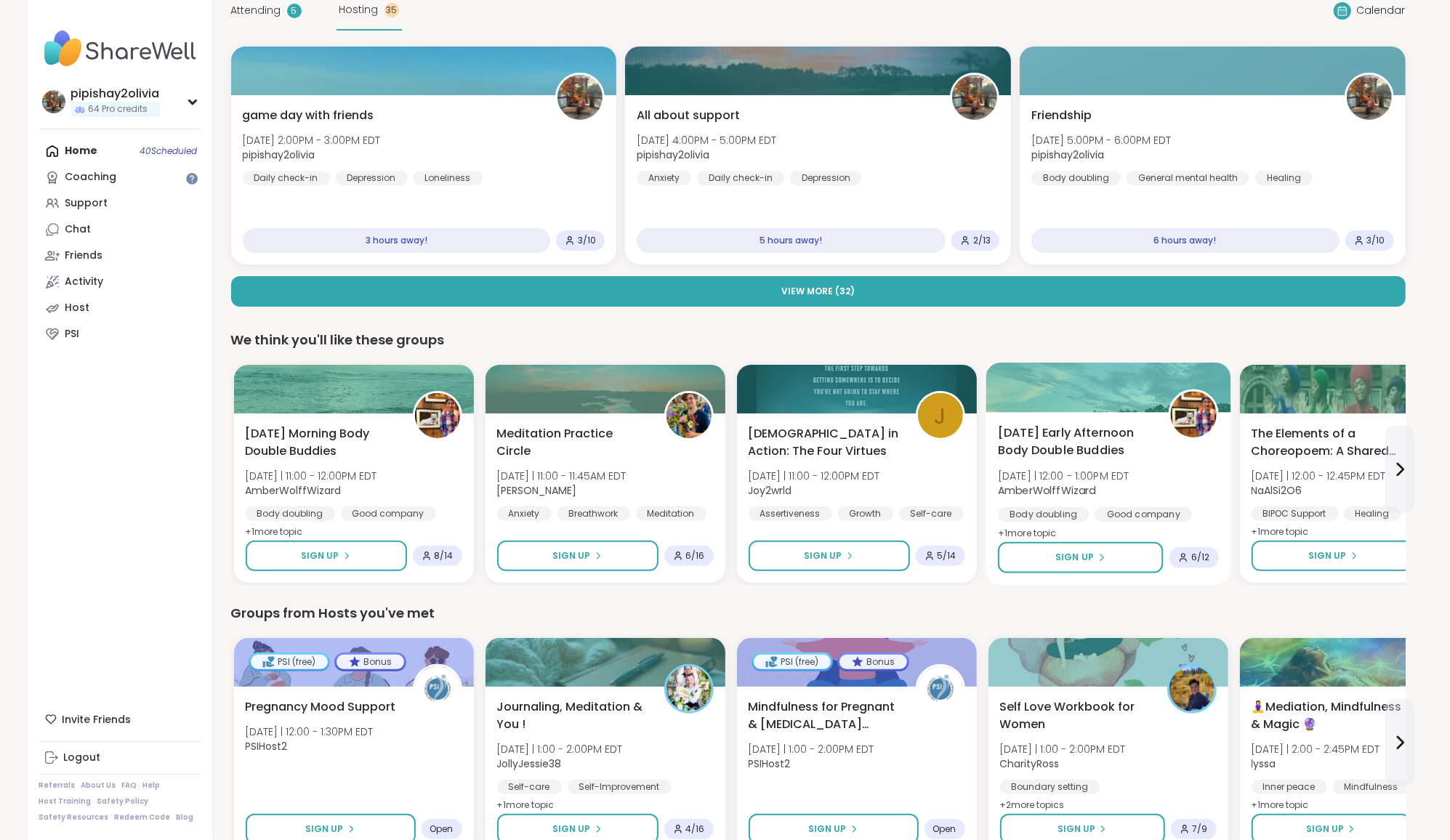
scroll to position [127, 0]
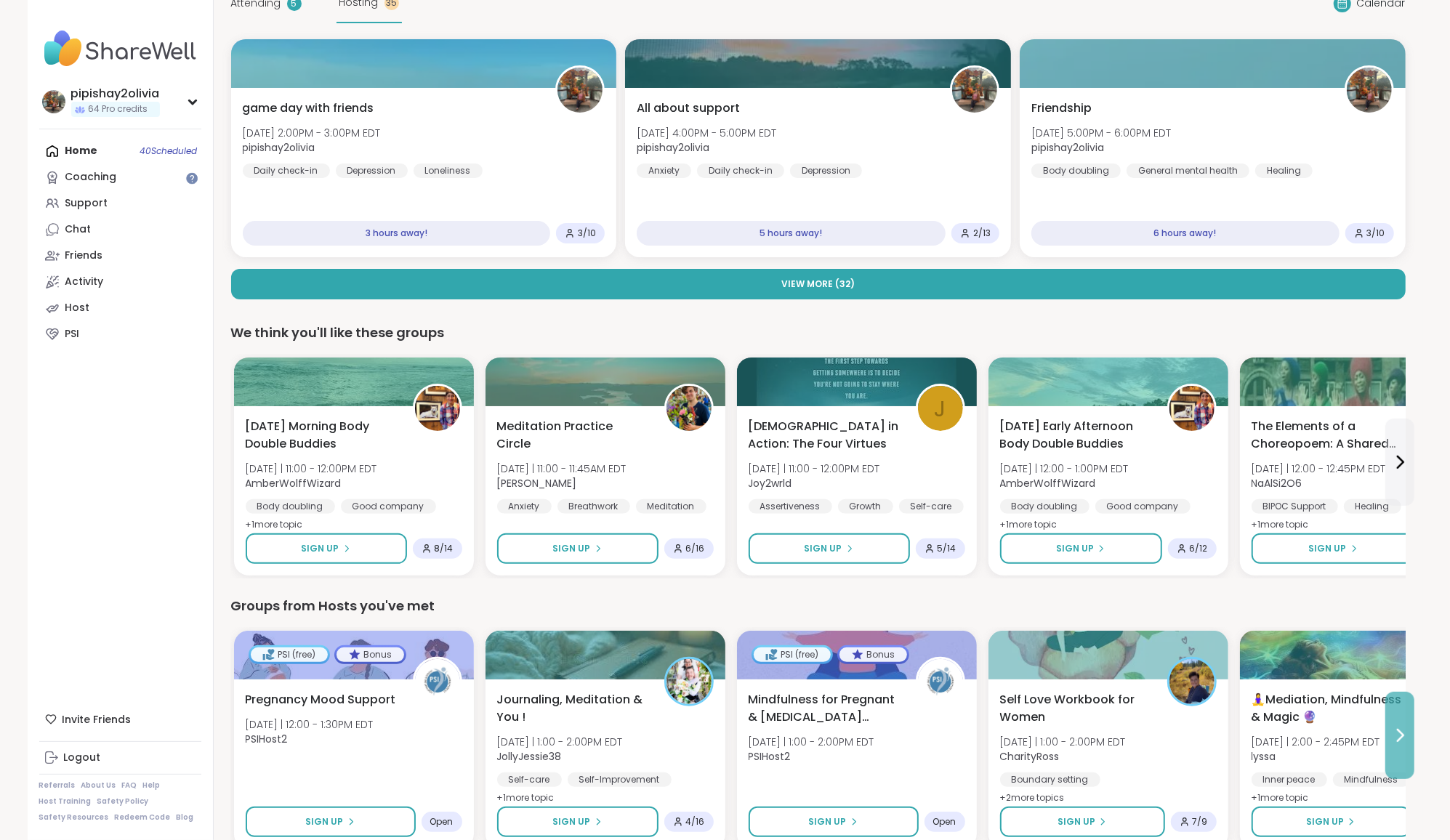
click at [1386, 734] on button at bounding box center [1400, 735] width 29 height 87
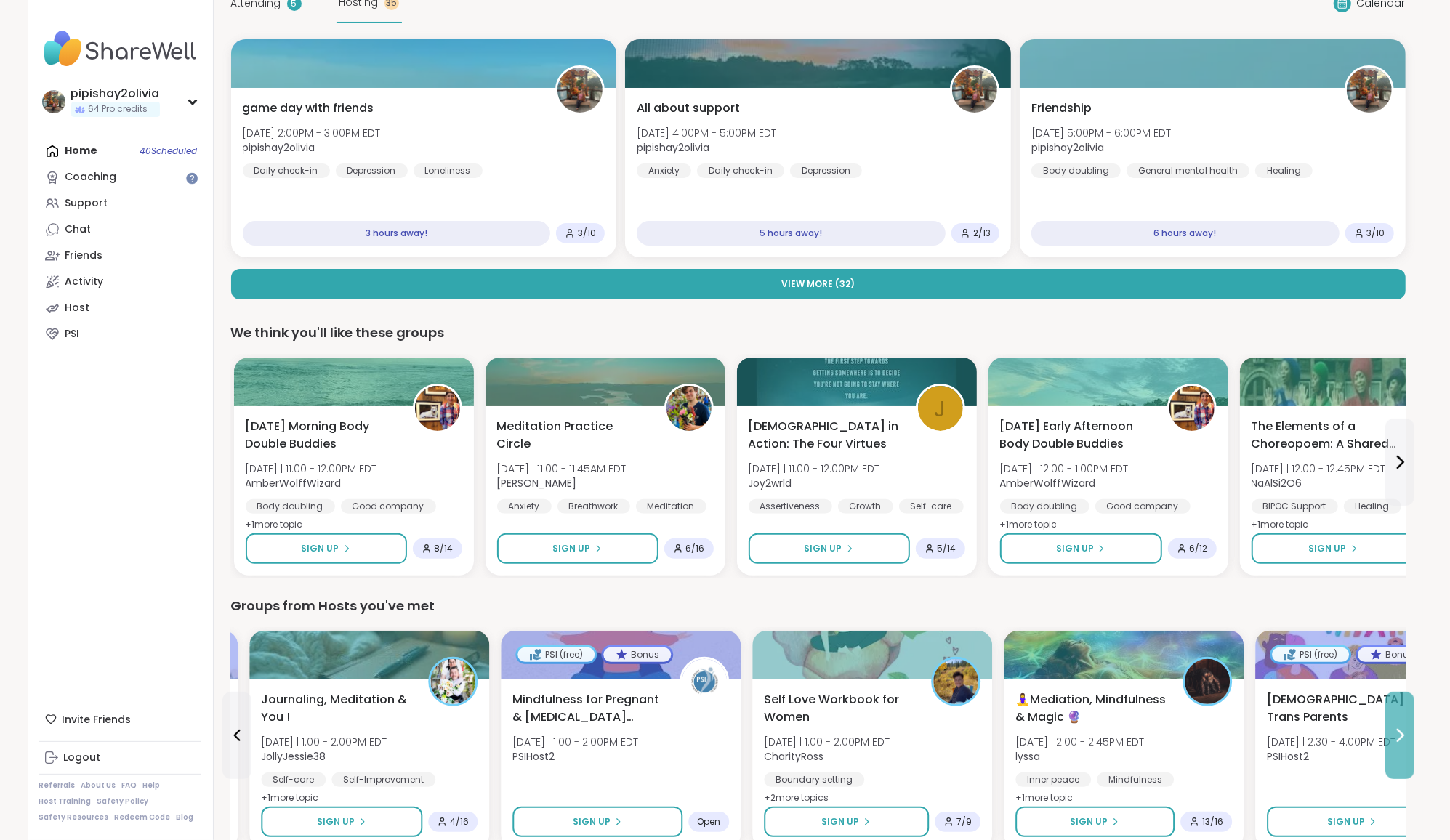
click at [1386, 734] on button at bounding box center [1400, 735] width 29 height 87
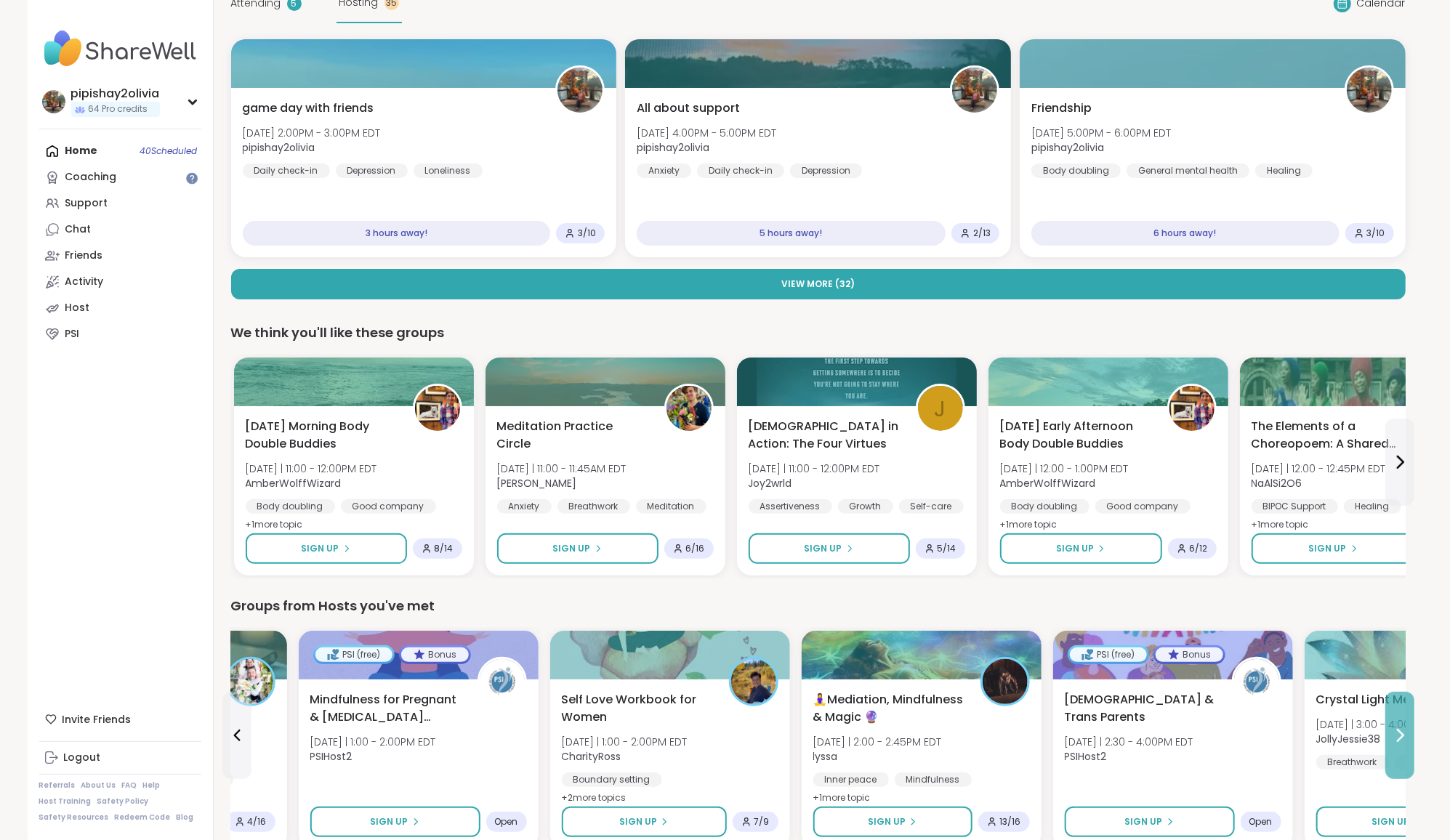
scroll to position [0, 0]
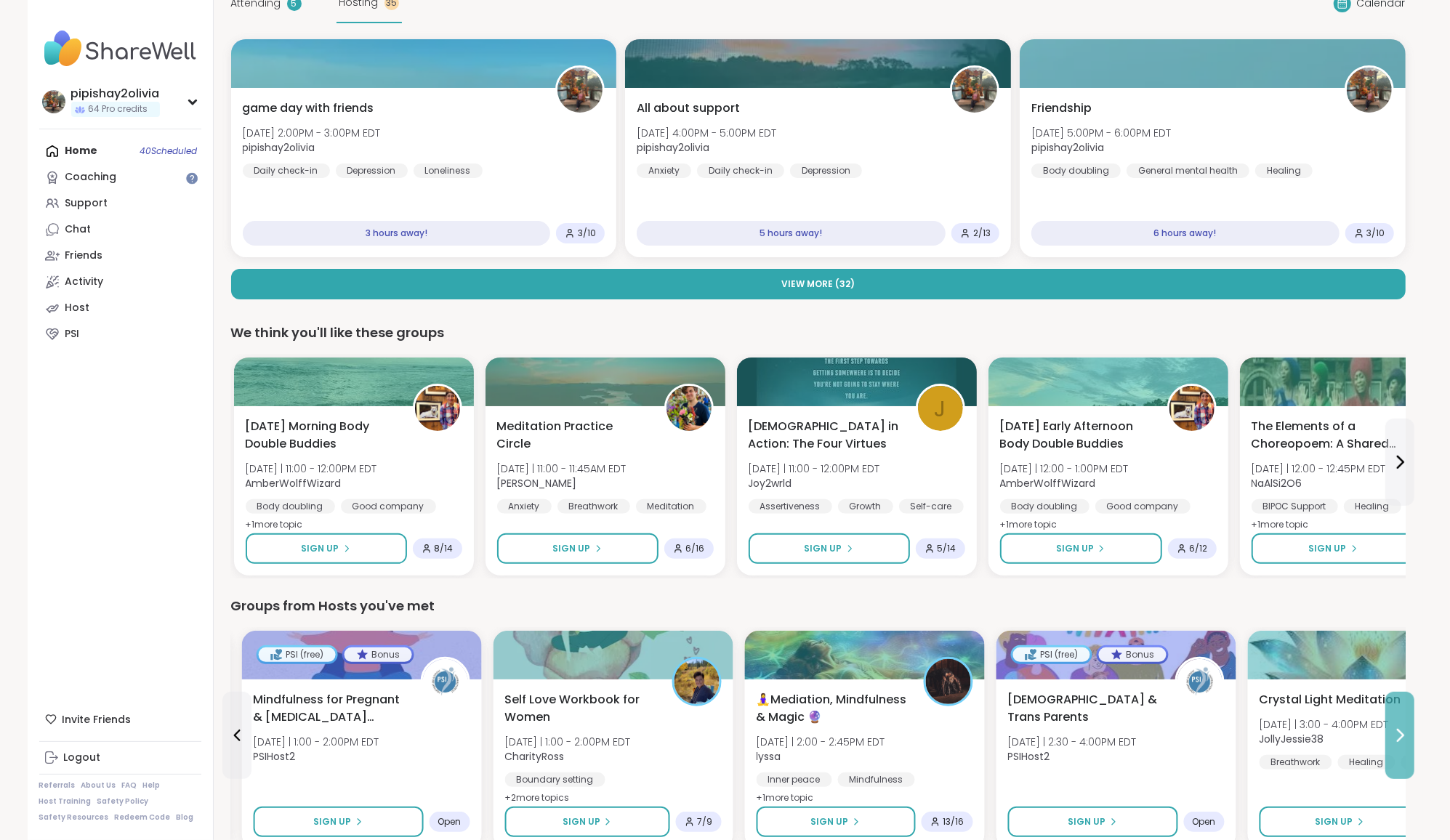
click at [1386, 734] on button at bounding box center [1400, 735] width 29 height 87
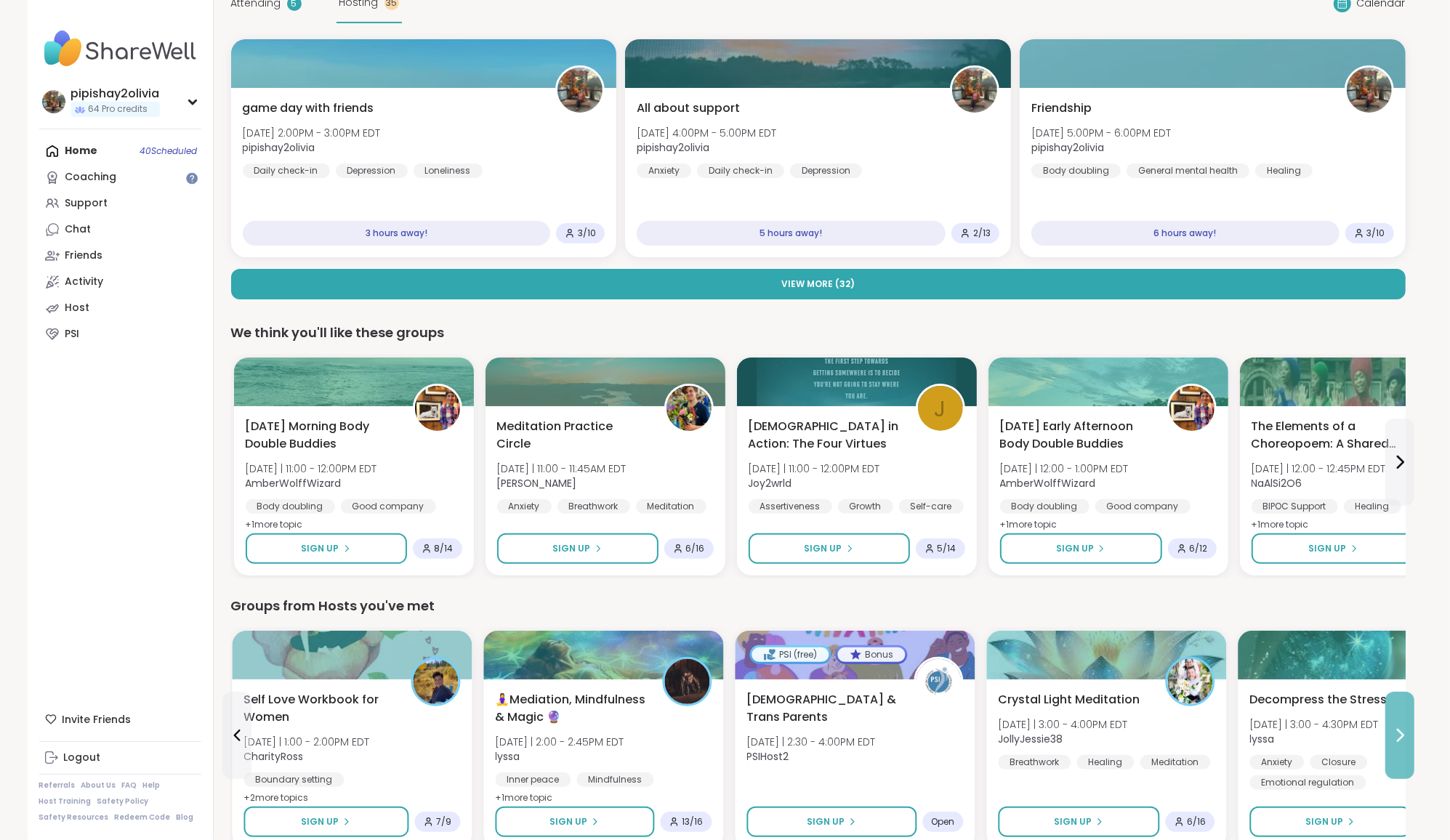
click at [1386, 734] on button at bounding box center [1400, 735] width 29 height 87
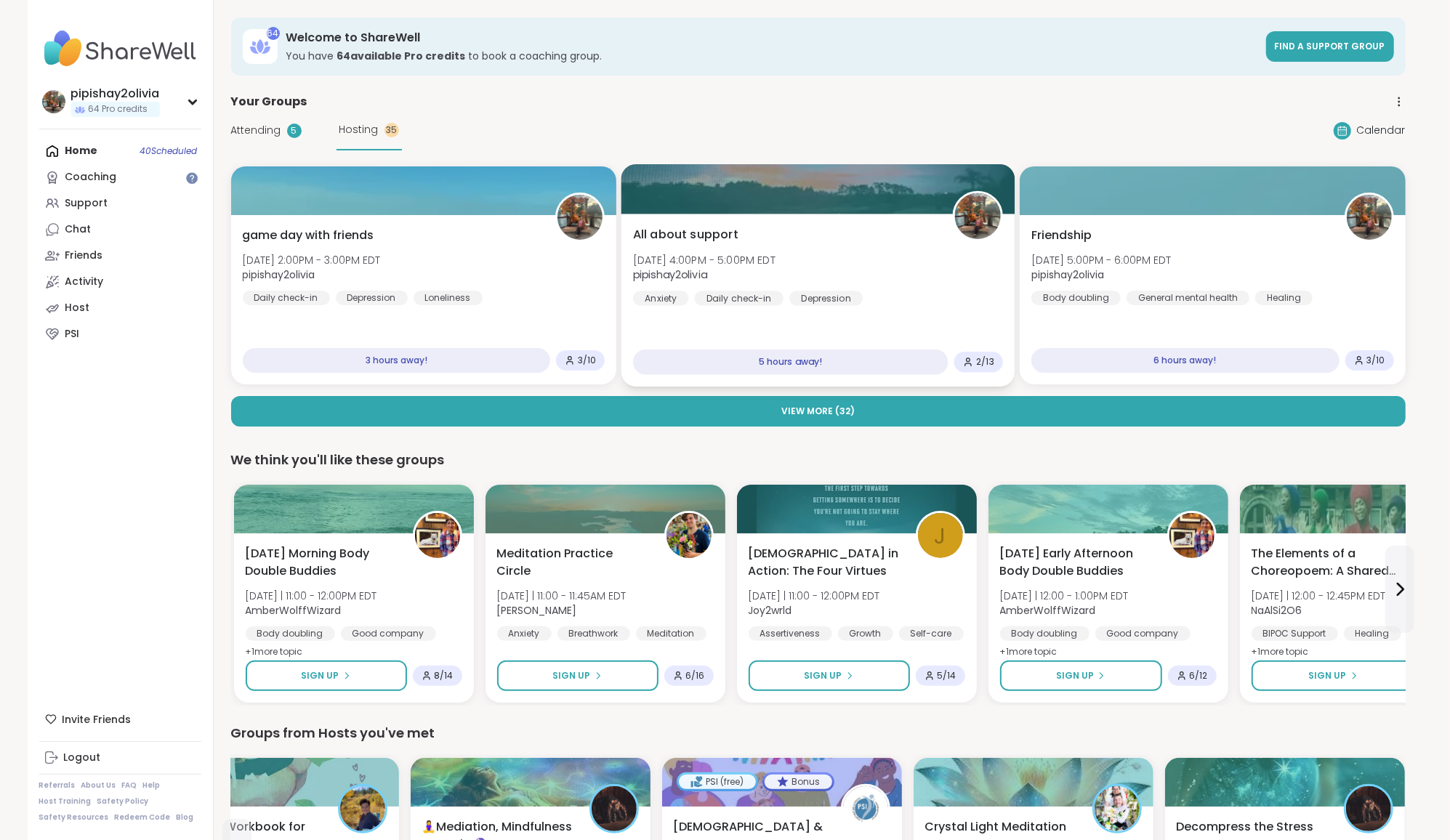
click at [784, 229] on div "All about support [DATE] 4:00PM - 5:00PM EDT pipishay2olivia Anxiety Daily chec…" at bounding box center [818, 266] width 370 height 80
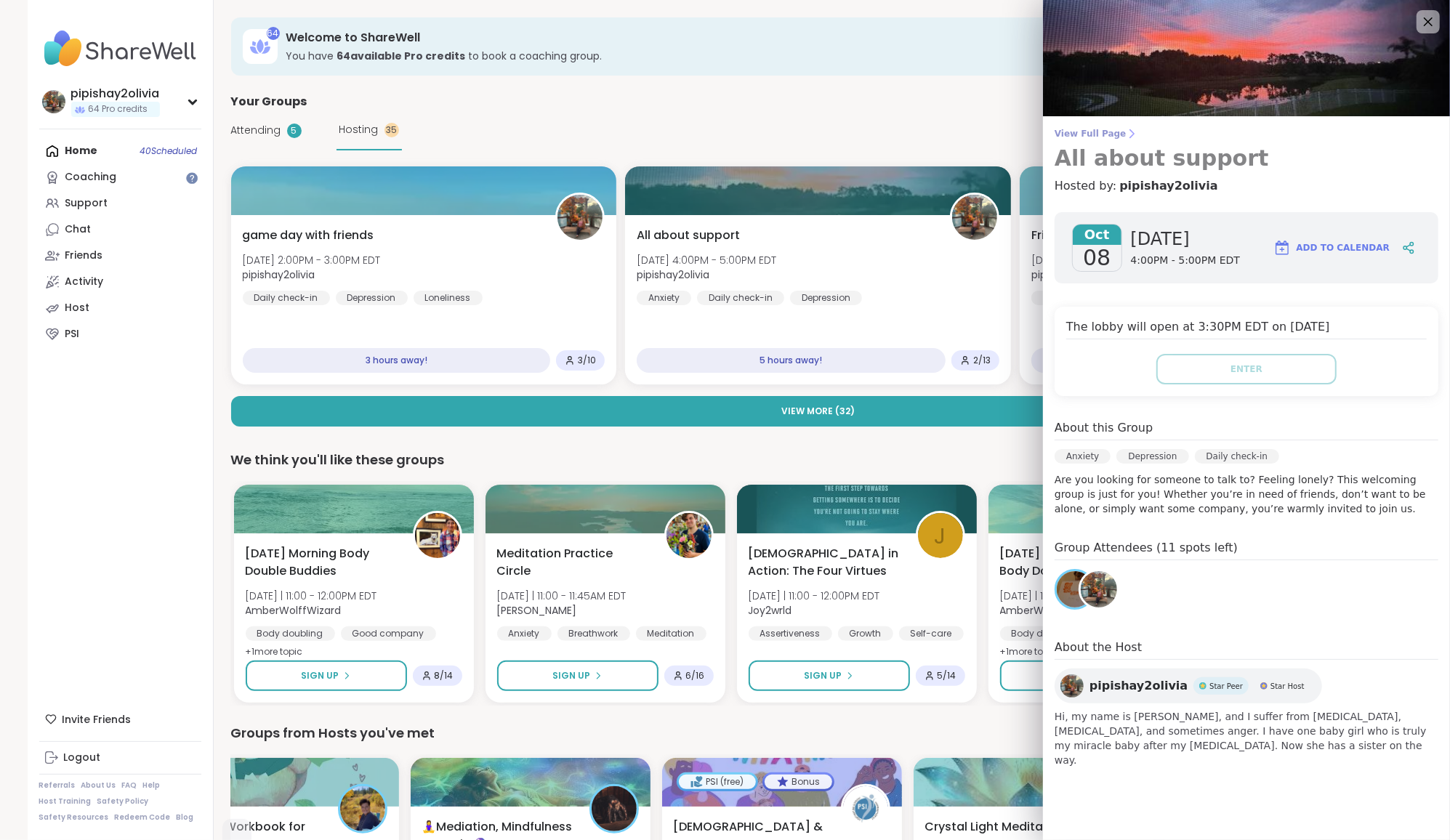
click at [1113, 131] on span "View Full Page" at bounding box center [1247, 133] width 384 height 11
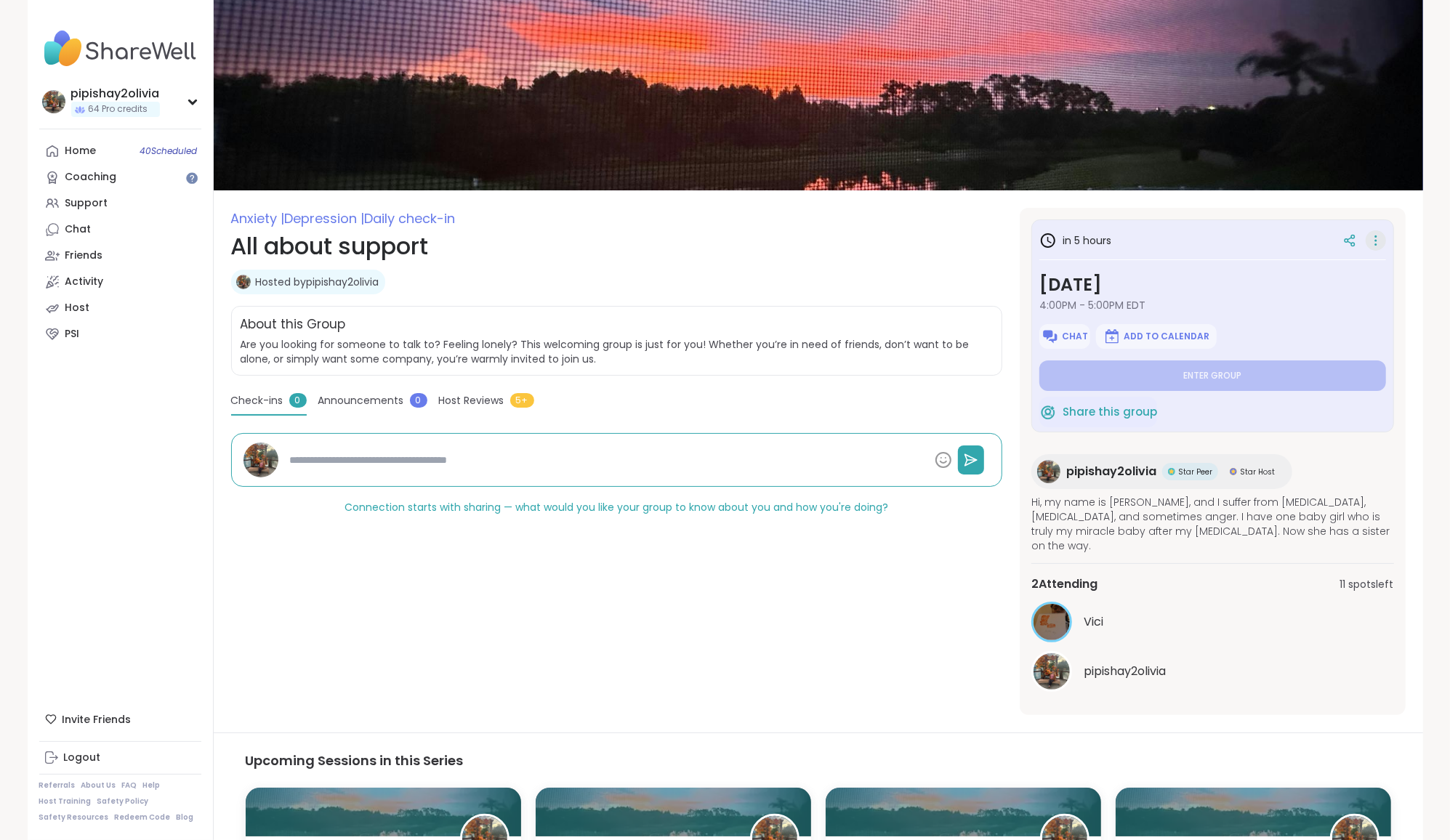
click at [1377, 241] on icon at bounding box center [1375, 240] width 15 height 20
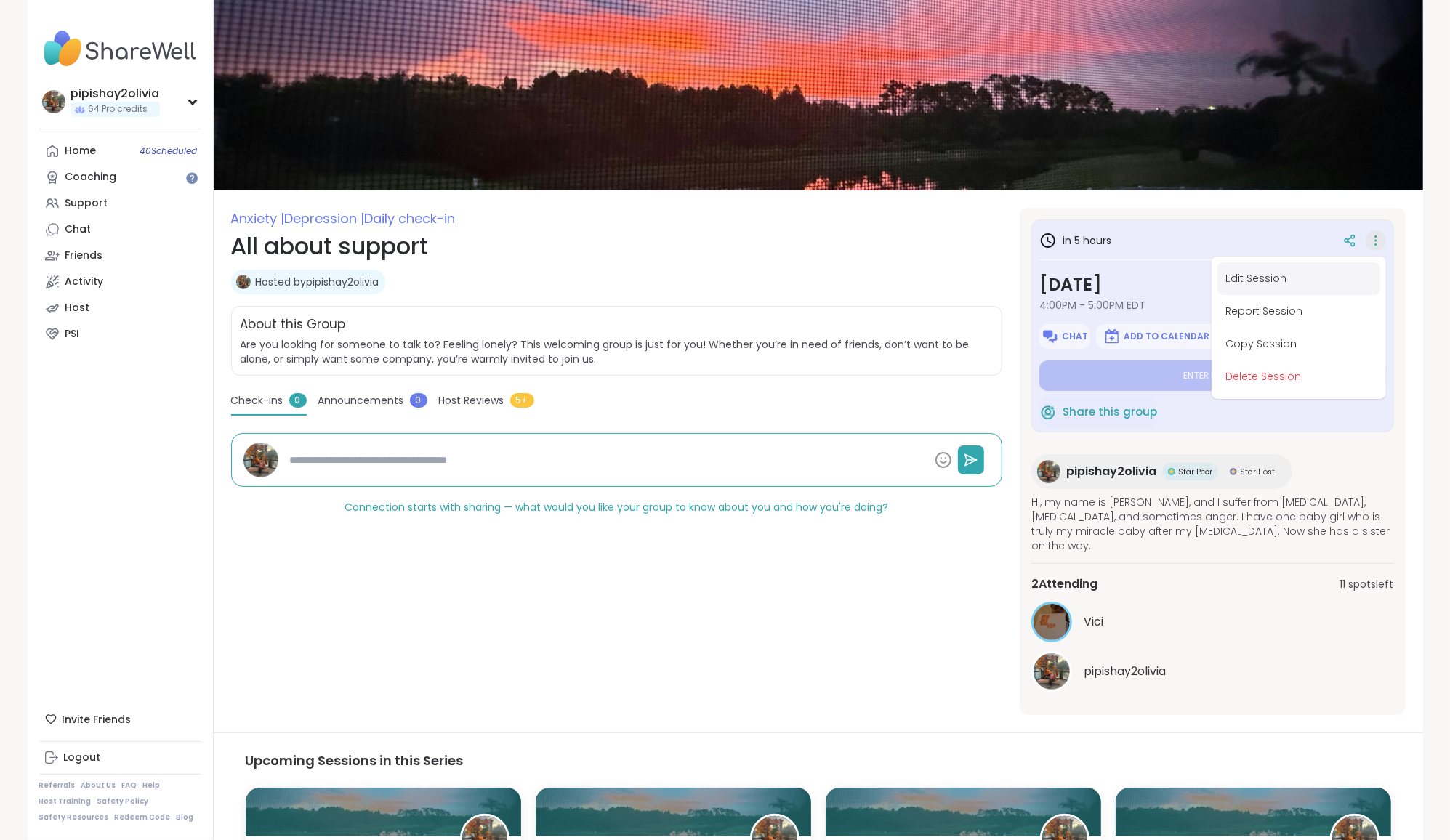
click at [1256, 288] on button "Edit Session" at bounding box center [1298, 279] width 162 height 33
type textarea "*"
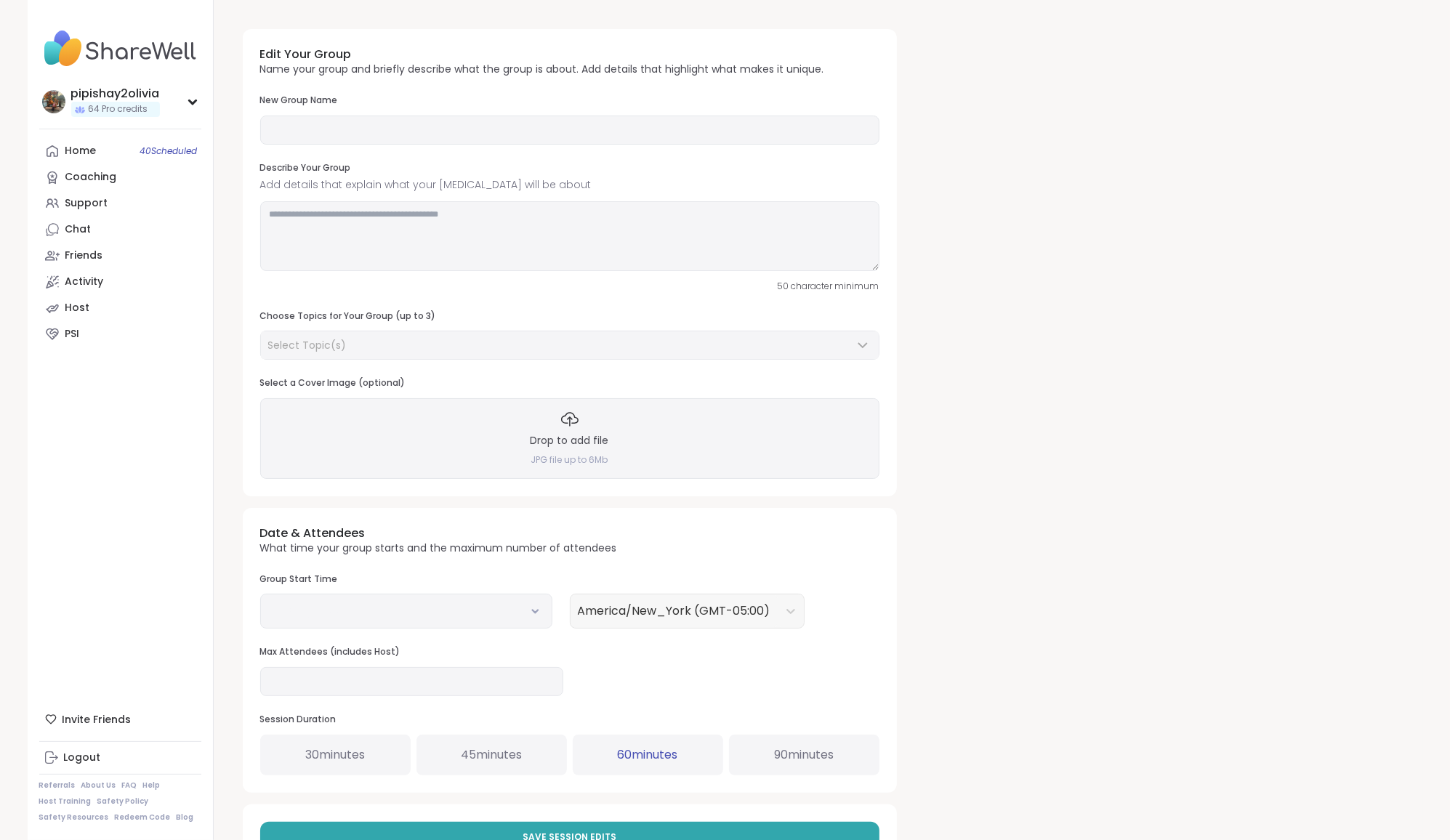
type input "**********"
type textarea "**********"
type input "**"
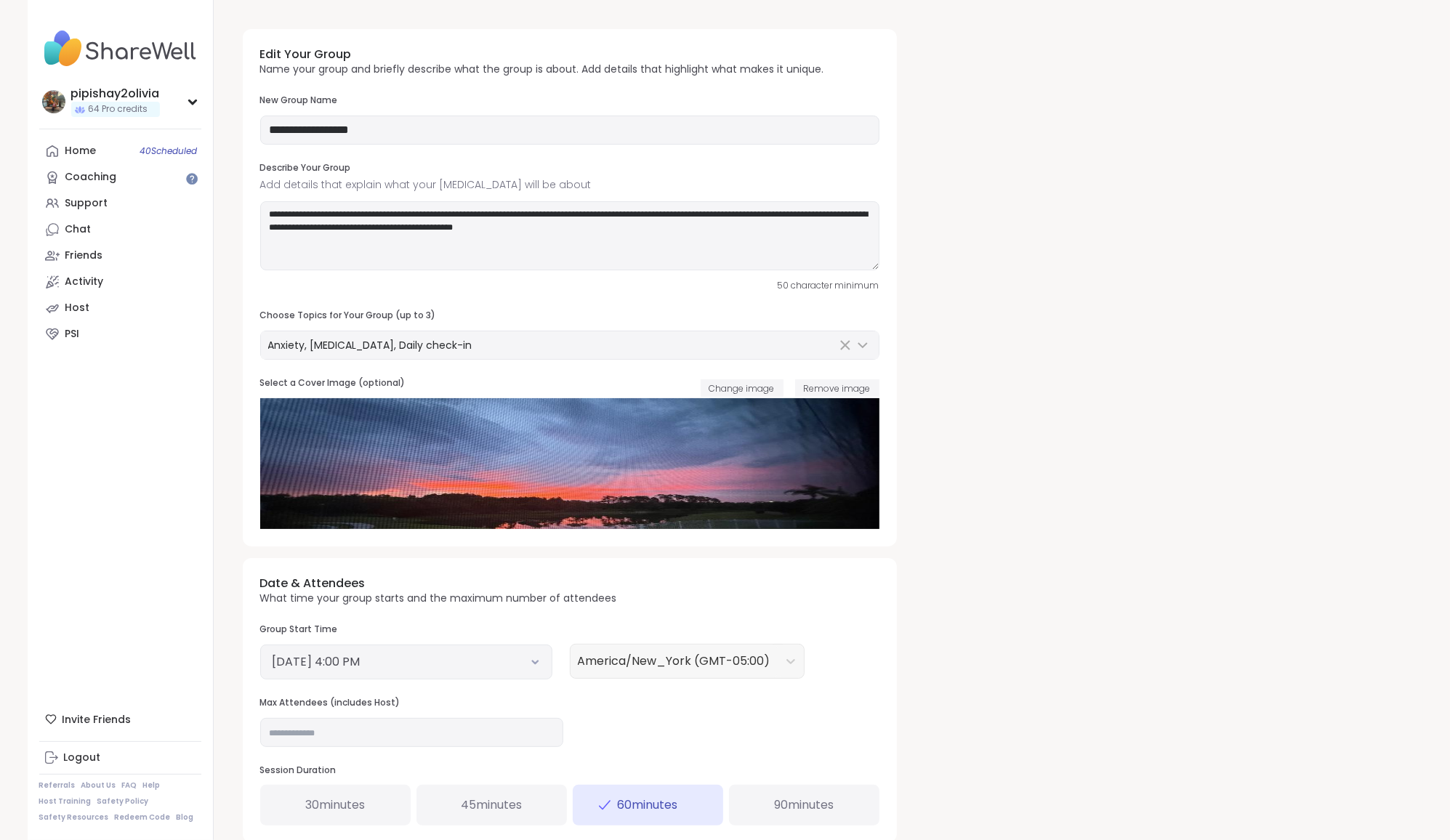
scroll to position [352, 0]
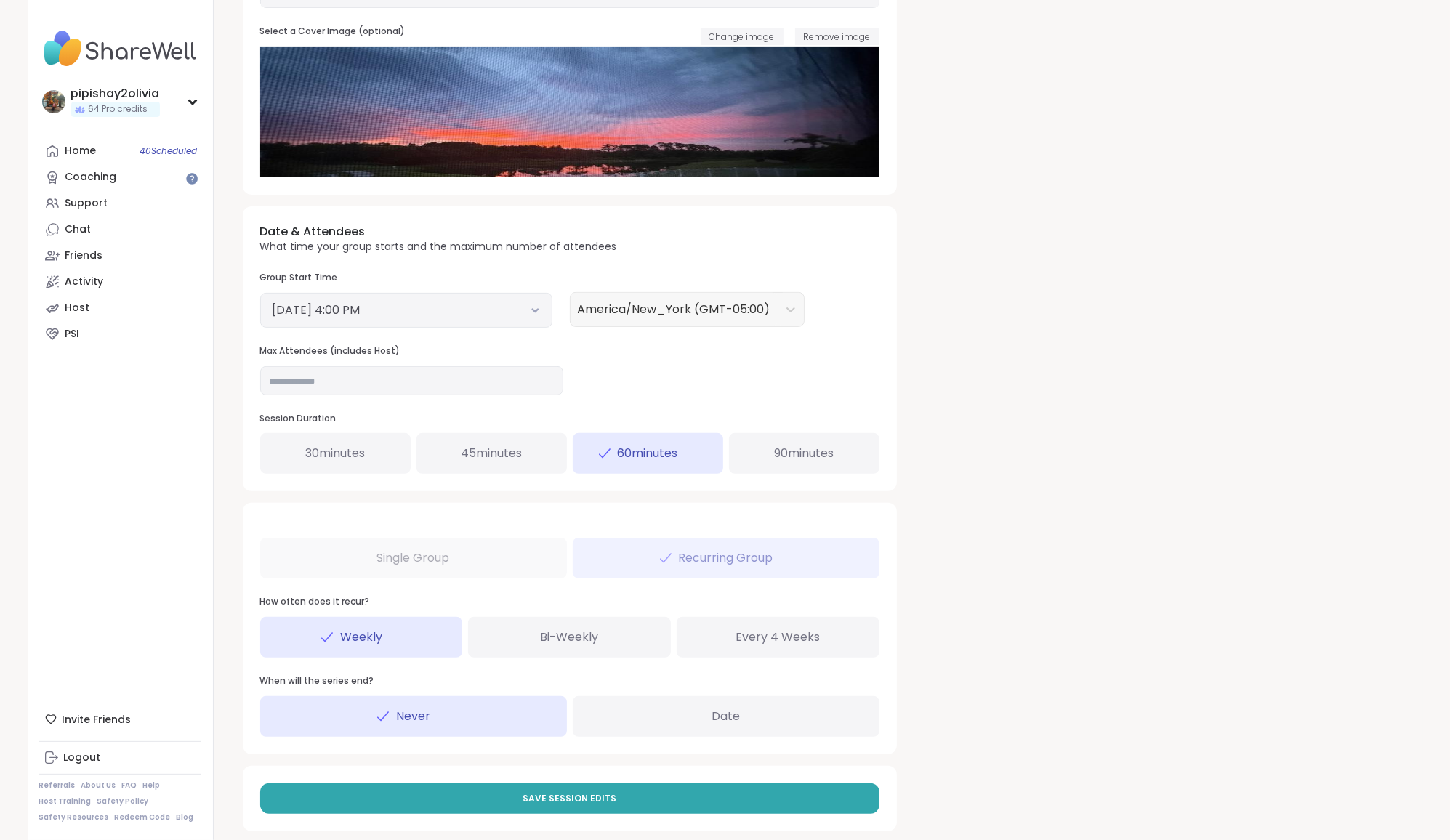
click at [473, 314] on button "[DATE] 4:00 PM" at bounding box center [407, 310] width 268 height 17
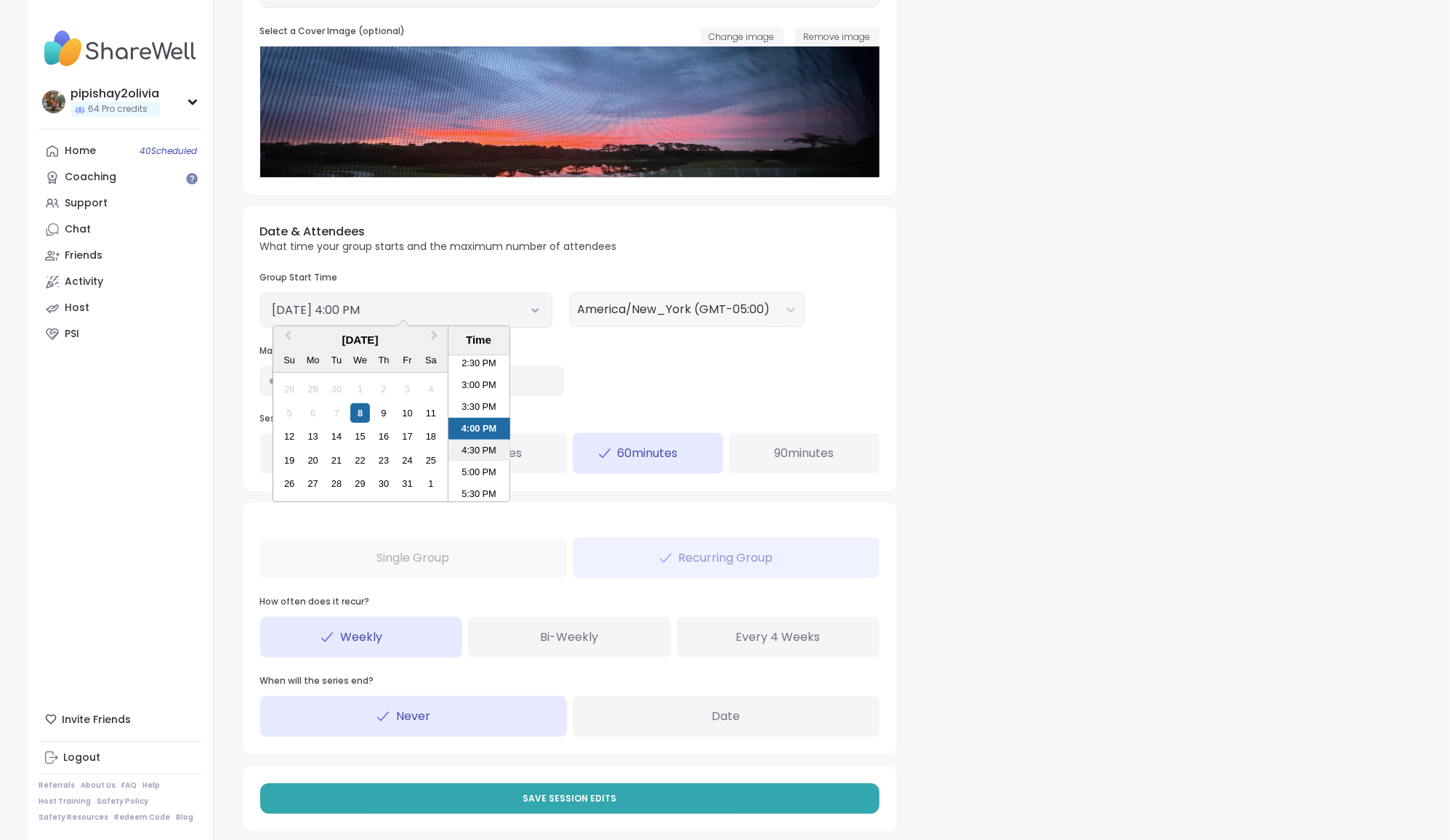
click at [492, 447] on li "4:30 PM" at bounding box center [479, 450] width 62 height 22
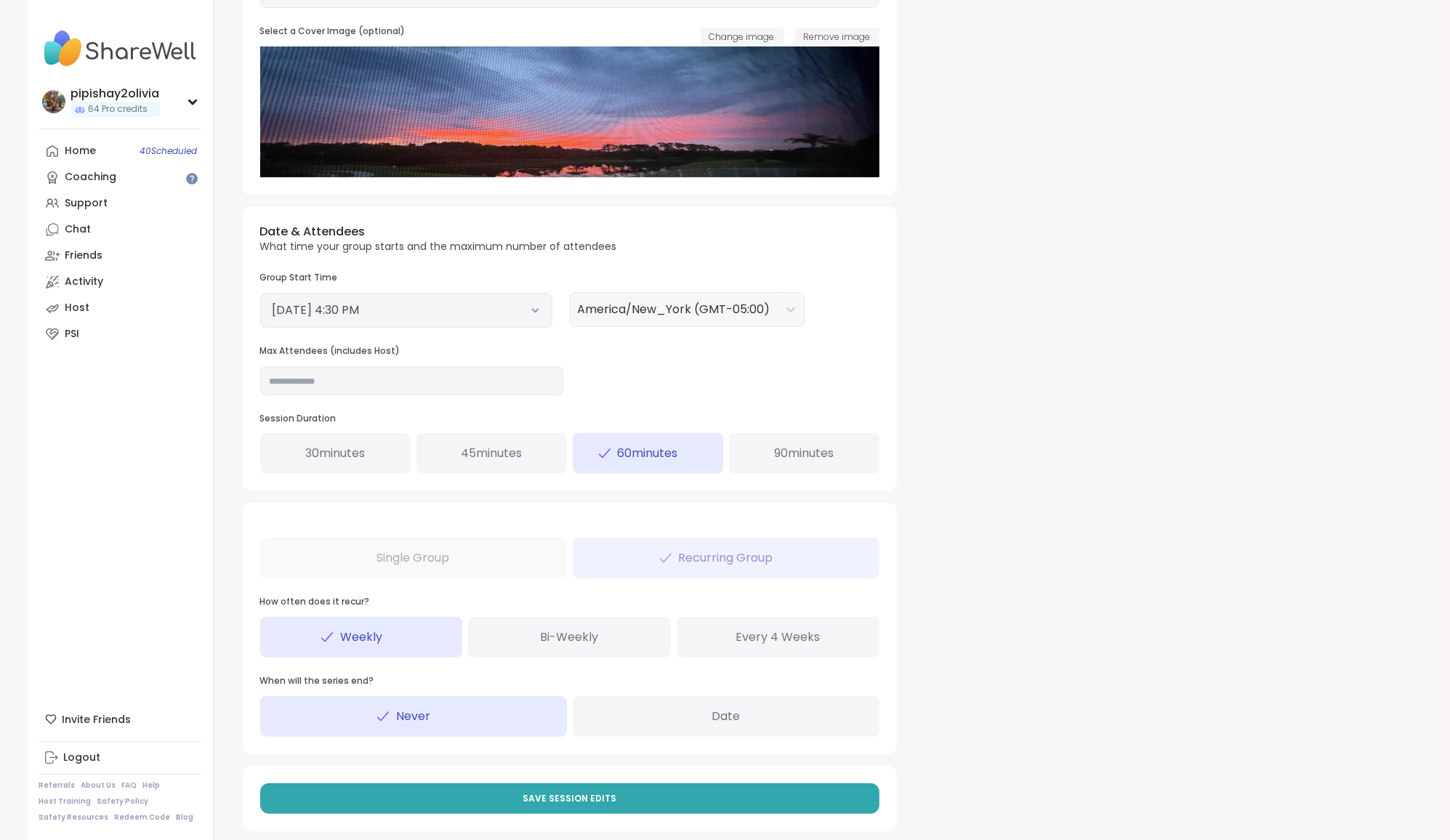
click at [385, 440] on div "30 minutes" at bounding box center [335, 453] width 150 height 41
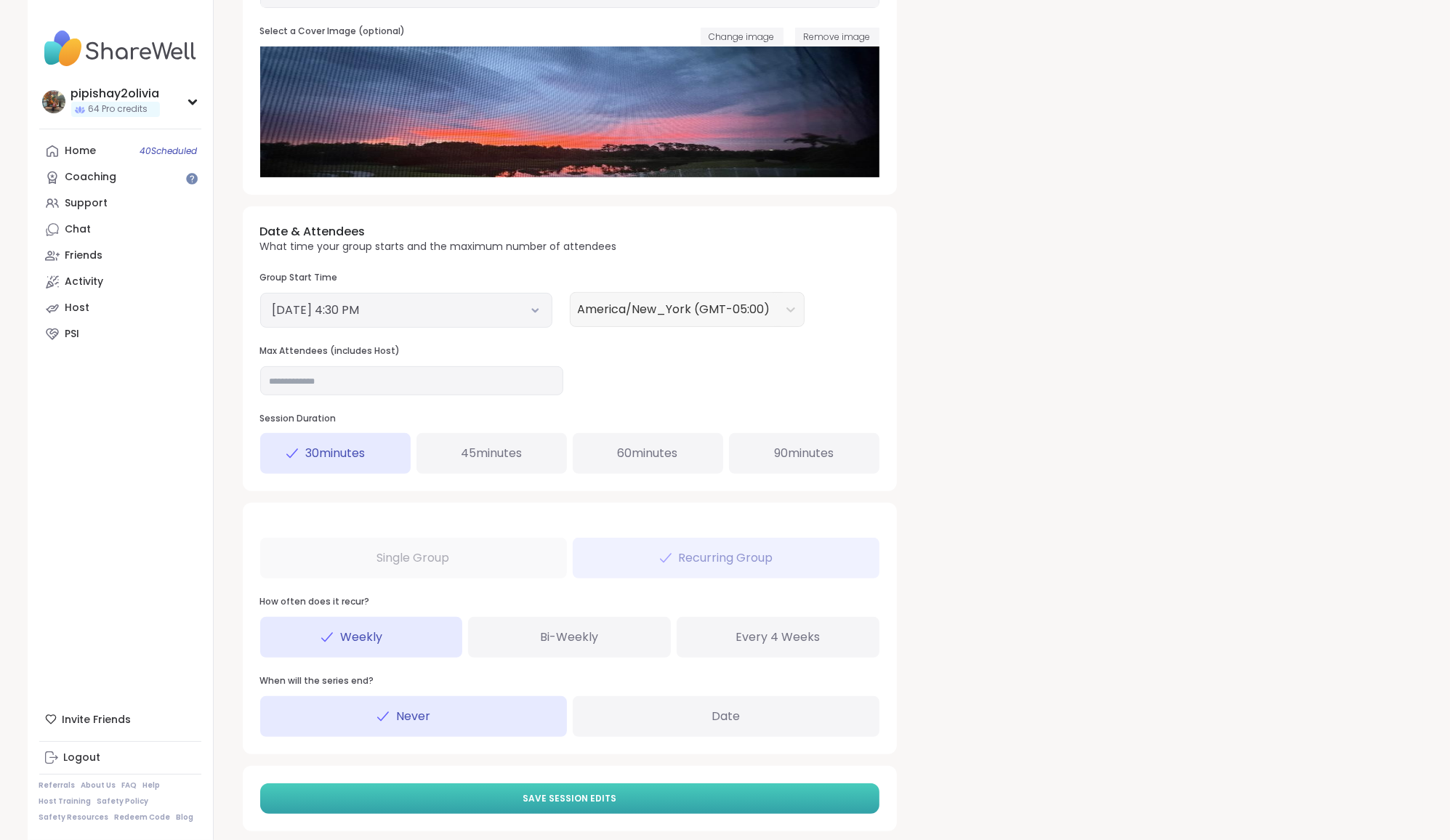
click at [635, 794] on button "Save Session Edits" at bounding box center [570, 798] width 619 height 30
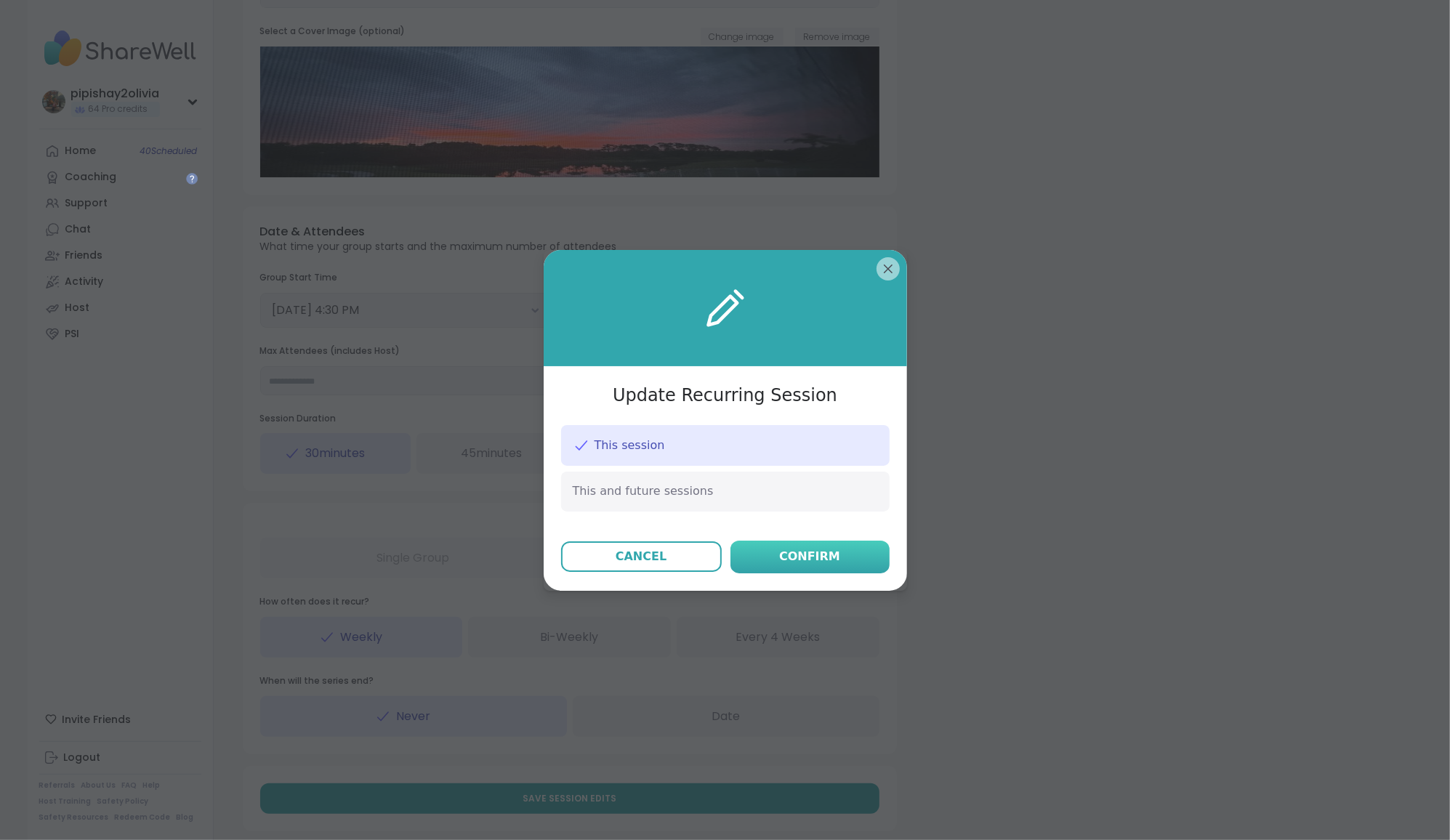
click at [838, 566] on button "Confirm" at bounding box center [810, 557] width 159 height 33
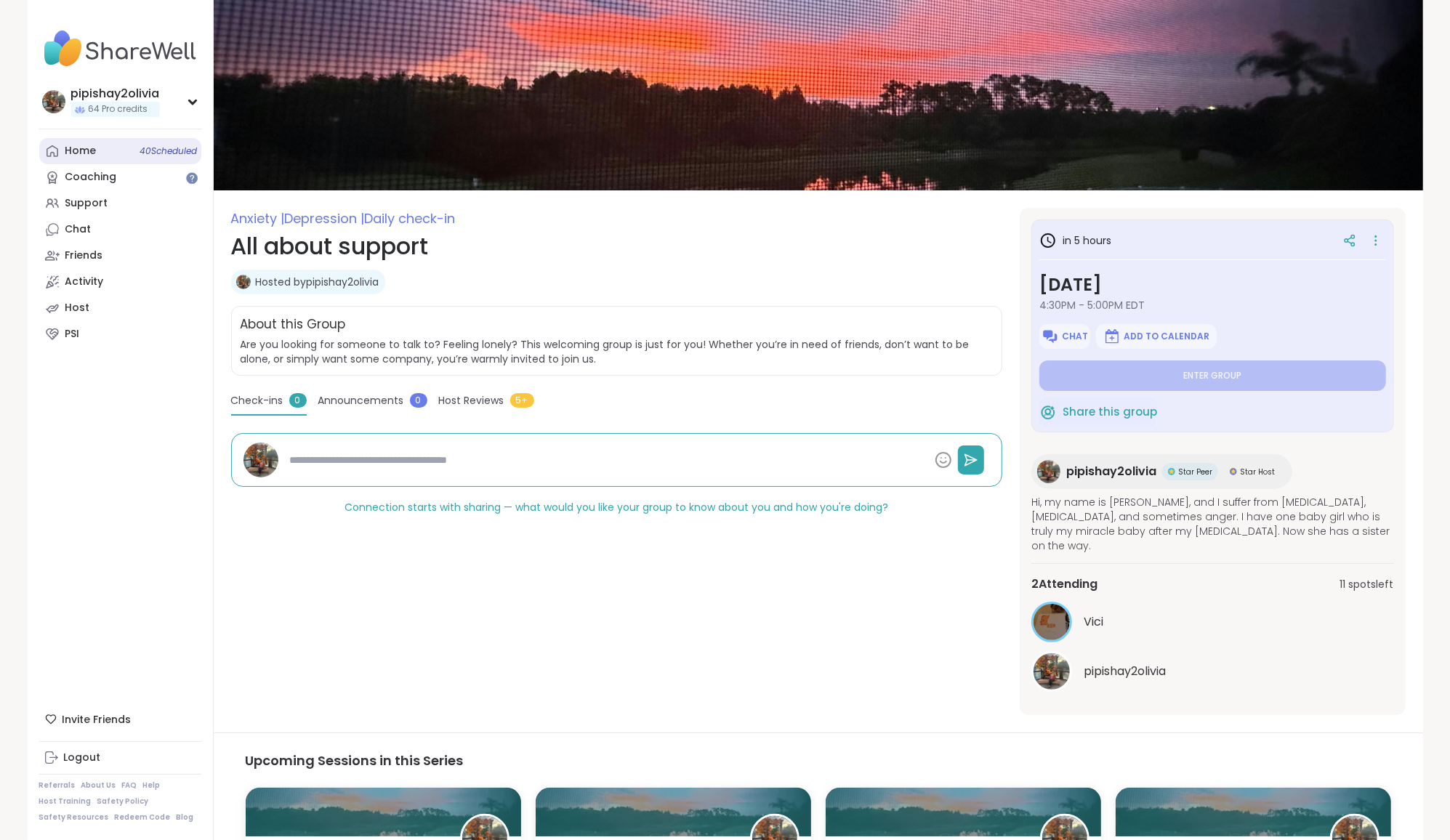
click at [89, 144] on div "Home 40 Scheduled" at bounding box center [81, 151] width 31 height 15
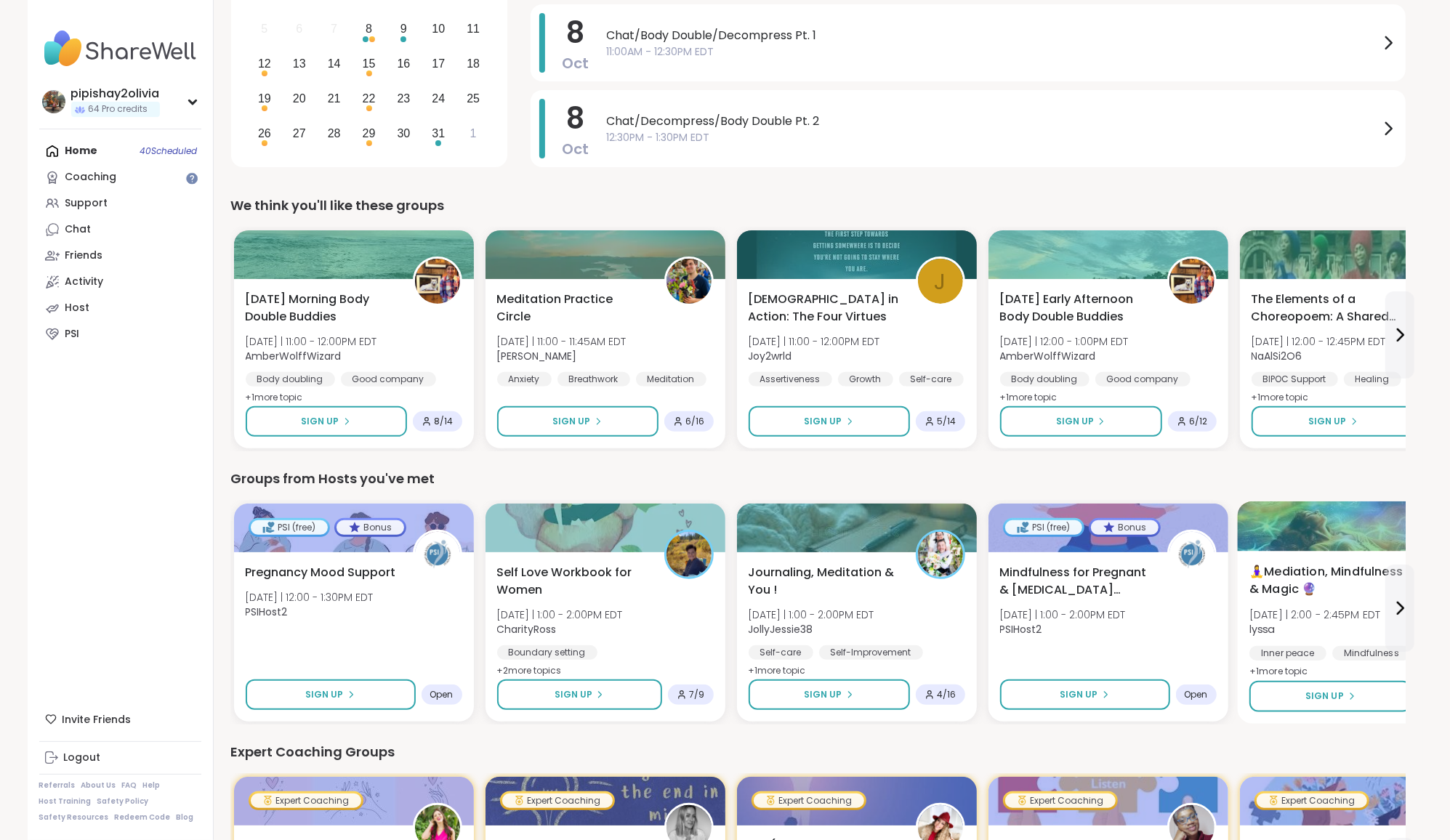
scroll to position [291, 0]
click at [1400, 609] on icon at bounding box center [1400, 607] width 6 height 11
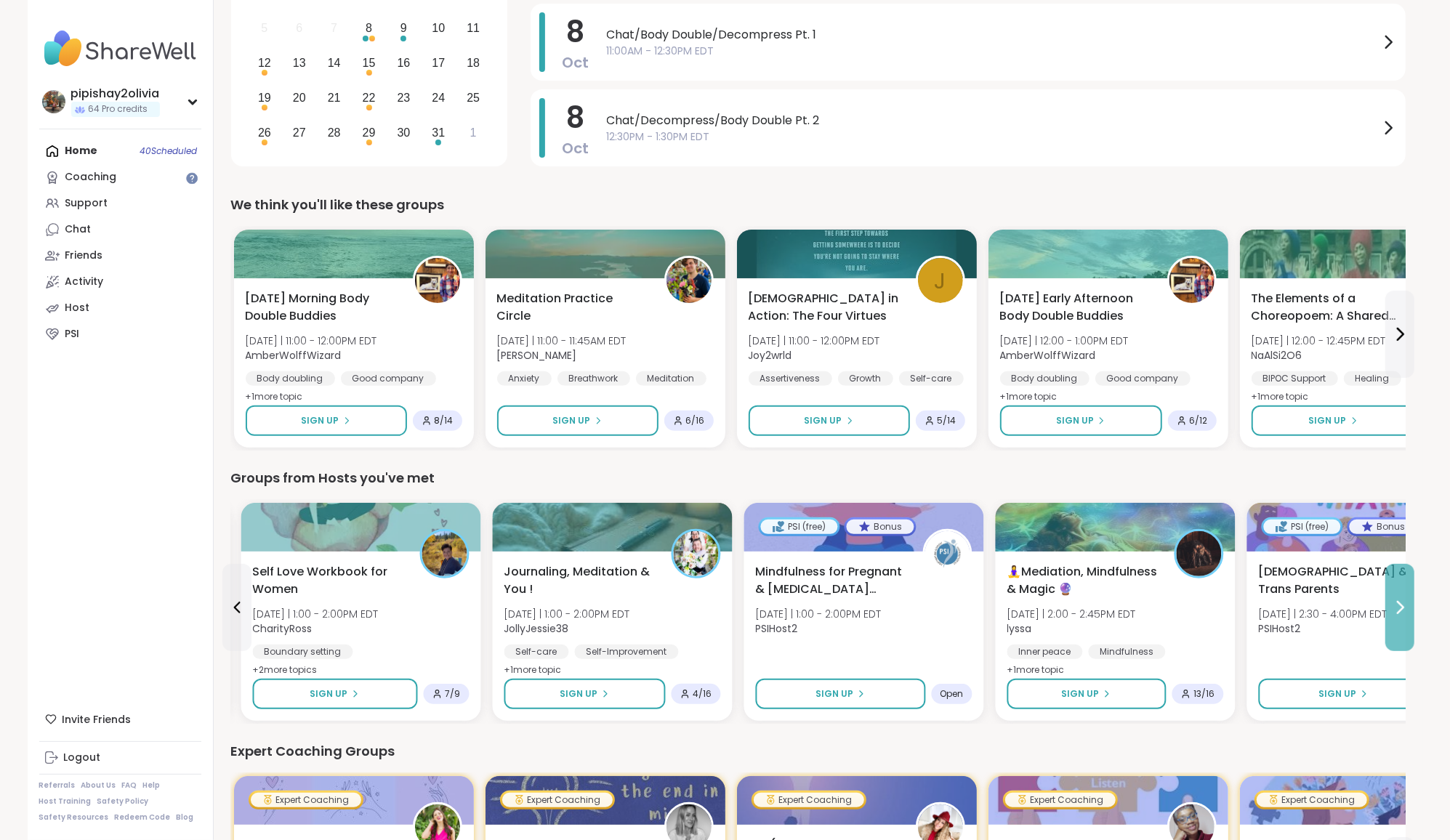
click at [1400, 609] on icon at bounding box center [1400, 607] width 6 height 11
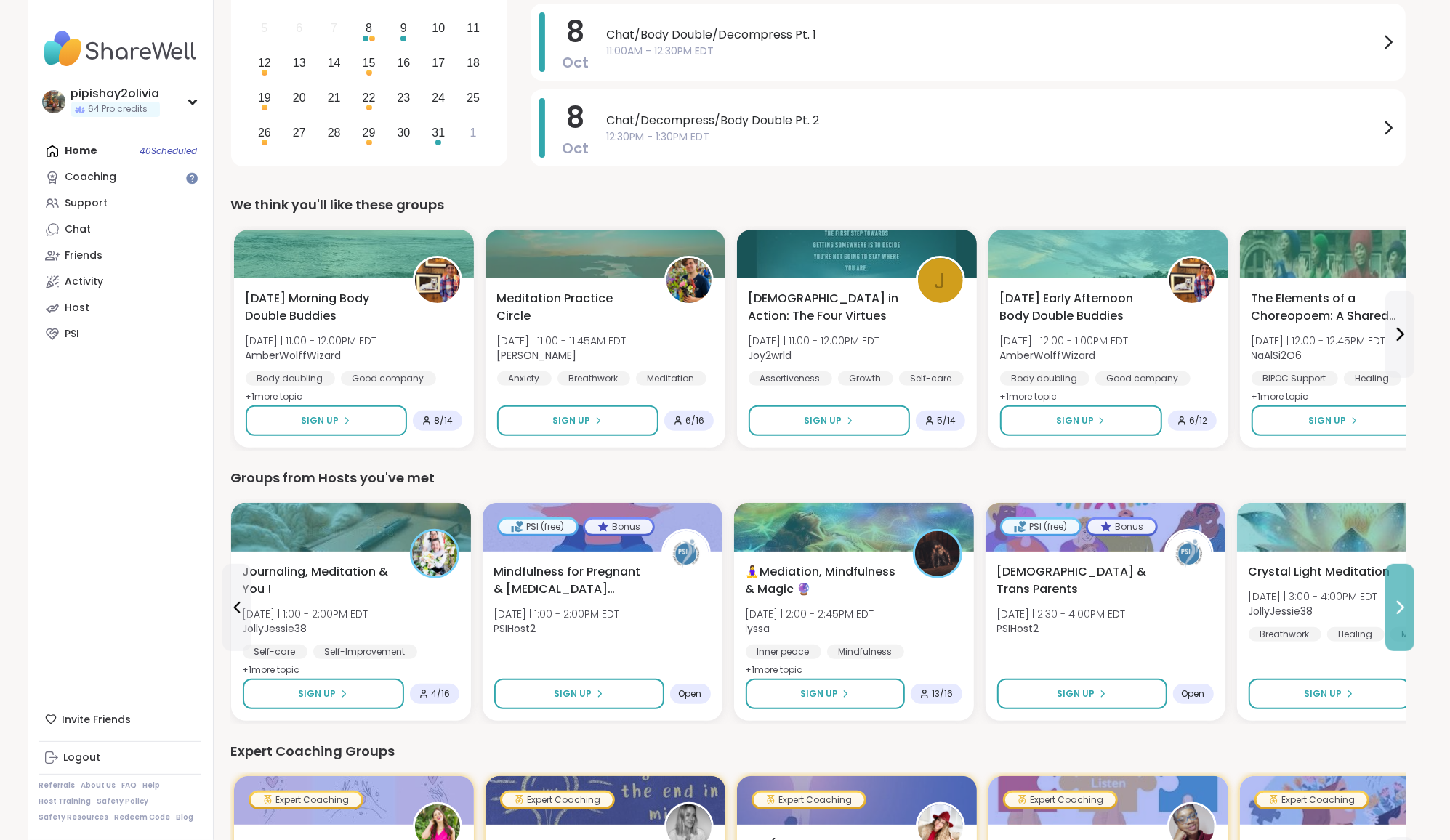
click at [1406, 621] on button at bounding box center [1400, 607] width 29 height 87
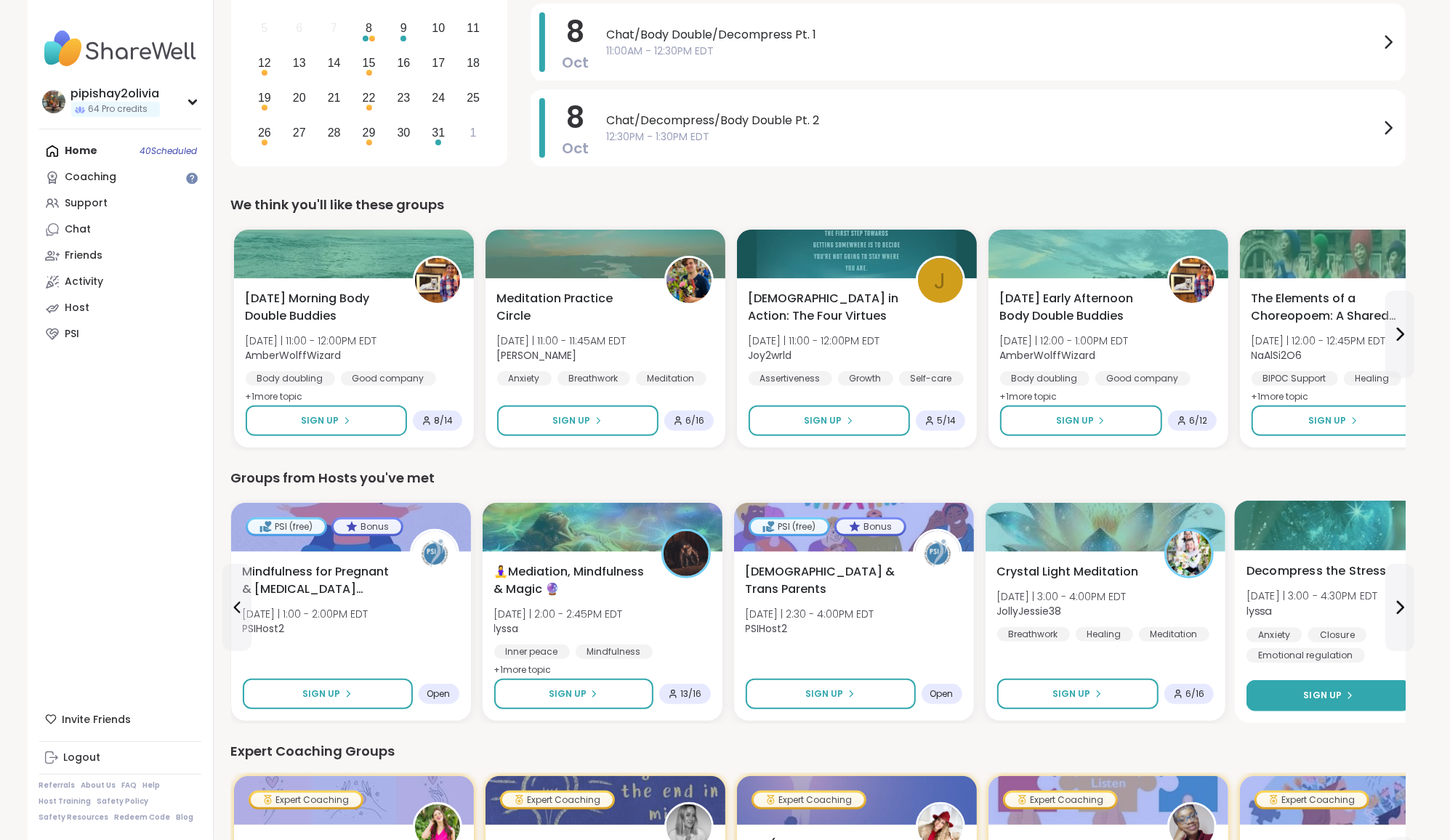
click at [1354, 688] on button "Sign Up" at bounding box center [1328, 696] width 164 height 31
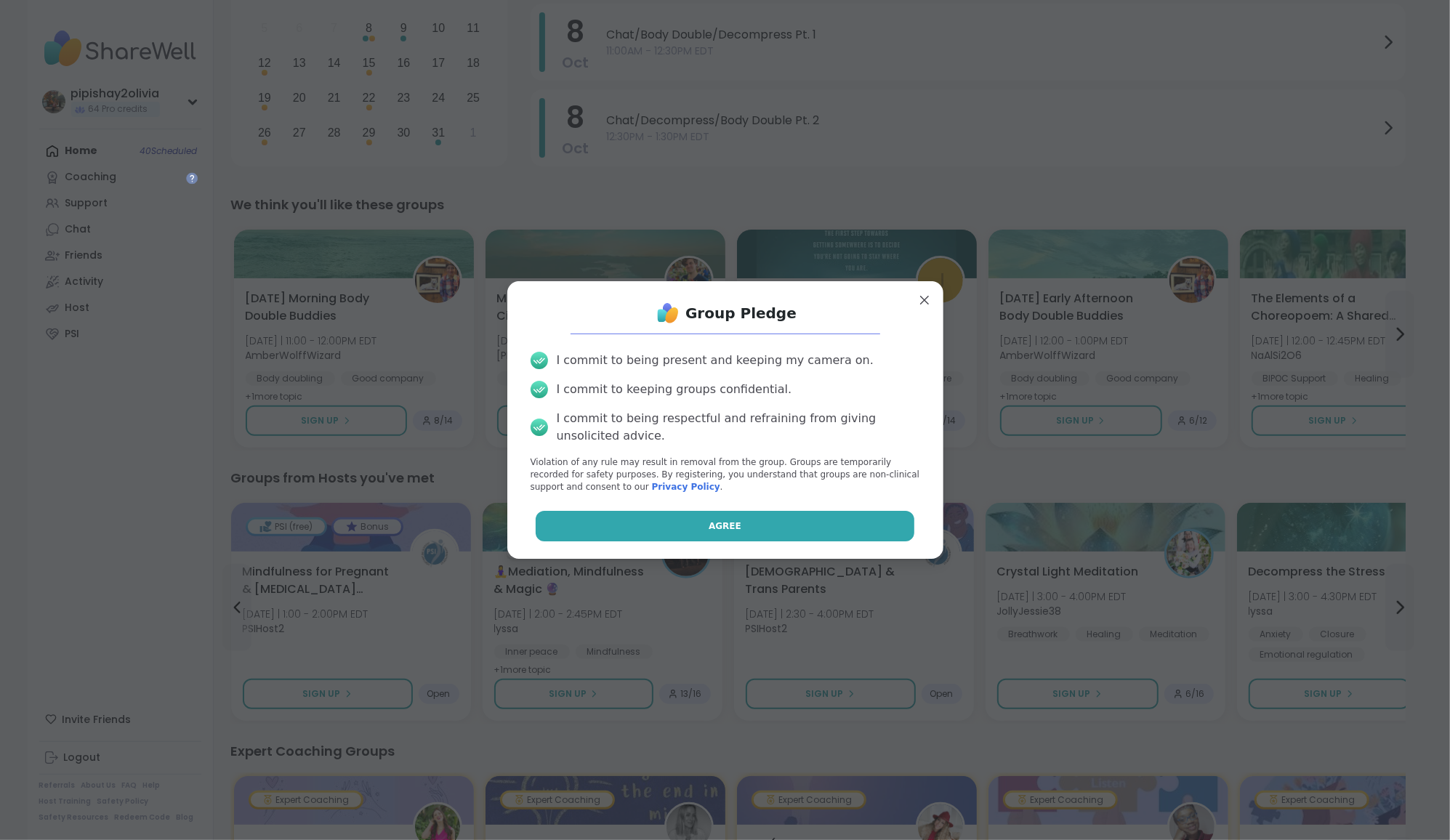
click at [875, 536] on button "Agree" at bounding box center [725, 526] width 379 height 30
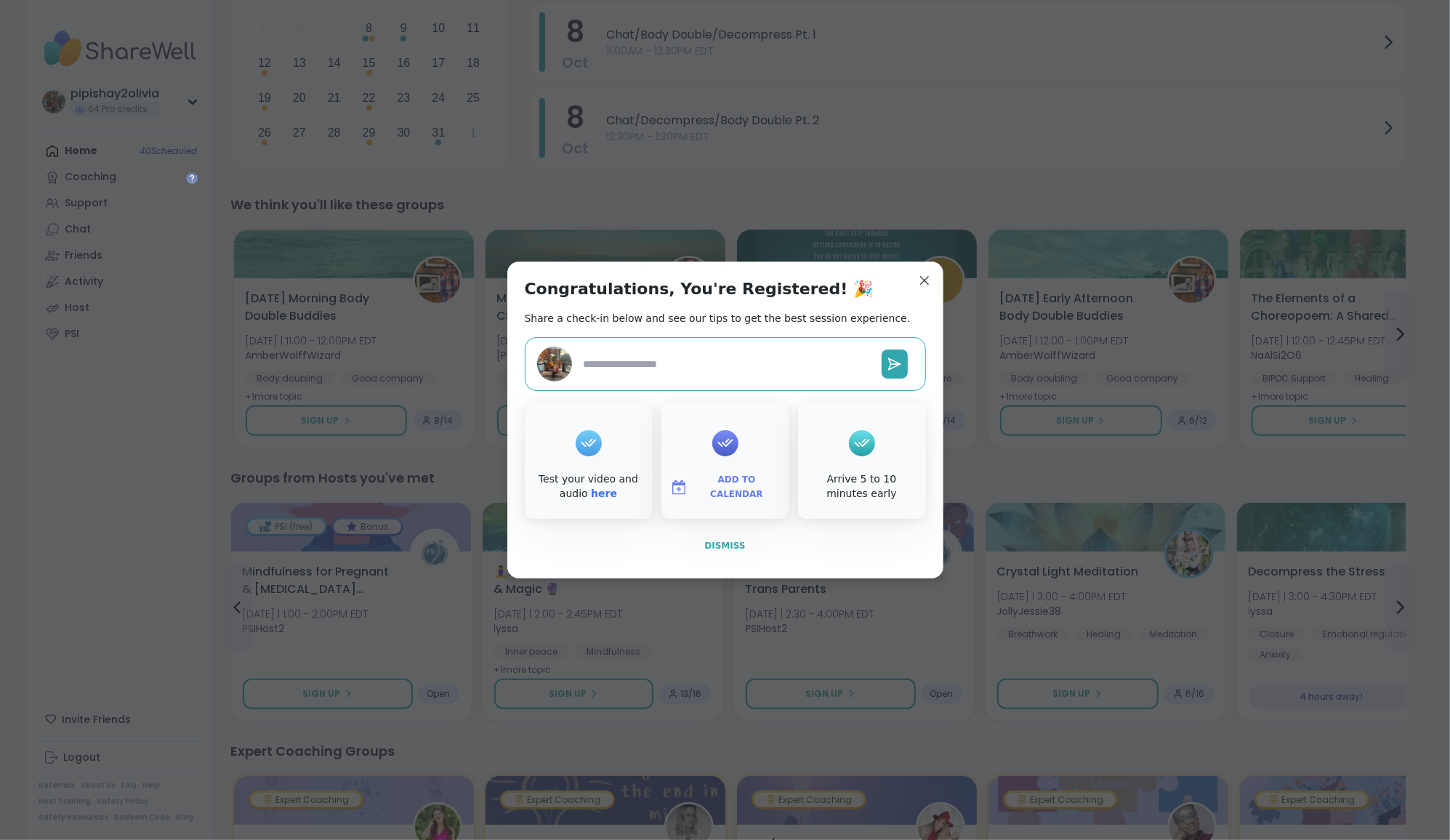
click at [730, 536] on button "Dismiss" at bounding box center [725, 546] width 401 height 30
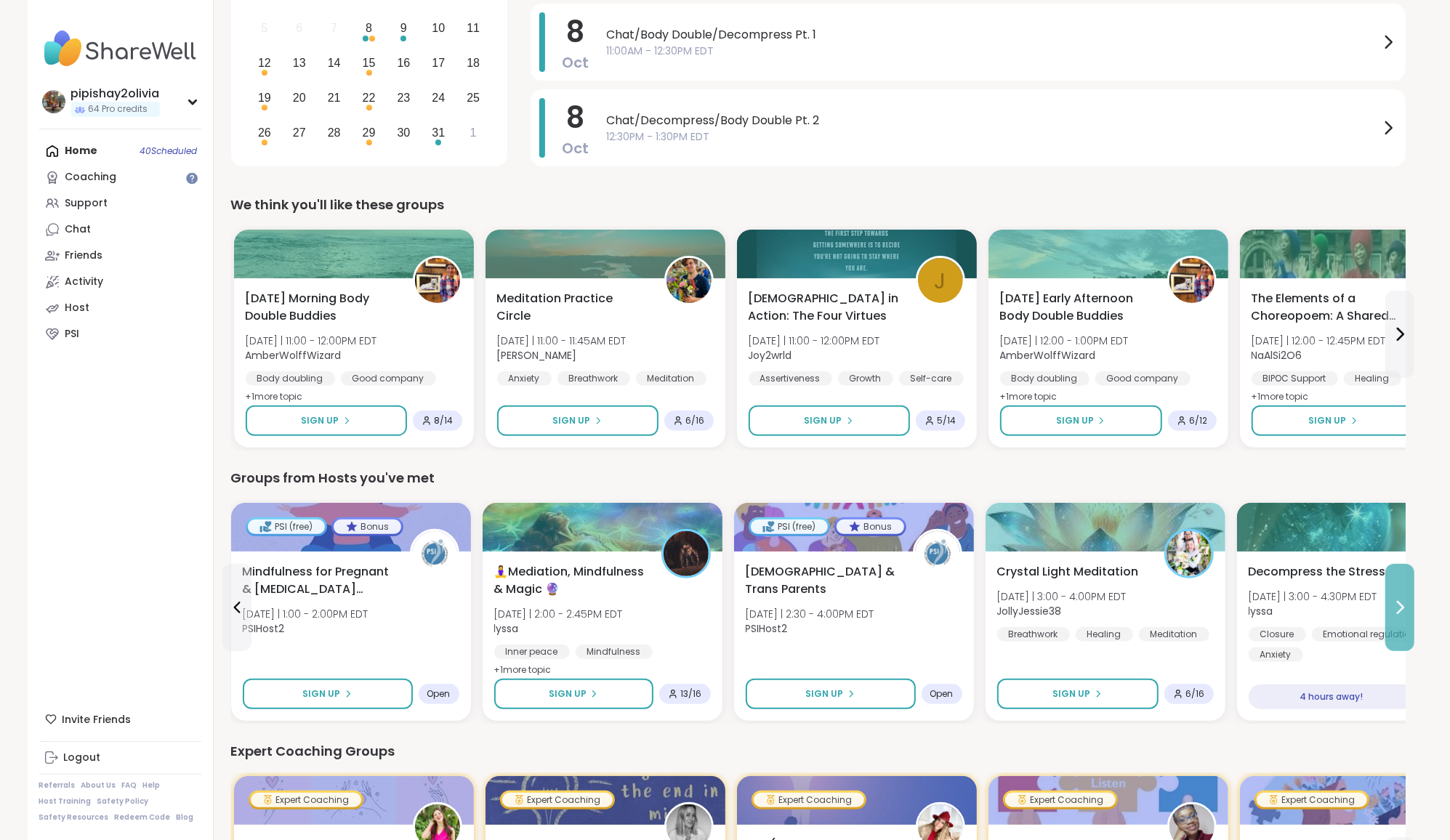
click at [1400, 604] on icon at bounding box center [1400, 607] width 17 height 17
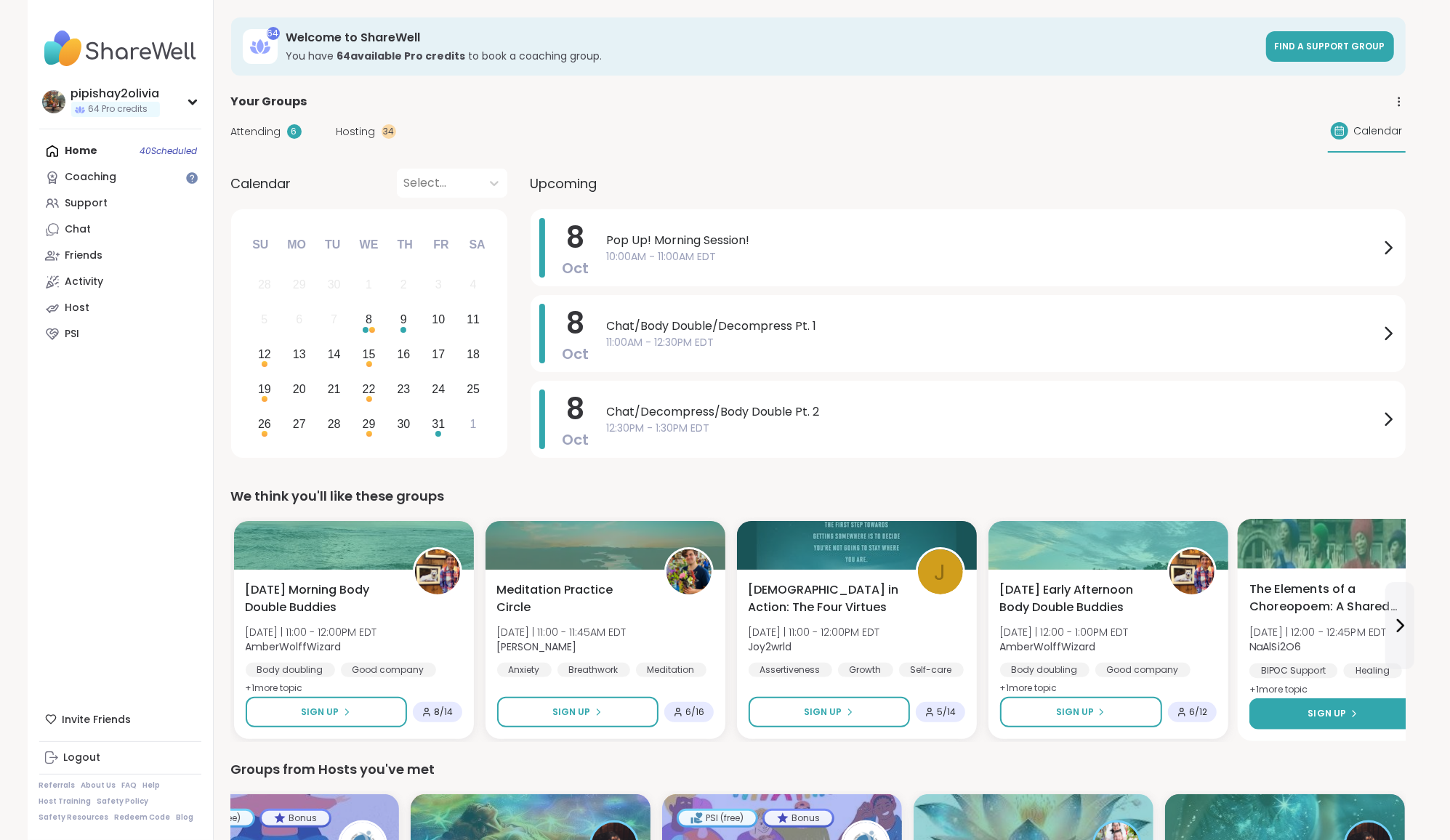
scroll to position [0, 0]
click at [737, 413] on span "Chat/Decompress/Body Double Pt. 2" at bounding box center [993, 412] width 772 height 17
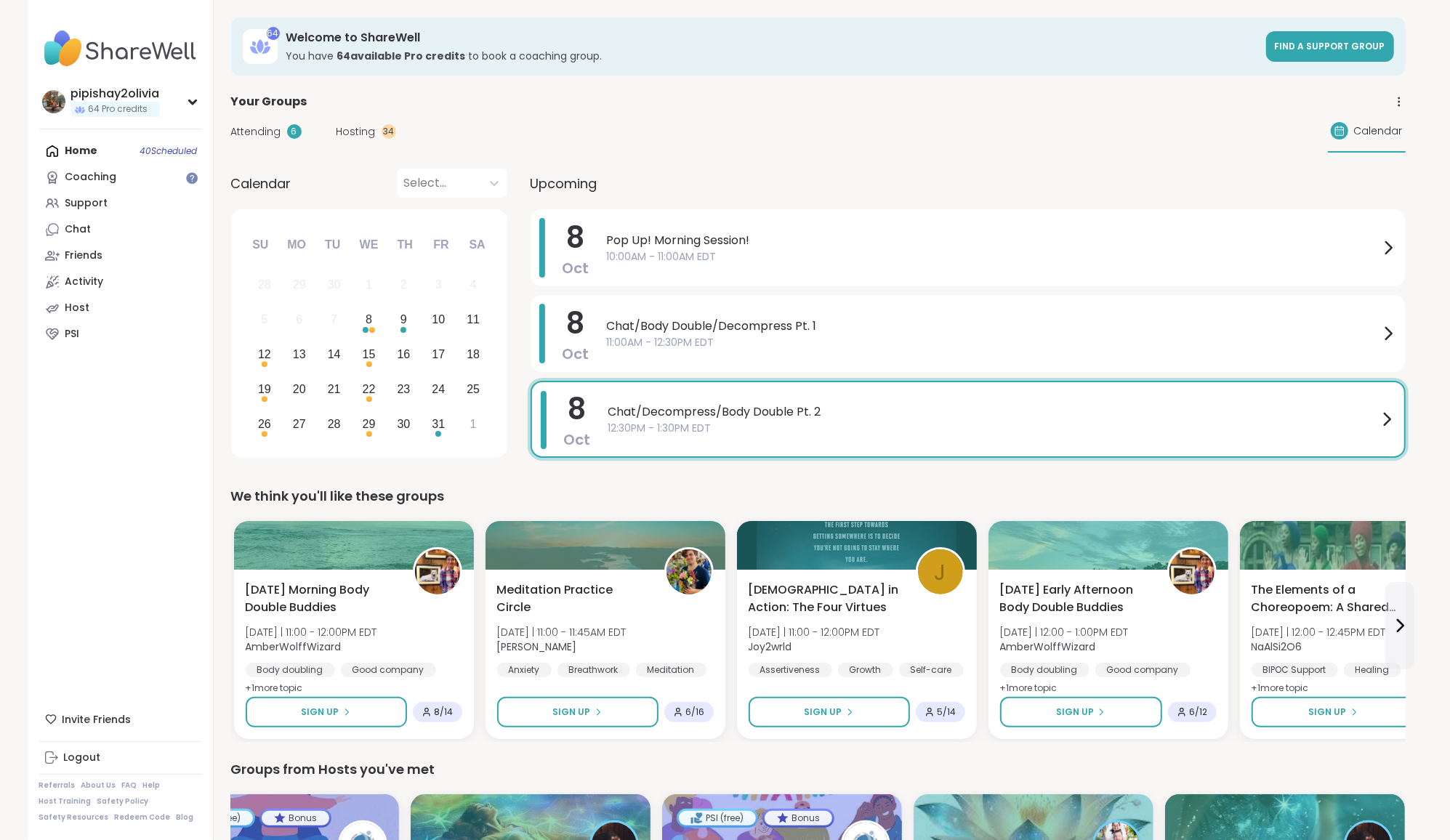
click at [367, 139] on div "Attending 6 Hosting 34 Calendar" at bounding box center [818, 131] width 1175 height 43
click at [366, 124] on span "Hosting" at bounding box center [355, 132] width 39 height 16
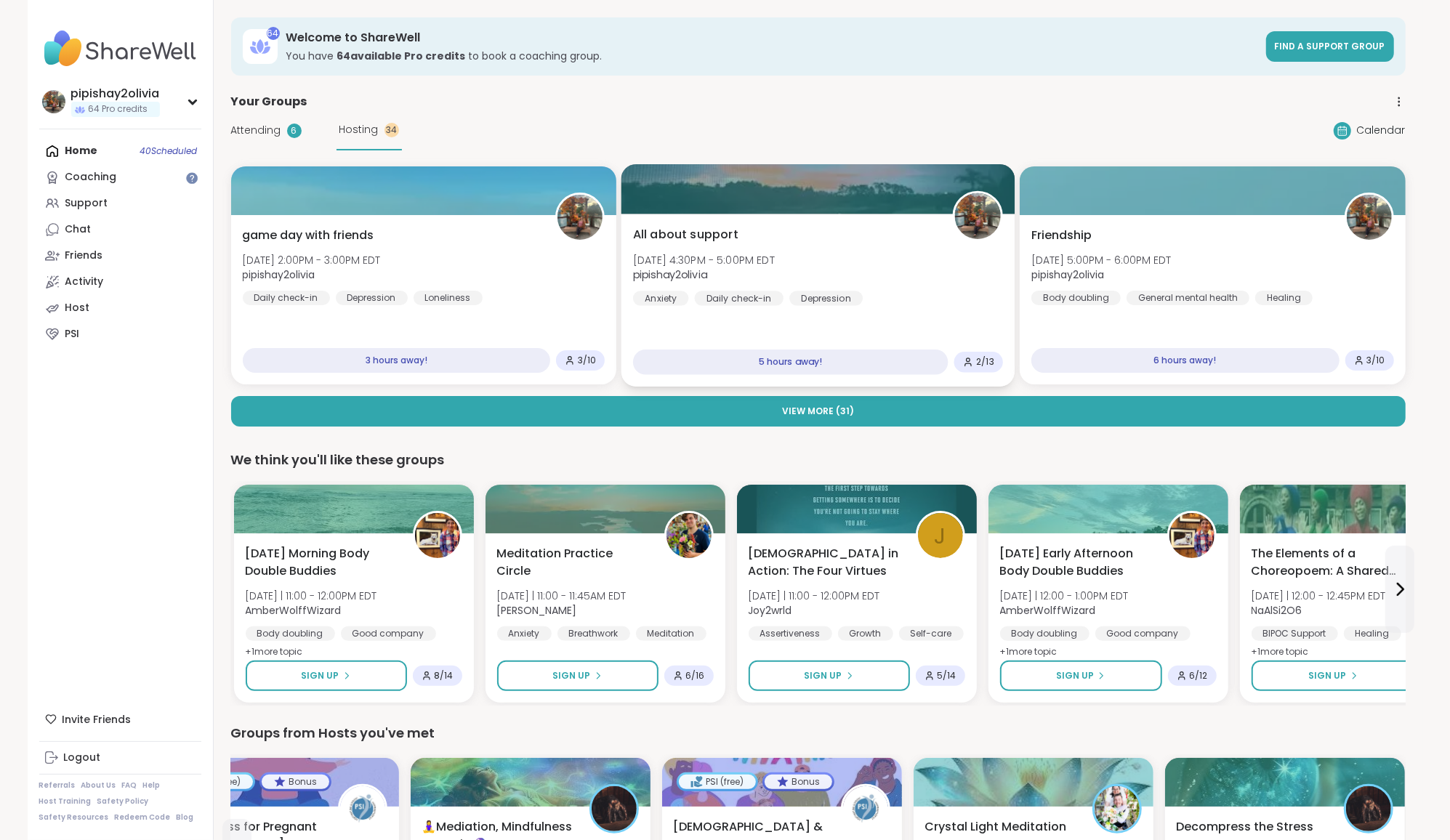
click at [890, 255] on div "All about support [DATE] 4:30PM - 5:00PM EDT pipishay2olivia Anxiety Daily chec…" at bounding box center [818, 266] width 370 height 80
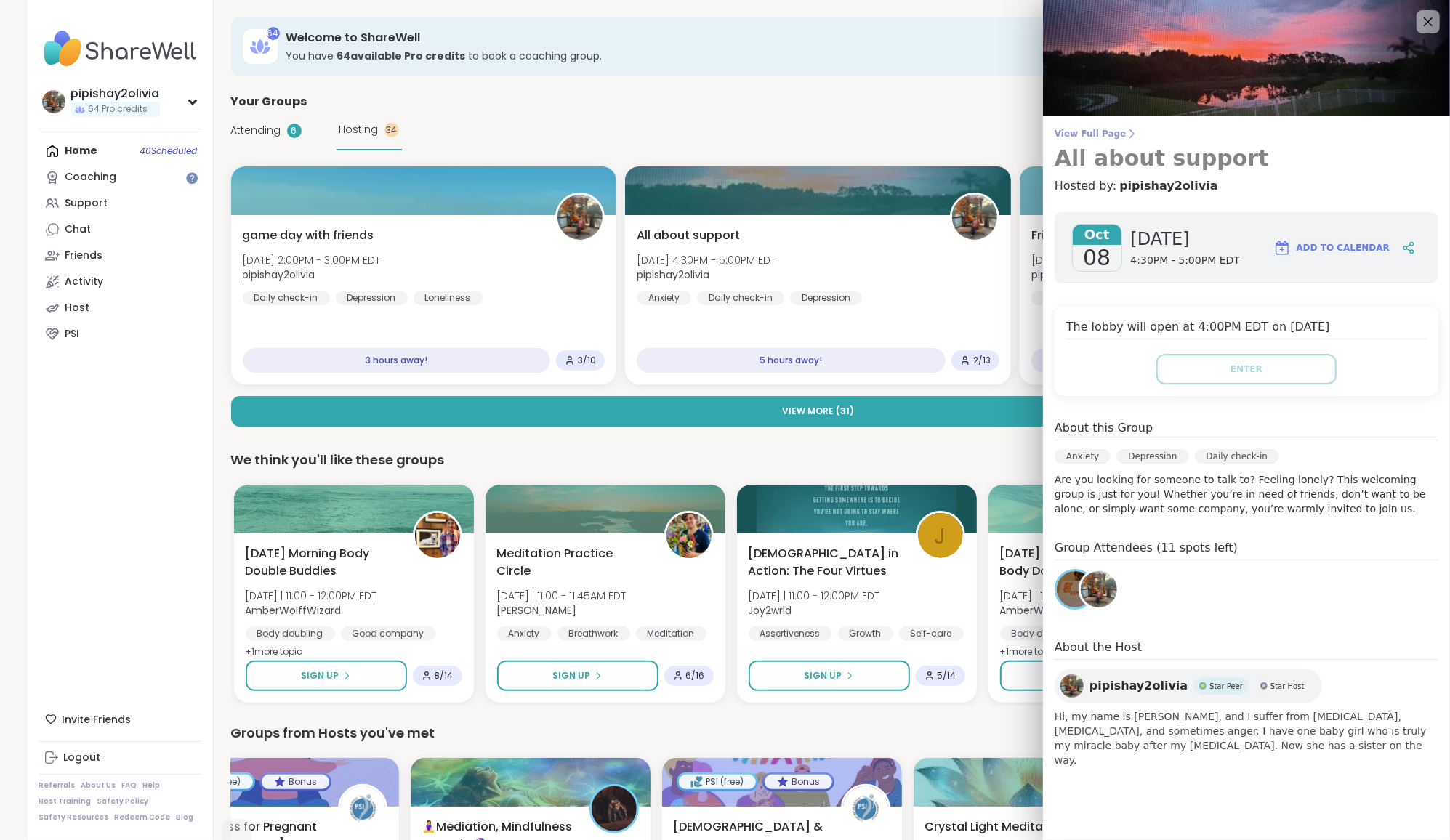
click at [1107, 147] on h3 "All about support" at bounding box center [1247, 158] width 384 height 26
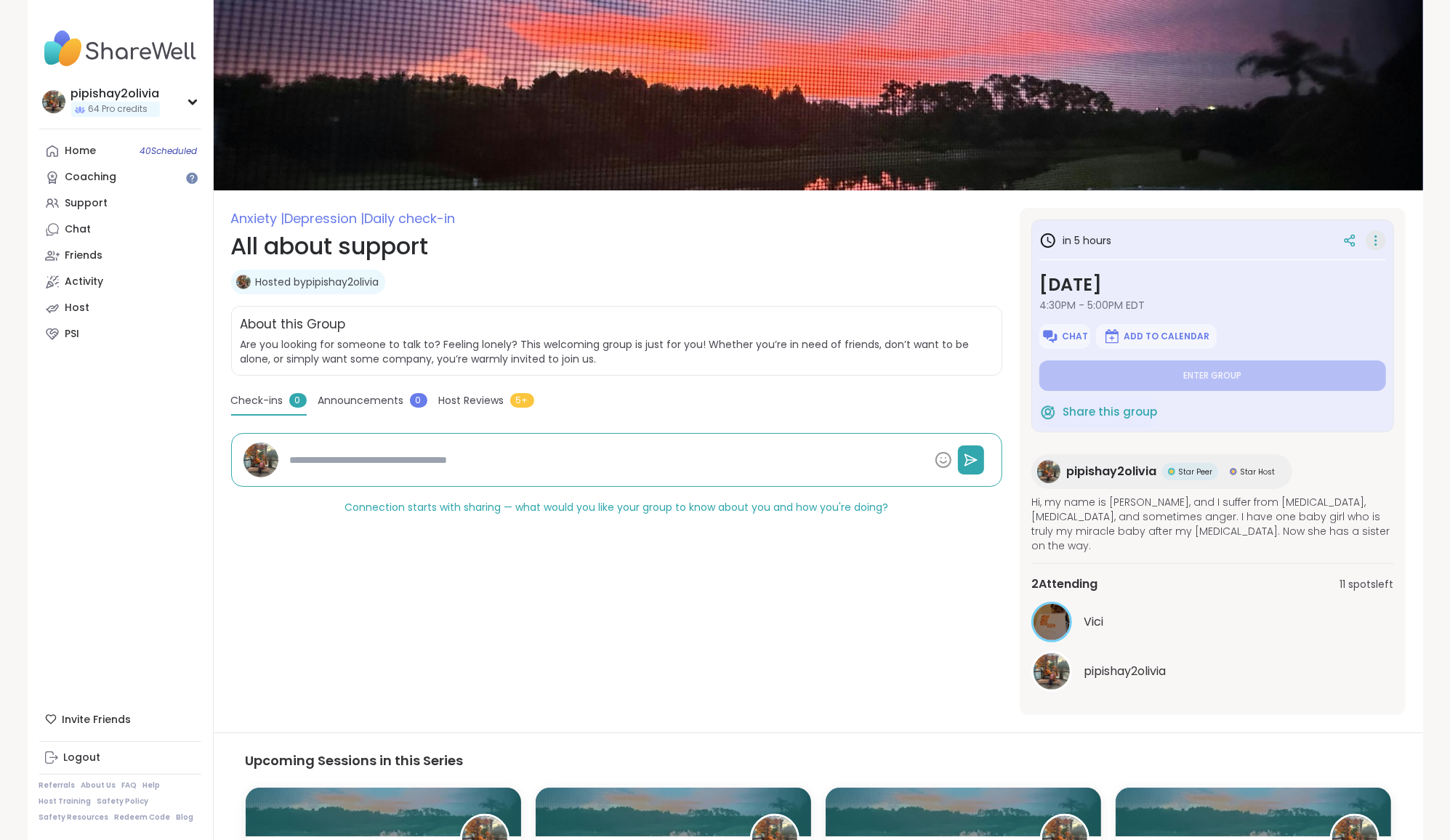
click at [1377, 242] on icon at bounding box center [1375, 240] width 15 height 20
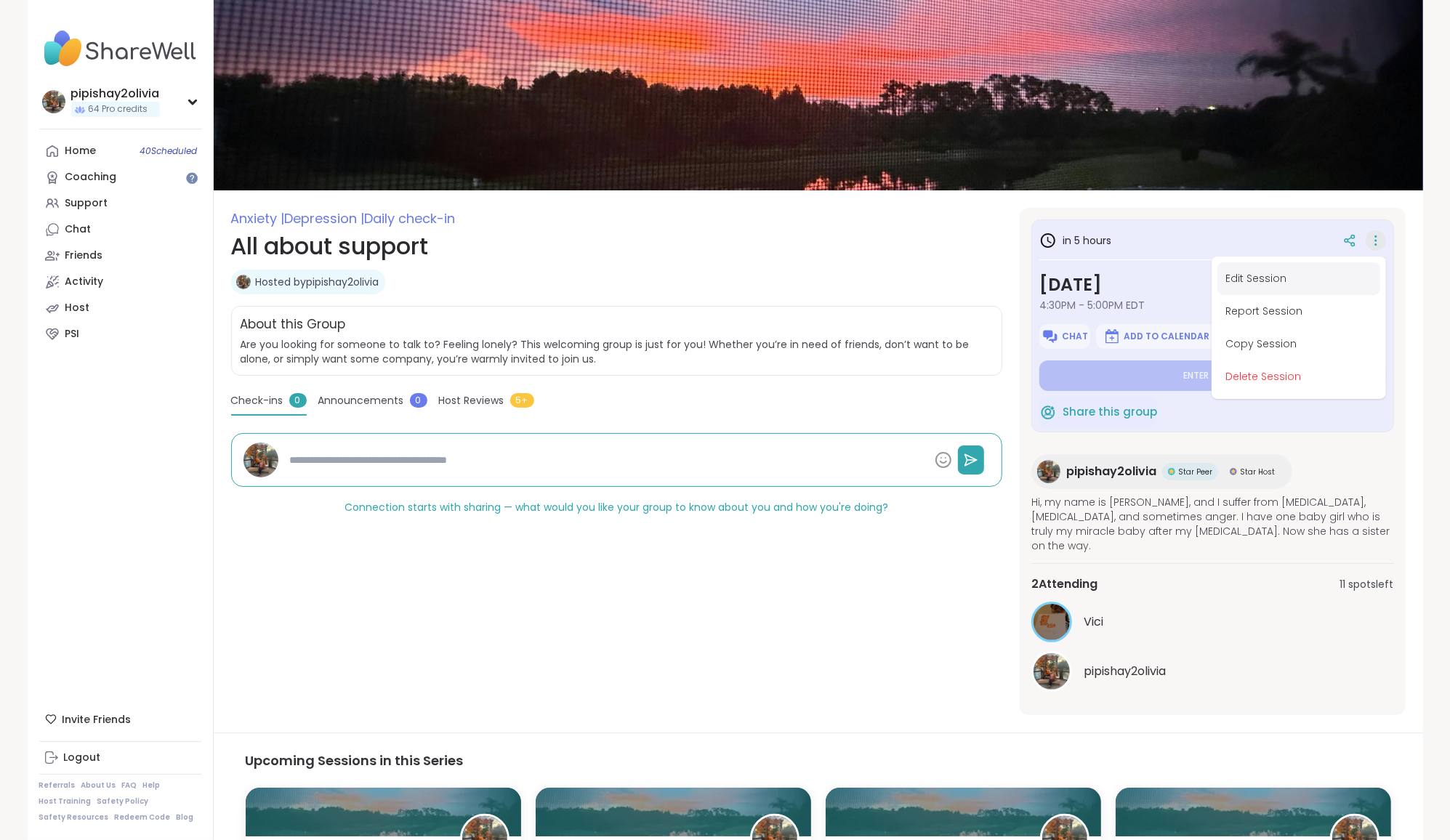
click at [1301, 283] on button "Edit Session" at bounding box center [1298, 279] width 162 height 33
type textarea "*"
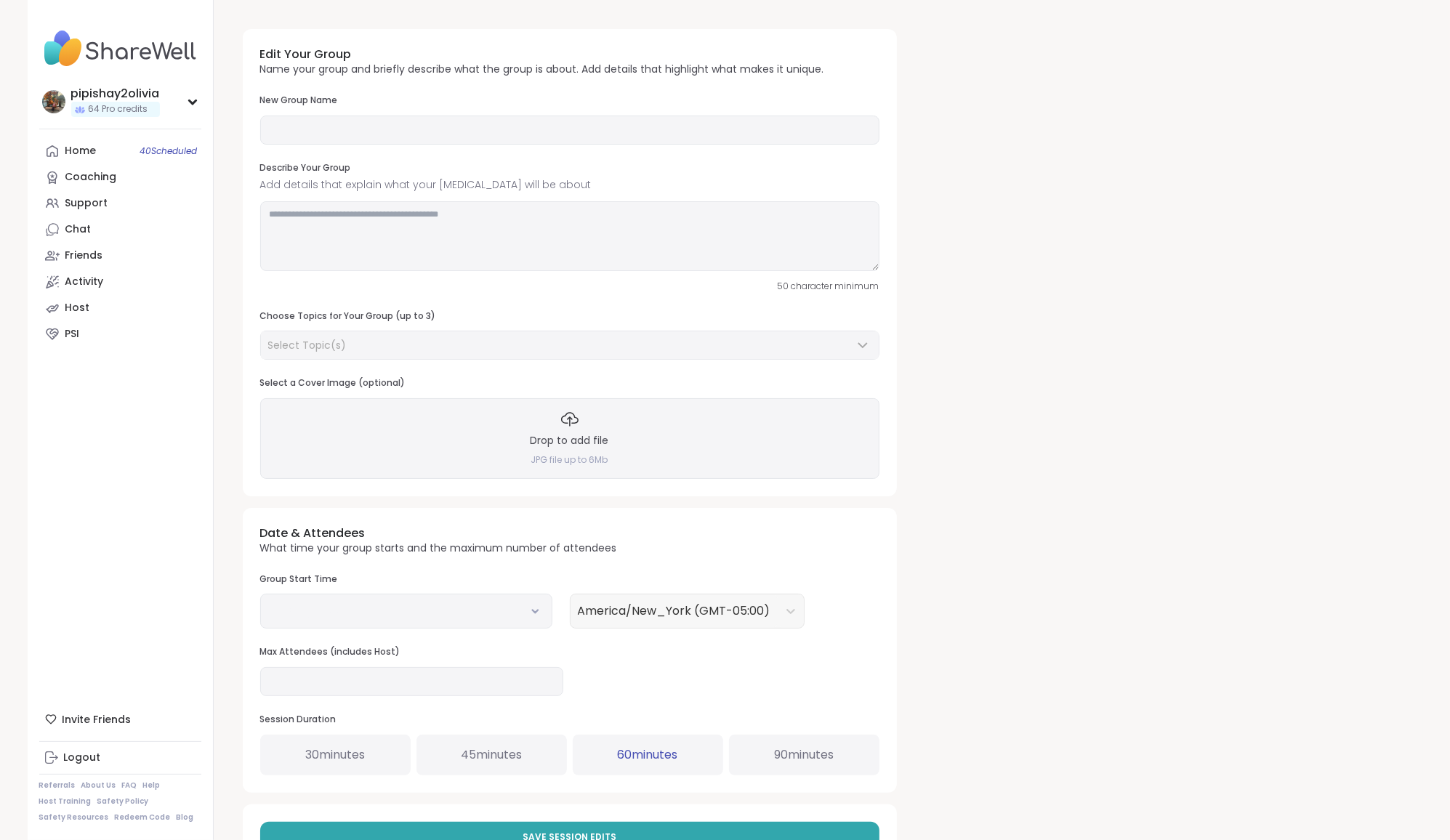
type input "**********"
type textarea "**********"
type input "**"
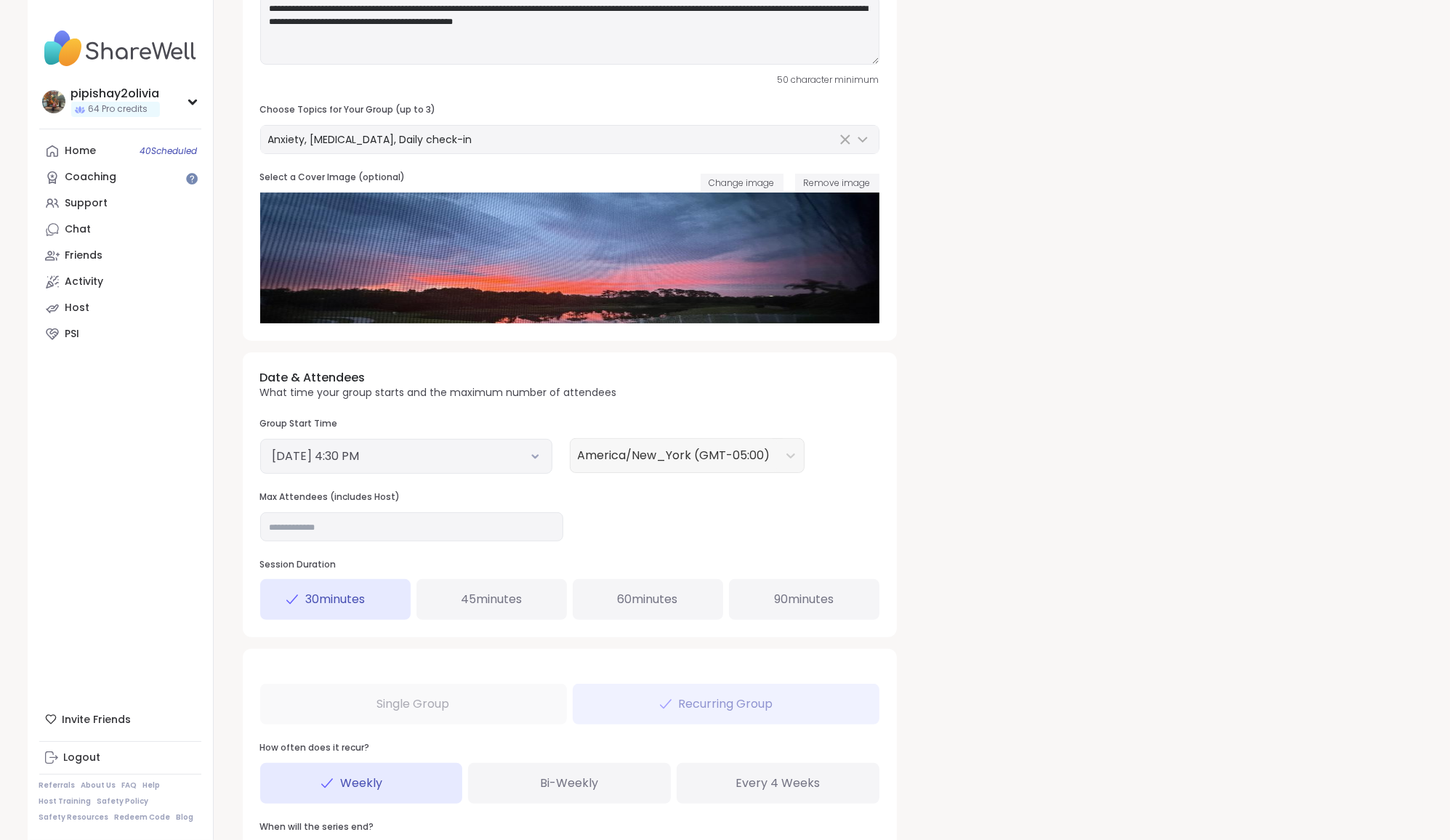
scroll to position [265, 0]
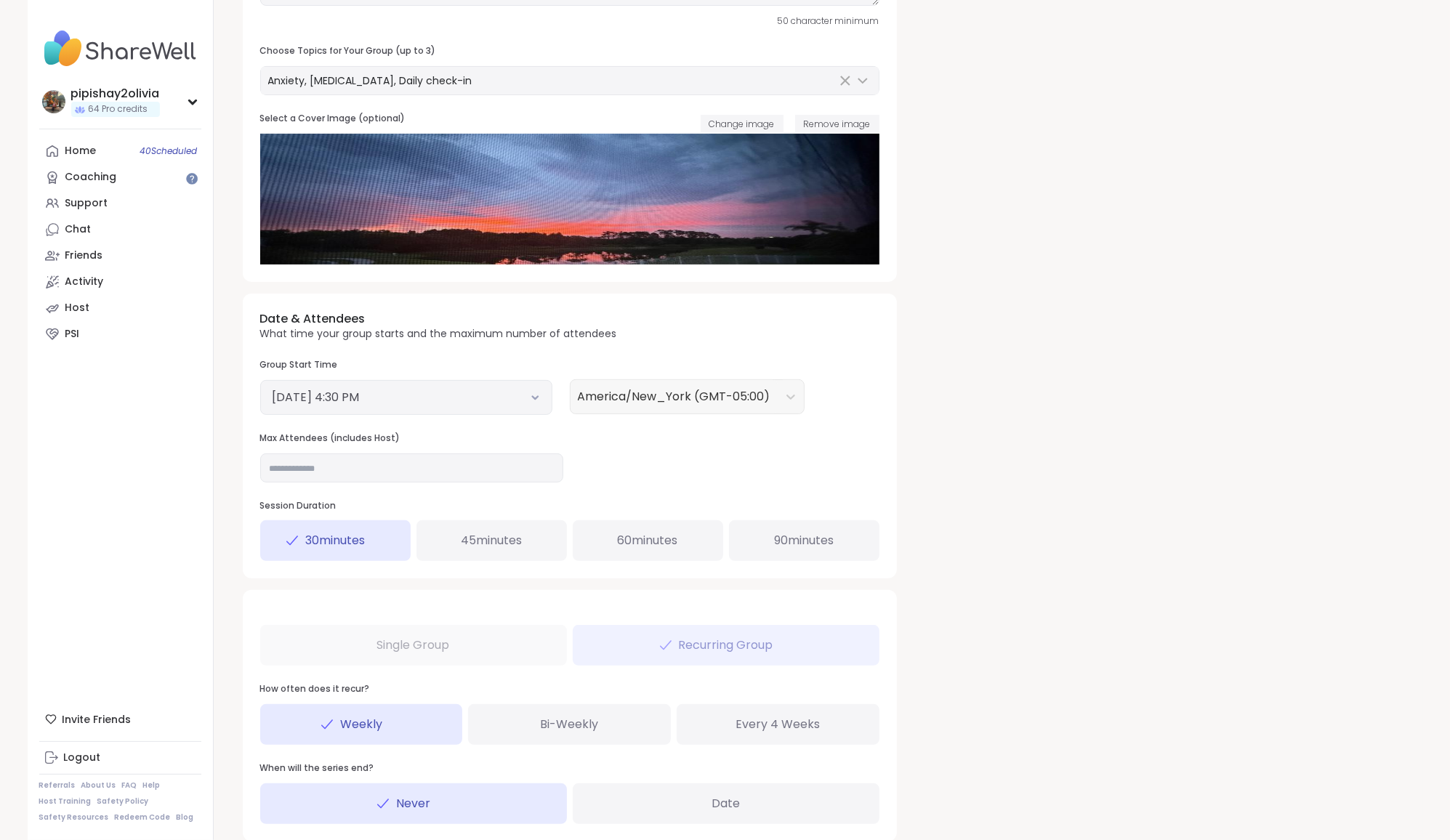
click at [519, 384] on div "[DATE] 4:30 PM" at bounding box center [407, 398] width 292 height 35
click at [519, 396] on button "[DATE] 4:30 PM" at bounding box center [407, 398] width 268 height 17
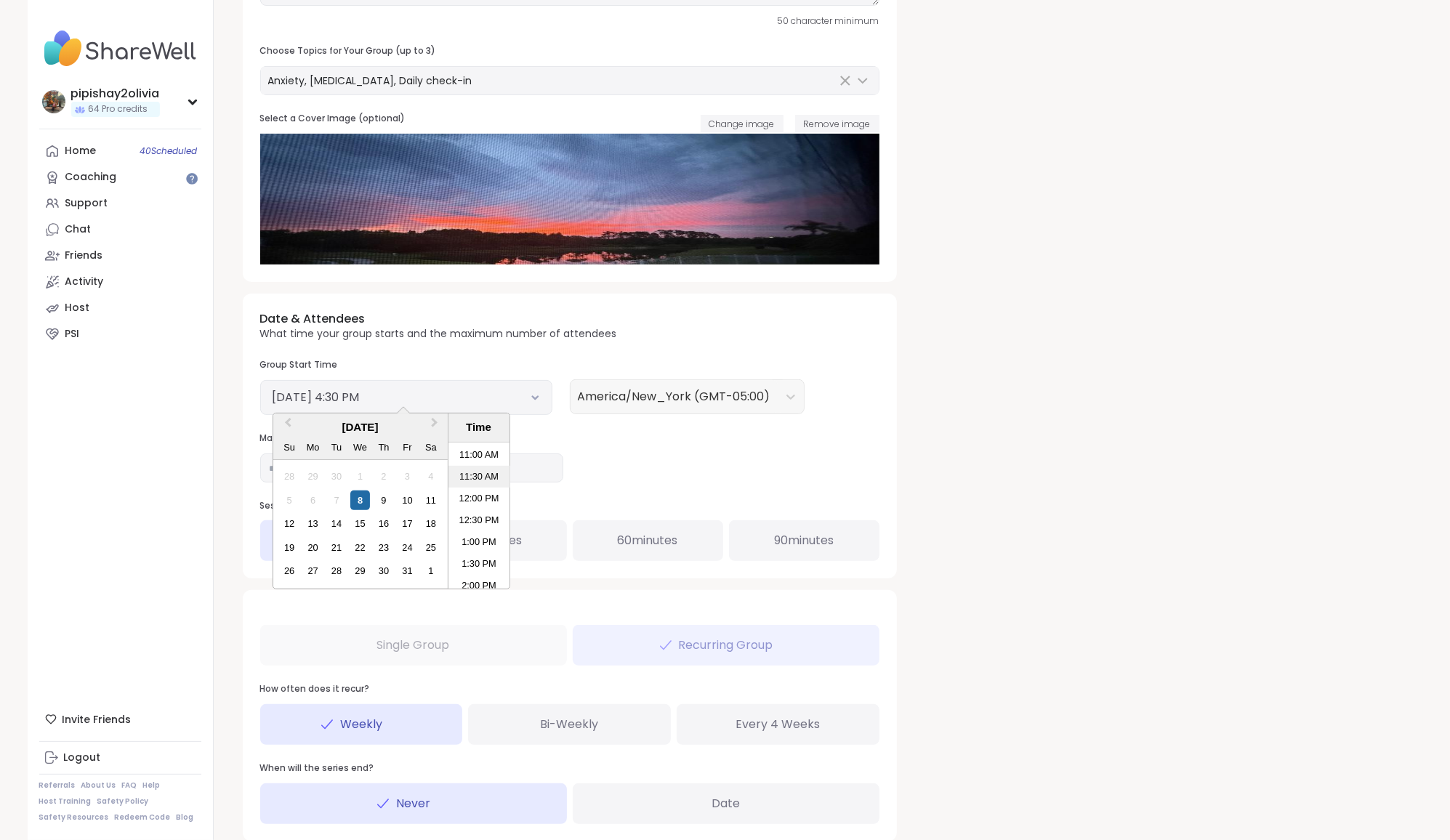
scroll to position [480, 0]
click at [490, 563] on li "1:30 PM" at bounding box center [479, 562] width 62 height 22
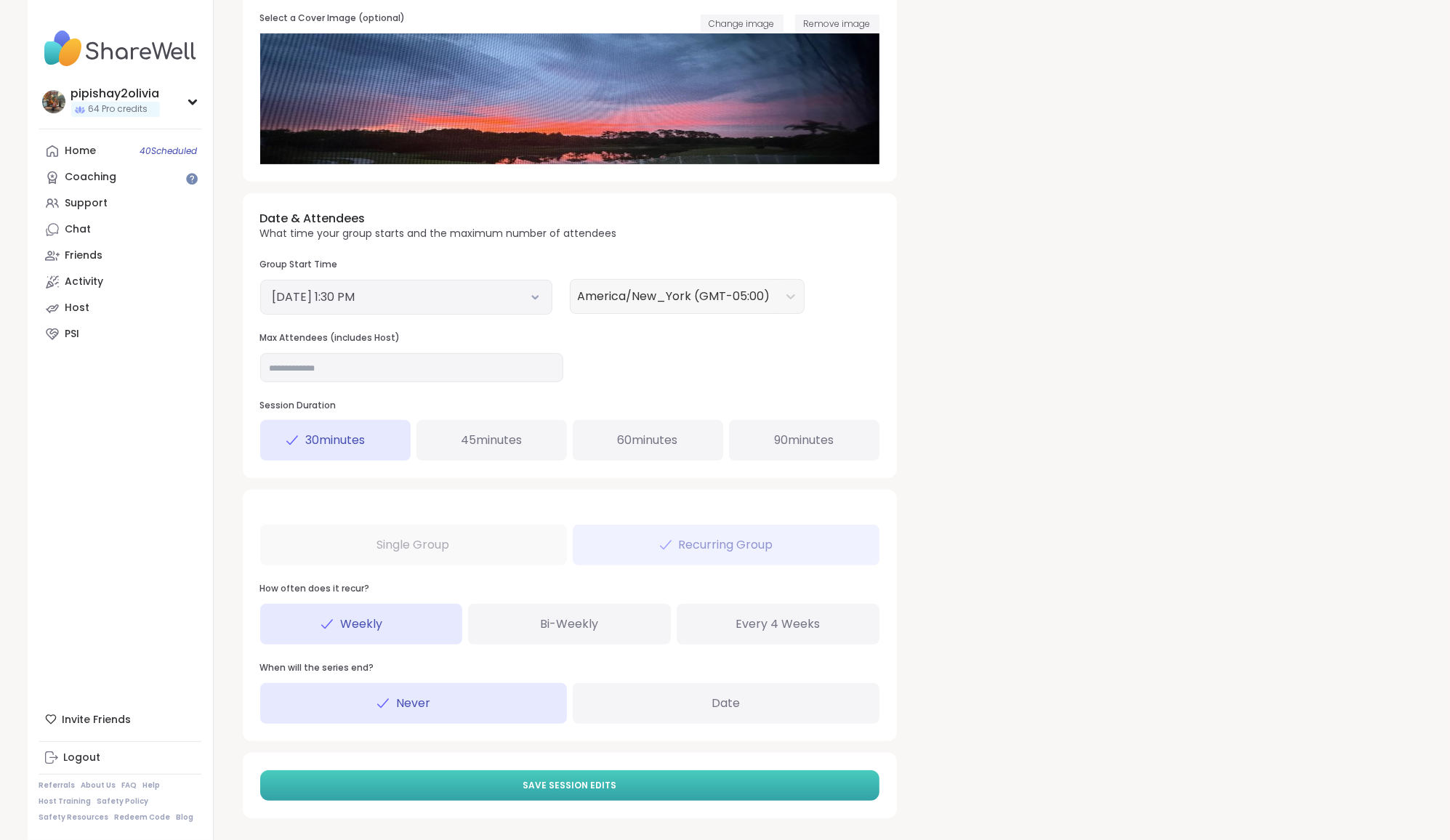
scroll to position [364, 0]
click at [530, 789] on button "Save Session Edits" at bounding box center [570, 786] width 619 height 30
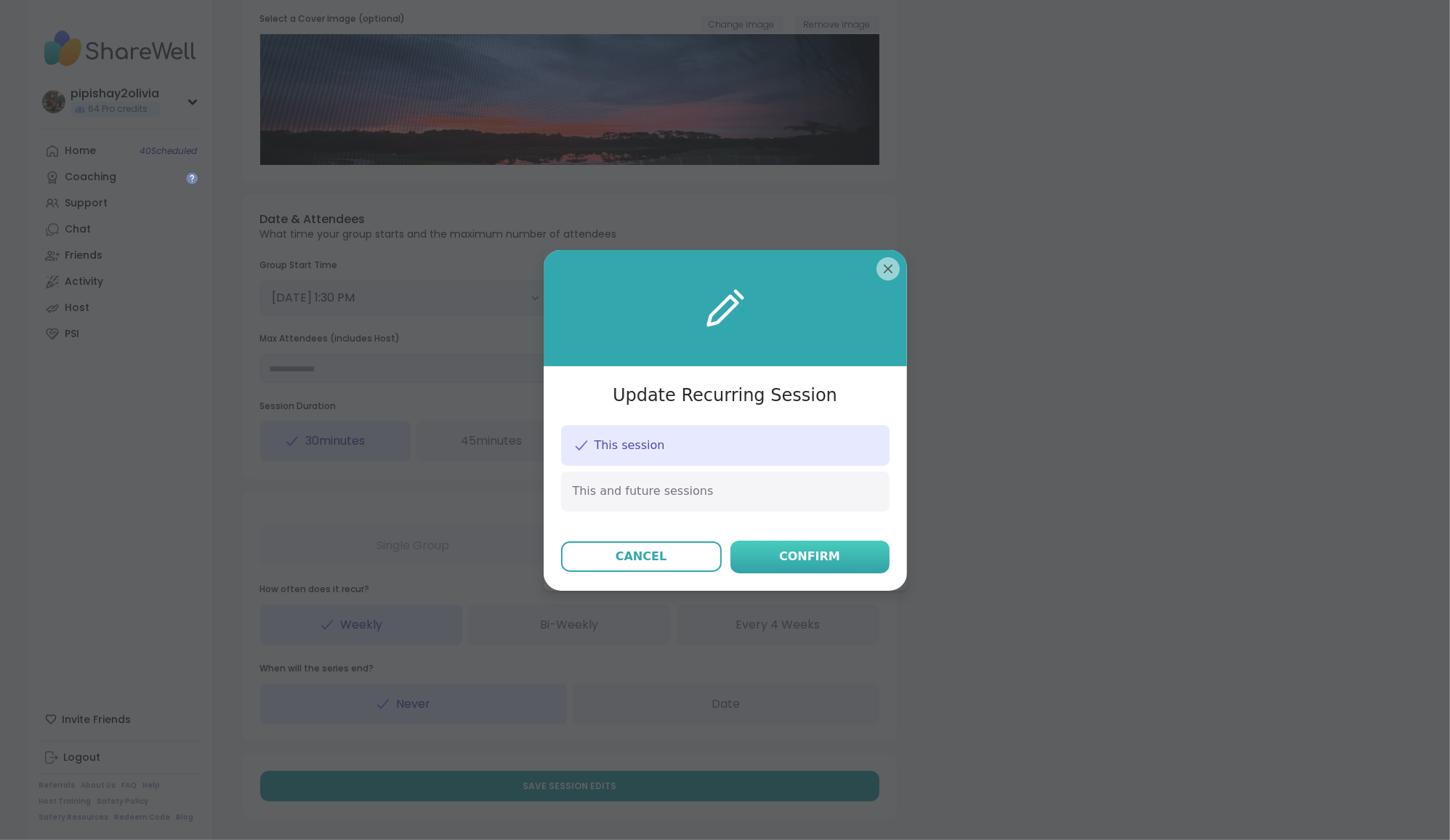
click at [808, 552] on div "Confirm" at bounding box center [810, 557] width 61 height 17
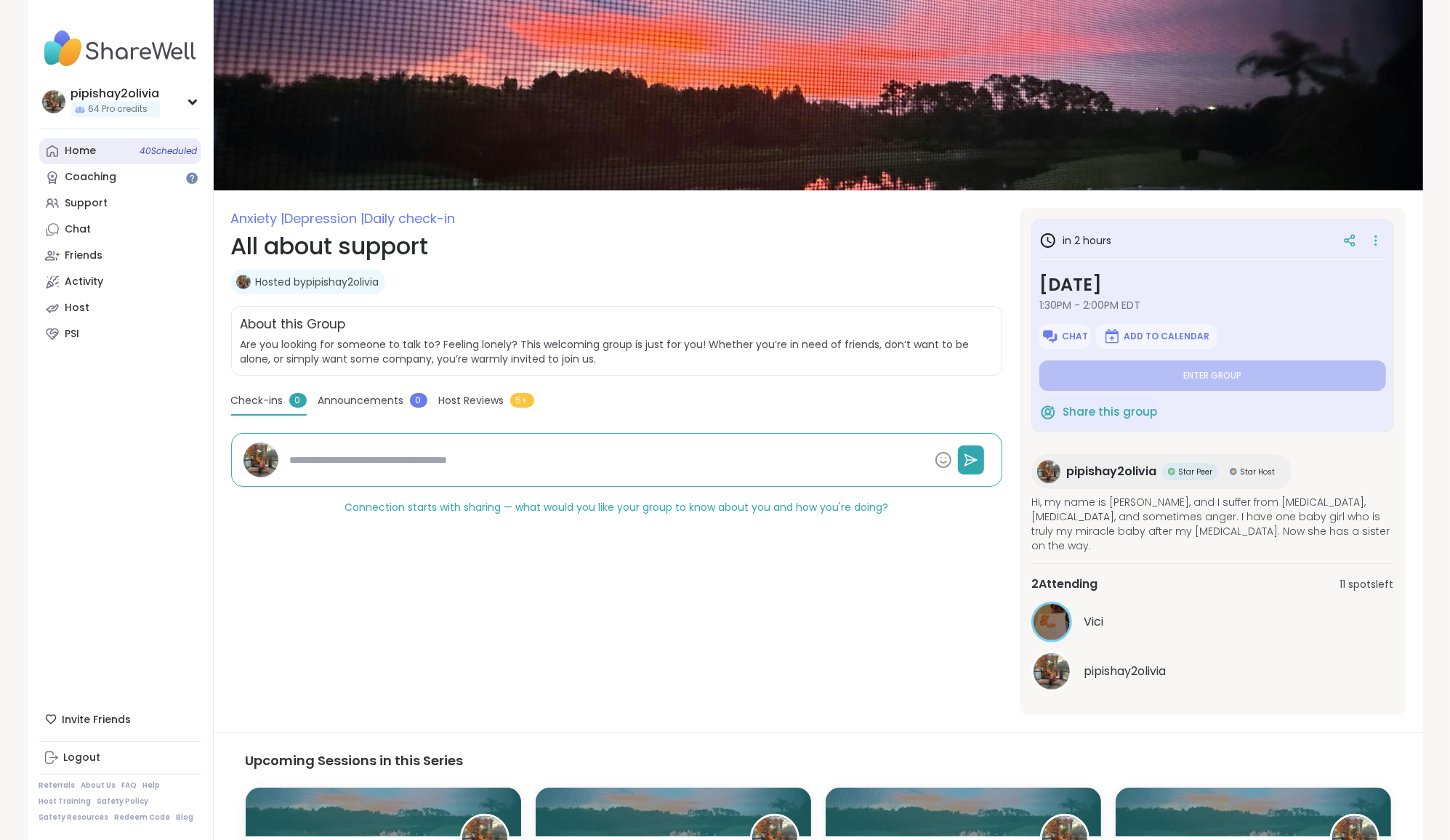
click at [100, 150] on link "Home 40 Scheduled" at bounding box center [120, 151] width 162 height 26
type textarea "*"
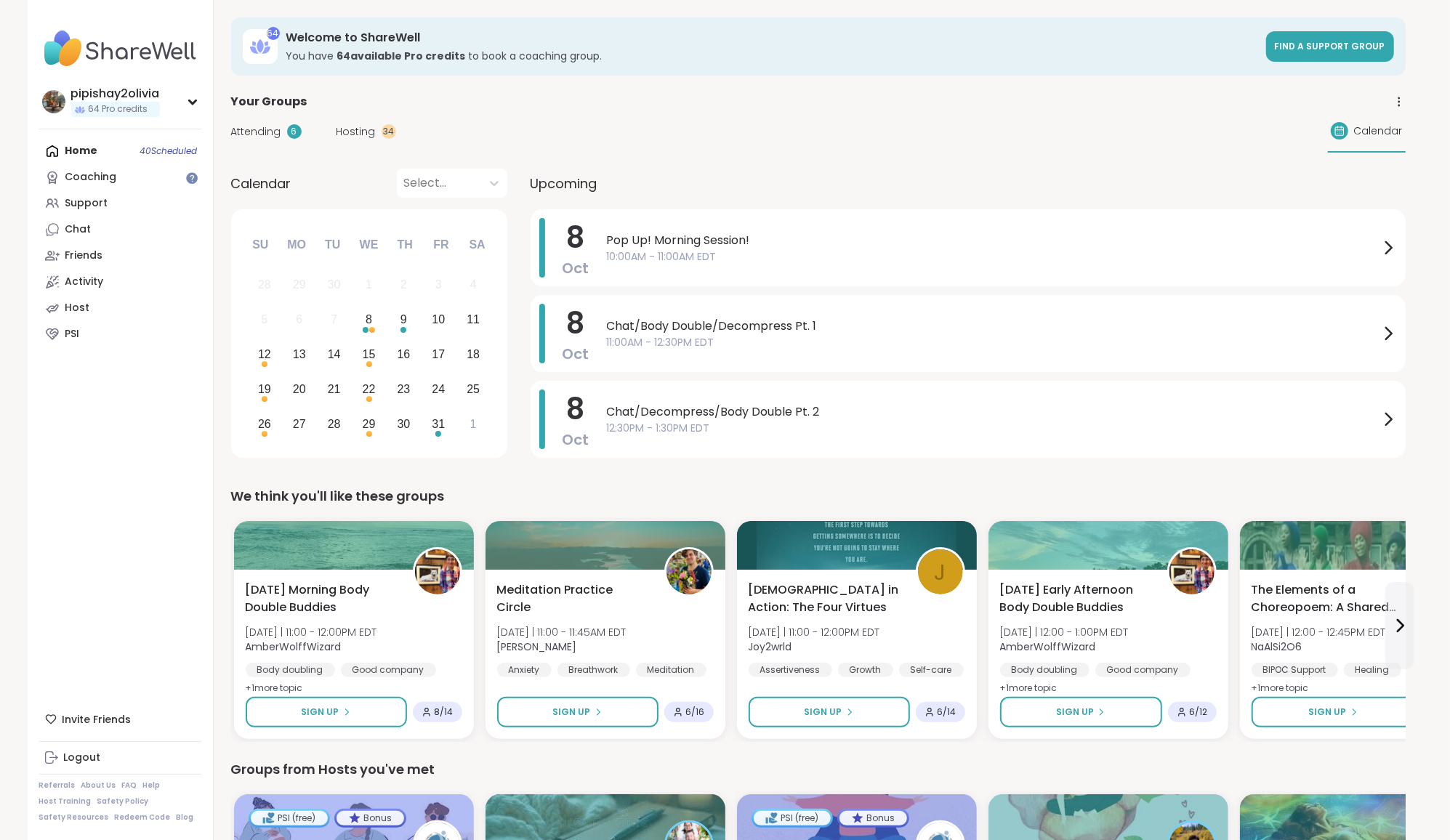
click at [372, 131] on span "Hosting" at bounding box center [355, 132] width 39 height 16
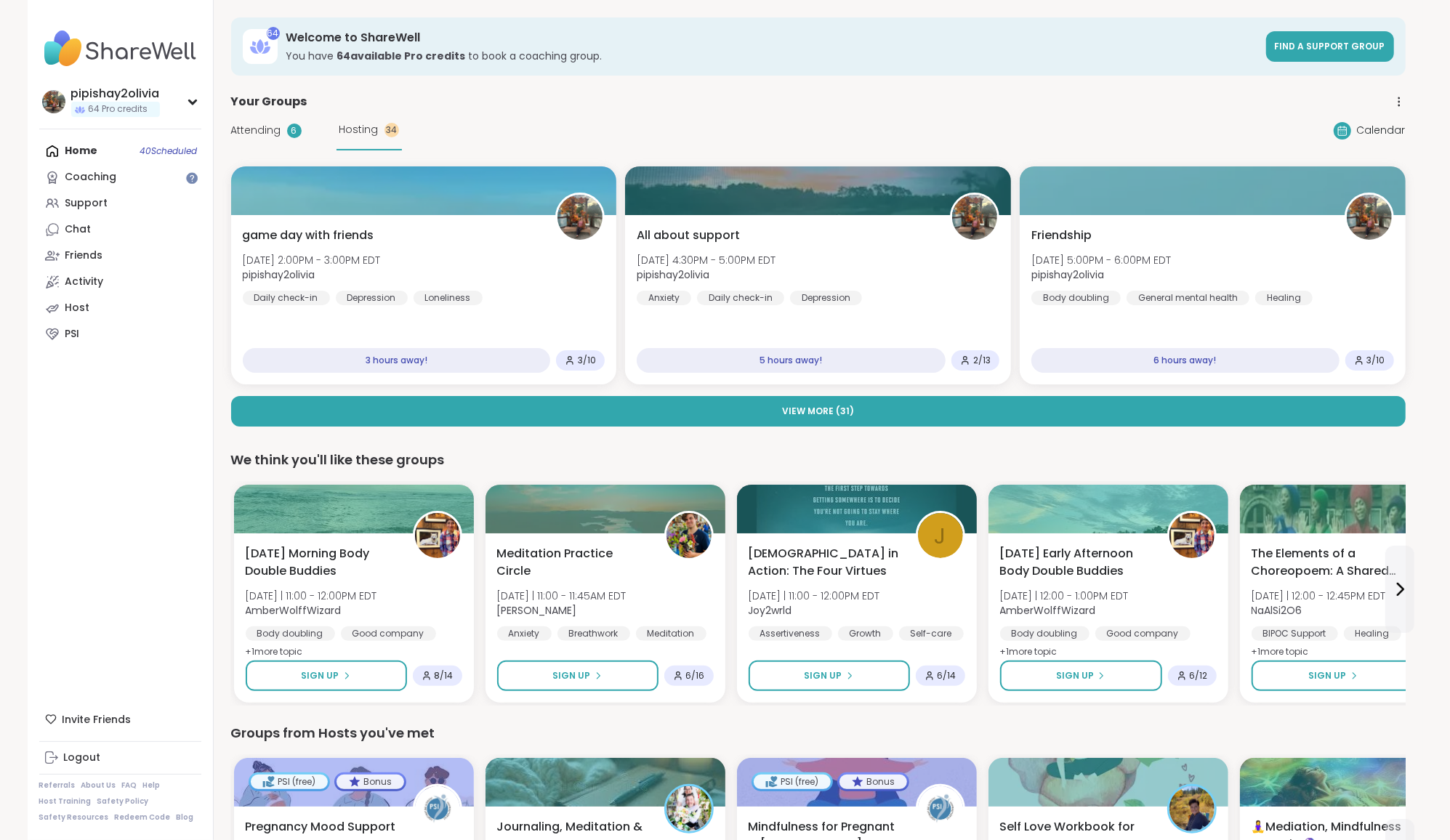
click at [281, 136] on div "Attending 6" at bounding box center [266, 130] width 70 height 16
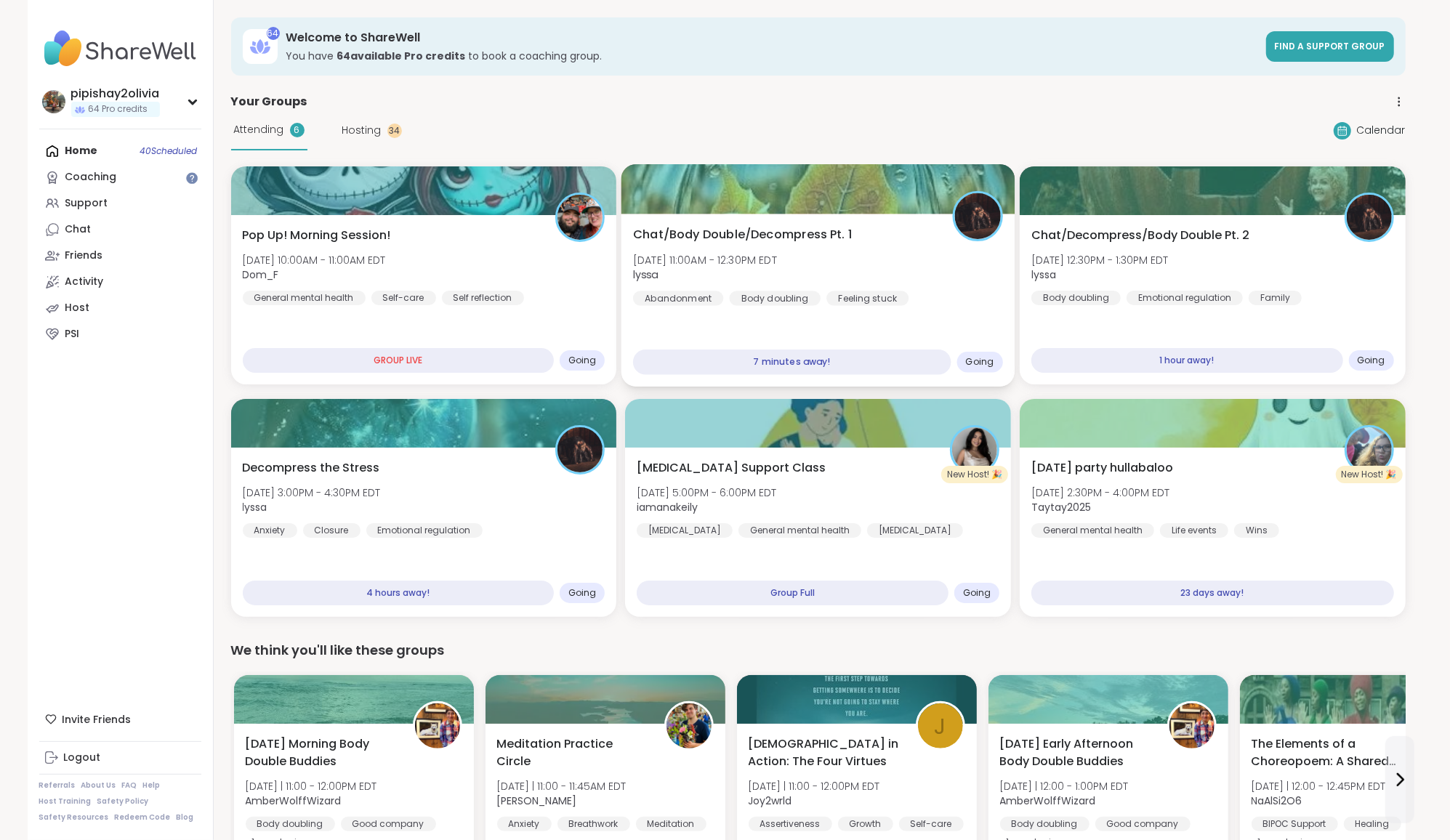
click at [836, 230] on span "Chat/Body Double/Decompress Pt. 1" at bounding box center [743, 235] width 219 height 17
click at [949, 110] on div "Attending 6 Hosting 34 Calendar" at bounding box center [818, 130] width 1175 height 40
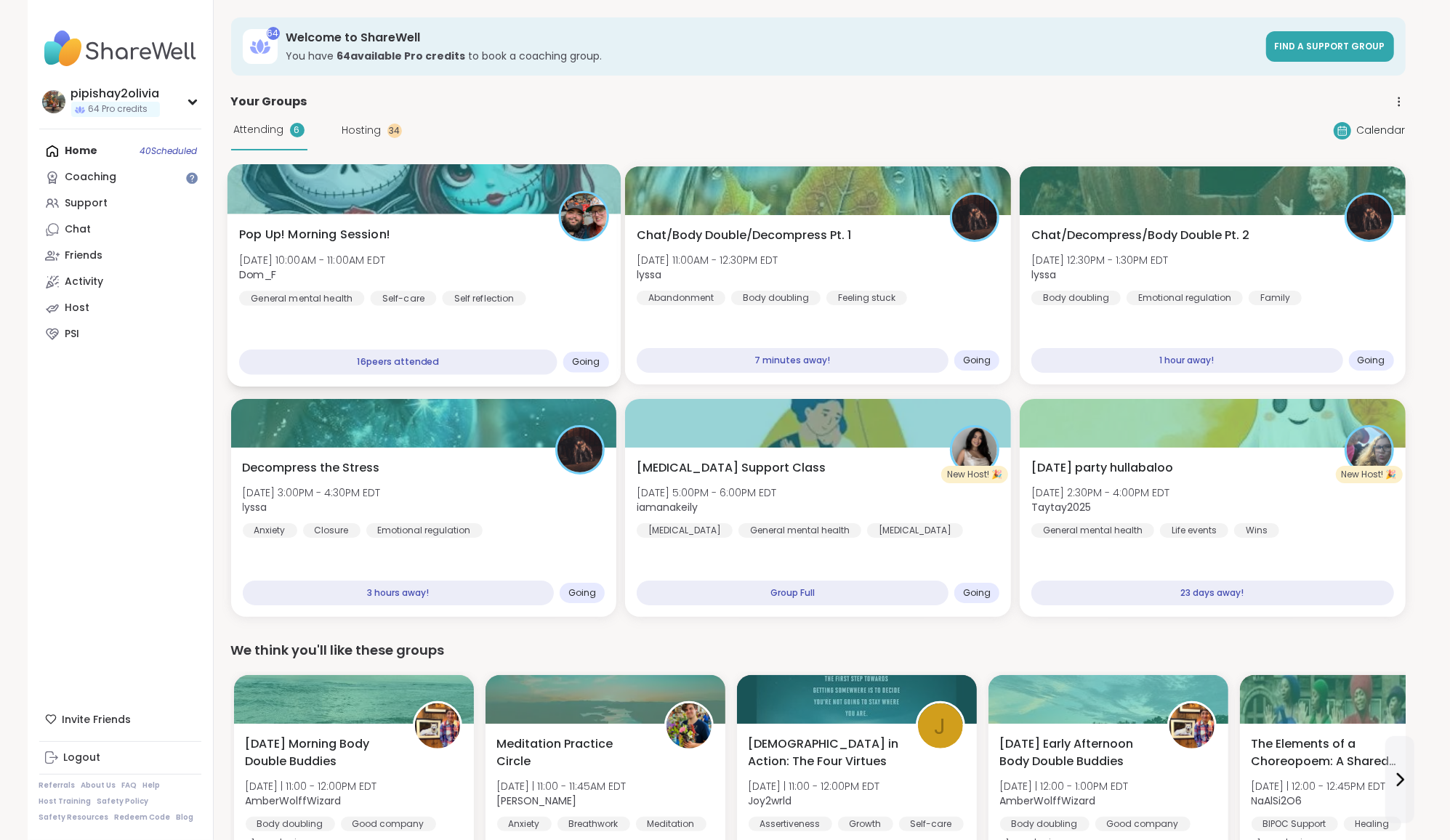
click at [500, 278] on div "Pop Up! Morning Session! [DATE] 10:00AM - 11:00AM EDT Dom_F General mental heal…" at bounding box center [424, 266] width 370 height 80
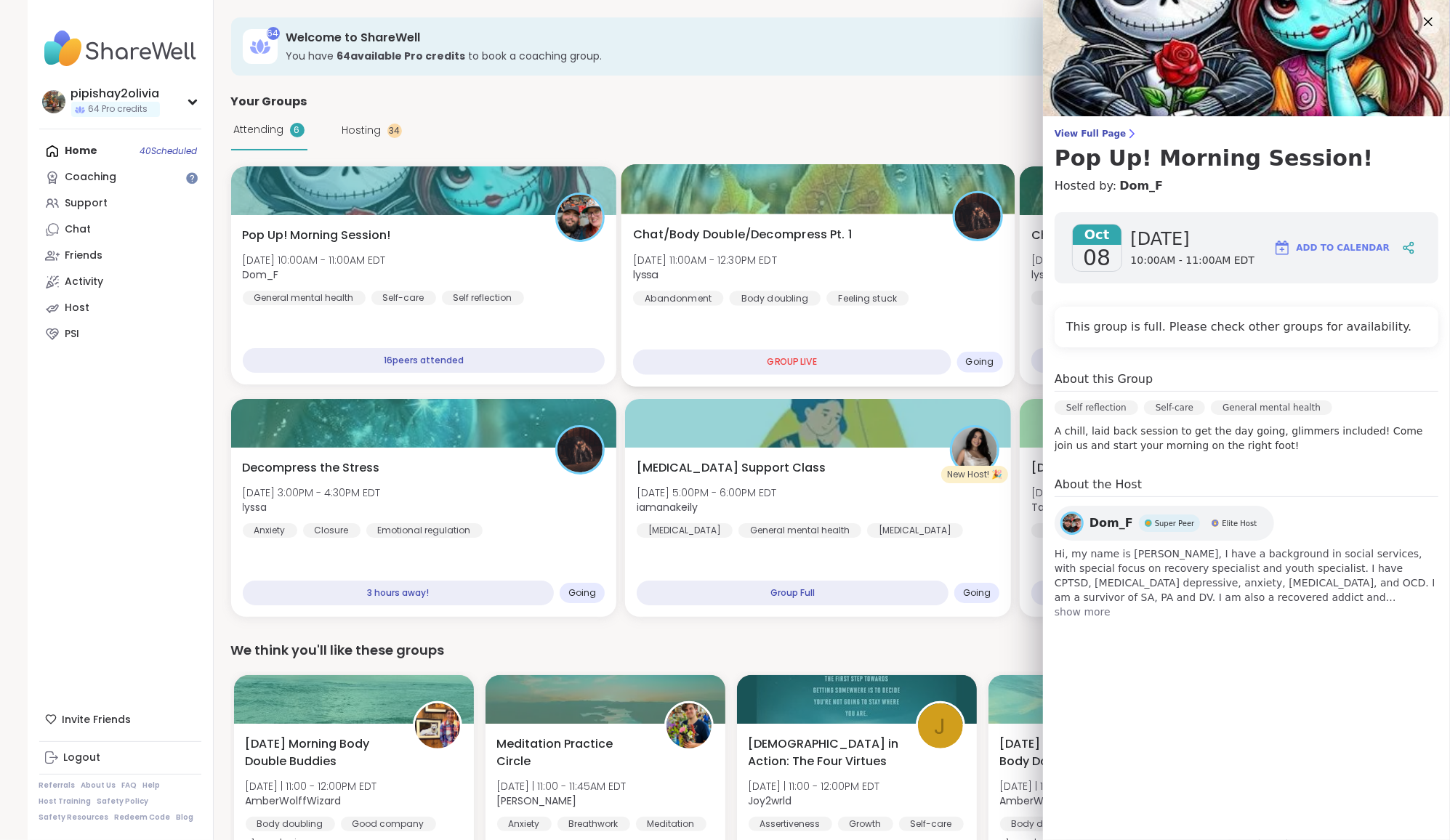
click at [795, 318] on div "Chat/Body Double/Decompress Pt. 1 [DATE] 11:00AM - 12:30PM EDT lyssa Abandonmen…" at bounding box center [818, 300] width 394 height 173
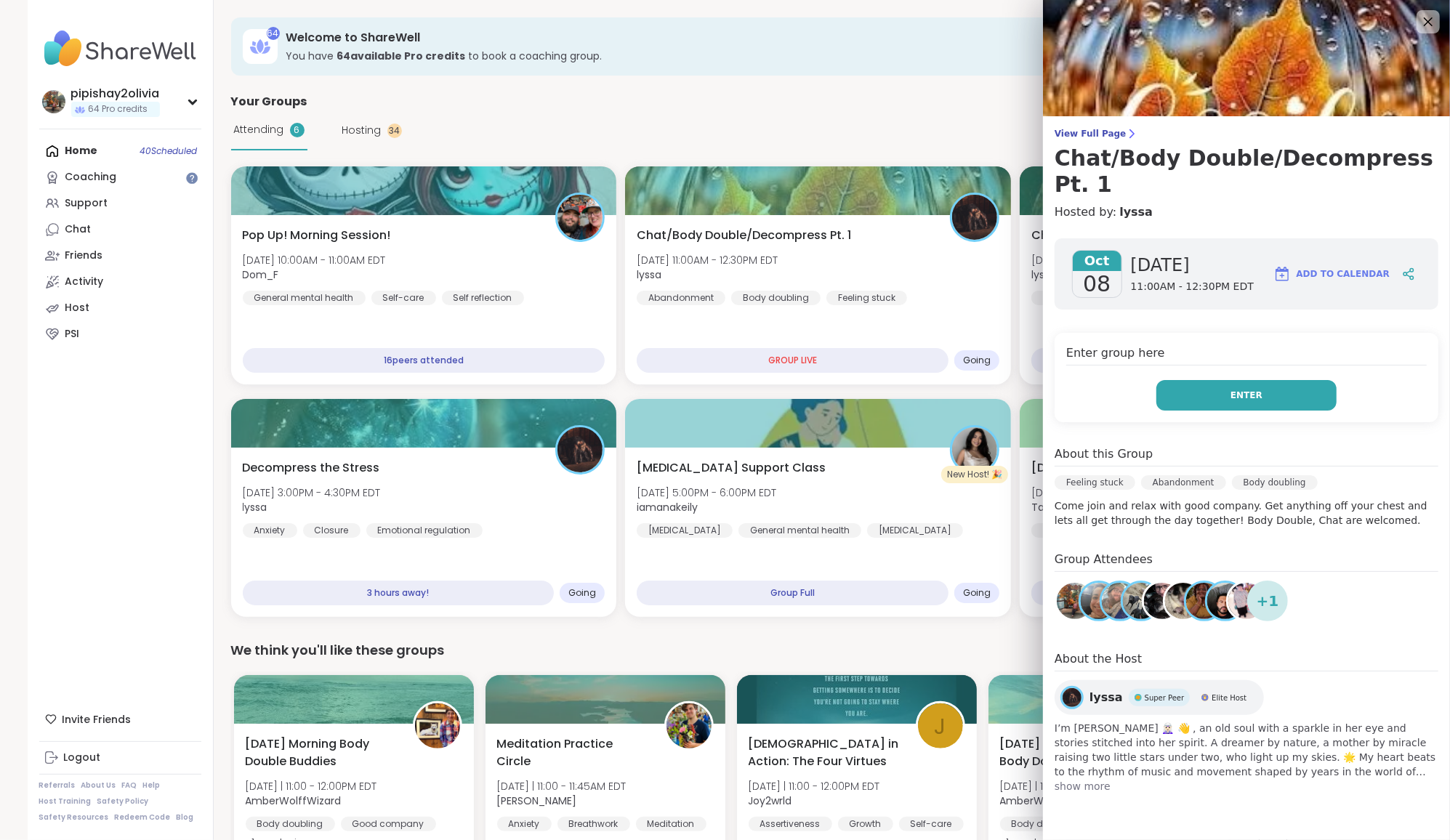
click at [1228, 380] on button "Enter" at bounding box center [1246, 395] width 180 height 30
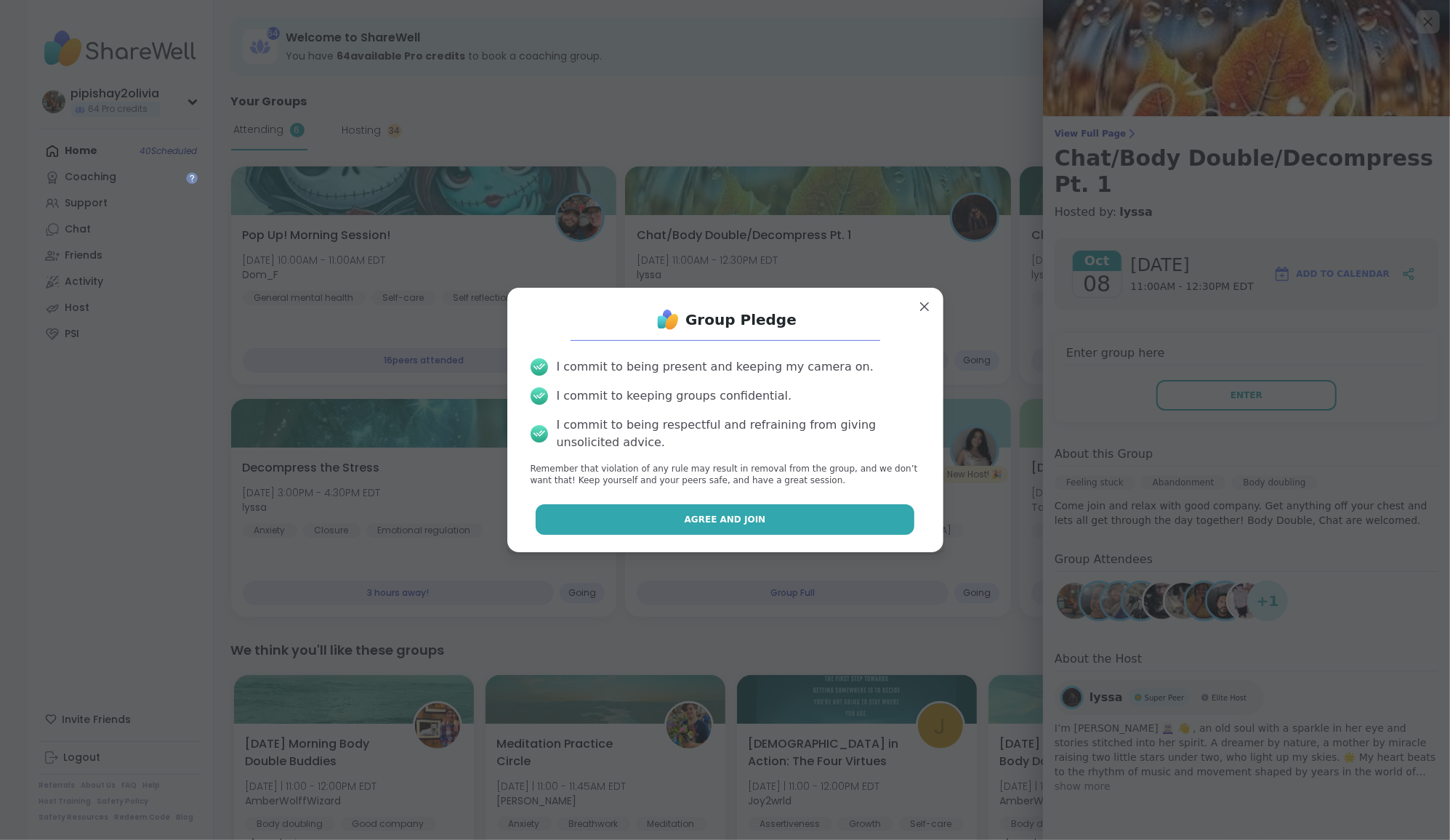
click at [821, 526] on button "Agree and Join" at bounding box center [725, 519] width 379 height 30
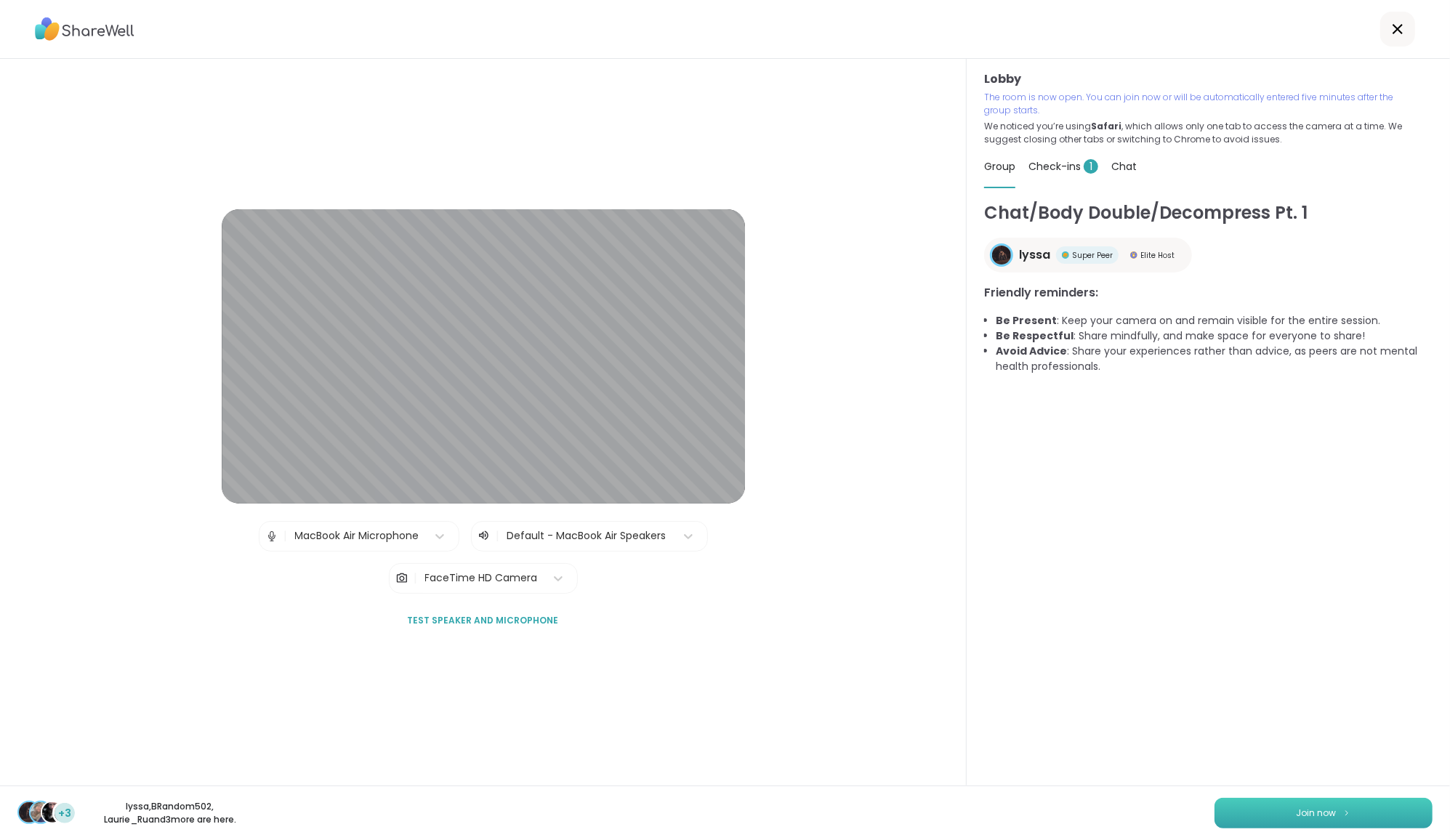
click at [1355, 812] on button "Join now" at bounding box center [1323, 813] width 218 height 30
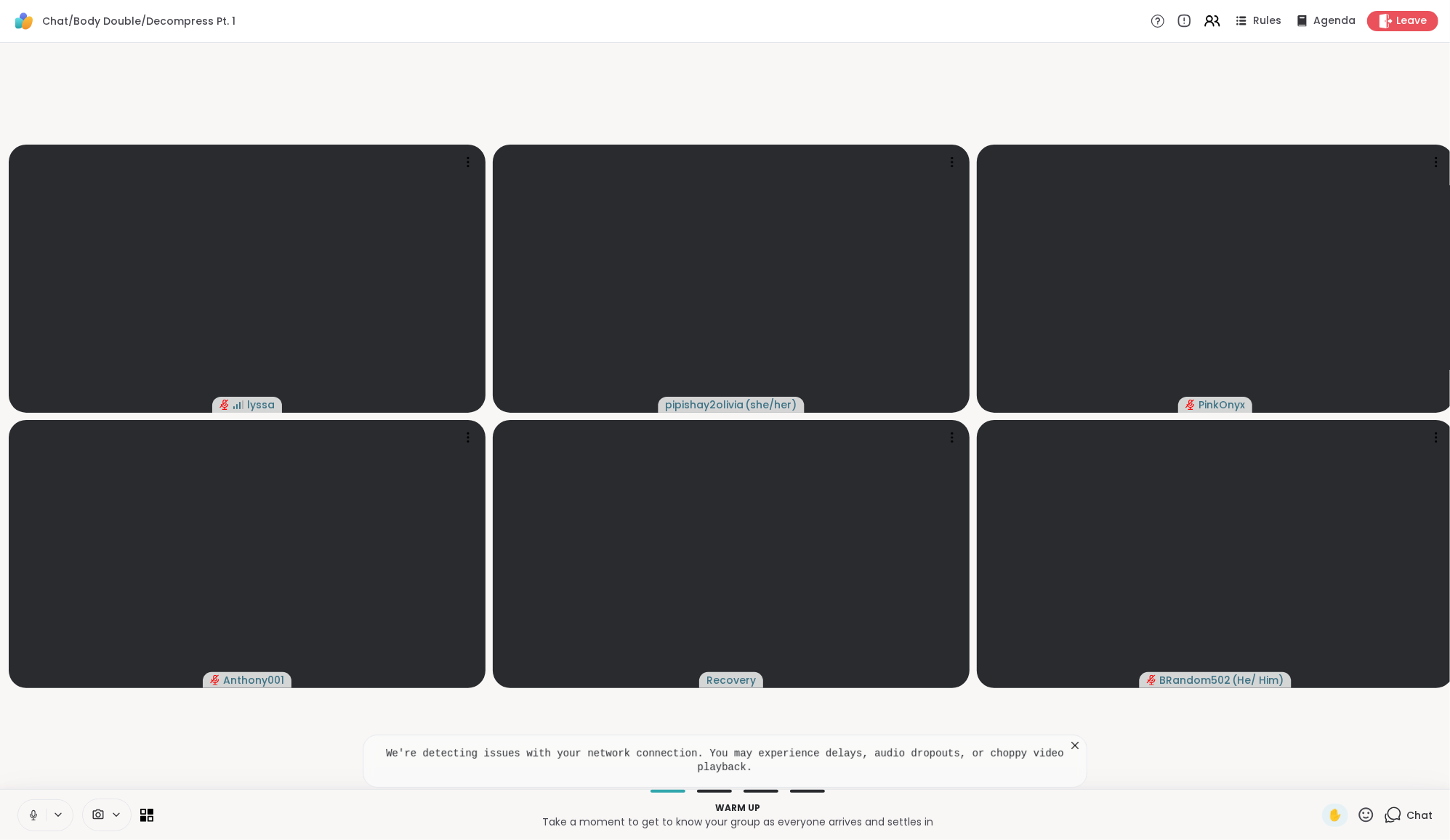
click at [30, 811] on icon at bounding box center [33, 815] width 13 height 13
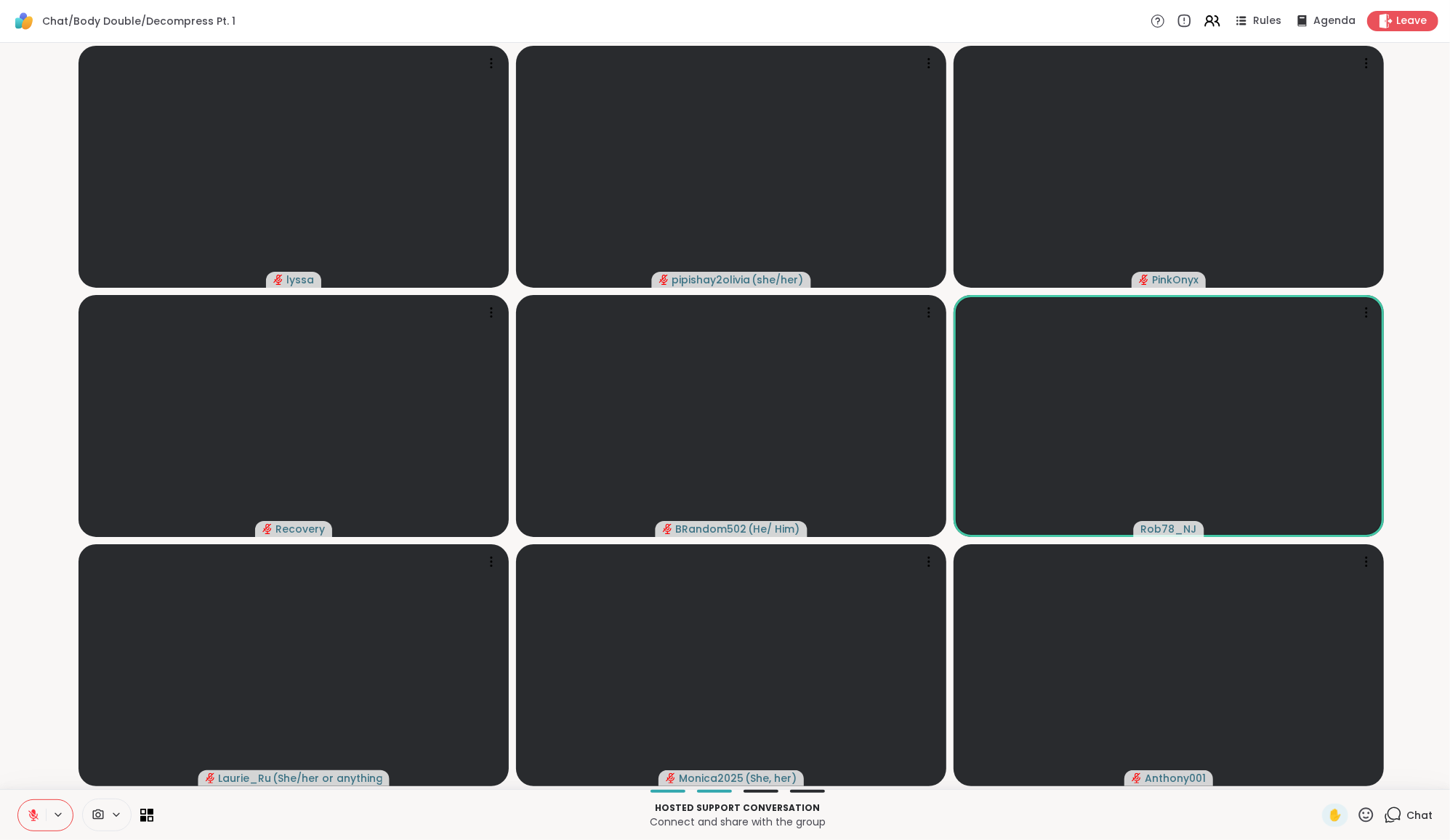
scroll to position [0, 11]
